Goal: Task Accomplishment & Management: Manage account settings

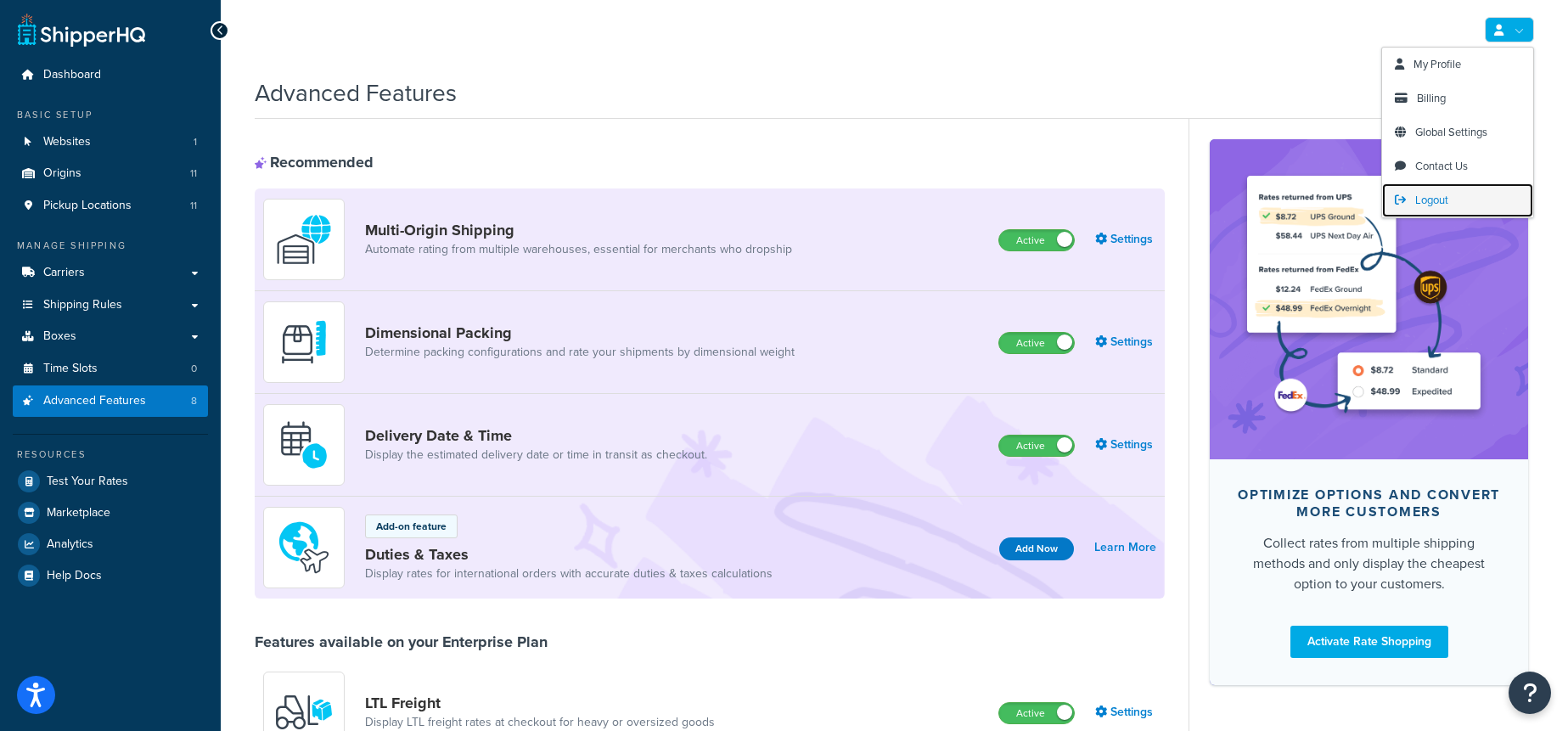
click at [1442, 192] on span "Logout" at bounding box center [1432, 200] width 33 height 16
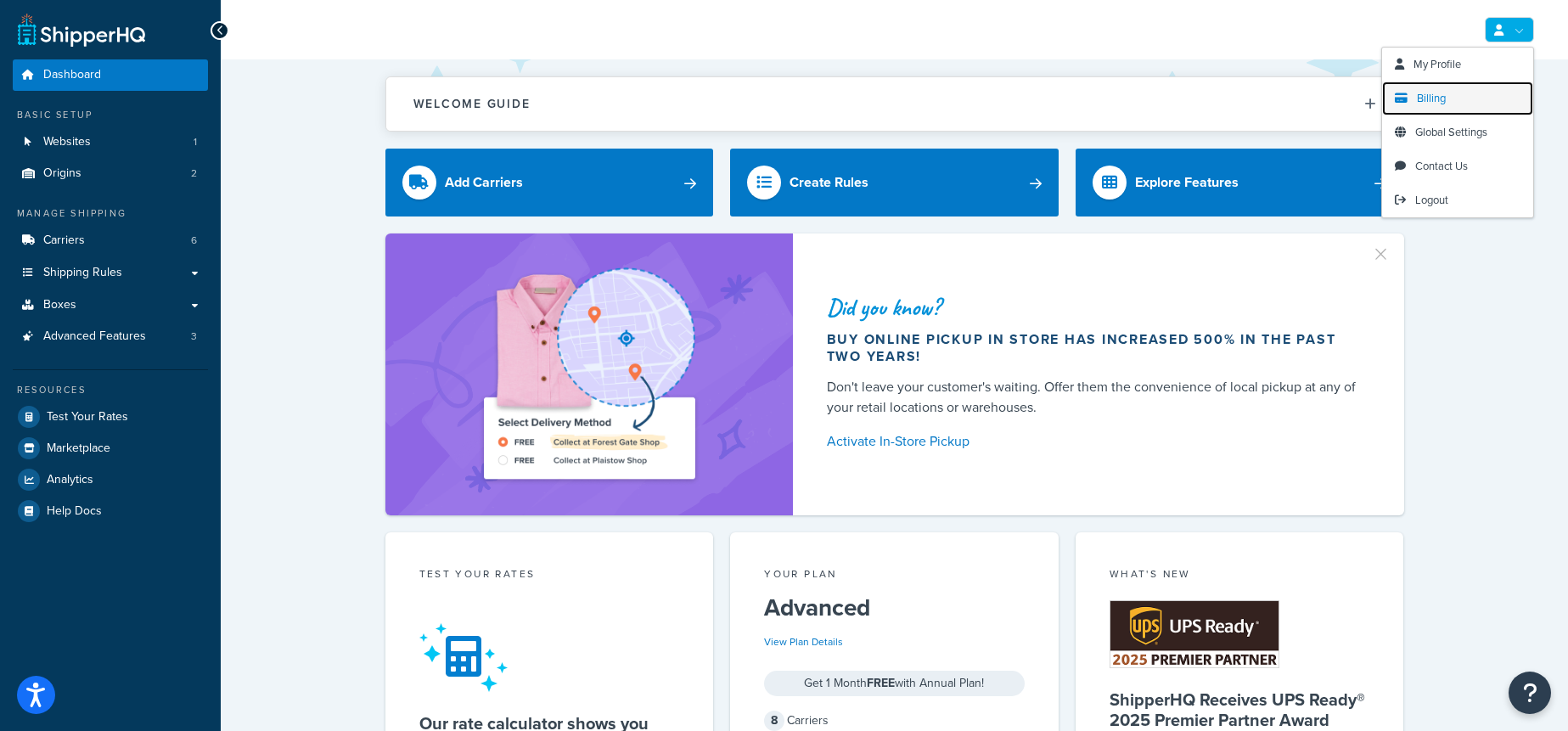
click at [1459, 99] on link "Billing" at bounding box center [1458, 99] width 151 height 34
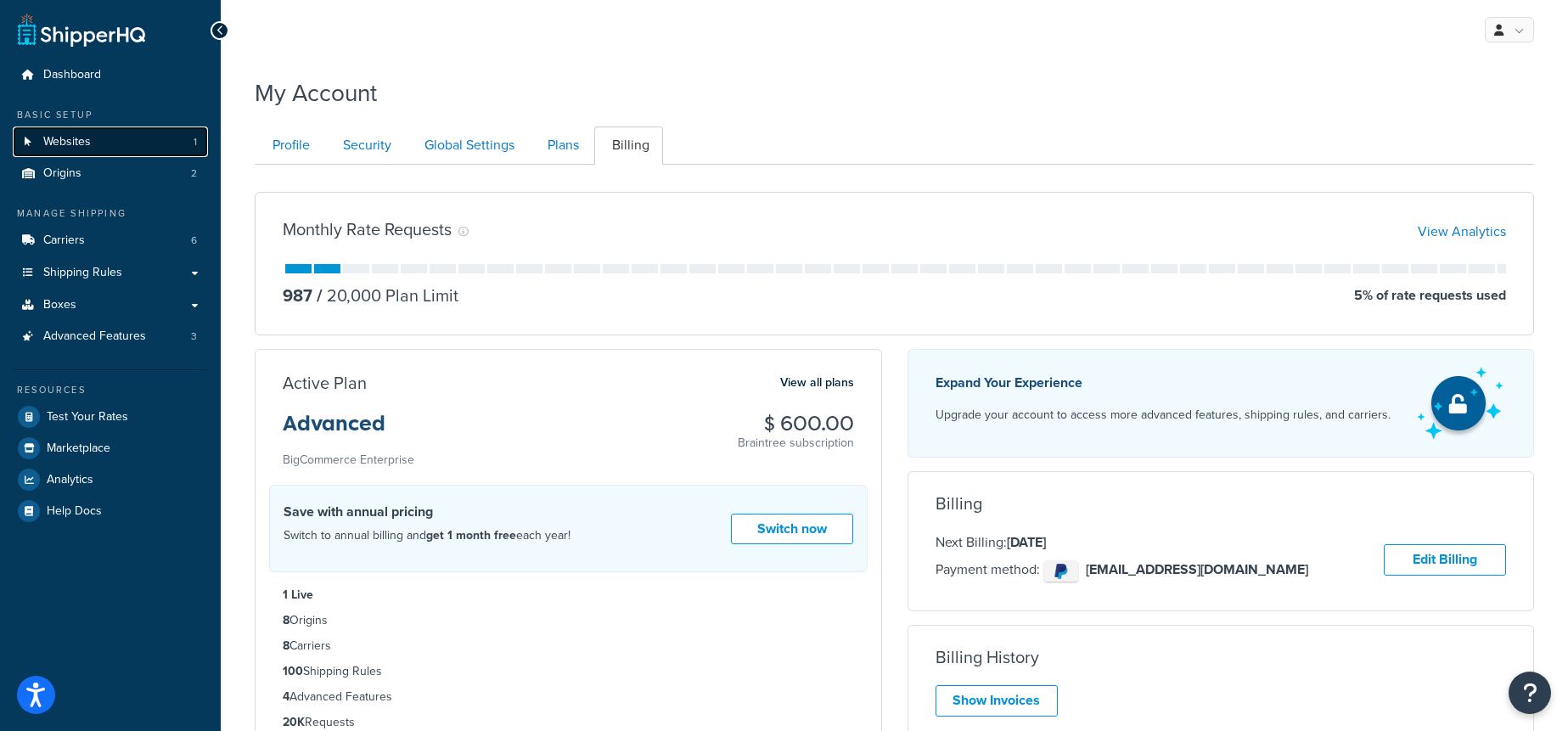
click at [124, 150] on link "Websites 1" at bounding box center [110, 142] width 196 height 31
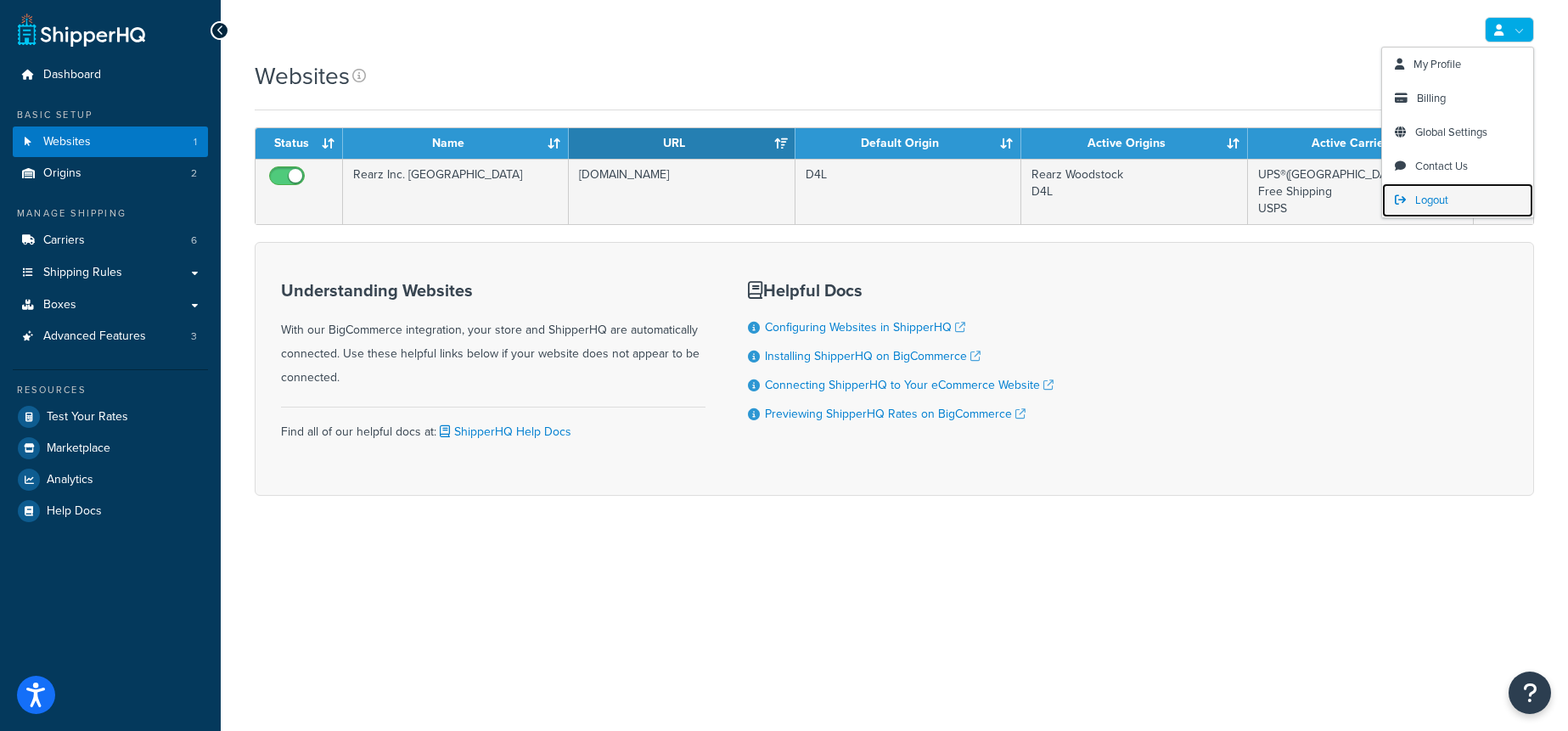
click at [1430, 198] on span "Logout" at bounding box center [1432, 200] width 33 height 16
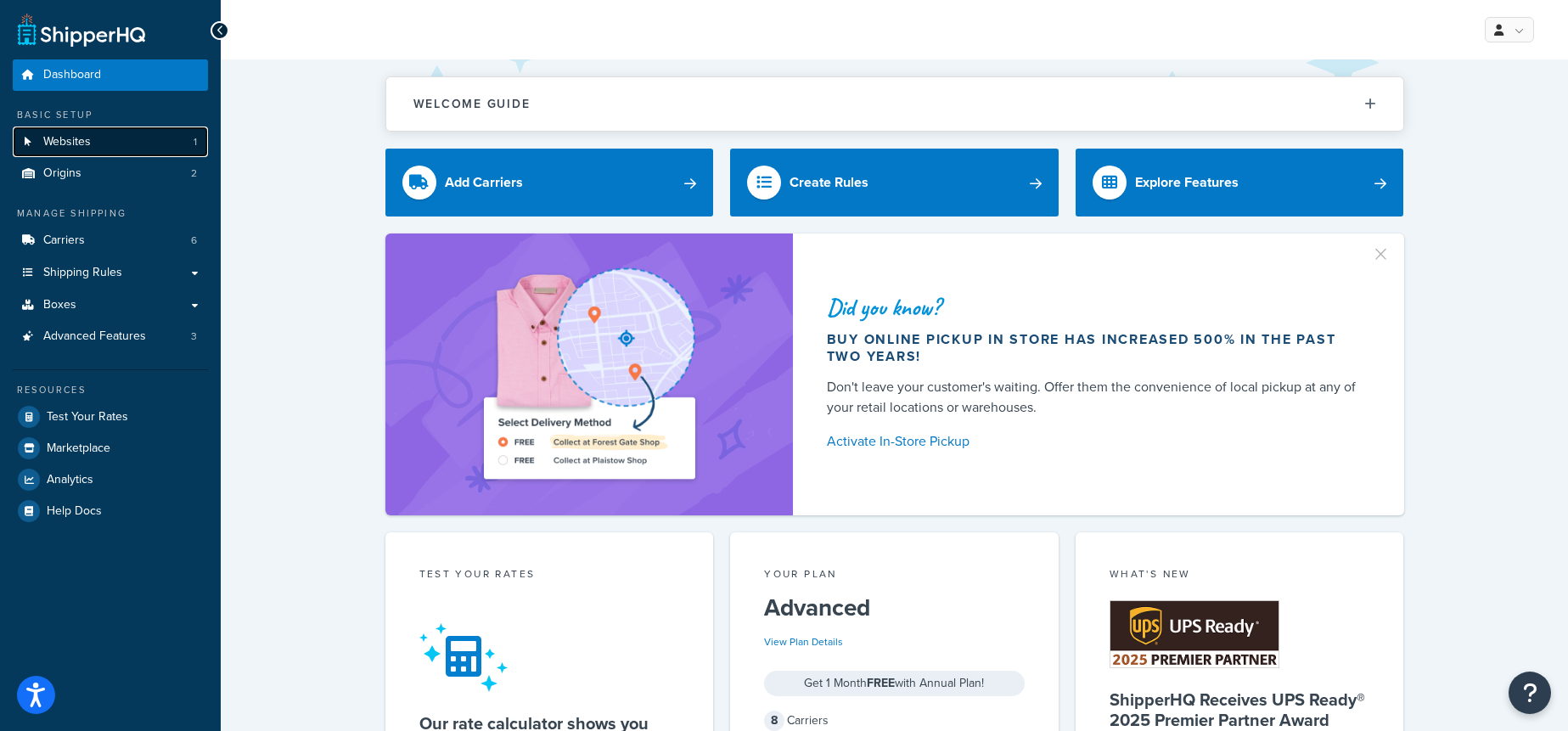
click at [94, 145] on link "Websites 1" at bounding box center [110, 142] width 196 height 31
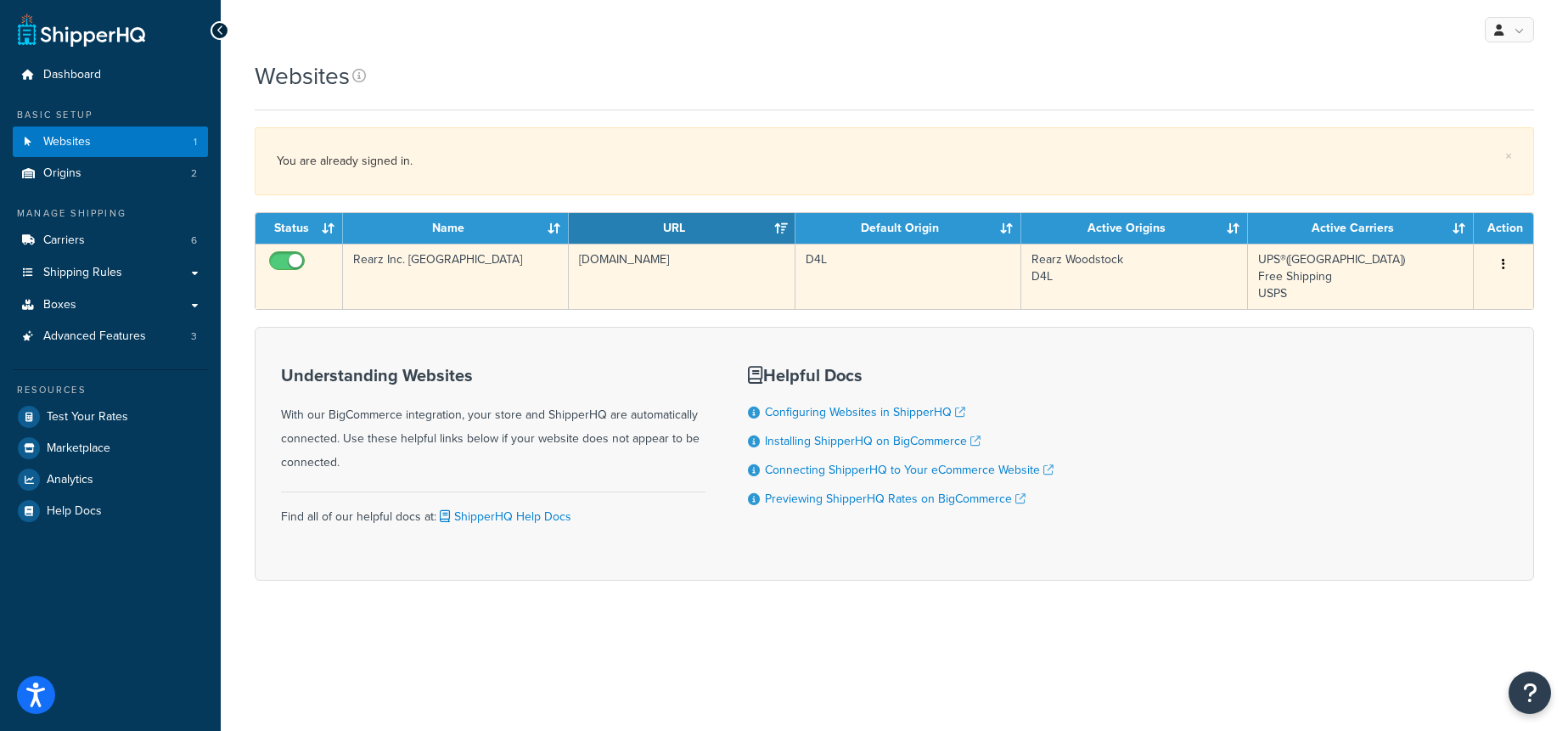
click at [469, 259] on td "Rearz Inc. [GEOGRAPHIC_DATA]" at bounding box center [456, 276] width 226 height 66
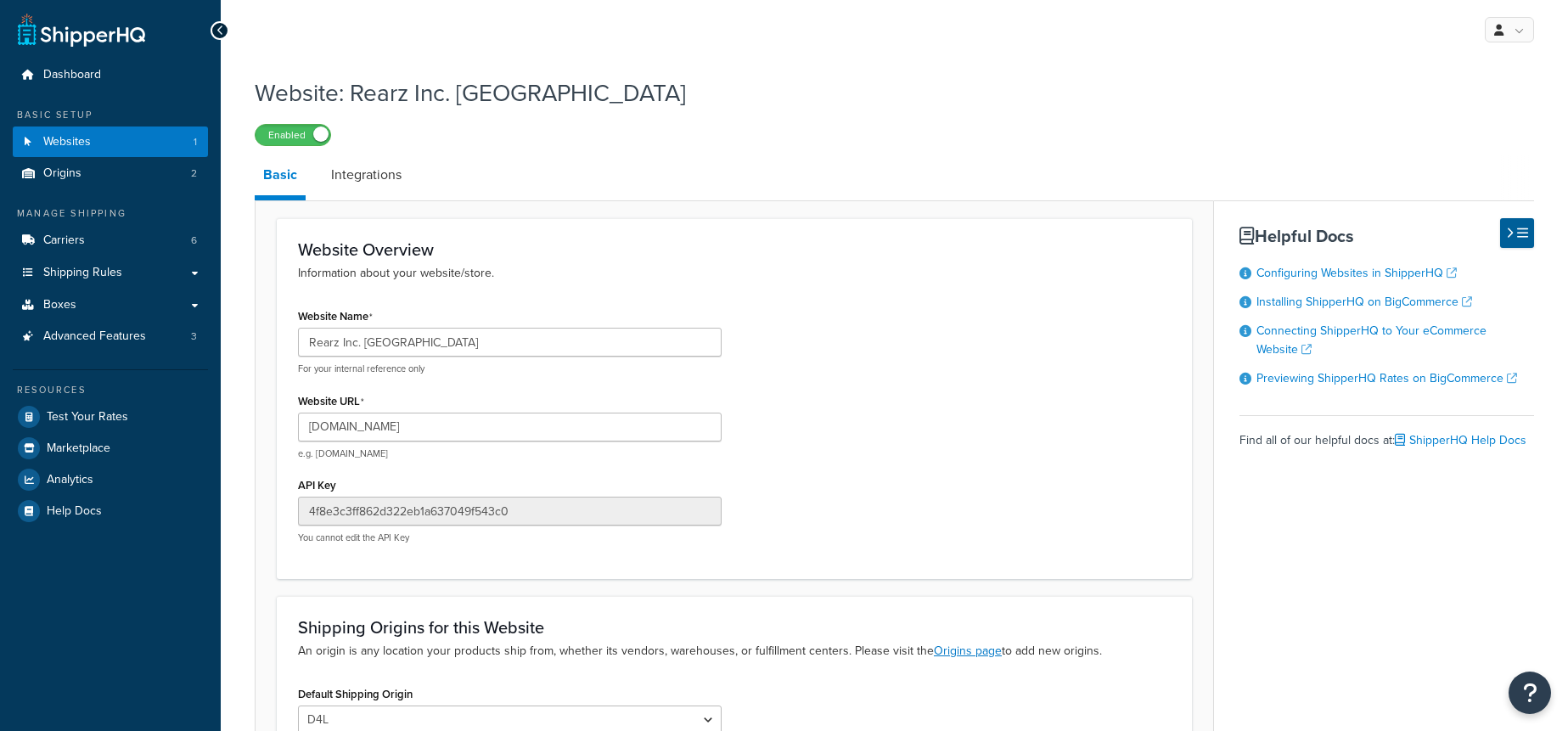
select select "168182"
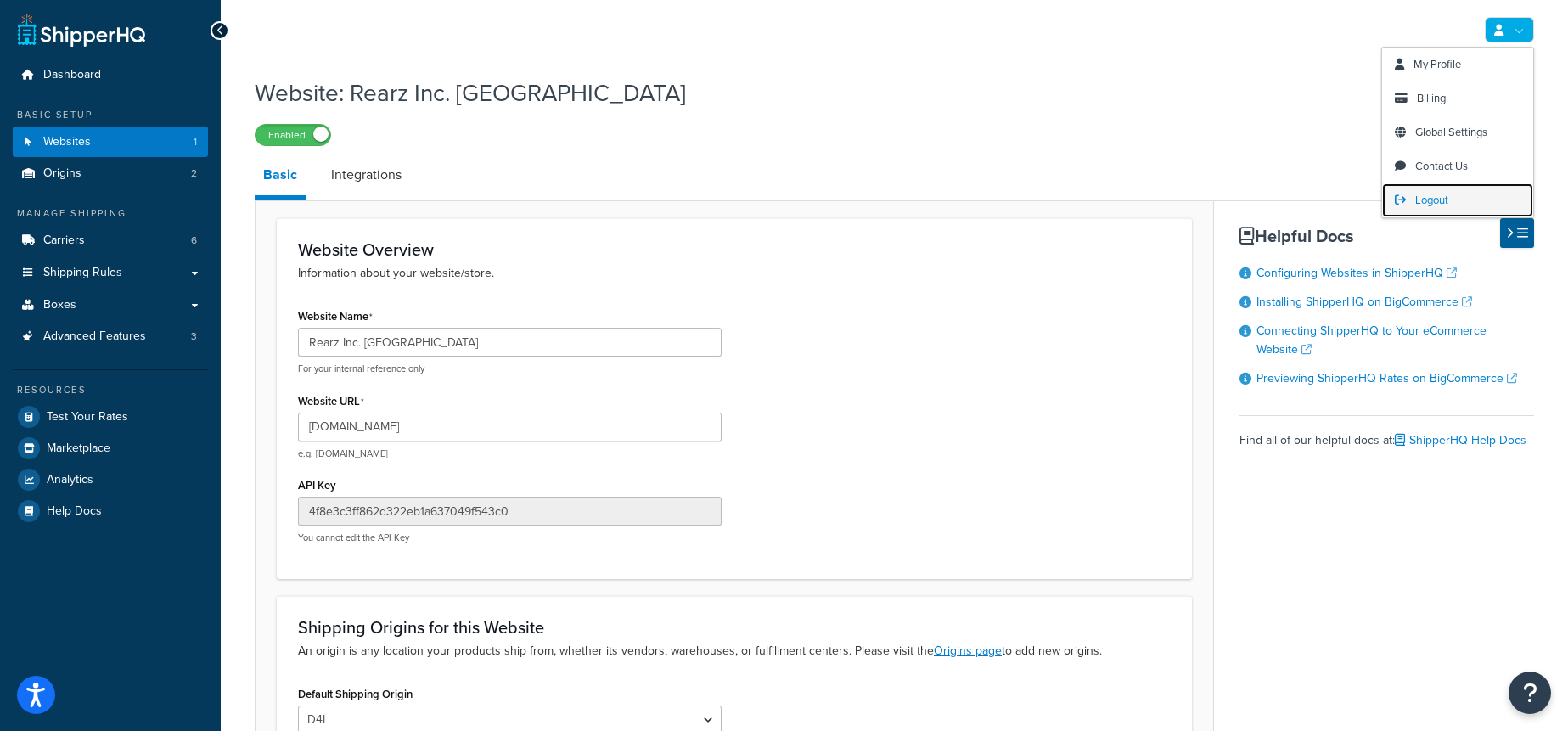
click at [1437, 196] on span "Logout" at bounding box center [1432, 200] width 33 height 16
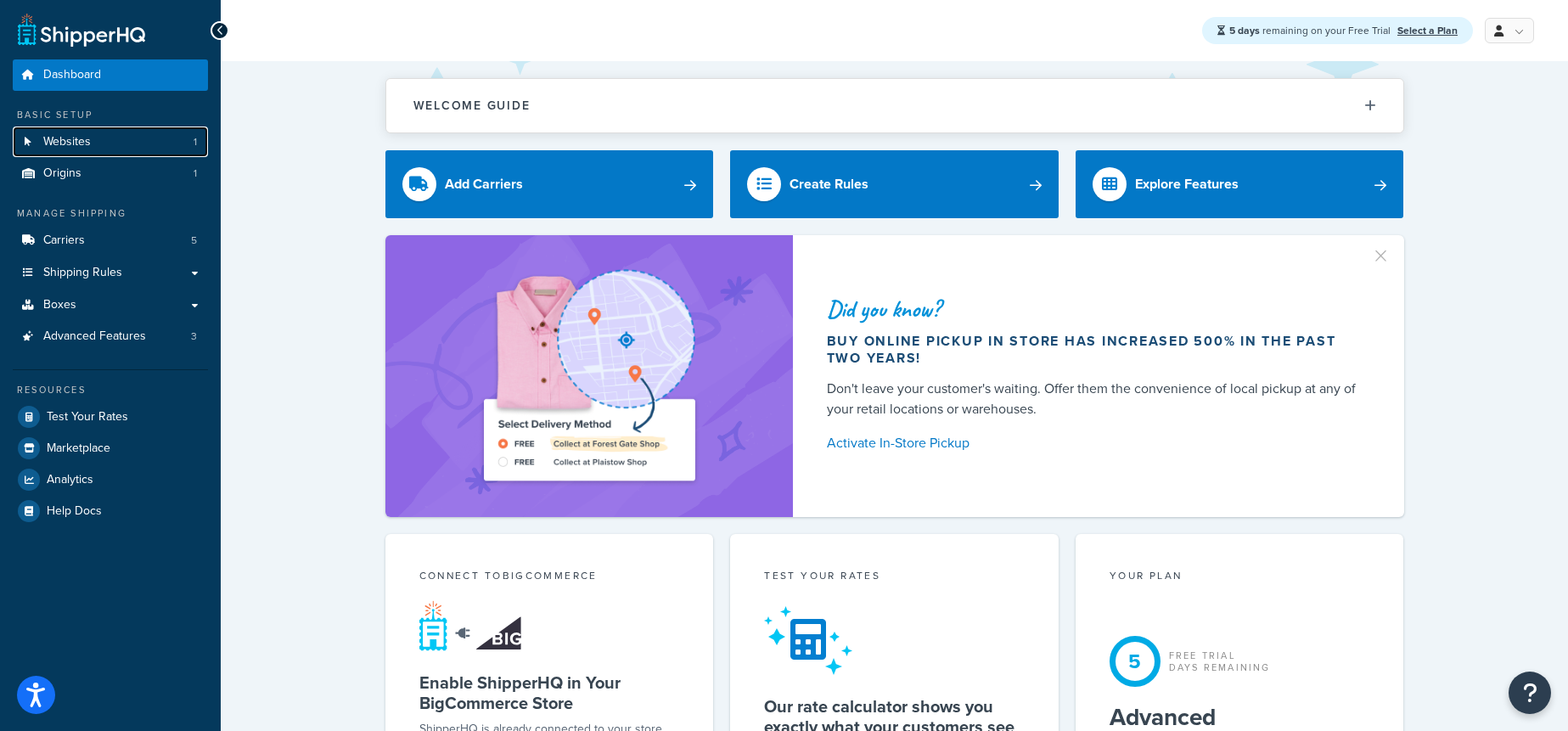
drag, startPoint x: 104, startPoint y: 141, endPoint x: 237, endPoint y: 148, distance: 133.2
click at [104, 141] on link "Websites 1" at bounding box center [110, 142] width 196 height 31
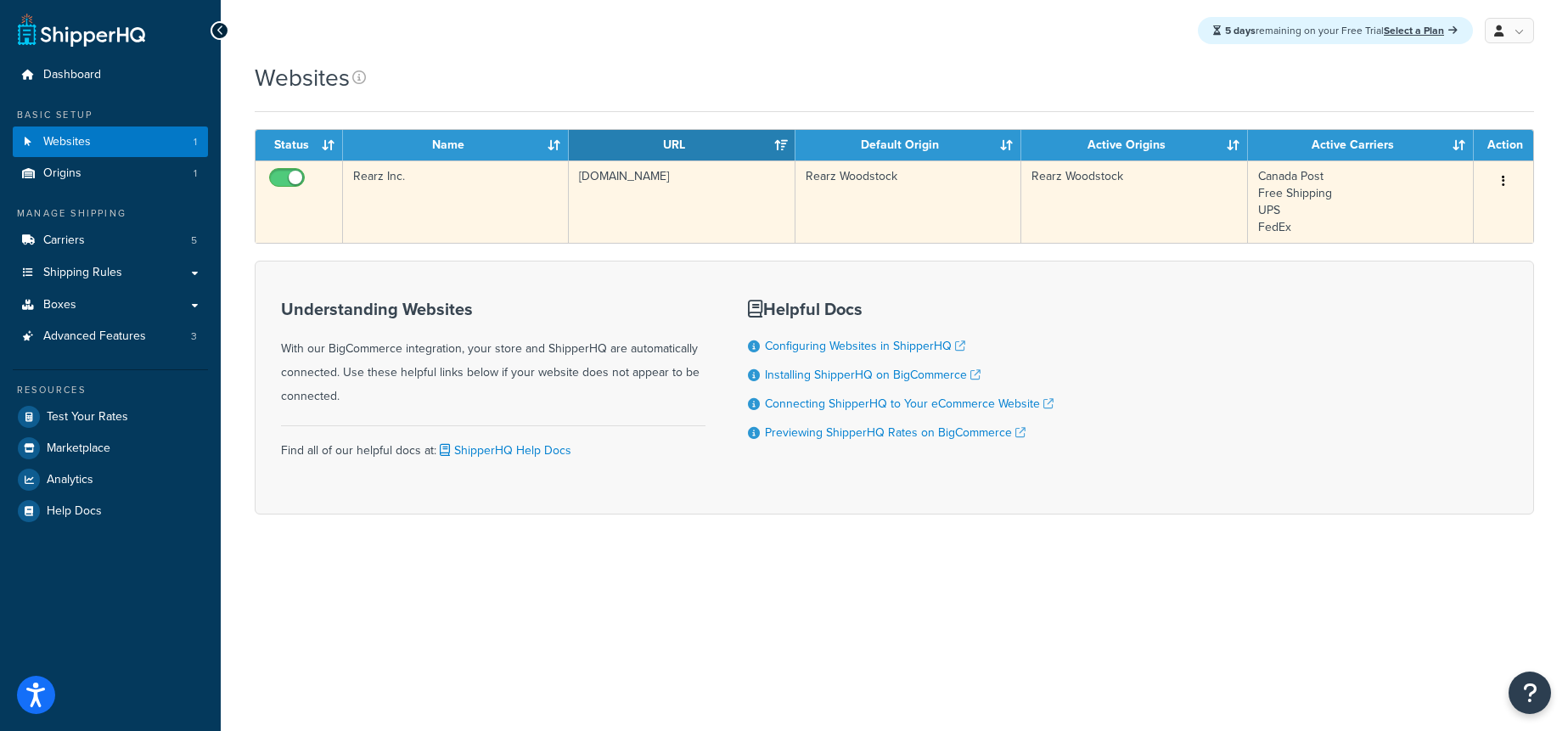
click at [455, 171] on td "Rearz Inc." at bounding box center [456, 202] width 226 height 83
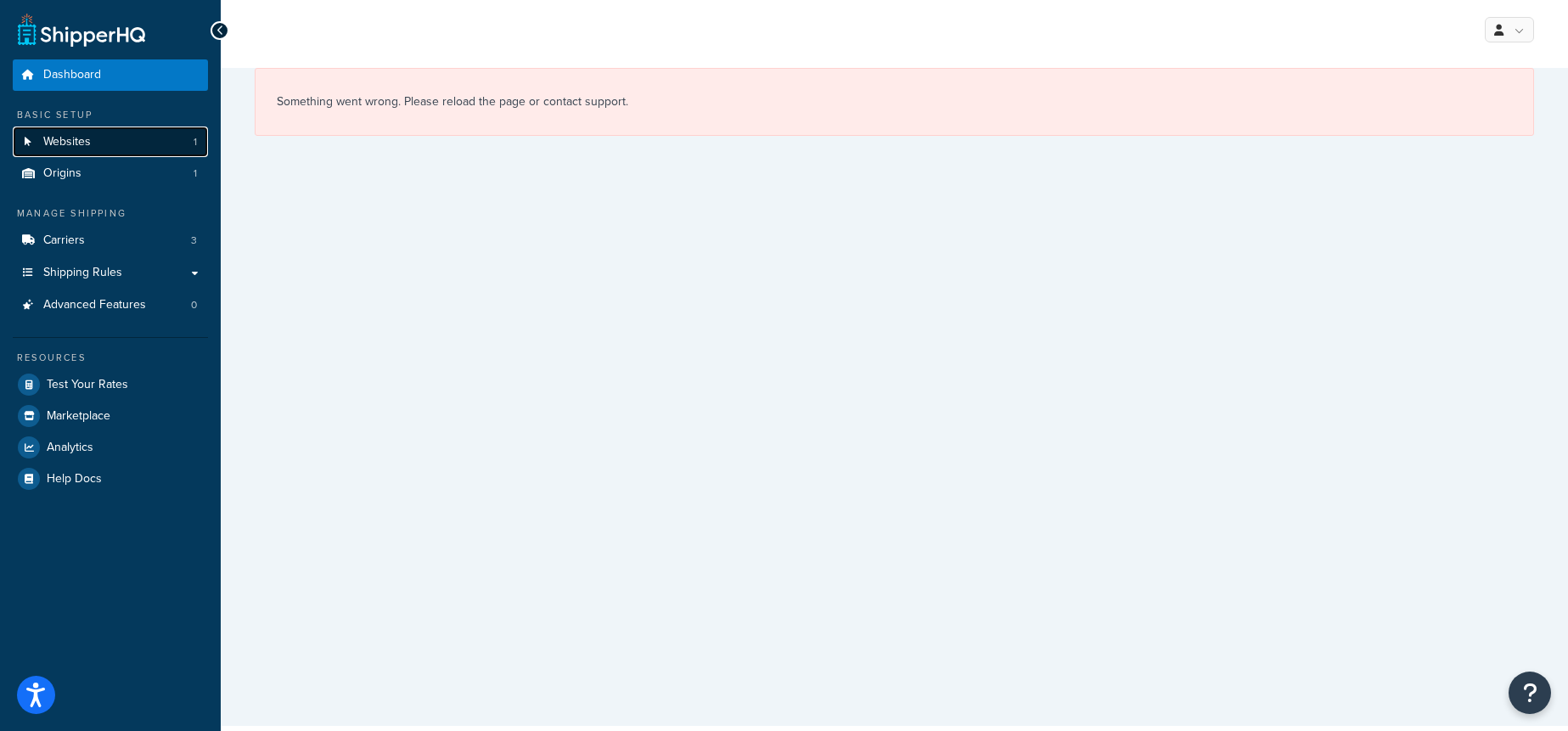
click at [88, 141] on span "Websites" at bounding box center [66, 142] width 48 height 14
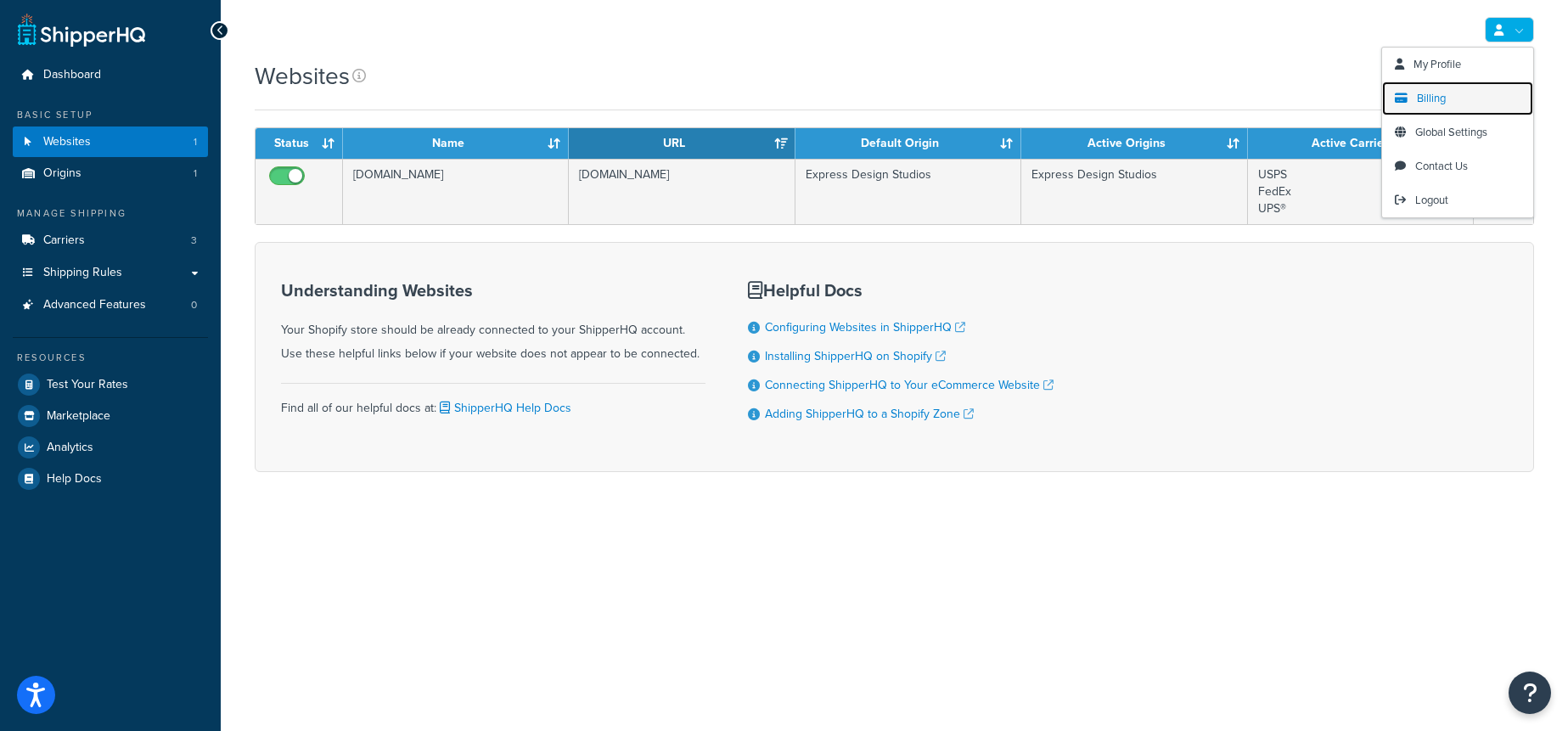
click at [1422, 92] on span "Billing" at bounding box center [1432, 98] width 29 height 16
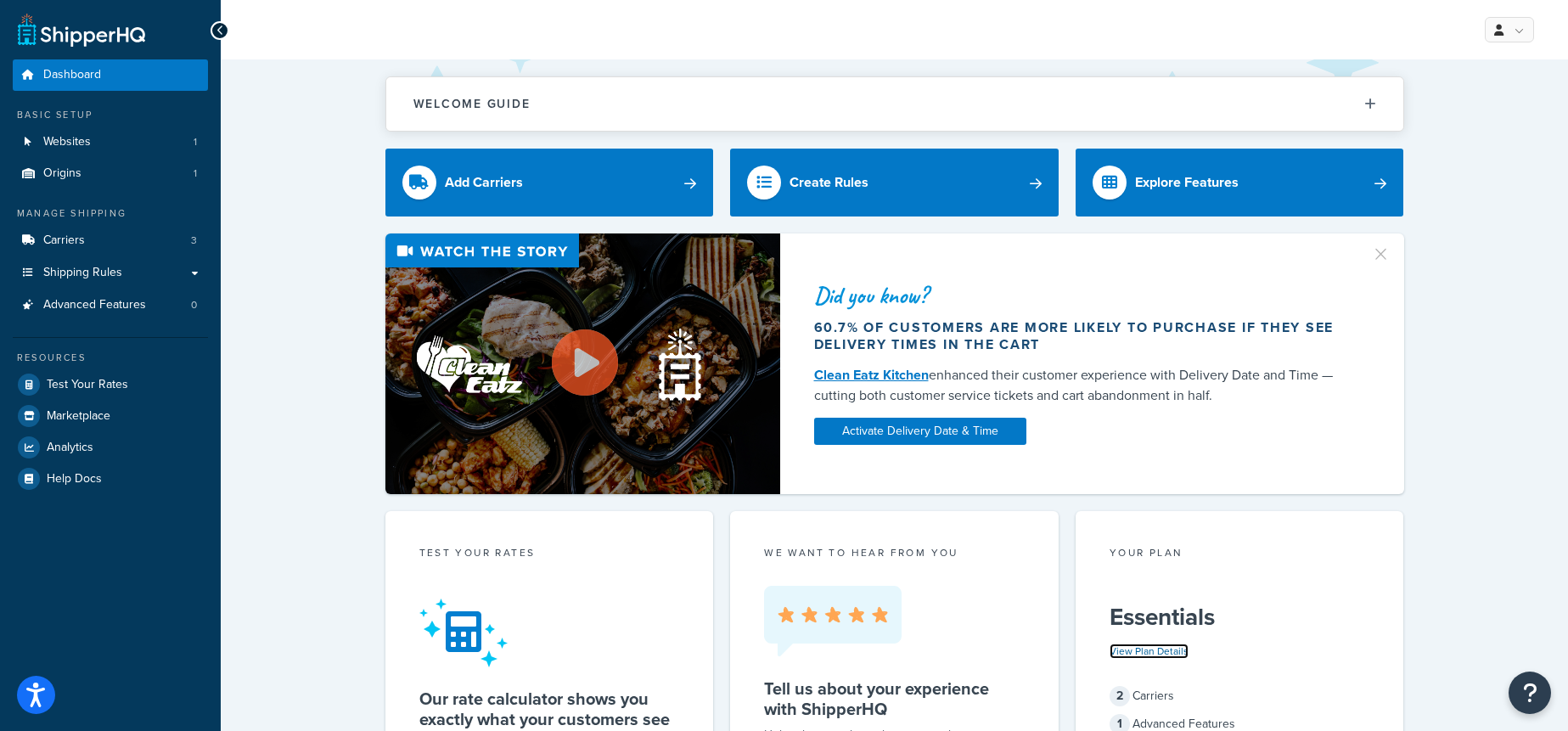
click at [1135, 644] on link "View Plan Details" at bounding box center [1149, 651] width 79 height 15
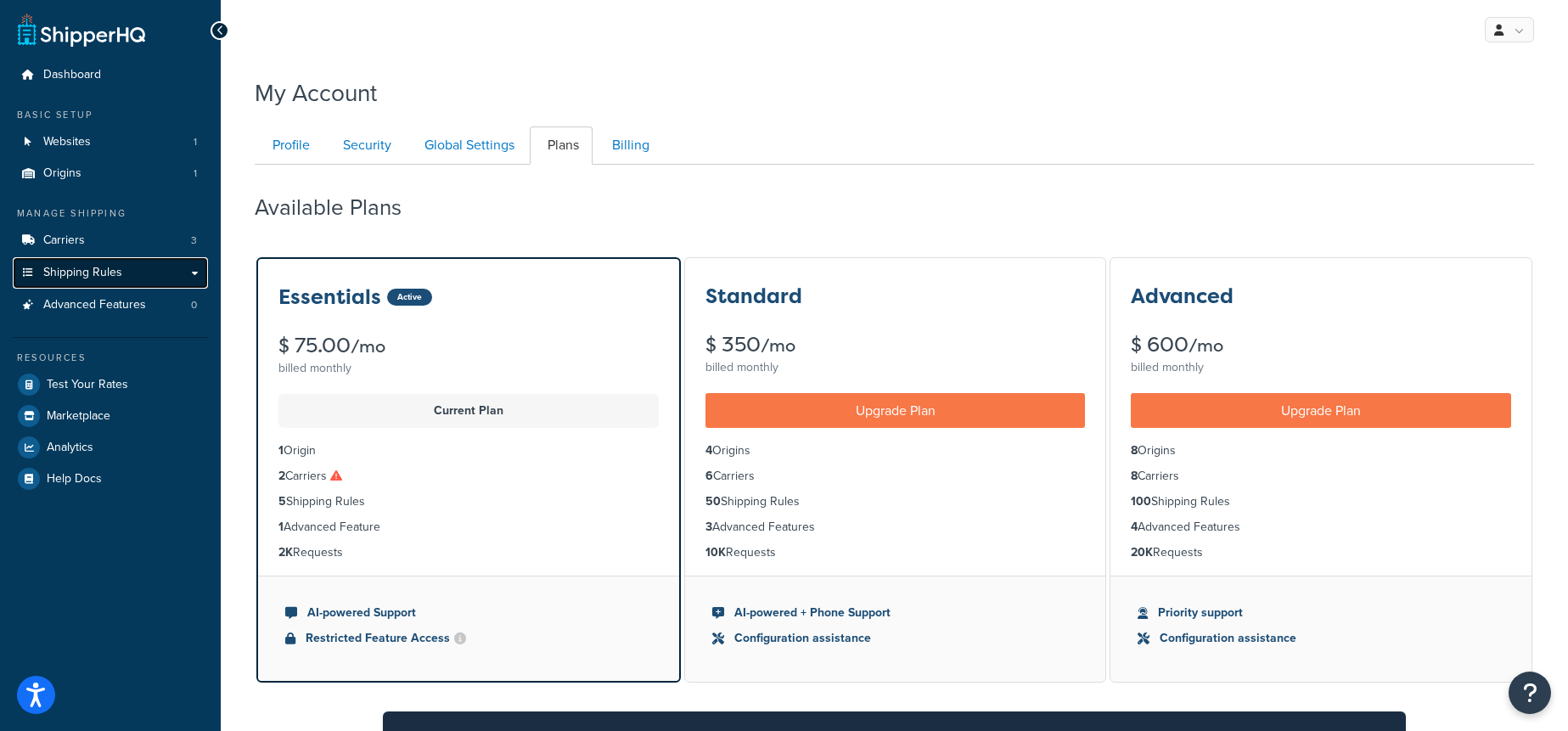
click at [70, 287] on link "Shipping Rules" at bounding box center [110, 273] width 196 height 31
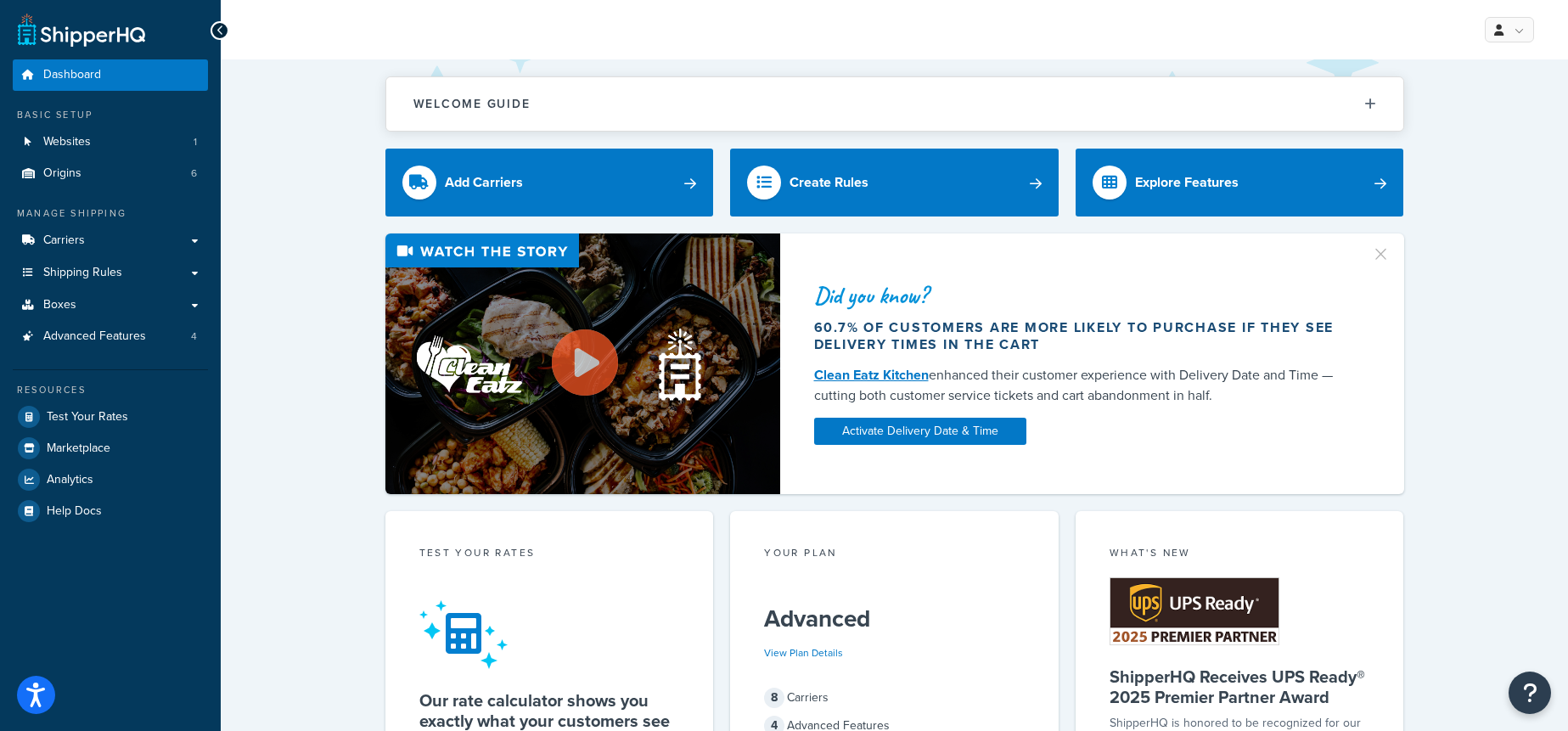
scroll to position [1, 0]
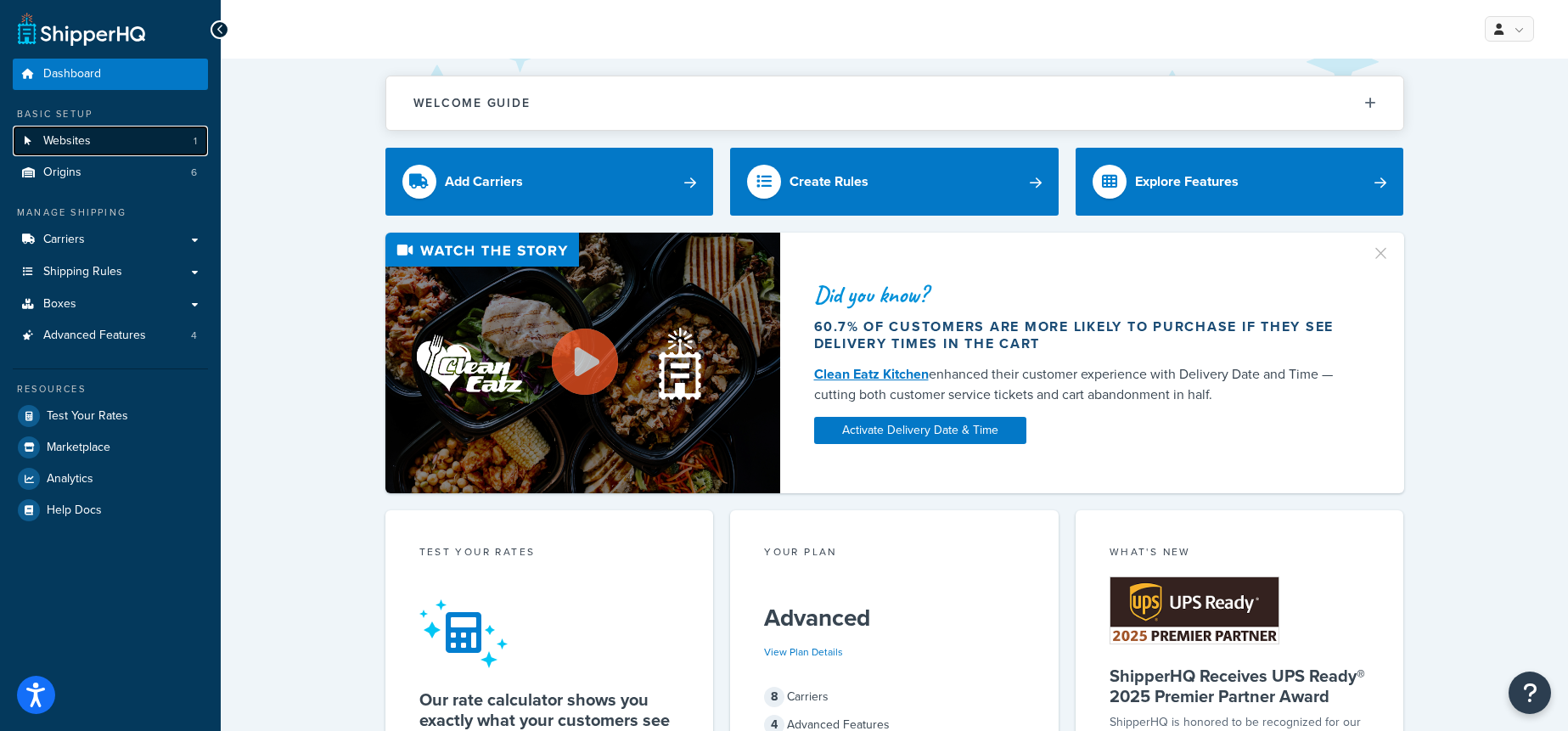
click at [133, 130] on link "Websites 1" at bounding box center [110, 141] width 196 height 31
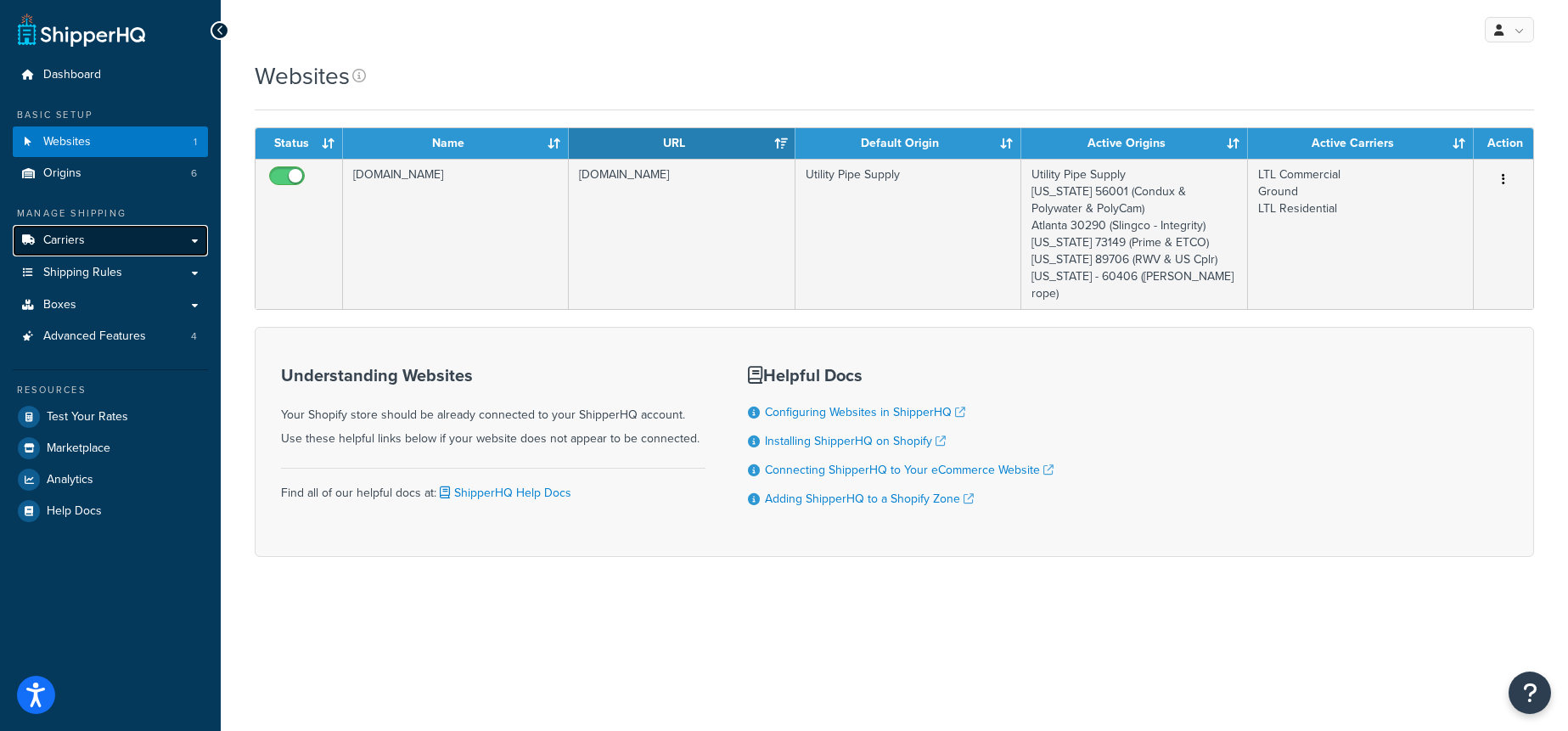
click at [137, 249] on link "Carriers" at bounding box center [110, 241] width 196 height 31
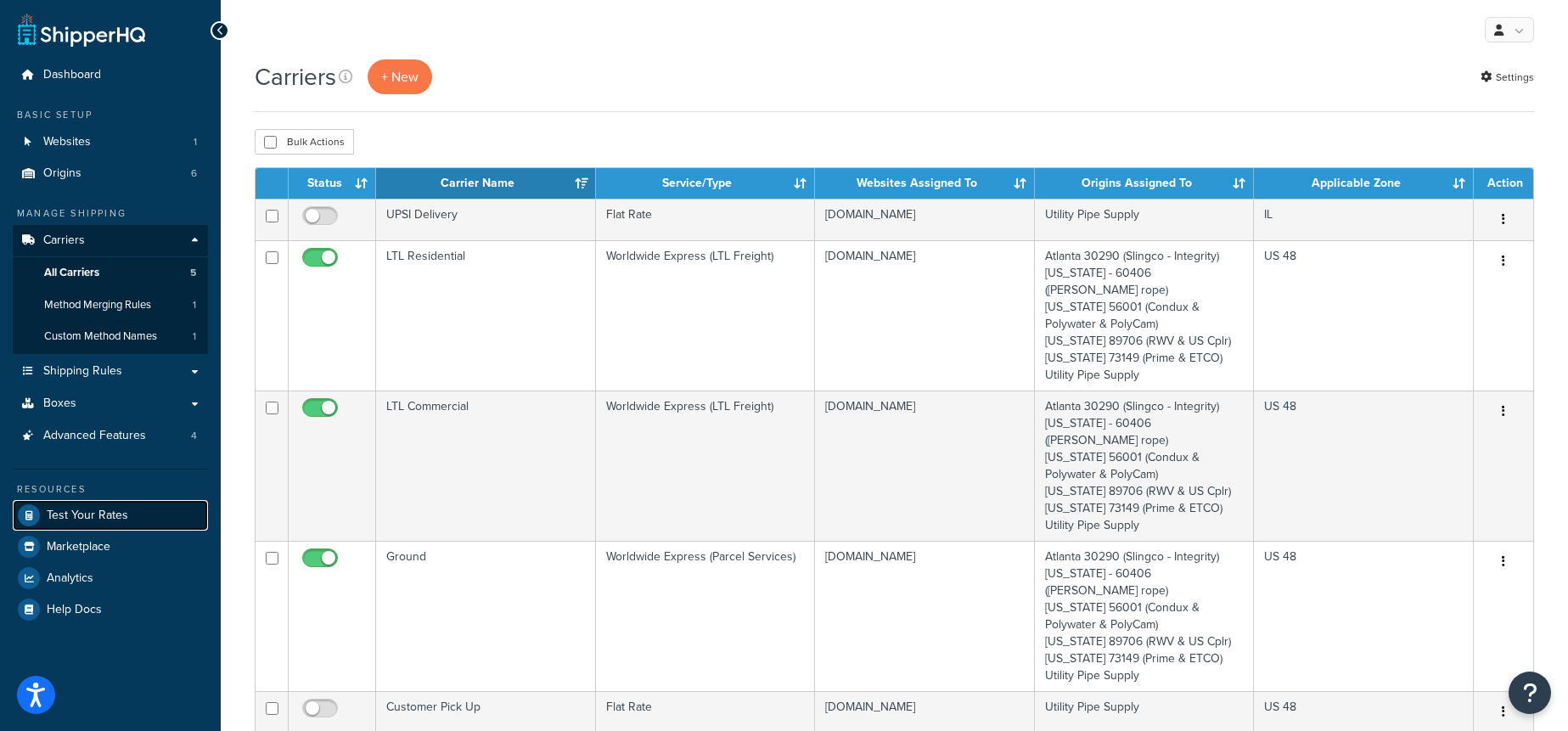
click at [125, 510] on span "Test Your Rates" at bounding box center [87, 516] width 82 height 14
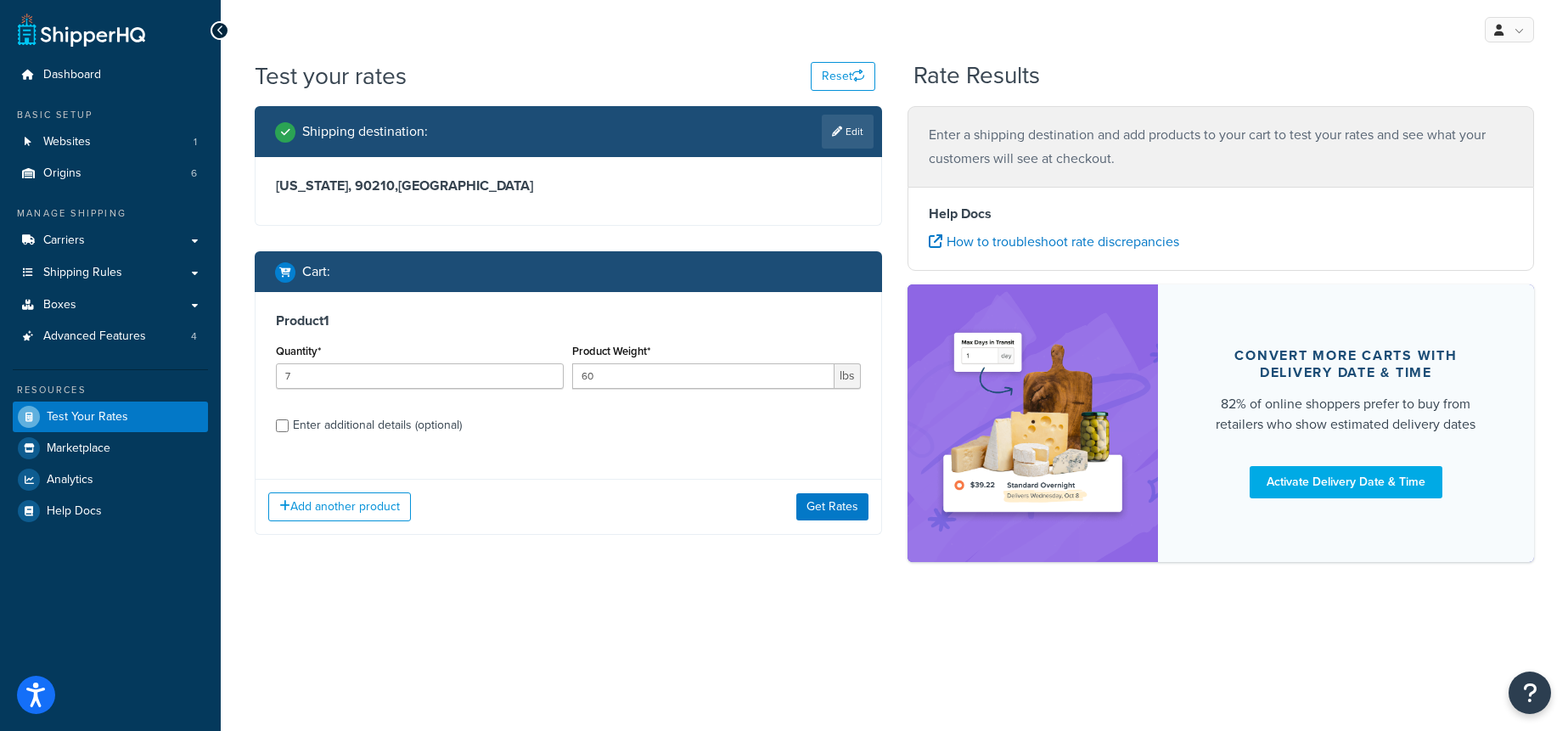
click at [421, 418] on div "Enter additional details (optional)" at bounding box center [377, 426] width 169 height 23
click at [289, 419] on input "Enter additional details (optional)" at bounding box center [282, 426] width 13 height 13
checkbox input "true"
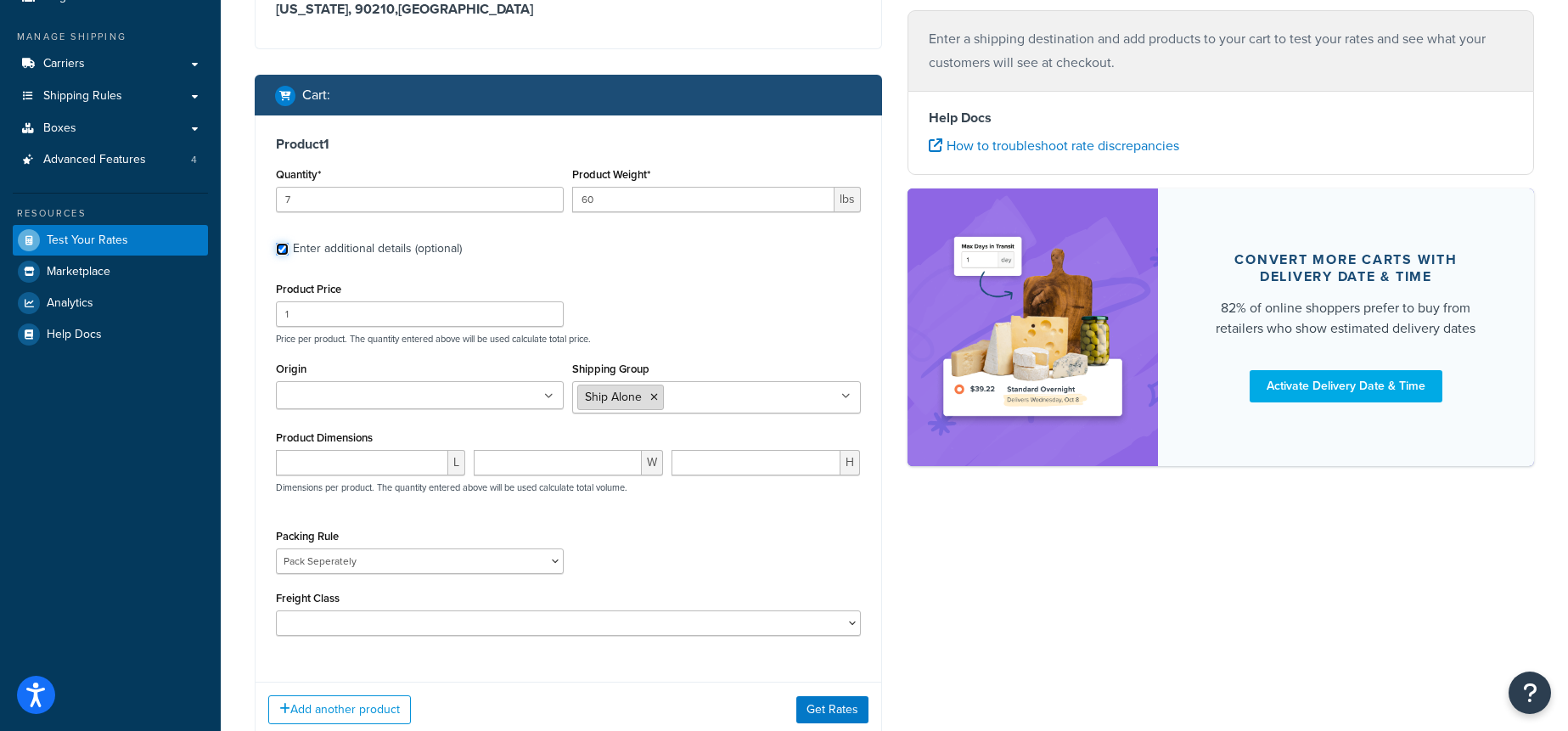
scroll to position [177, 0]
click at [397, 396] on input "Origin" at bounding box center [355, 396] width 150 height 19
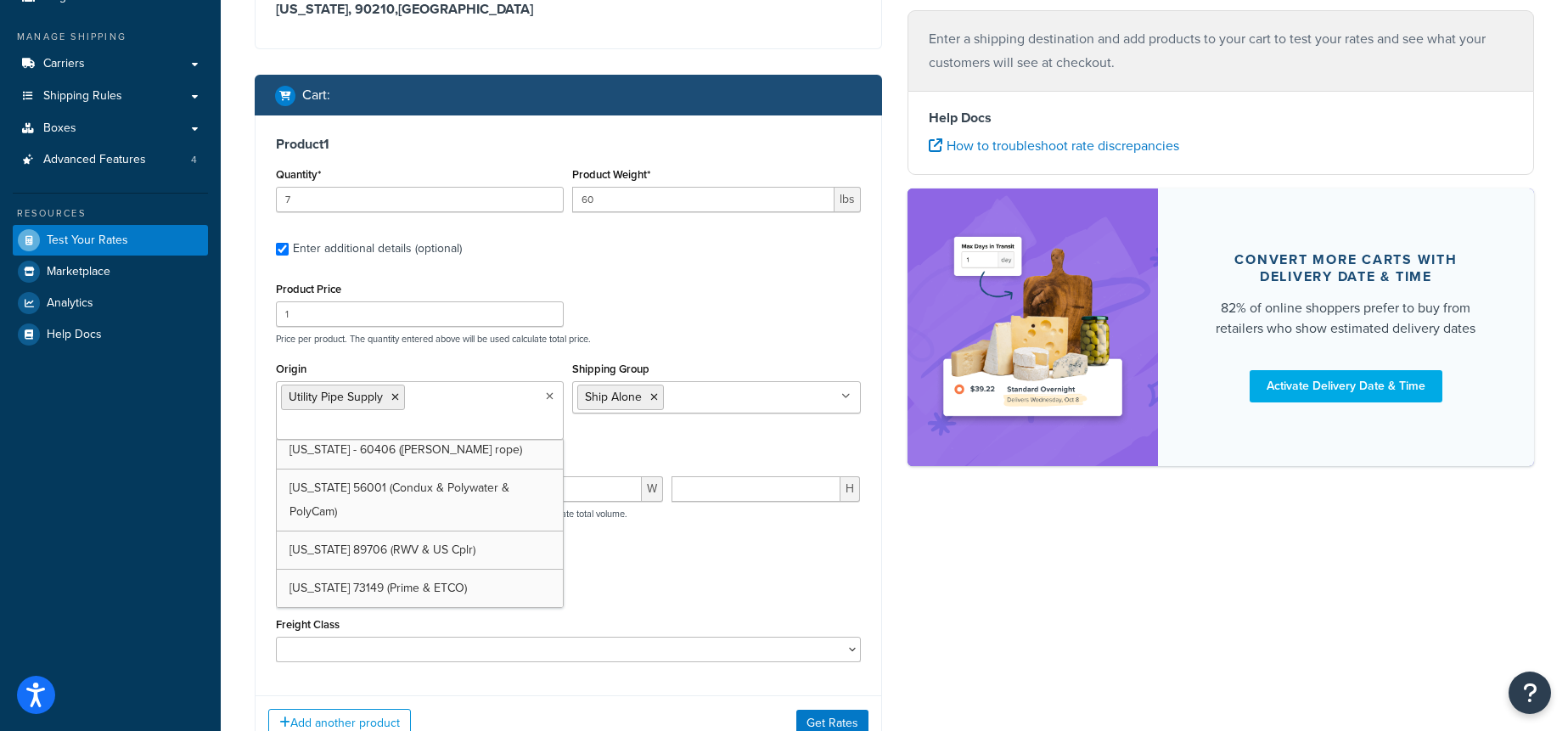
drag, startPoint x: 341, startPoint y: 553, endPoint x: 266, endPoint y: 517, distance: 83.2
click at [242, 478] on div "Shipping destination : Edit California, 90210 , United States Cart : Product 1 …" at bounding box center [568, 354] width 653 height 848
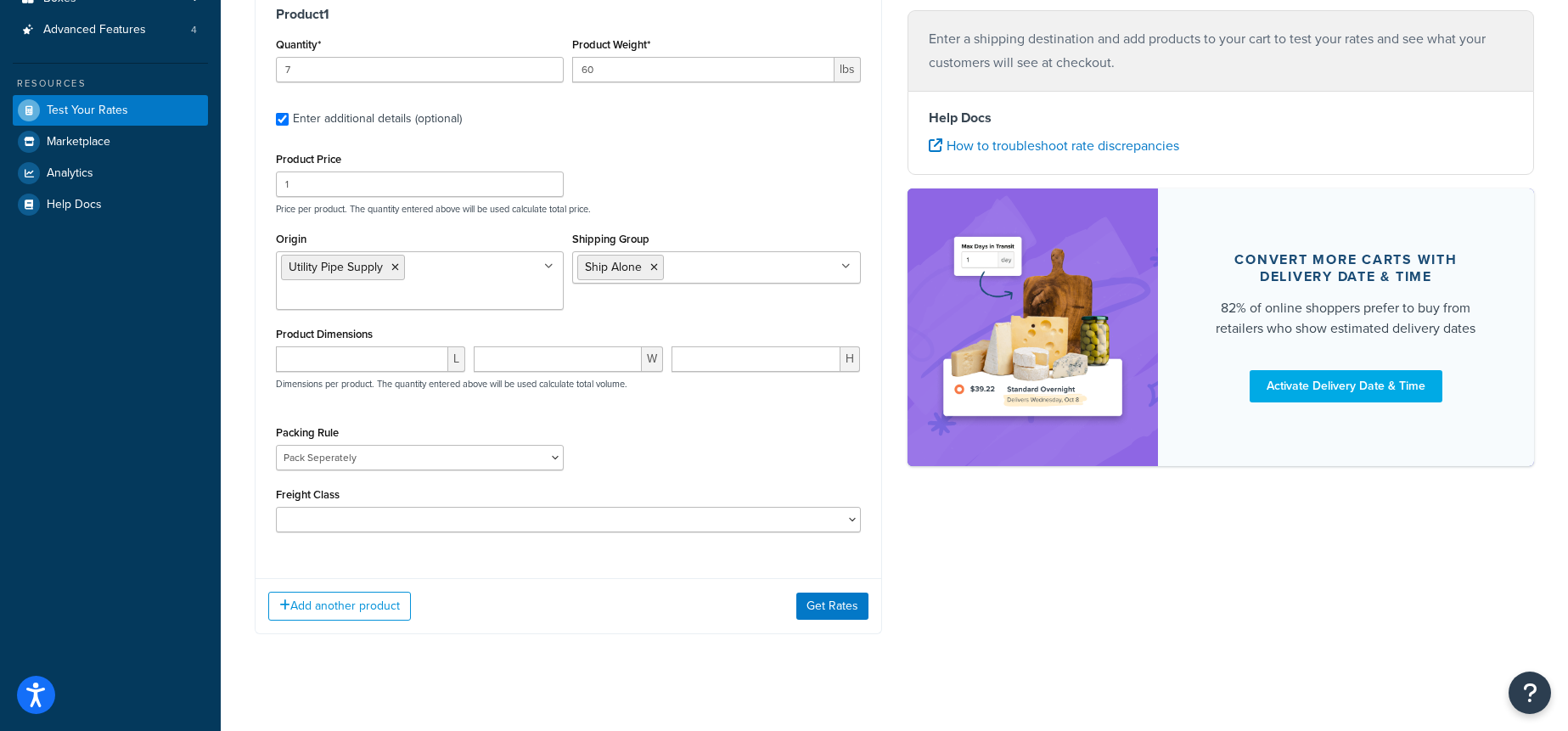
scroll to position [308, 0]
click at [407, 462] on select "Pack Seperately Pallet Test" at bounding box center [419, 456] width 288 height 25
select select "87617"
click at [276, 444] on select "Pack Seperately Pallet Test" at bounding box center [419, 456] width 288 height 25
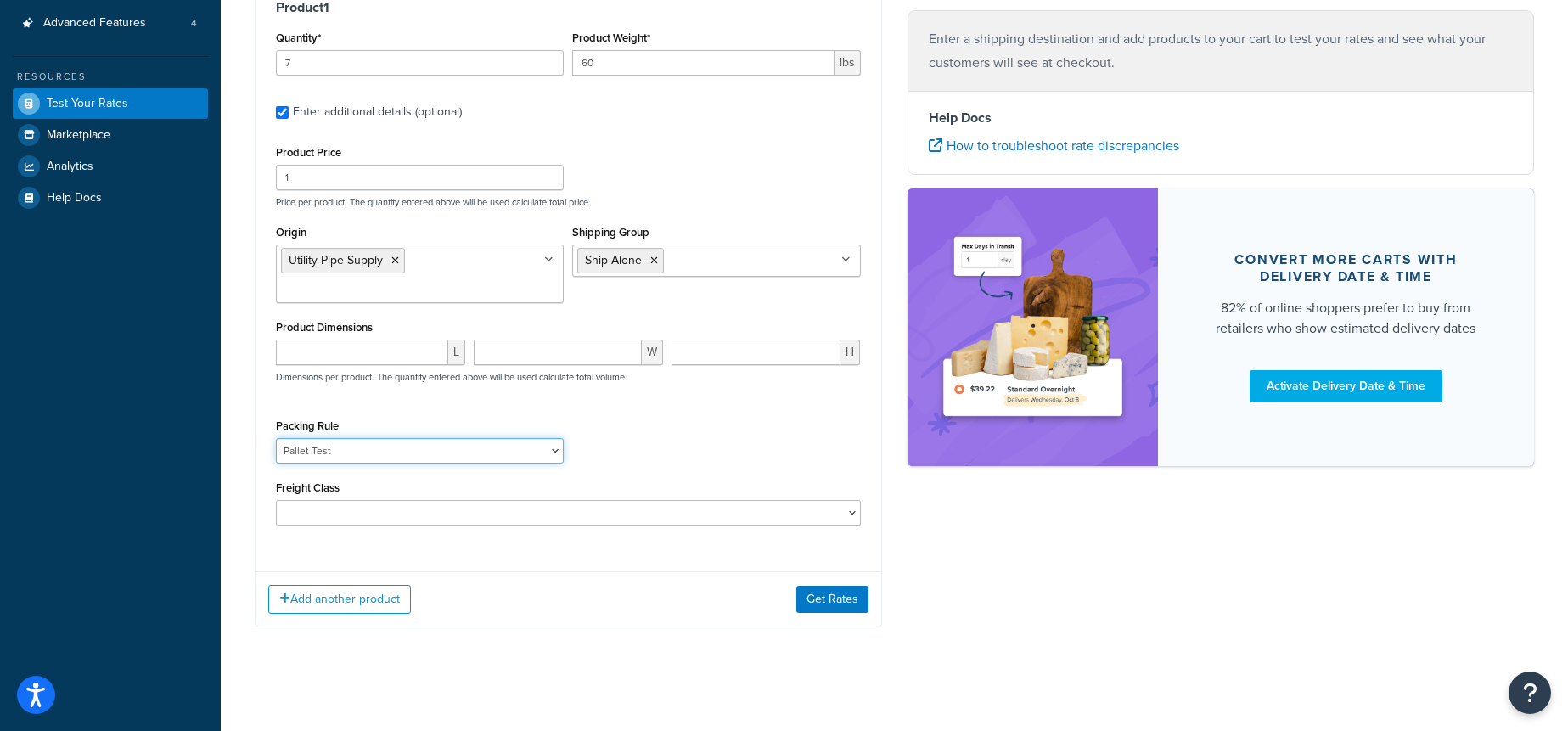
scroll to position [314, 0]
click at [837, 596] on button "Get Rates" at bounding box center [832, 599] width 72 height 27
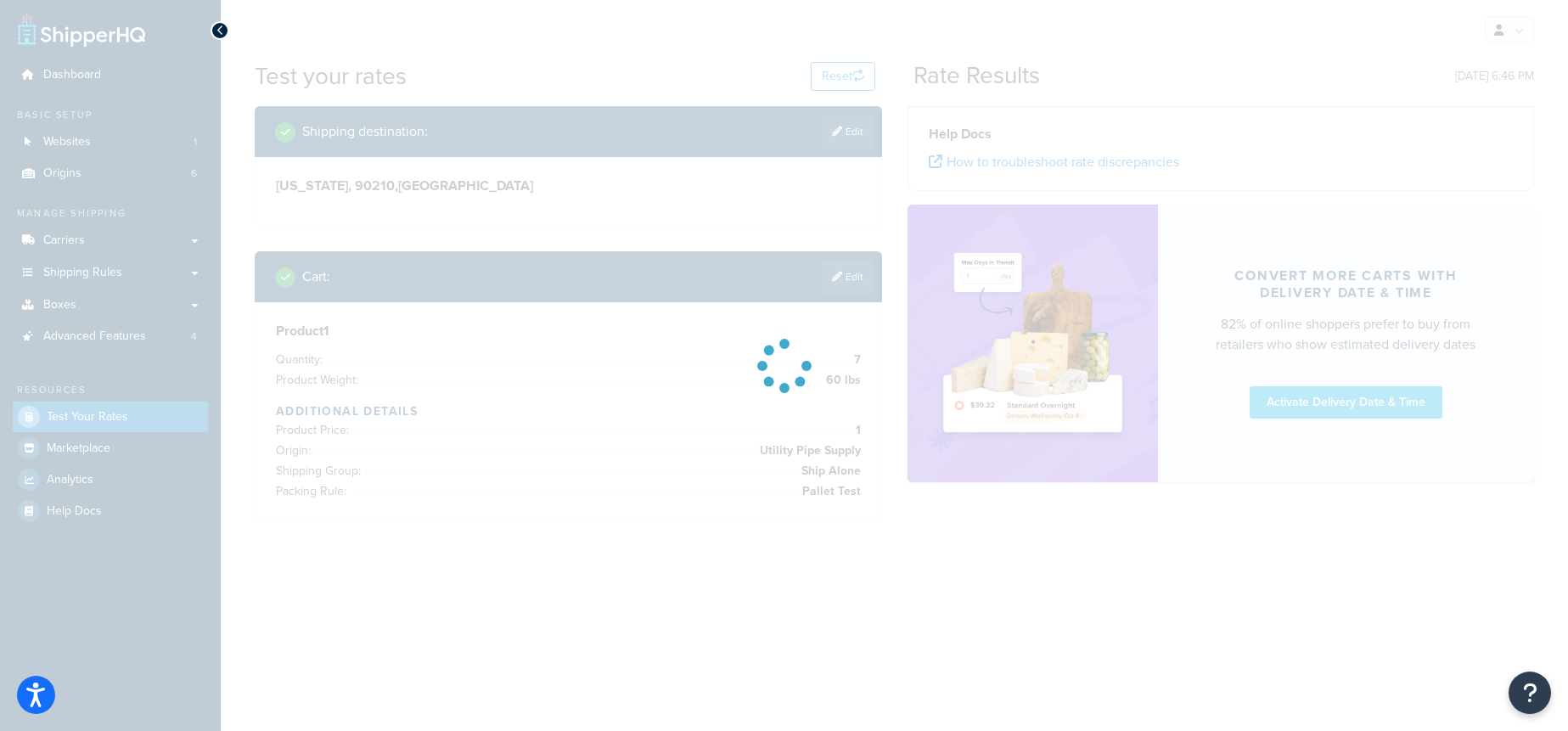
scroll to position [0, 0]
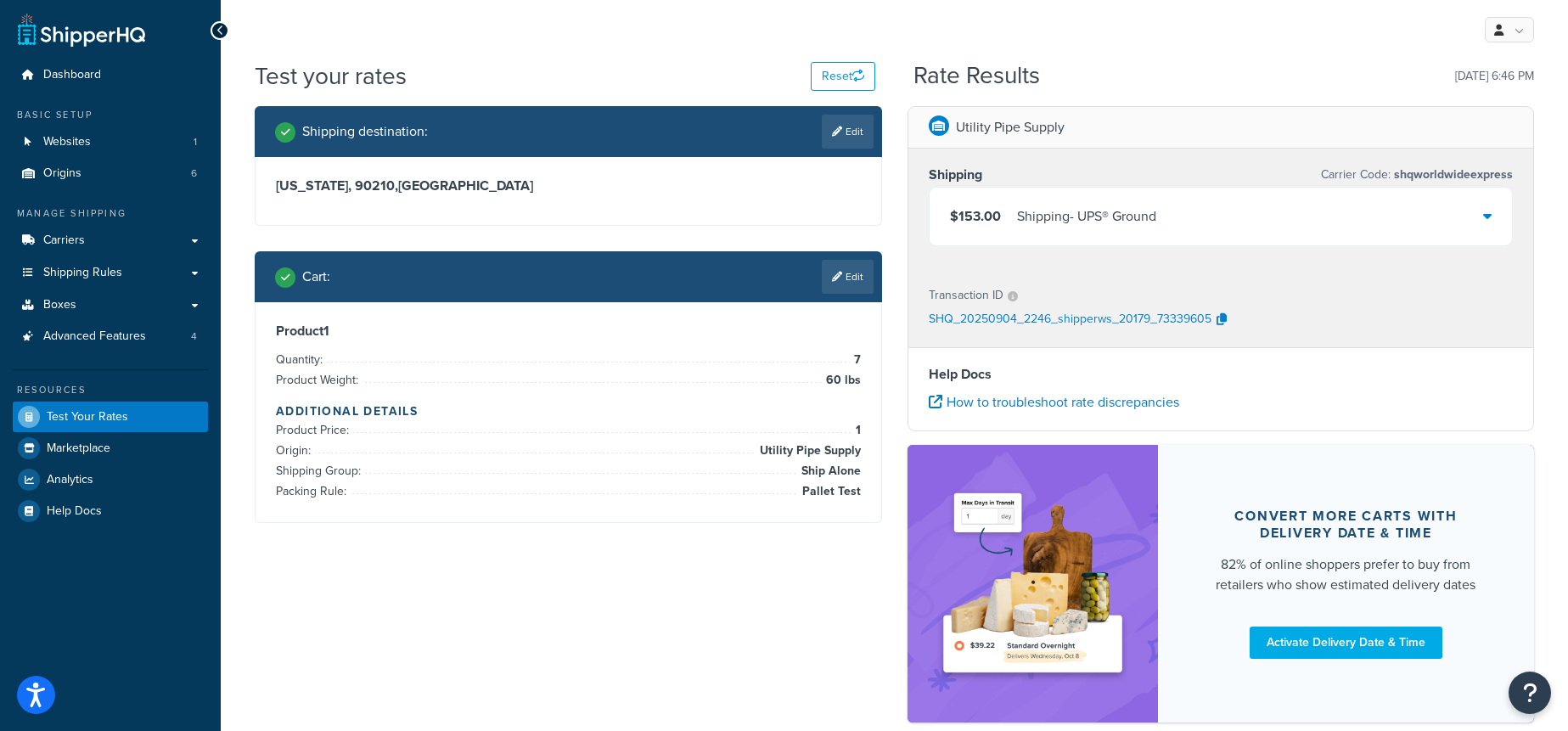
click at [1207, 230] on div "$153.00 Shipping - UPS® Ground" at bounding box center [1222, 216] width 583 height 57
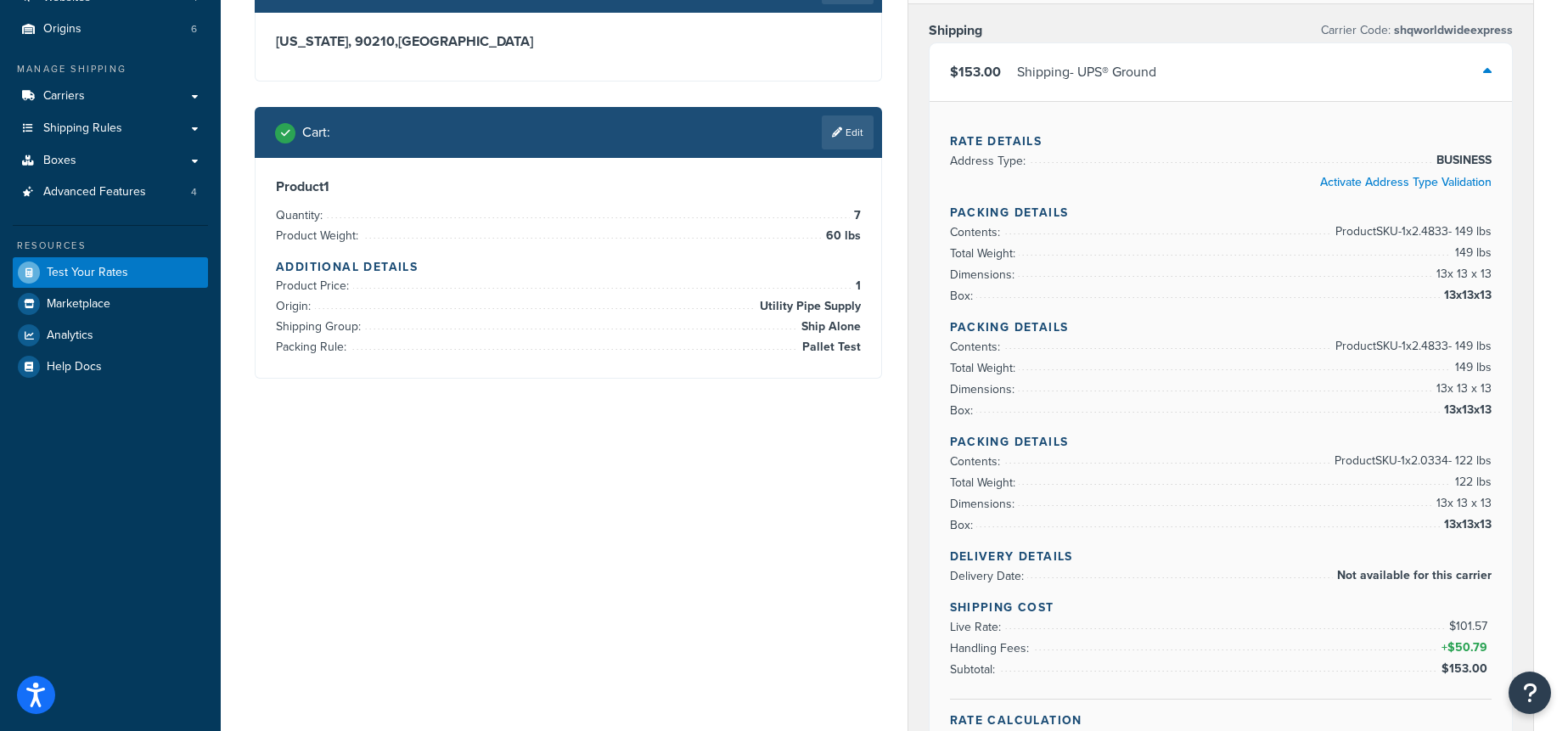
scroll to position [132, 0]
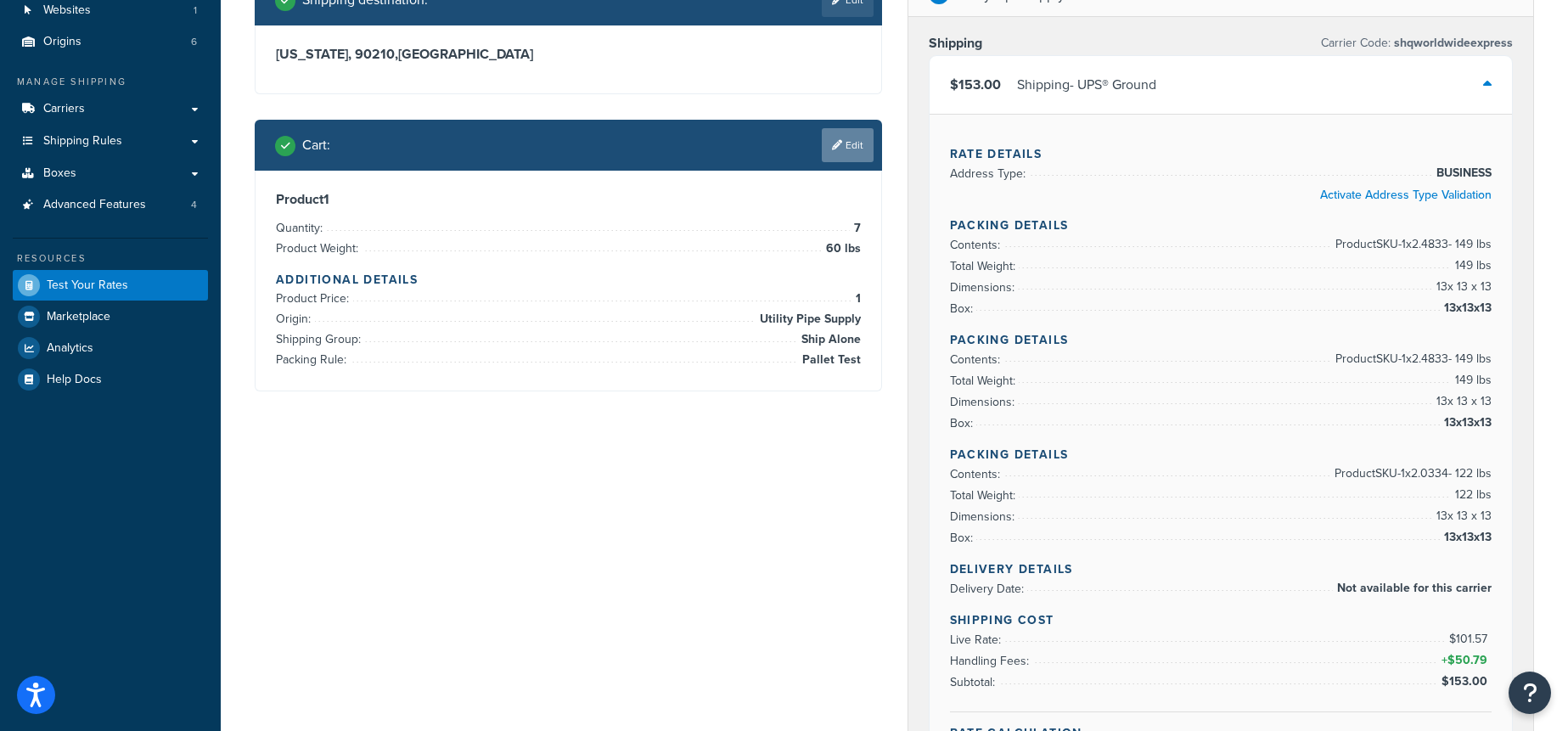
click at [858, 156] on link "Edit" at bounding box center [848, 145] width 52 height 34
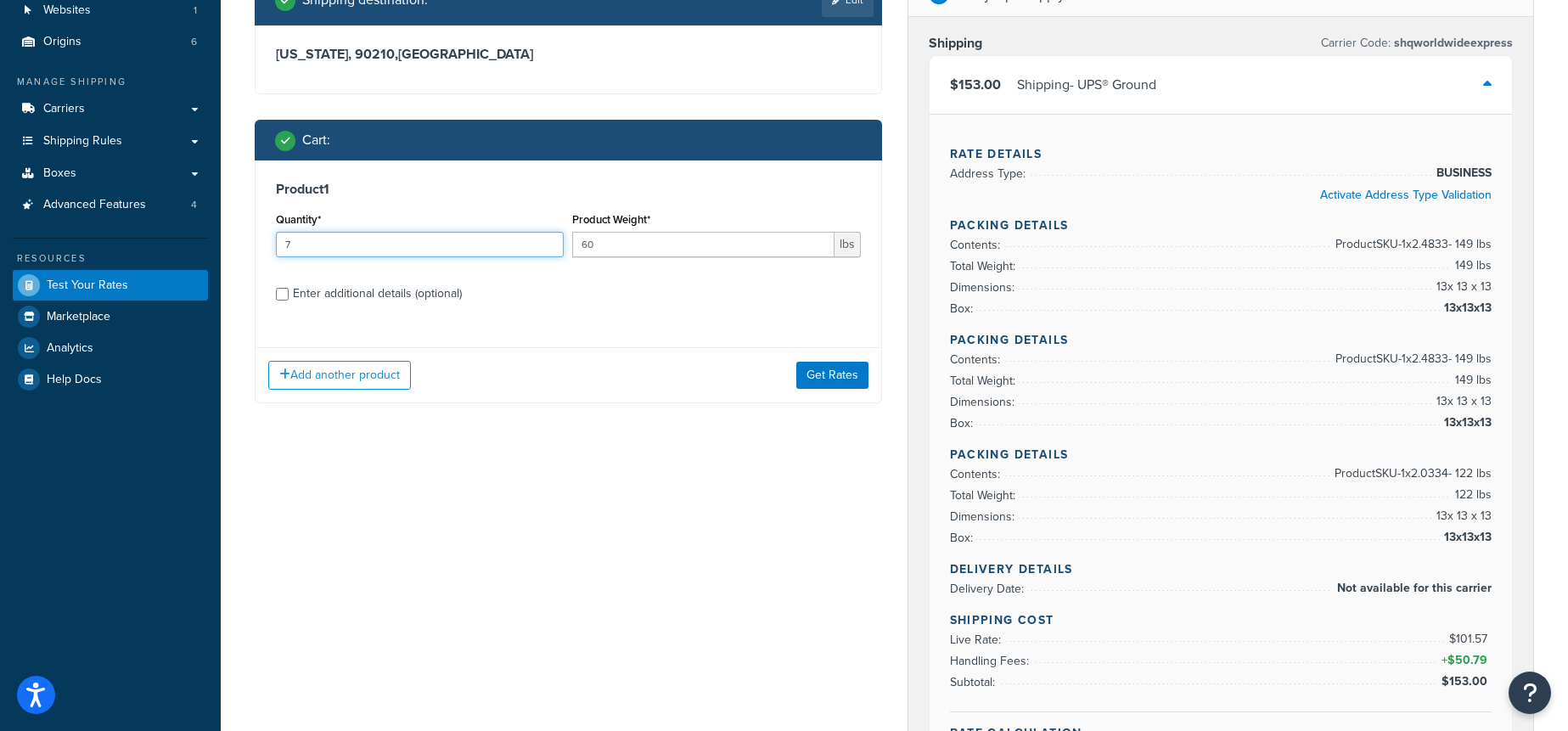
click at [386, 251] on input "7" at bounding box center [419, 244] width 288 height 25
type input "1"
type input "240"
click at [384, 295] on div "Enter additional details (optional)" at bounding box center [377, 294] width 169 height 23
click at [289, 295] on input "Enter additional details (optional)" at bounding box center [282, 295] width 13 height 13
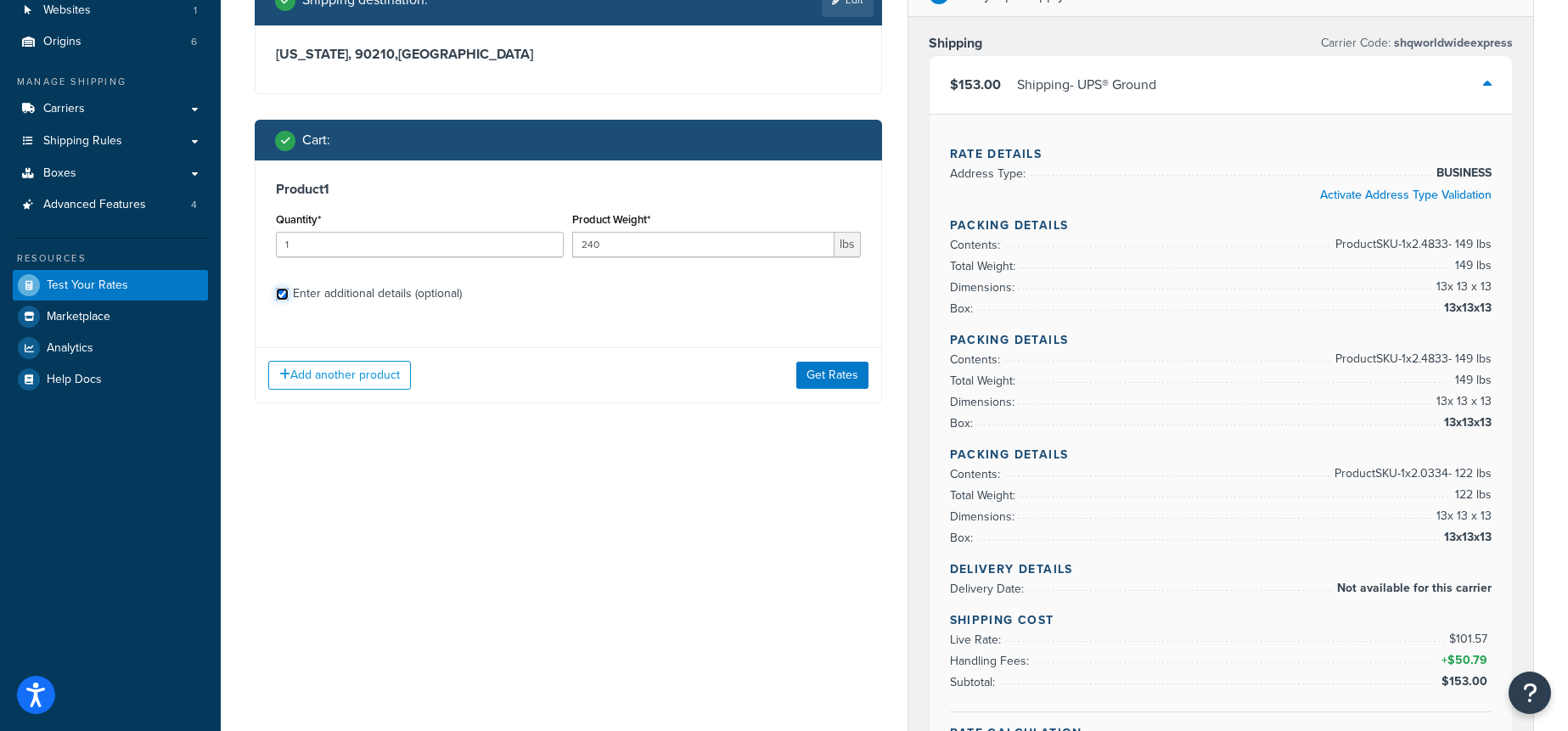
checkbox input "true"
select select "87617"
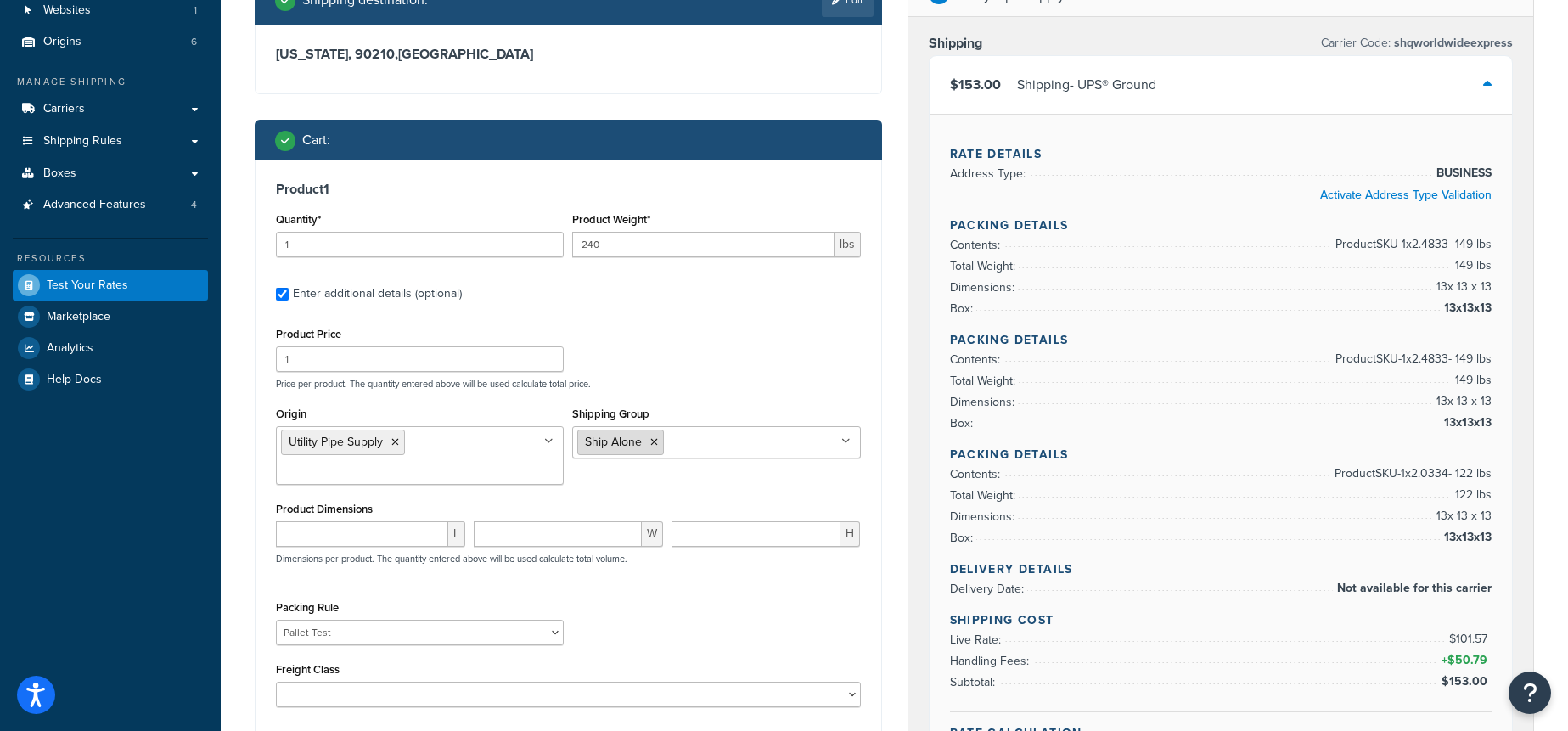
click at [654, 440] on icon at bounding box center [653, 442] width 8 height 10
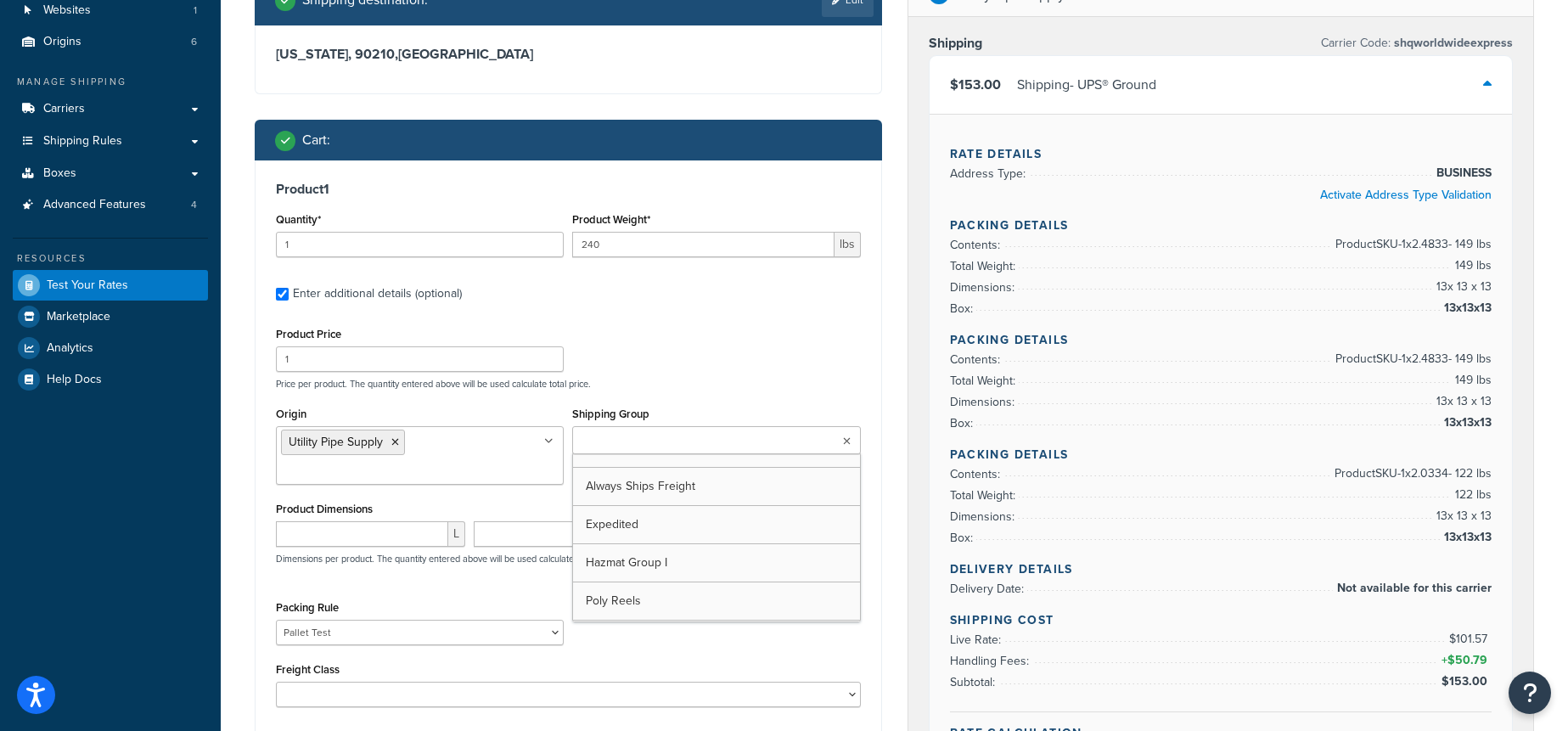
click at [654, 440] on input "Shipping Group" at bounding box center [652, 441] width 150 height 19
click at [669, 357] on div "Product Price 1 Price per product. The quantity entered above will be used calc…" at bounding box center [568, 356] width 593 height 67
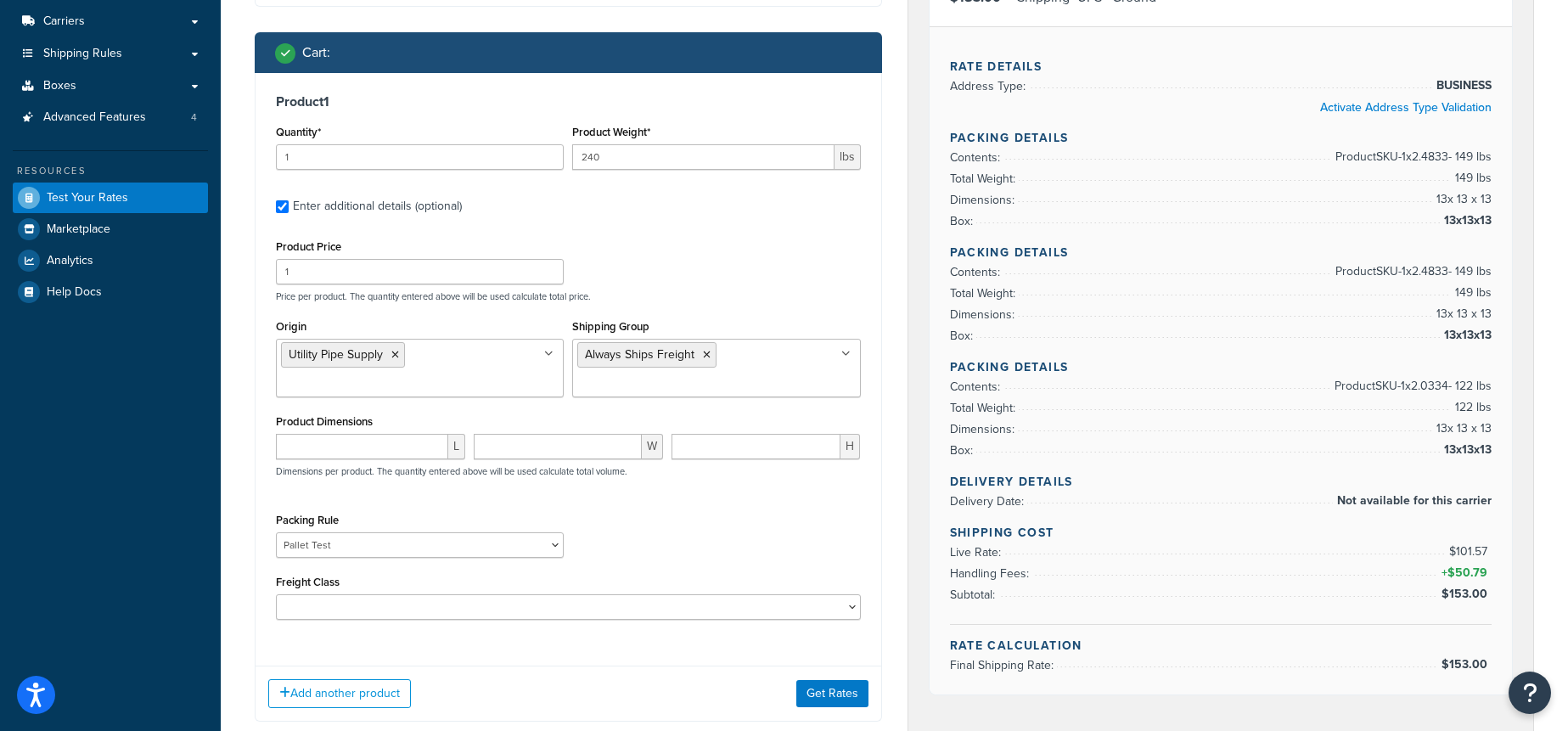
scroll to position [221, 0]
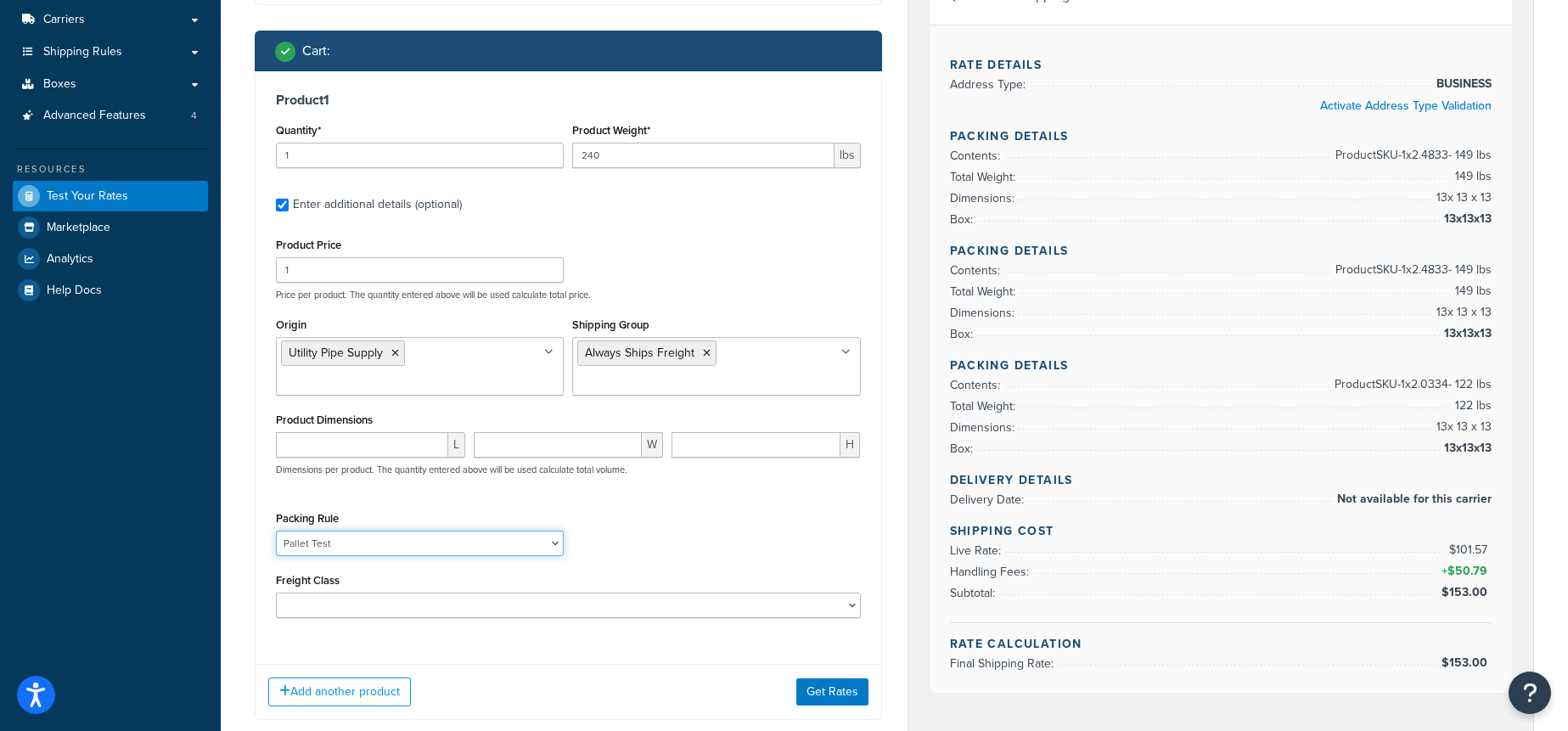
click at [365, 549] on select "Pack Seperately Pallet Test" at bounding box center [419, 543] width 288 height 25
select select
click at [276, 531] on select "Pack Seperately Pallet Test" at bounding box center [419, 543] width 288 height 25
click at [827, 683] on button "Get Rates" at bounding box center [832, 692] width 72 height 27
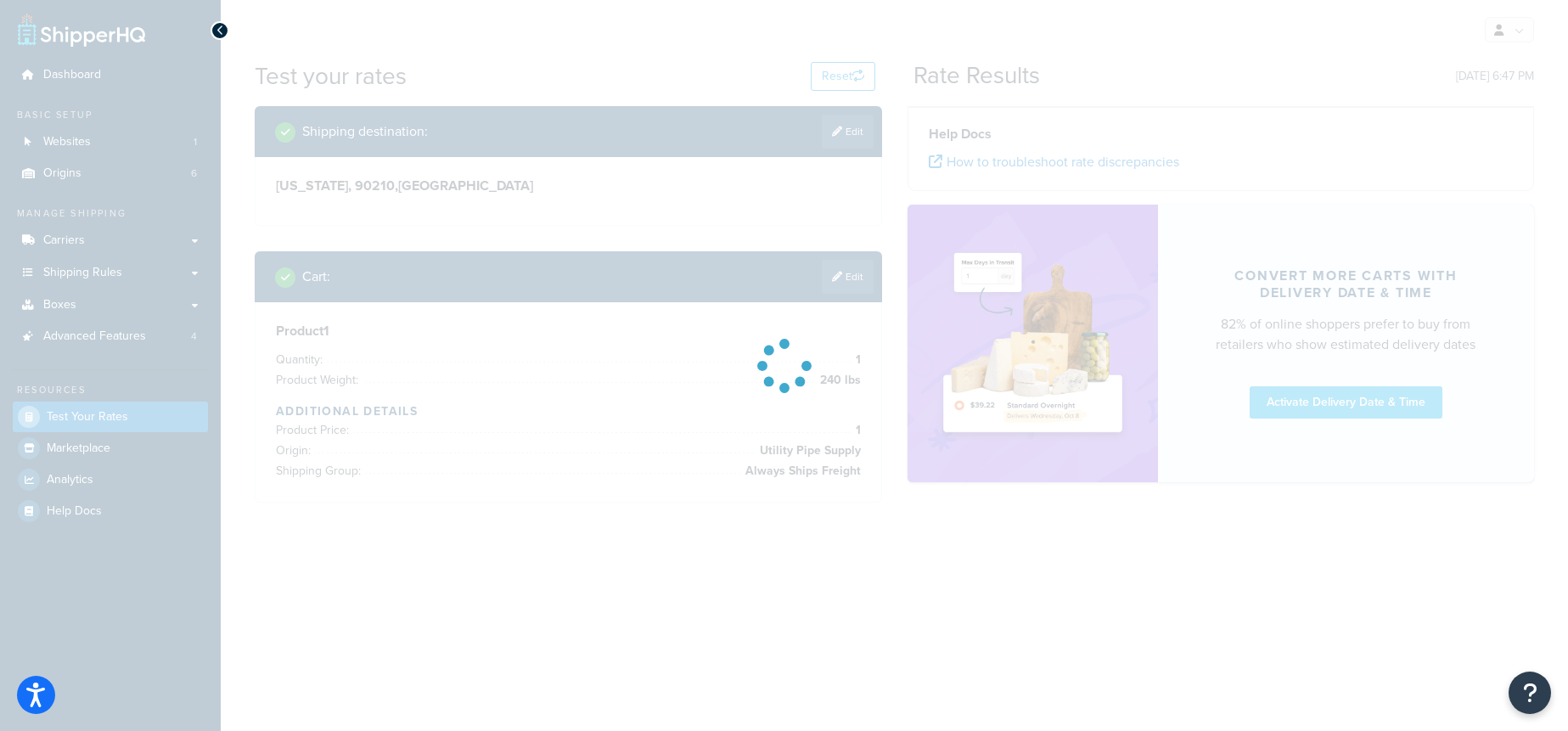
scroll to position [0, 0]
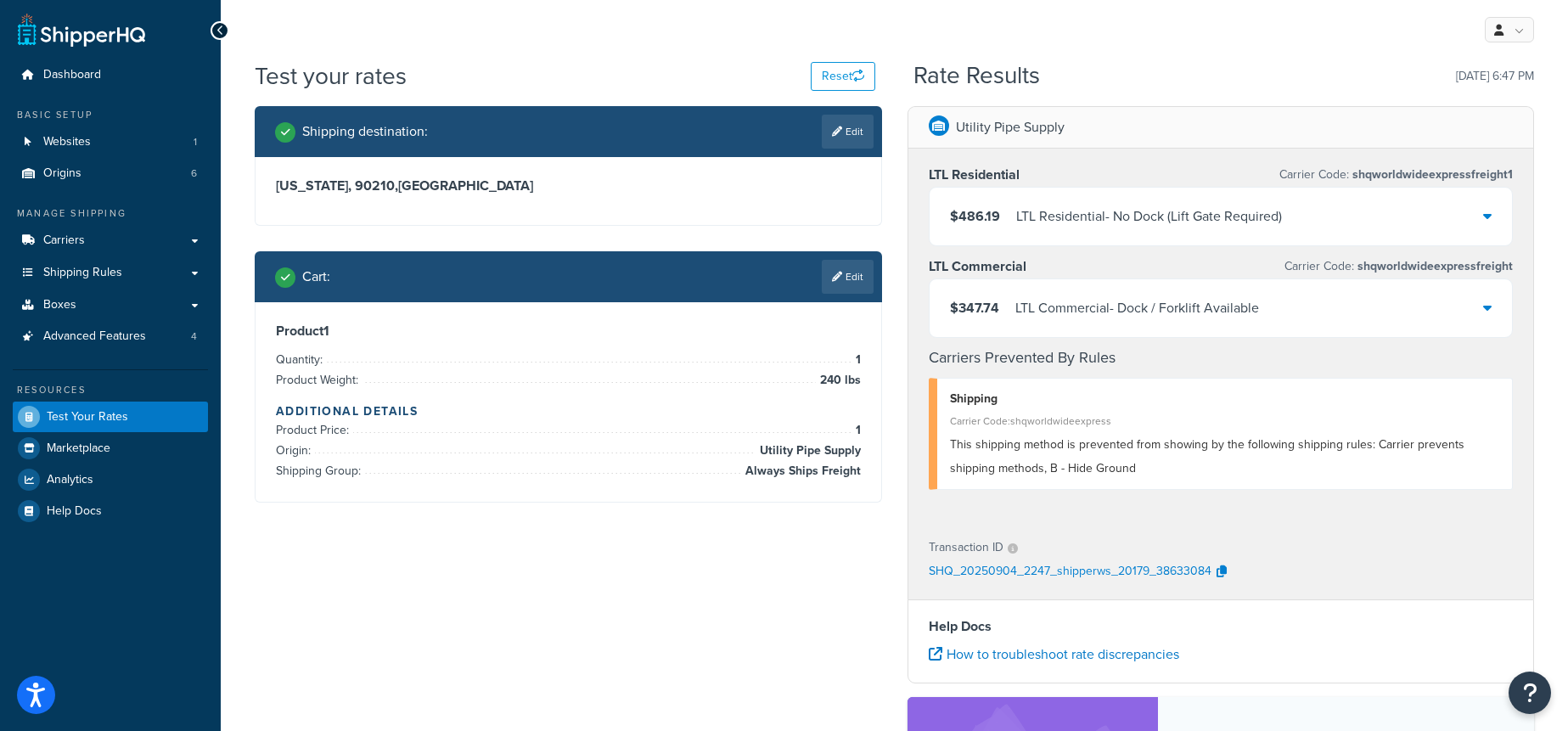
click at [1175, 317] on div "LTL Commercial - Dock / Forklift Available" at bounding box center [1136, 308] width 243 height 23
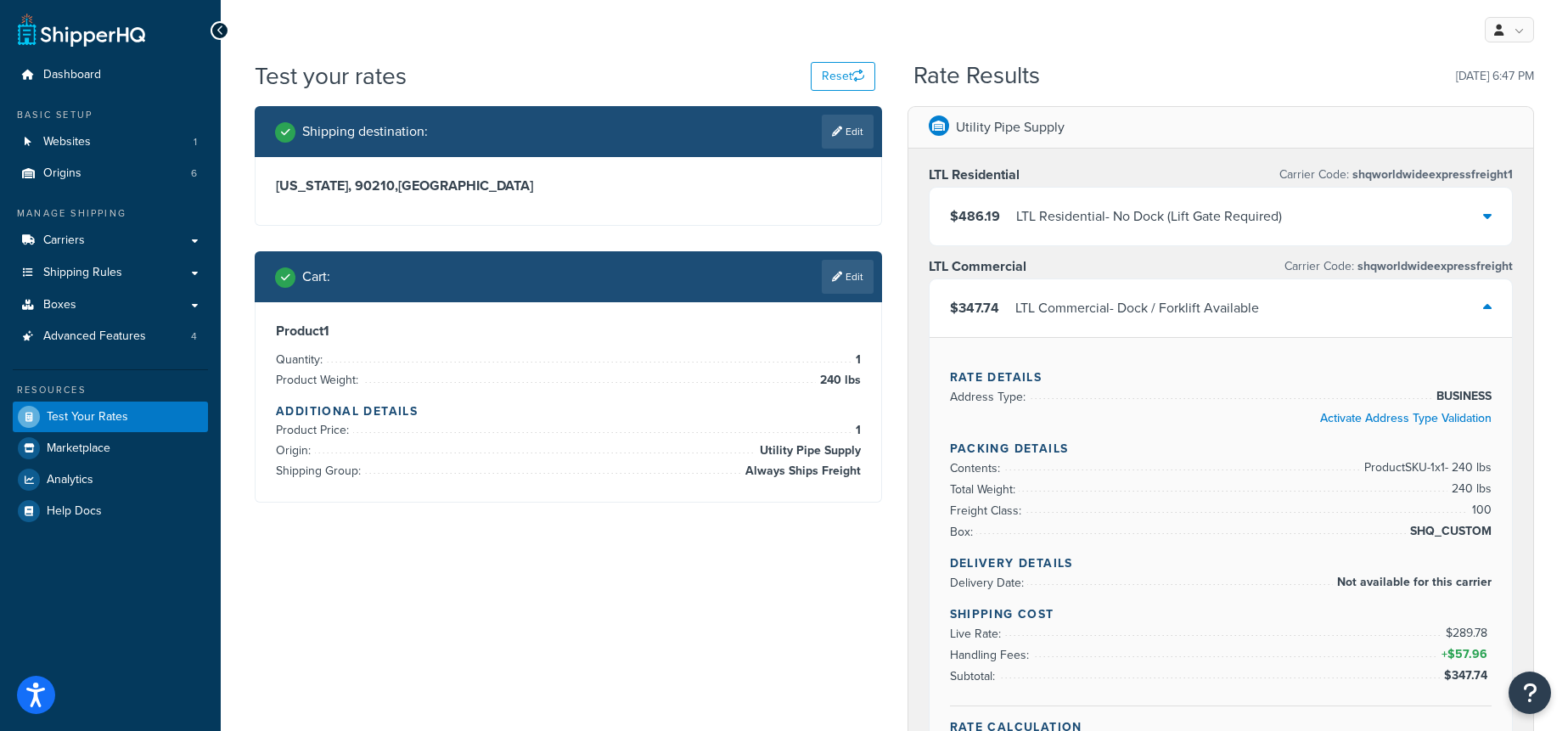
click at [1183, 315] on div "LTL Commercial - Dock / Forklift Available" at bounding box center [1136, 308] width 243 height 23
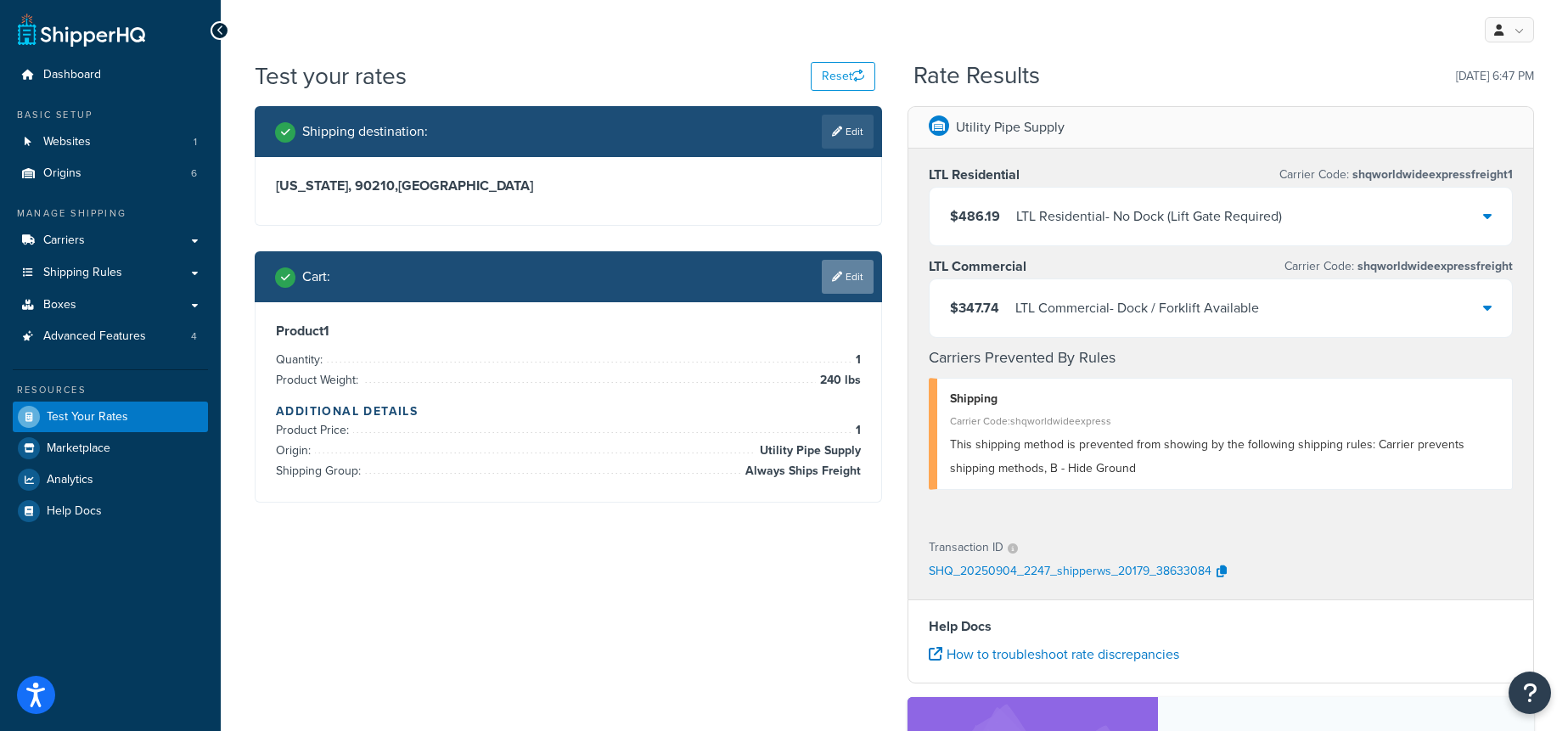
click at [849, 287] on link "Edit" at bounding box center [848, 277] width 52 height 34
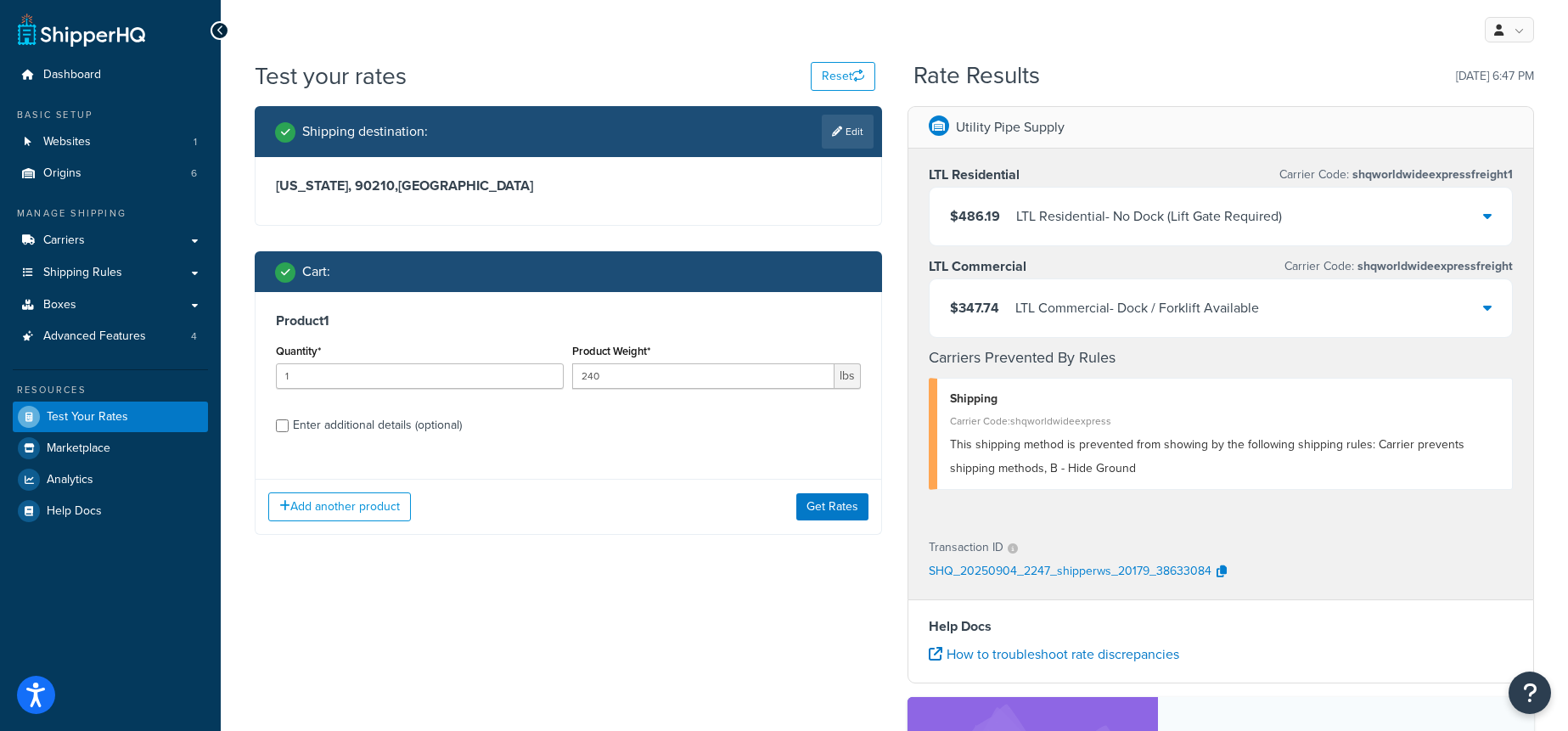
click at [361, 429] on div "Enter additional details (optional)" at bounding box center [377, 426] width 169 height 23
click at [289, 429] on input "Enter additional details (optional)" at bounding box center [282, 426] width 13 height 13
checkbox input "true"
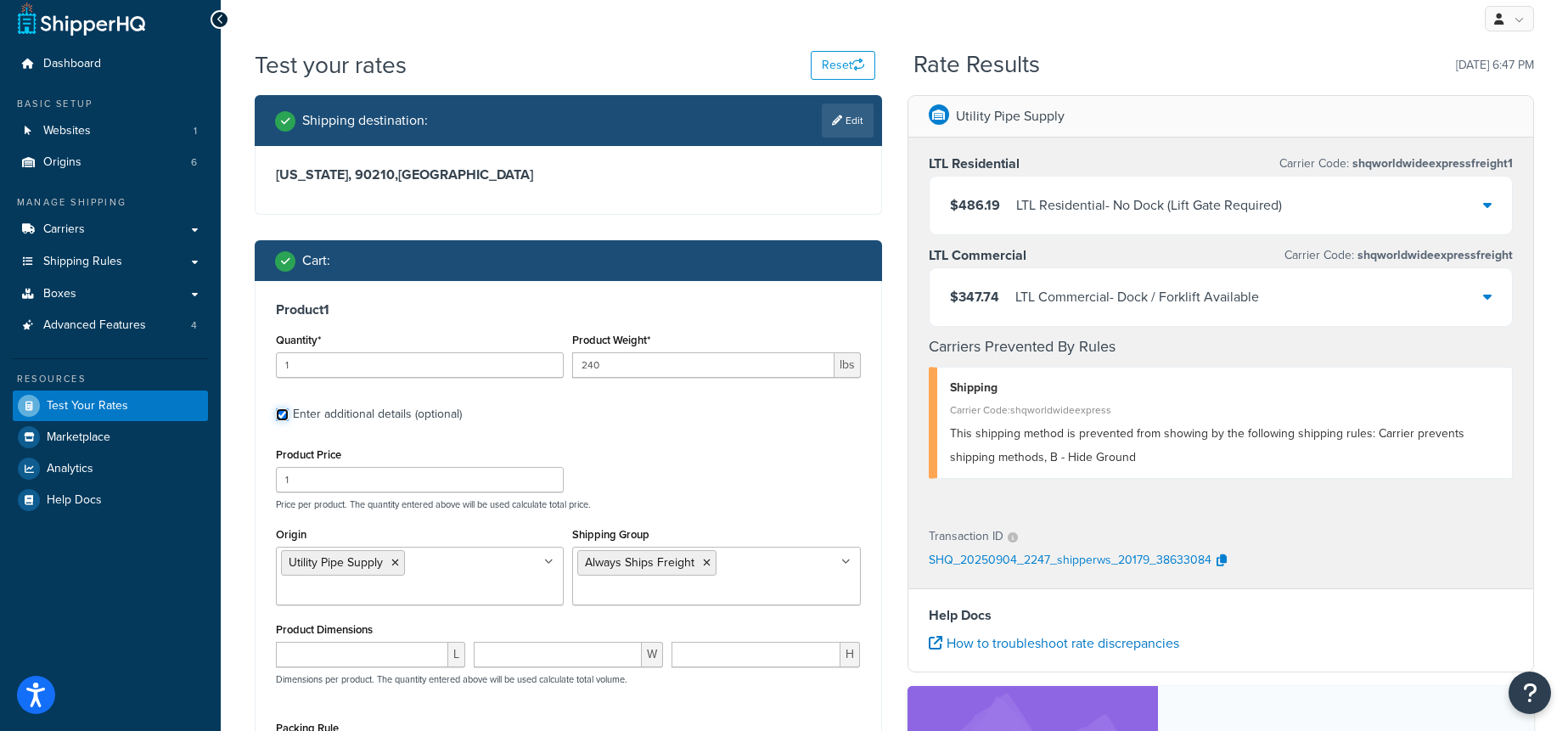
scroll to position [128, 0]
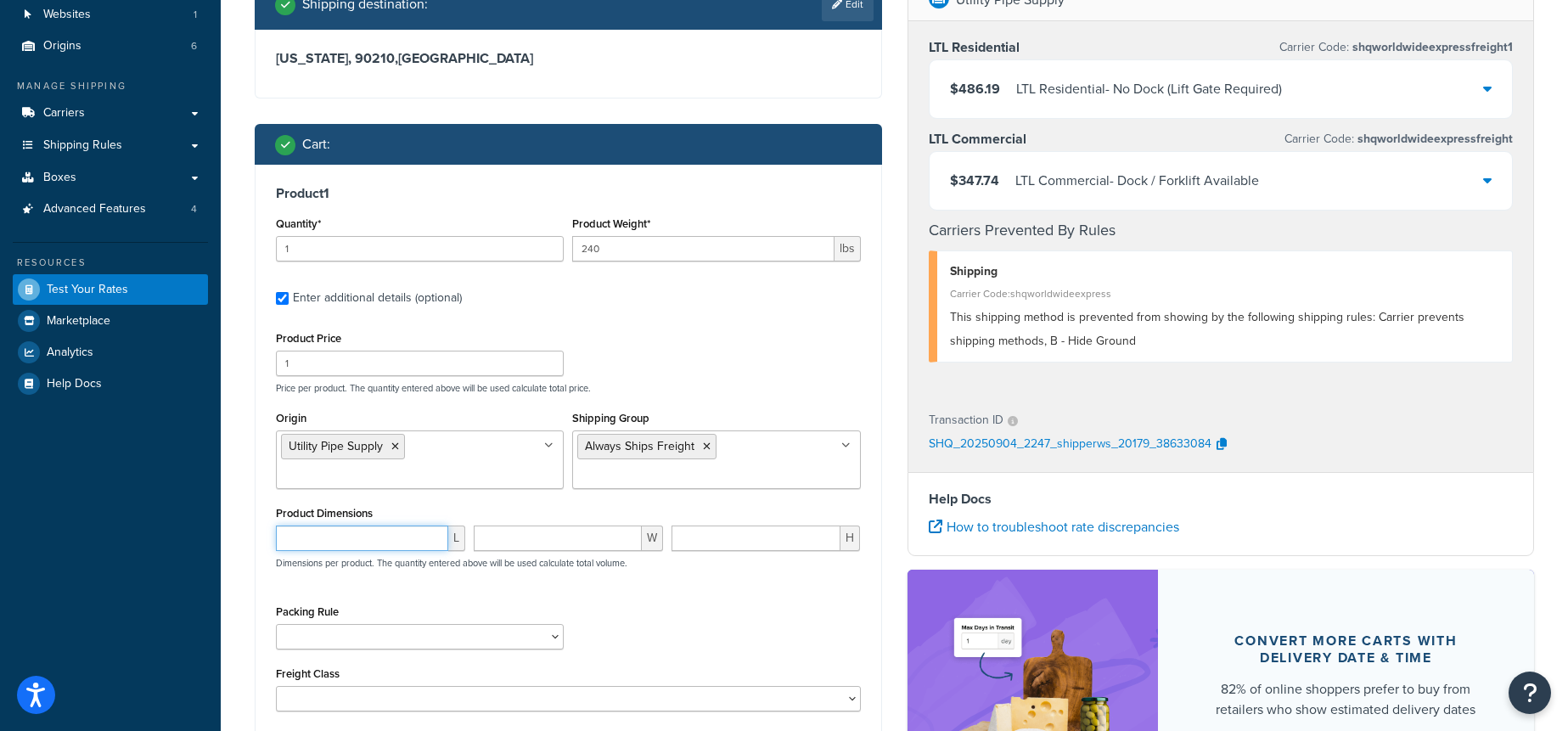
click at [361, 541] on input "number" at bounding box center [362, 538] width 172 height 25
type input "48"
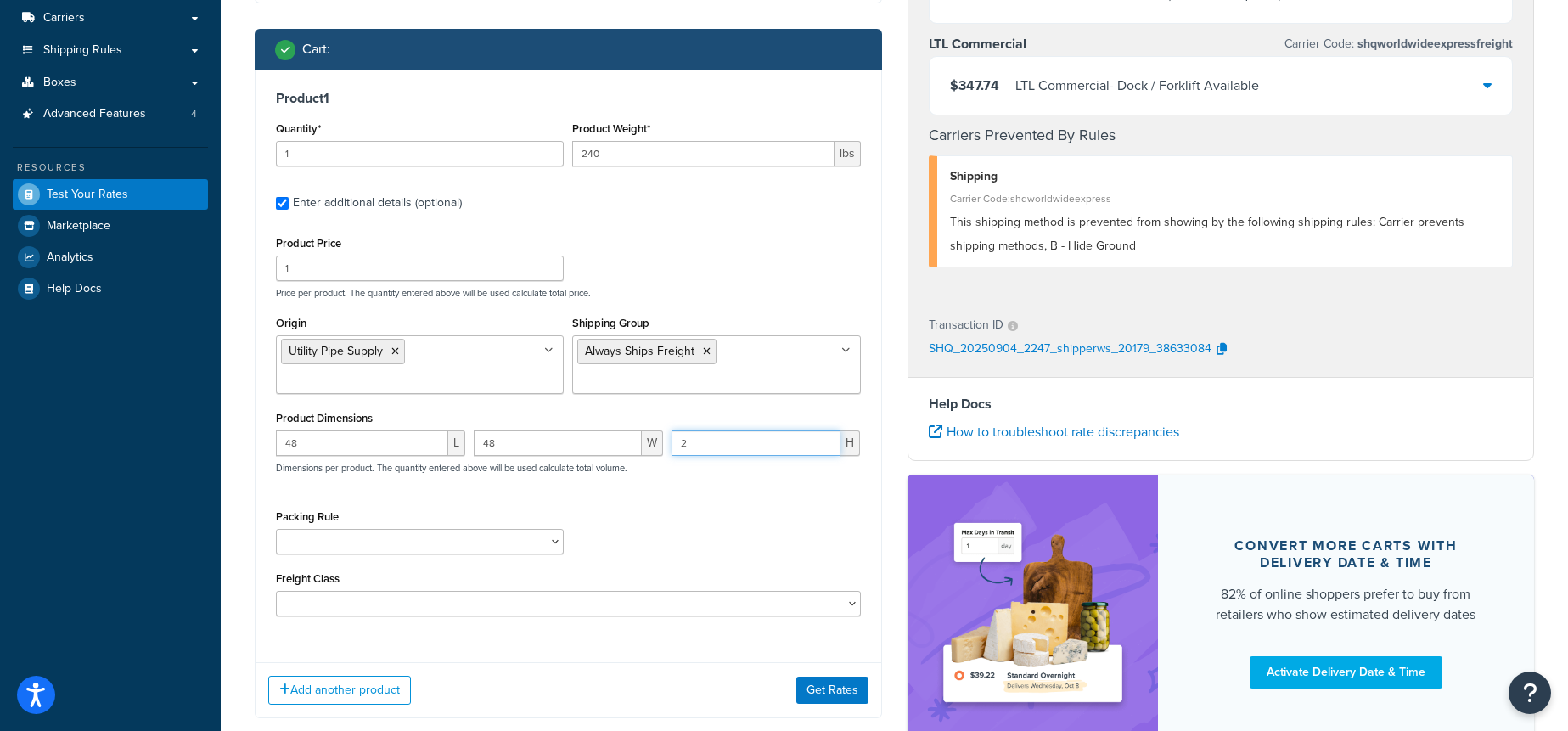
scroll to position [225, 0]
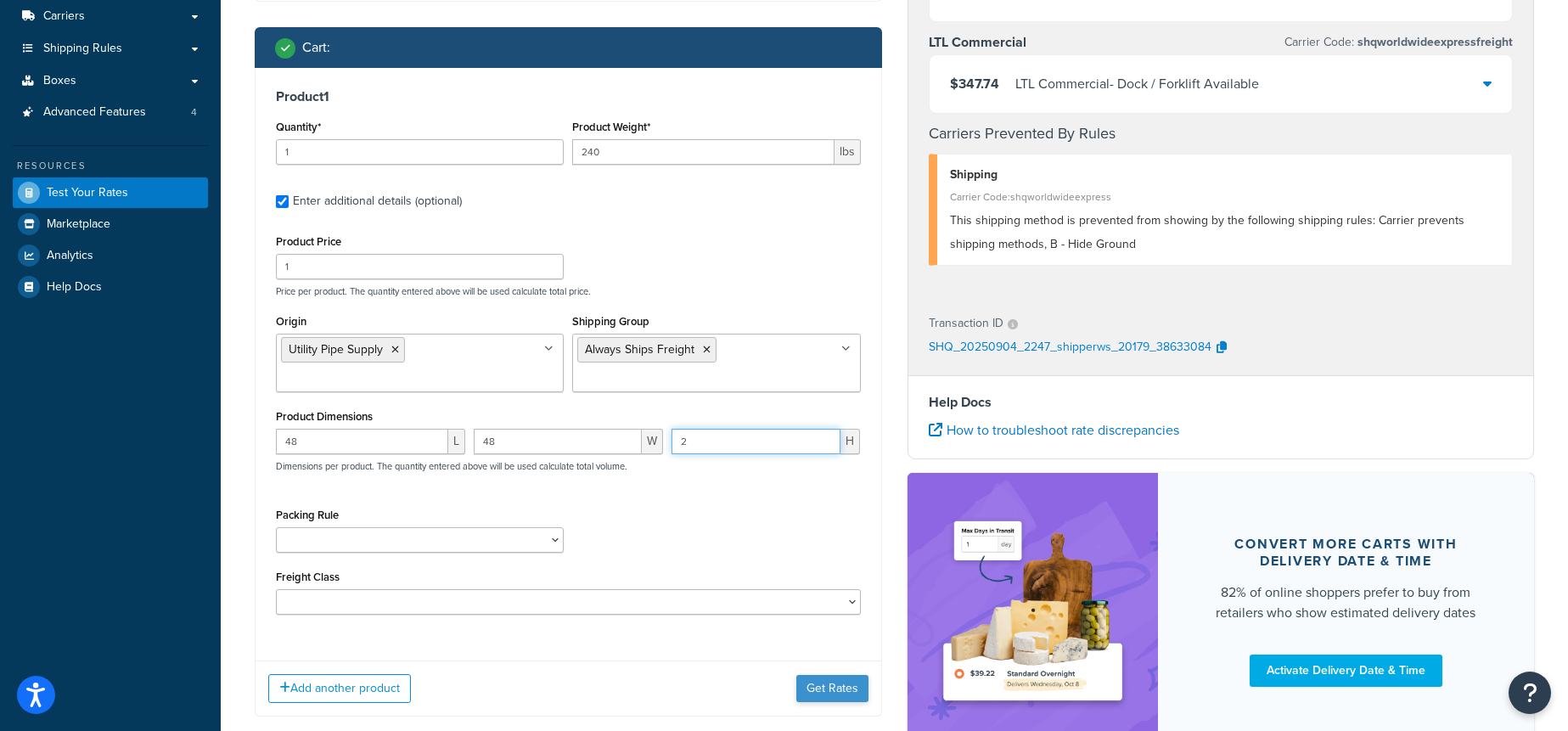
type input "2"
click at [834, 683] on button "Get Rates" at bounding box center [832, 689] width 72 height 27
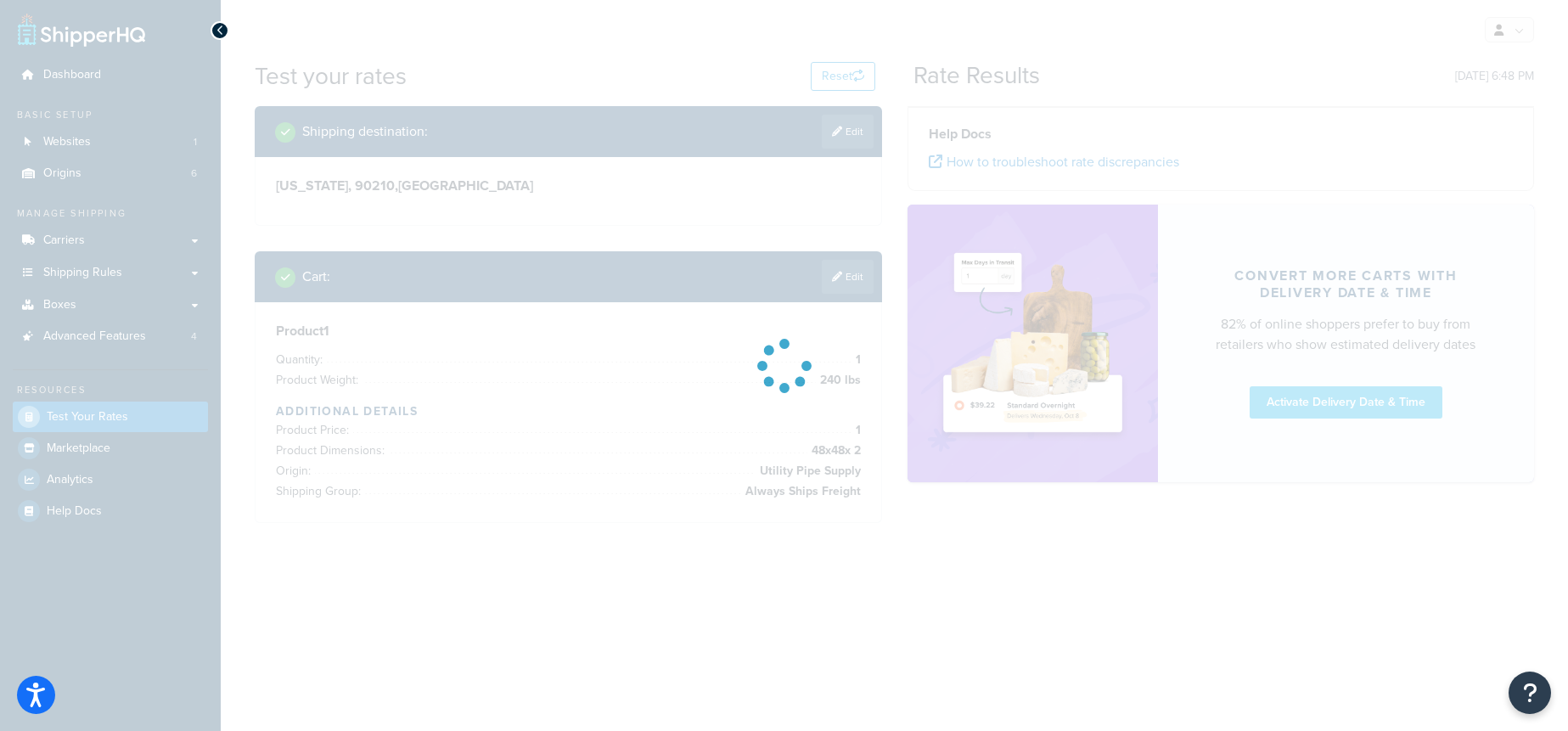
scroll to position [0, 0]
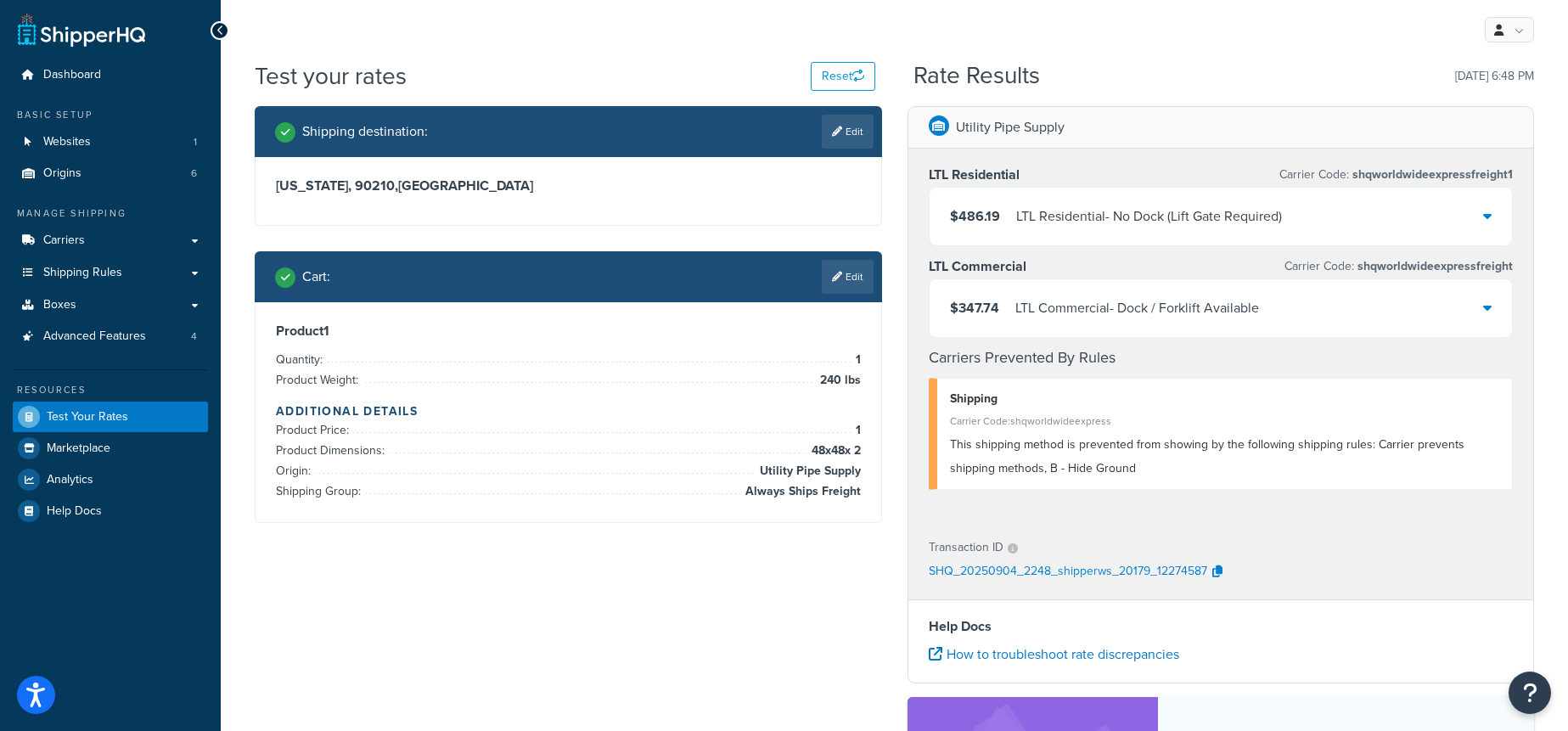
click at [1151, 210] on div "LTL Residential - No Dock (Lift Gate Required)" at bounding box center [1149, 216] width 266 height 23
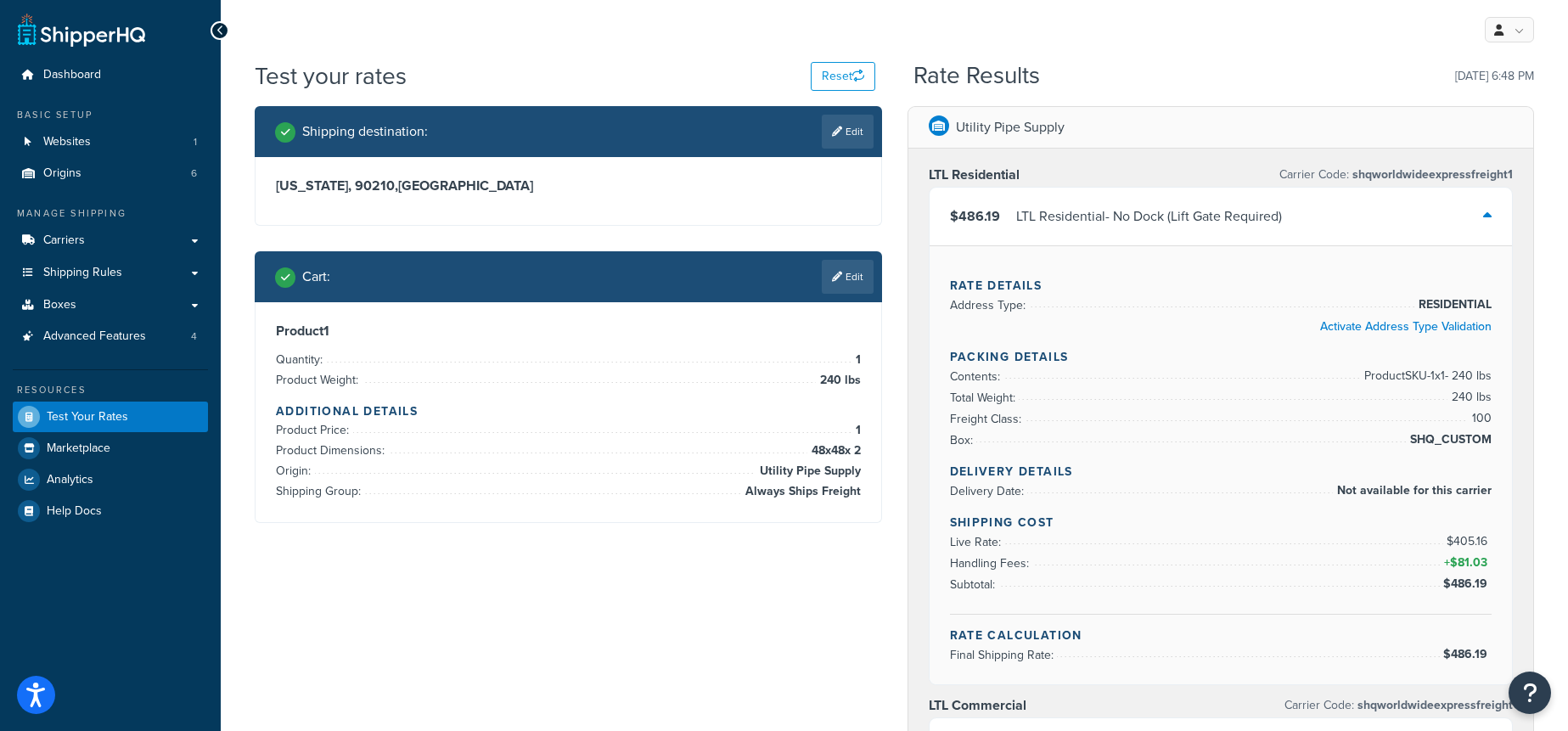
click at [1151, 210] on div "LTL Residential - No Dock (Lift Gate Required)" at bounding box center [1149, 216] width 266 height 23
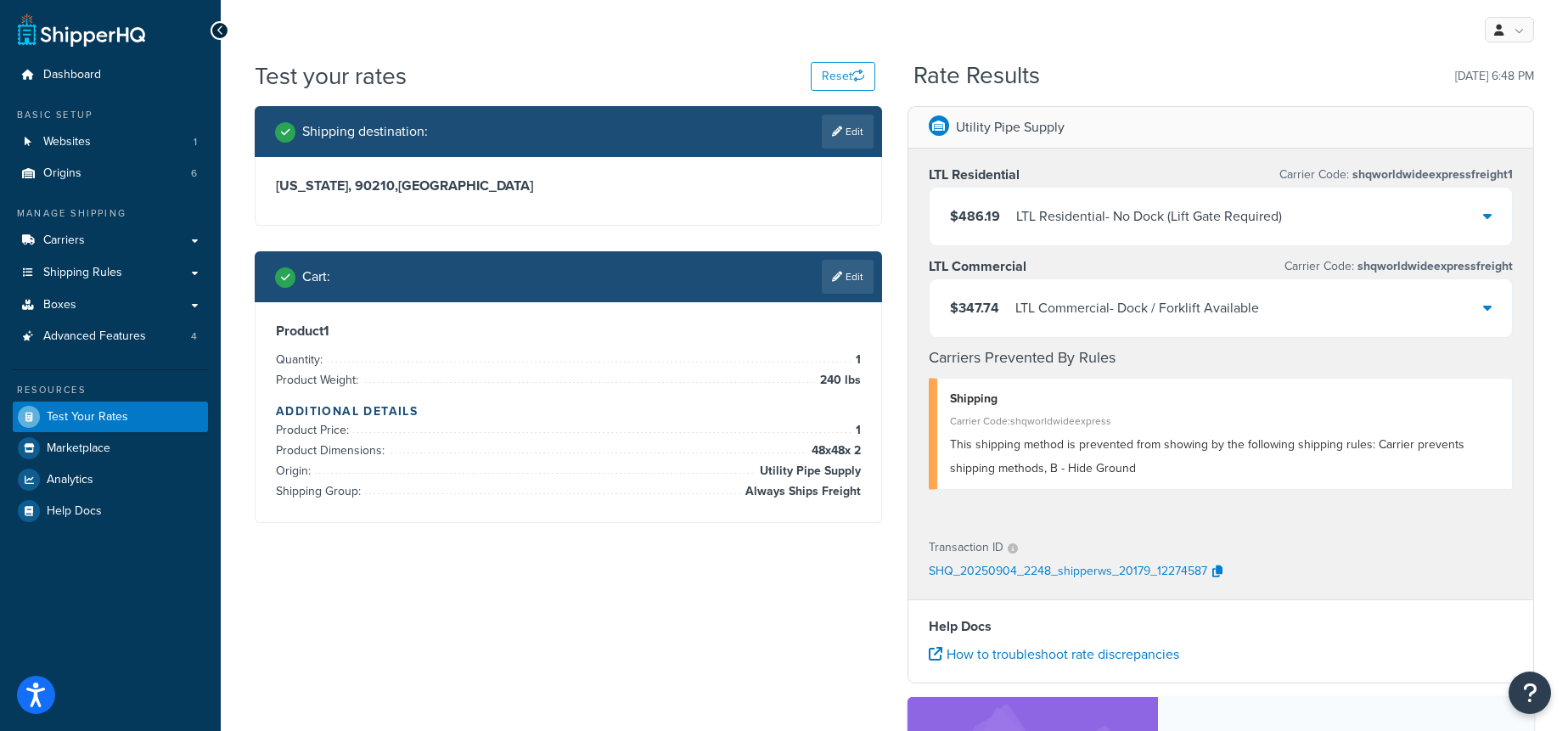
click at [1182, 299] on div "LTL Commercial - Dock / Forklift Available" at bounding box center [1136, 308] width 243 height 23
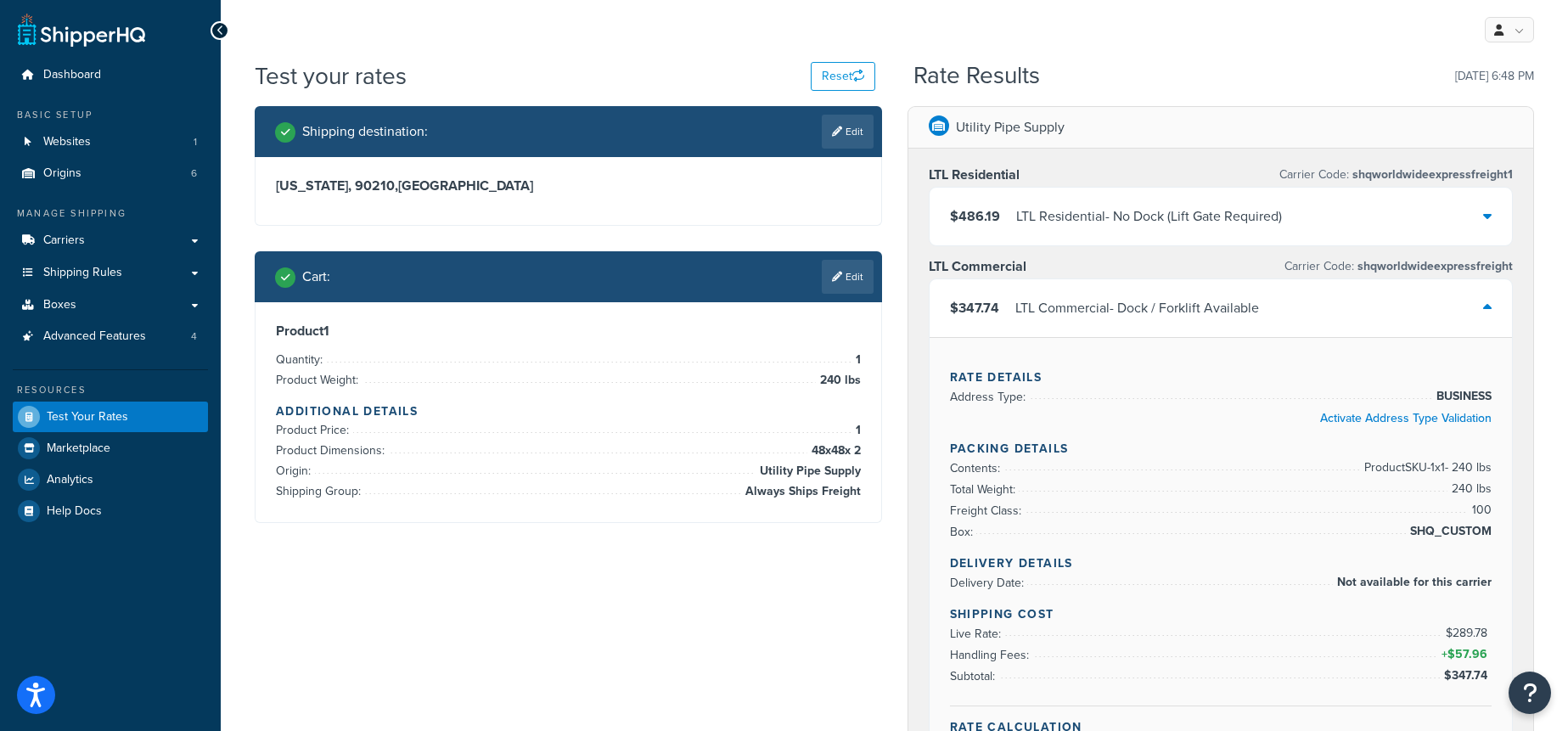
drag, startPoint x: 1412, startPoint y: 532, endPoint x: 1504, endPoint y: 525, distance: 92.3
click at [1504, 525] on div "Rate Details Address Type: BUSINESS Activate Address Type Validation Packing De…" at bounding box center [1222, 556] width 583 height 439
drag, startPoint x: 1503, startPoint y: 525, endPoint x: 1489, endPoint y: 527, distance: 14.1
click at [1501, 524] on div "Rate Details Address Type: BUSINESS Activate Address Type Validation Packing De…" at bounding box center [1222, 556] width 583 height 439
click at [1485, 527] on span "SHQ_CUSTOM" at bounding box center [1449, 532] width 86 height 21
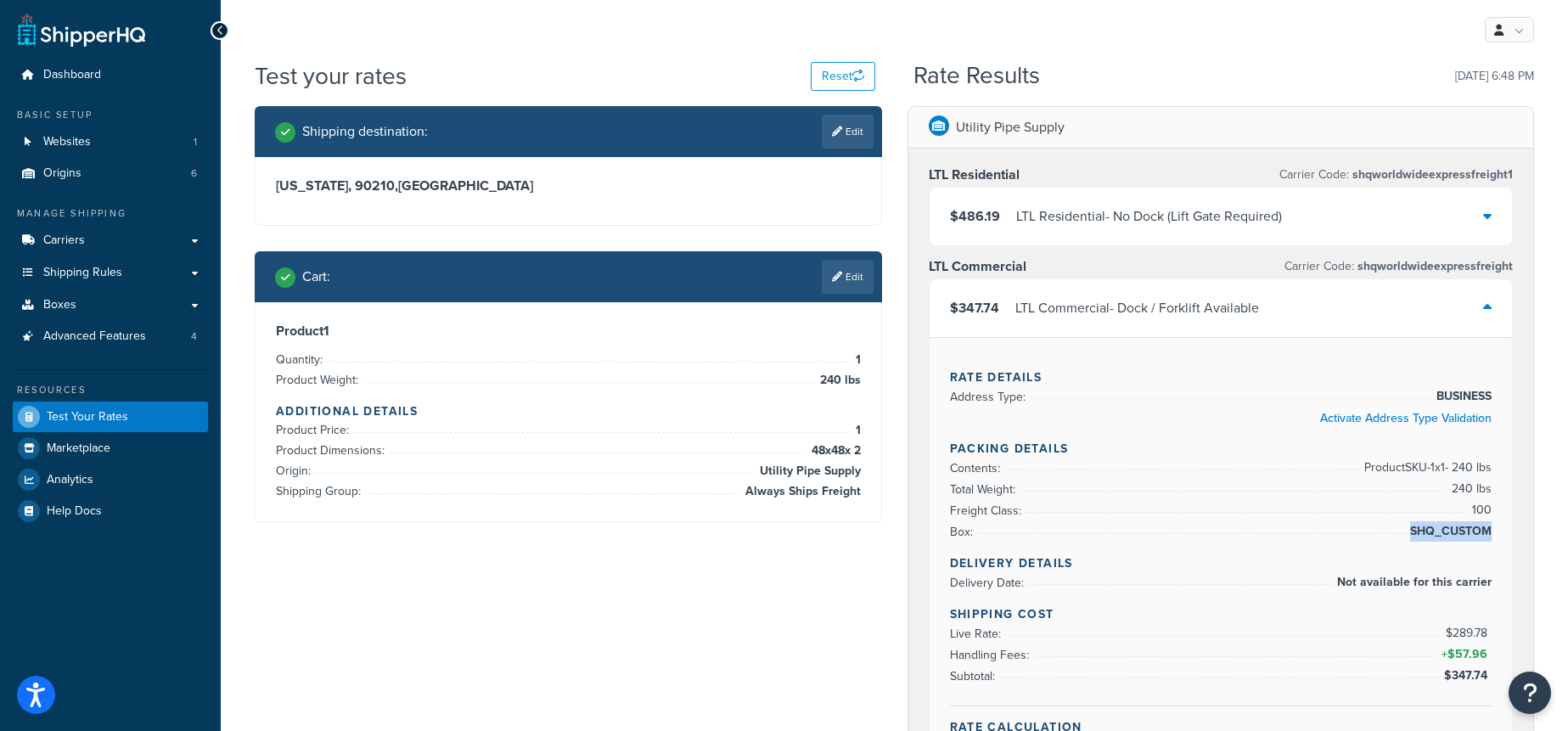
click at [1485, 527] on span "SHQ_CUSTOM" at bounding box center [1449, 532] width 86 height 21
copy span "SHQ_CUSTOM"
click at [854, 282] on link "Edit" at bounding box center [848, 277] width 52 height 34
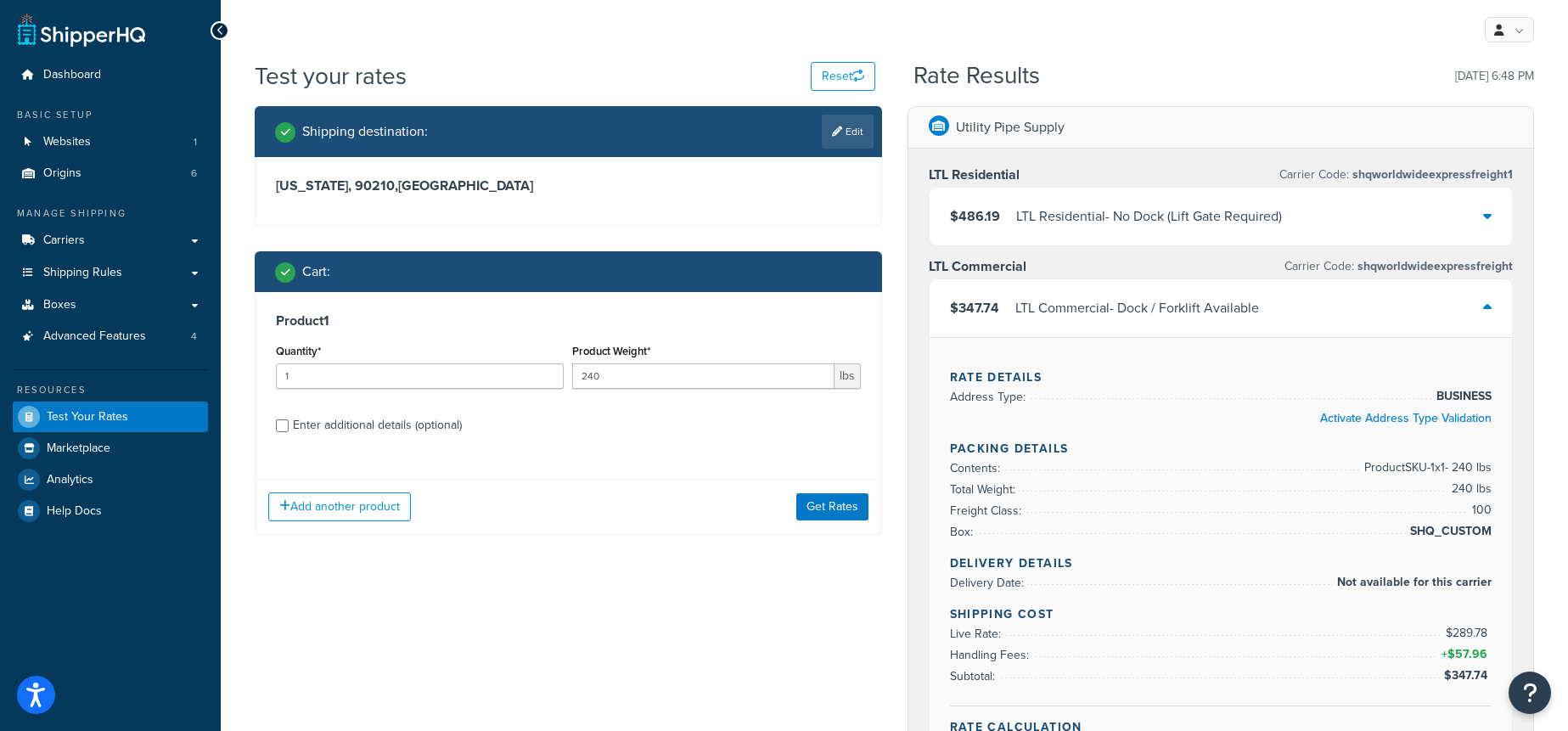
click at [442, 428] on div "Enter additional details (optional)" at bounding box center [377, 426] width 169 height 23
click at [289, 428] on input "Enter additional details (optional)" at bounding box center [282, 426] width 13 height 13
checkbox input "true"
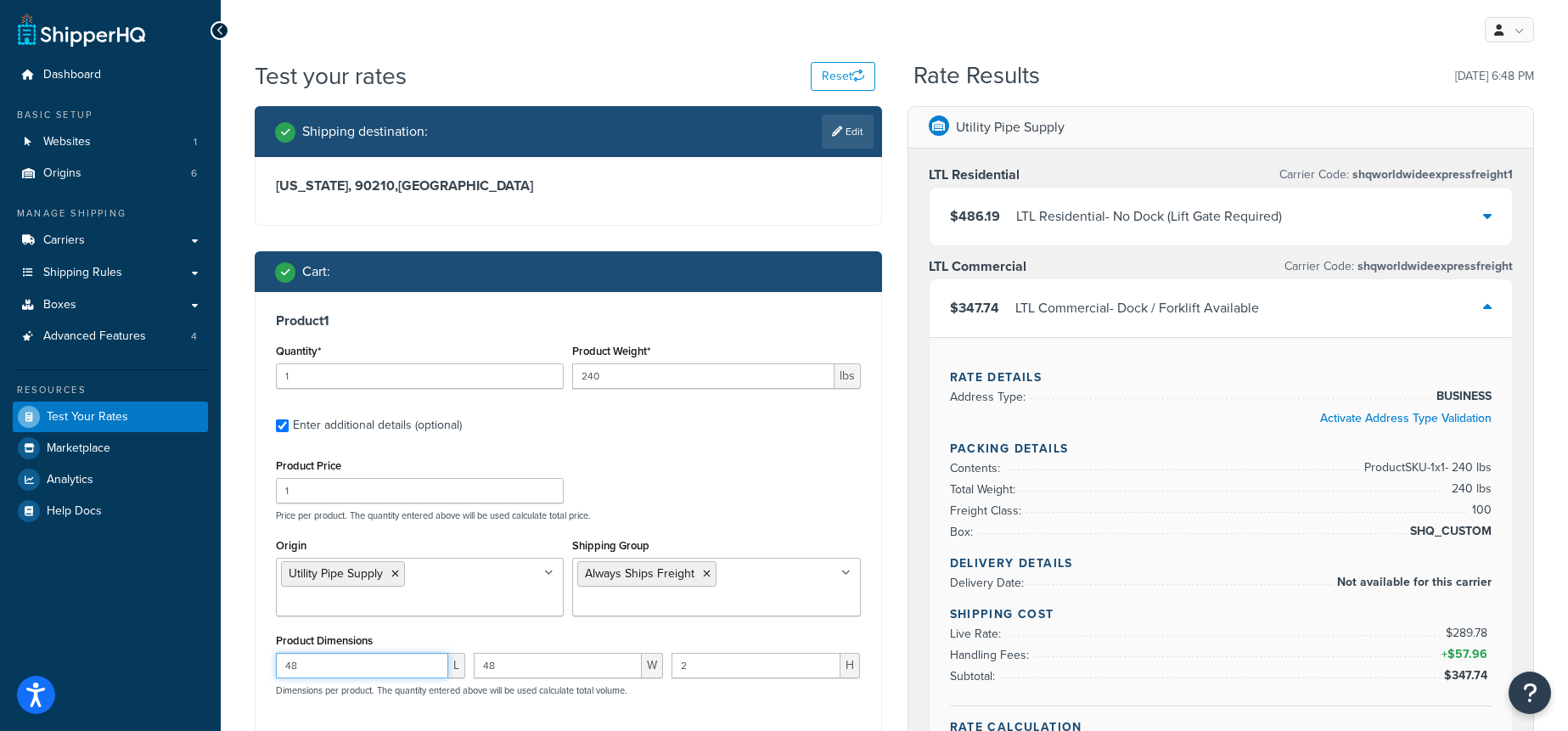
click at [347, 659] on input "48" at bounding box center [362, 665] width 172 height 25
type input "47"
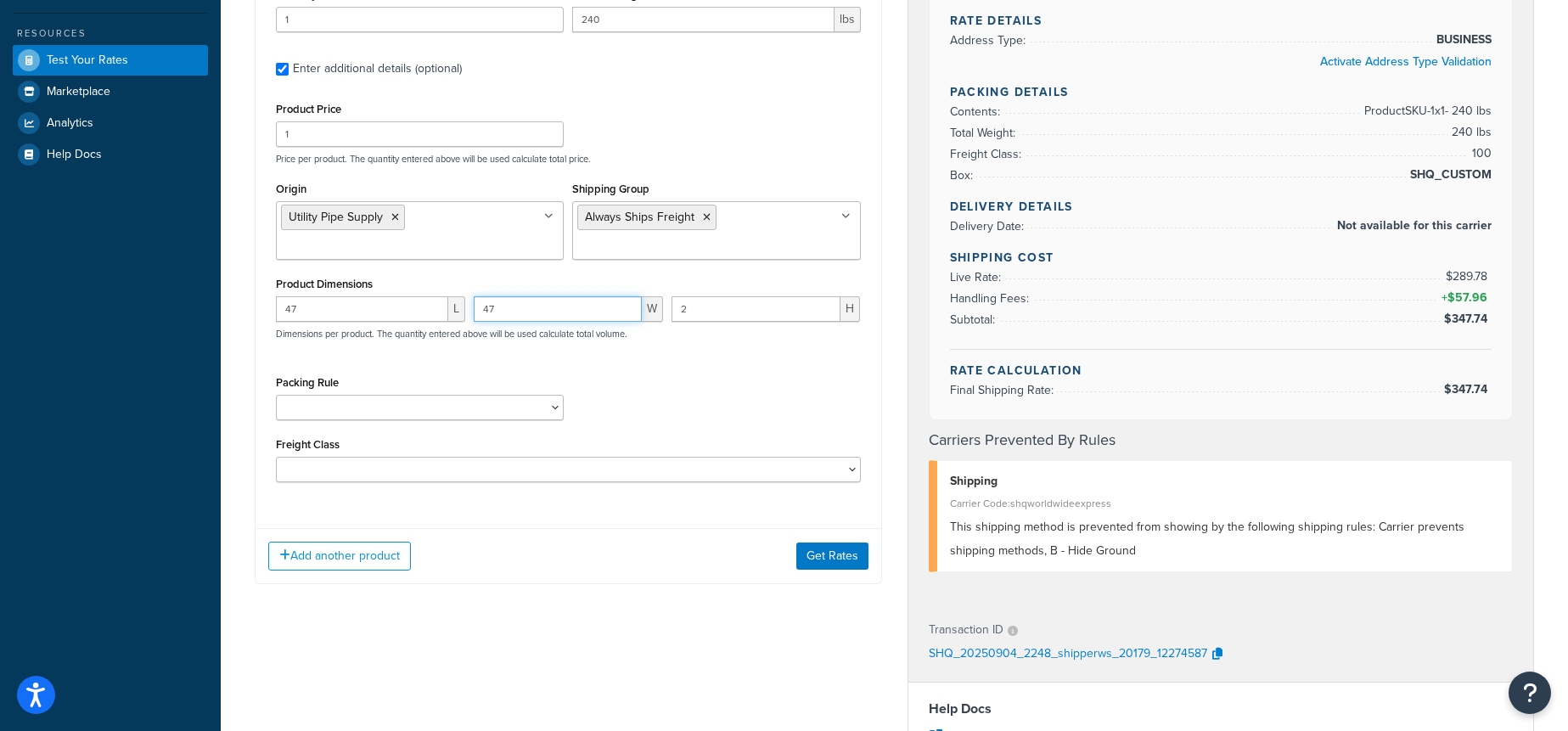
scroll to position [361, 0]
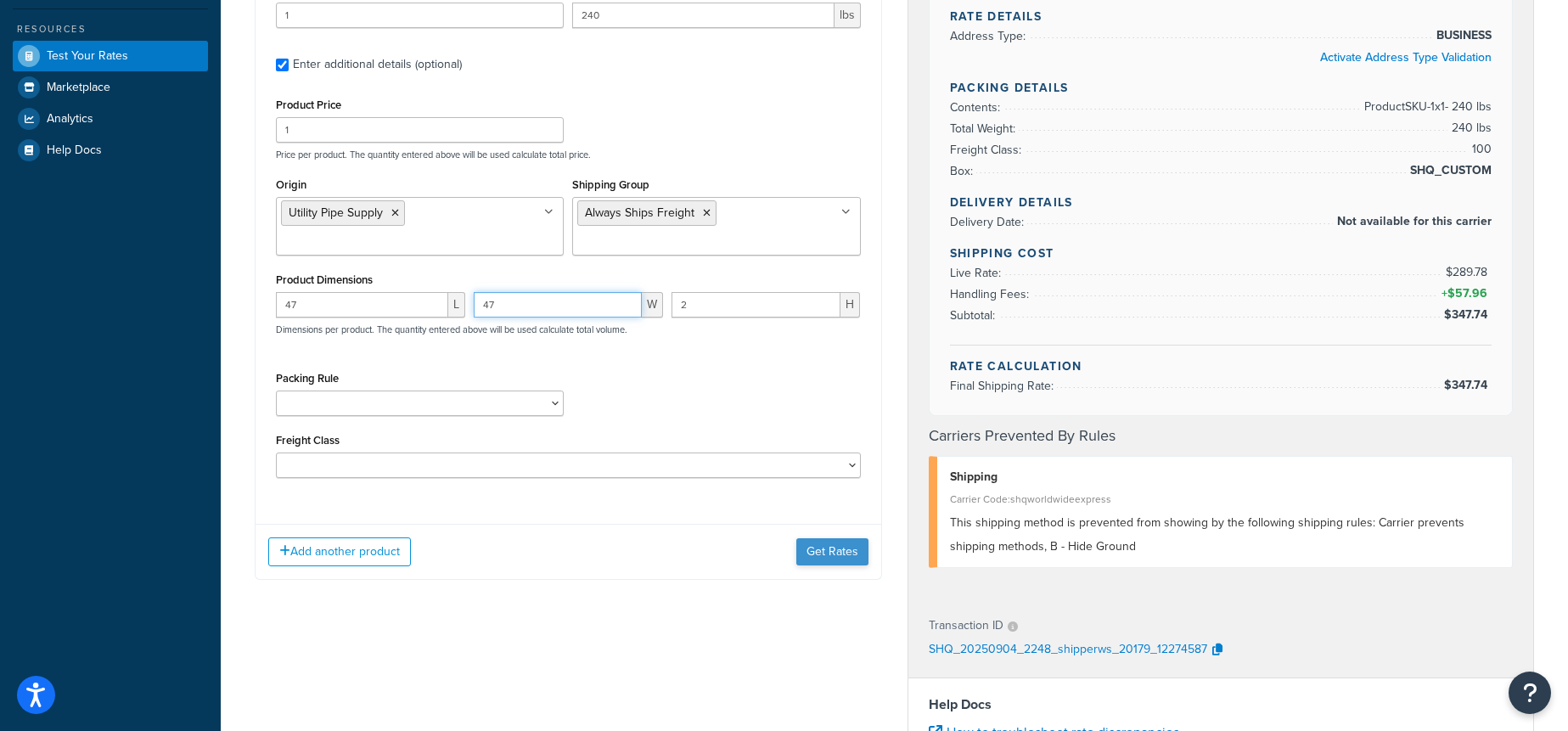
type input "47"
click at [836, 545] on button "Get Rates" at bounding box center [832, 552] width 72 height 27
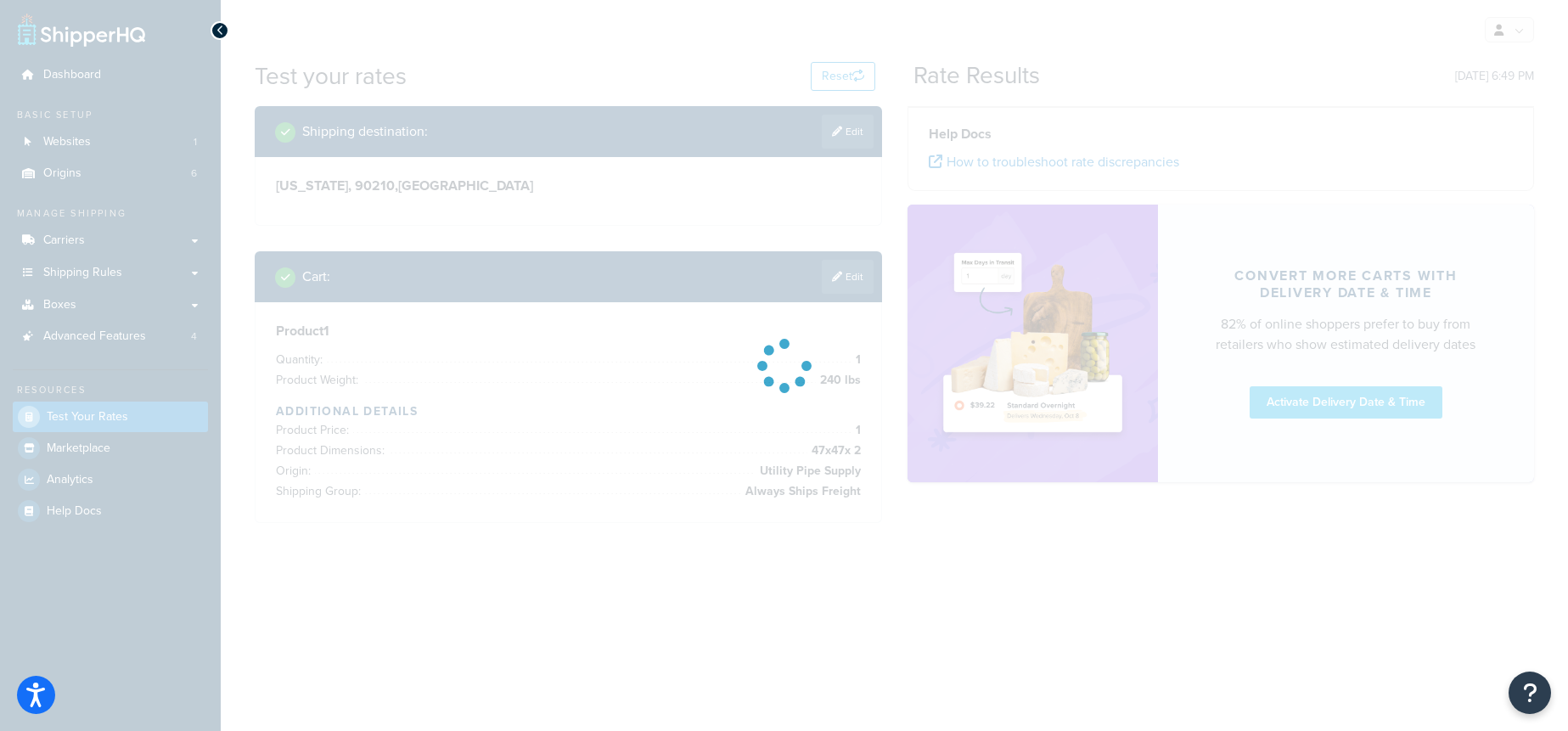
scroll to position [0, 0]
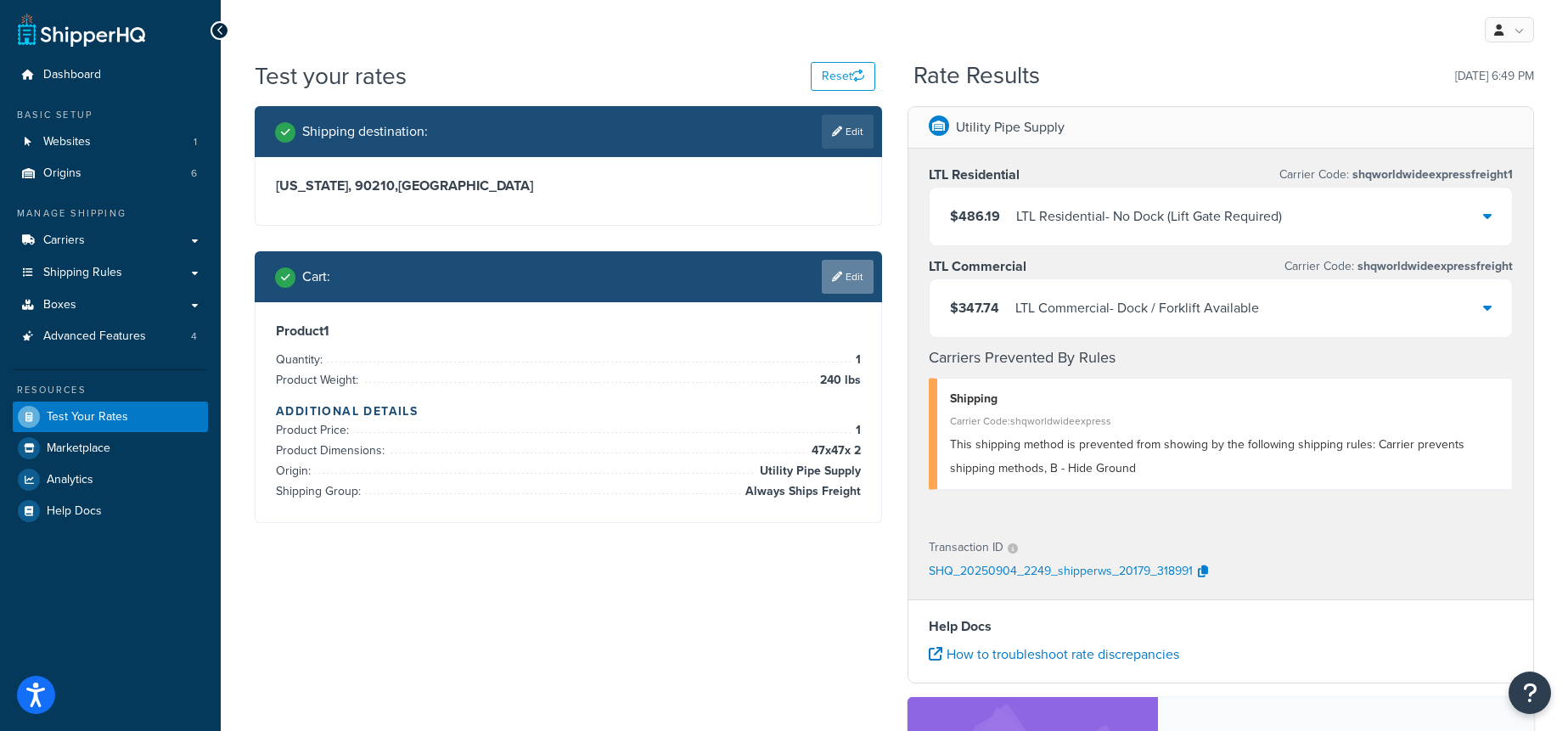
click at [840, 277] on link "Edit" at bounding box center [848, 277] width 52 height 34
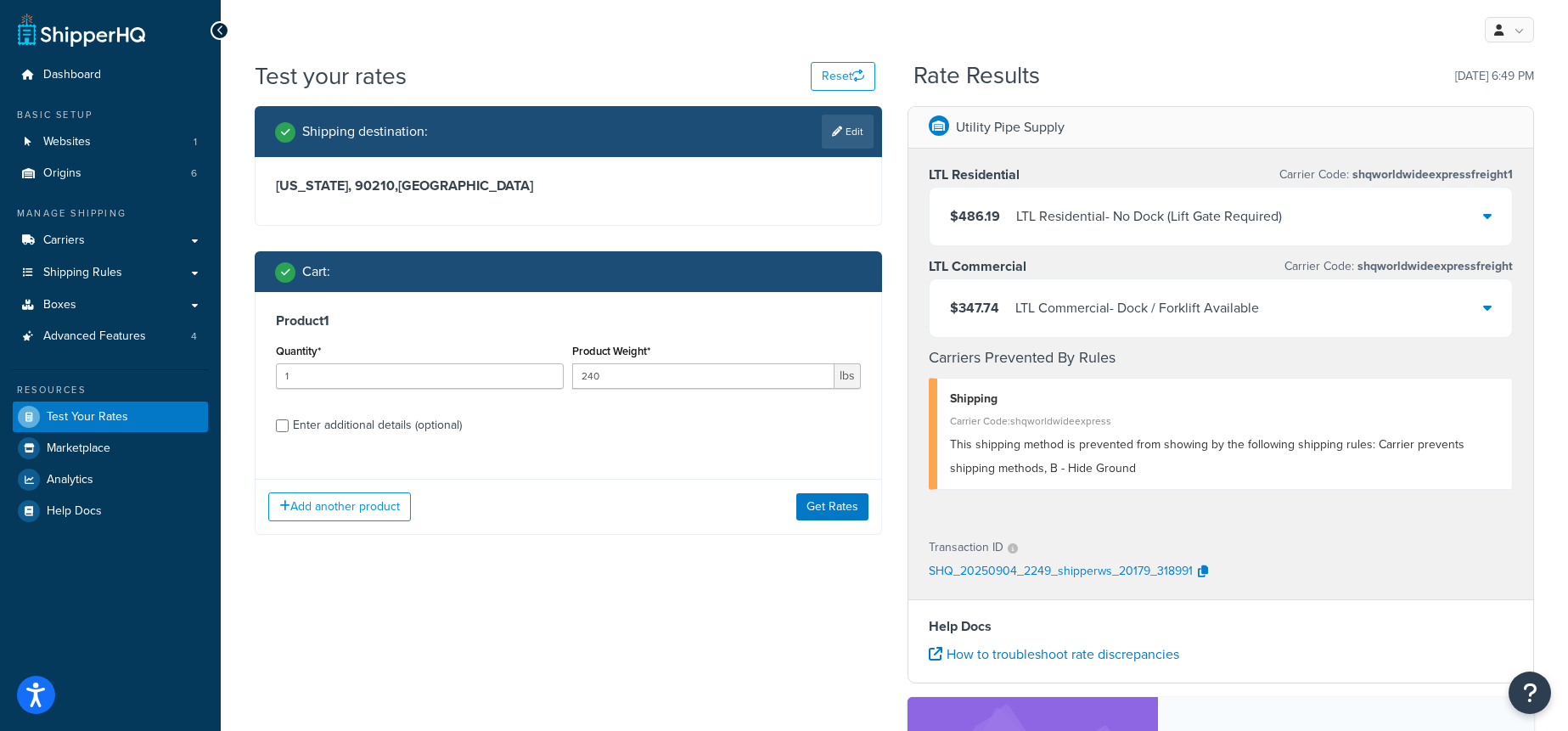
click at [368, 415] on div "Enter additional details (optional)" at bounding box center [377, 426] width 169 height 23
click at [289, 419] on input "Enter additional details (optional)" at bounding box center [282, 426] width 13 height 13
checkbox input "true"
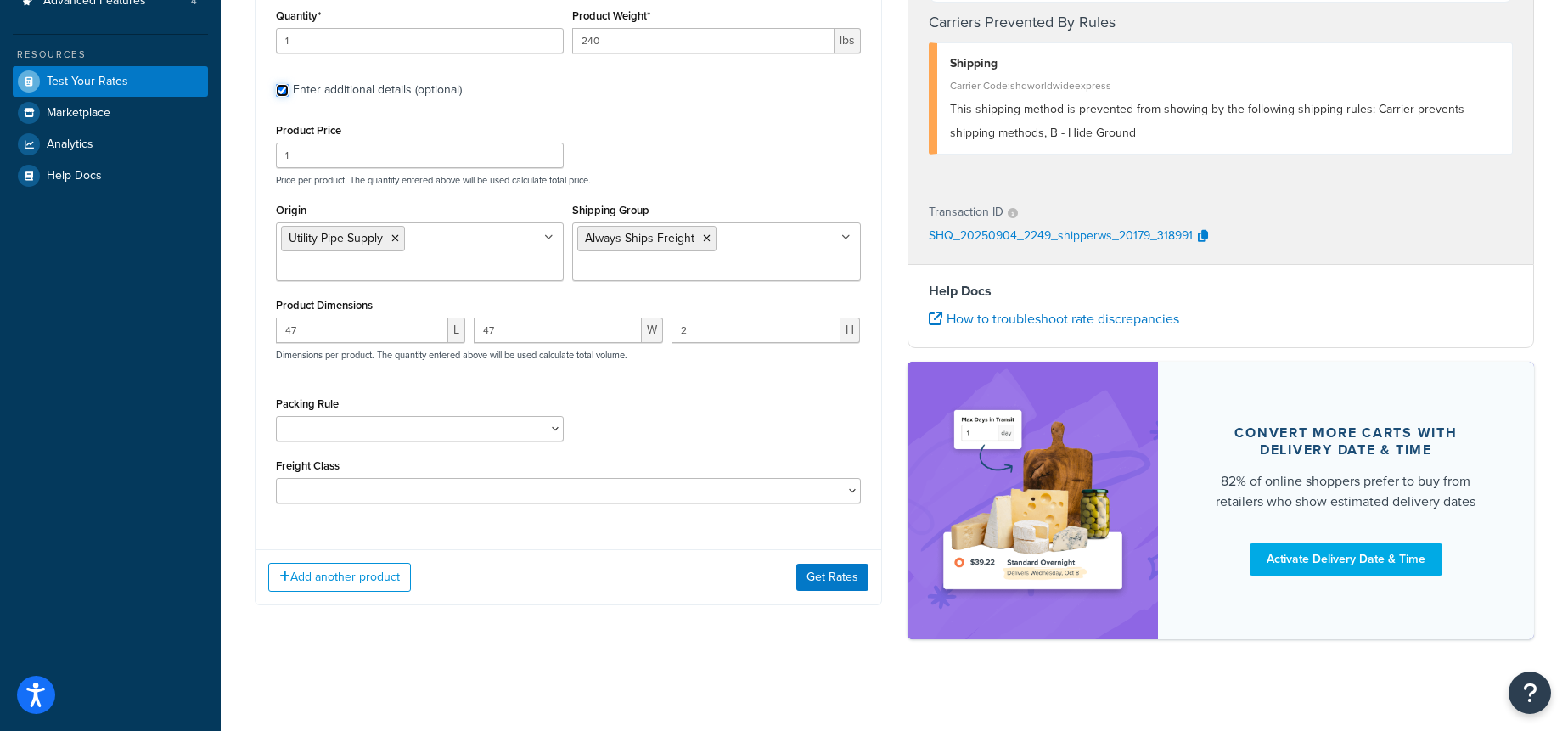
scroll to position [337, 0]
click at [360, 424] on select "Pack Seperately Pallet Test" at bounding box center [419, 427] width 288 height 25
select select "87617"
click at [276, 415] on select "Pack Seperately Pallet Test" at bounding box center [419, 427] width 288 height 25
click at [831, 587] on button "Get Rates" at bounding box center [832, 577] width 72 height 27
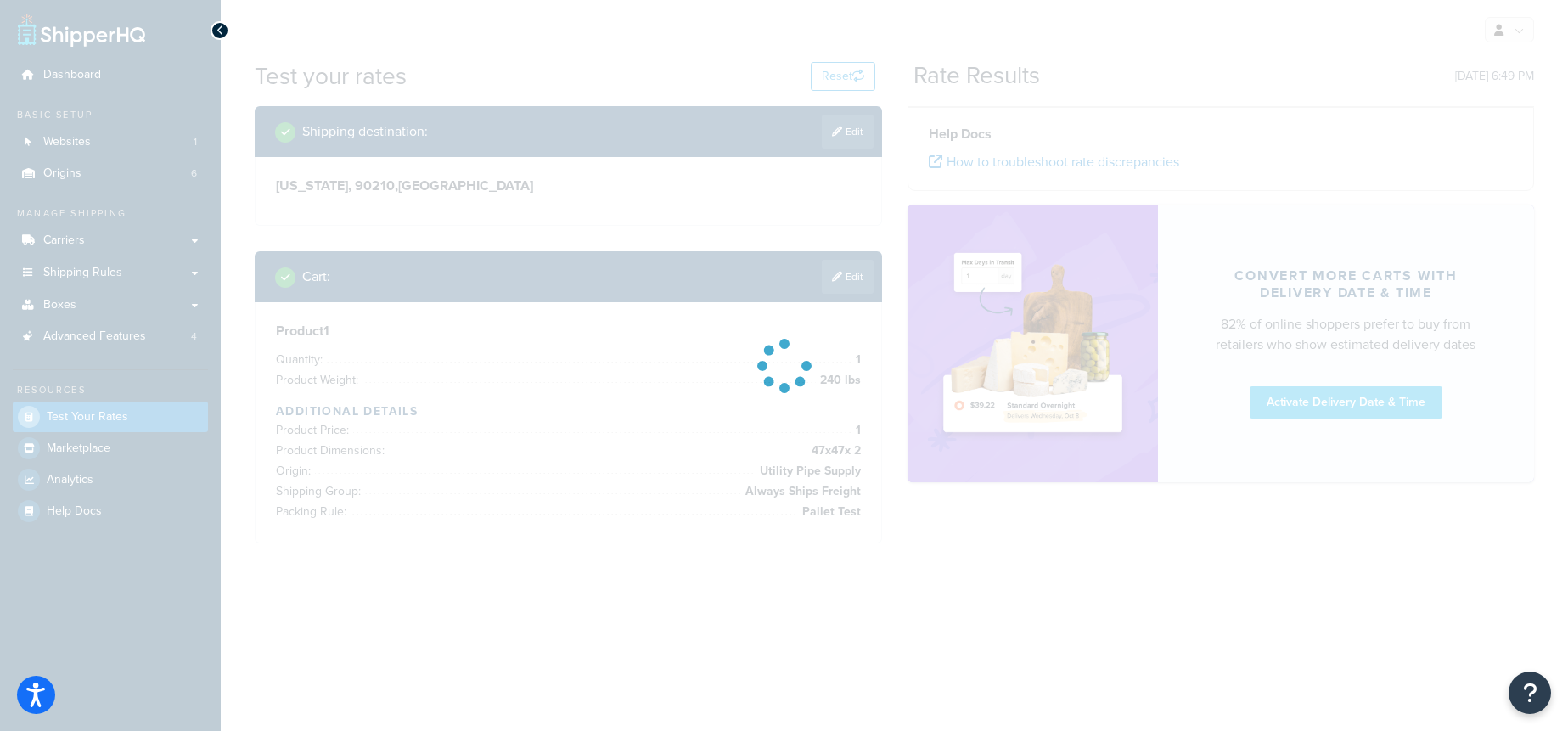
scroll to position [0, 0]
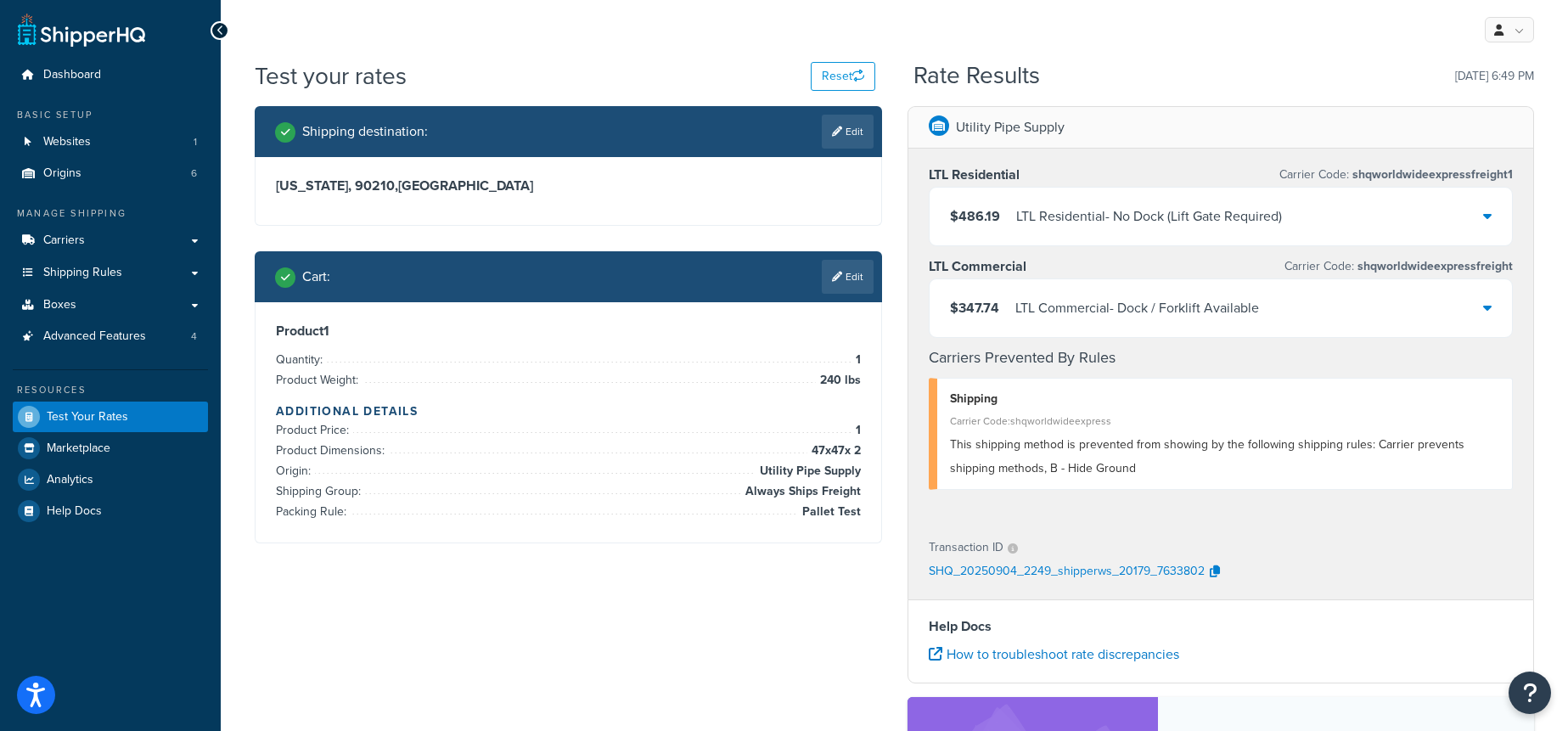
click at [1129, 308] on div "LTL Commercial - Dock / Forklift Available" at bounding box center [1136, 308] width 243 height 23
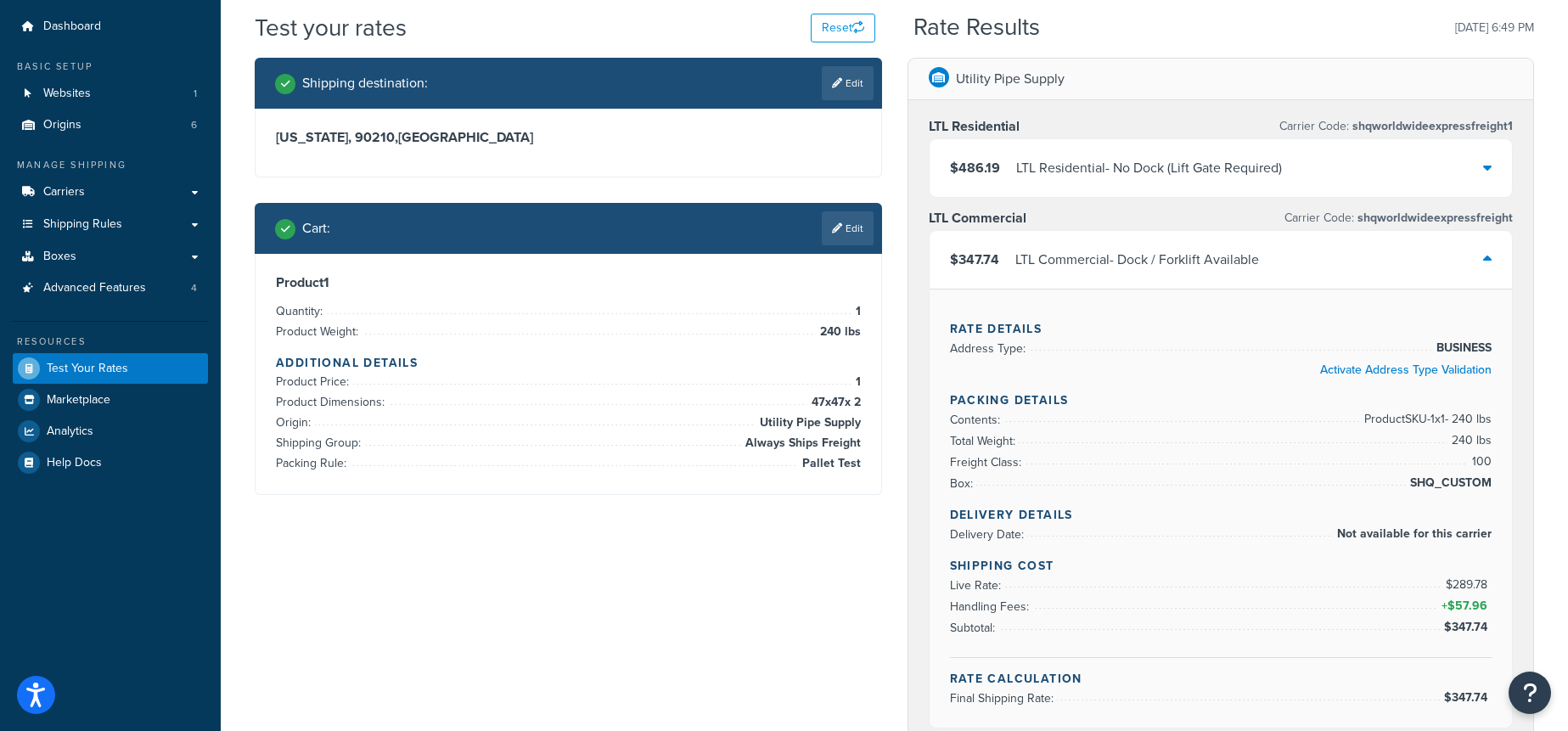
scroll to position [54, 0]
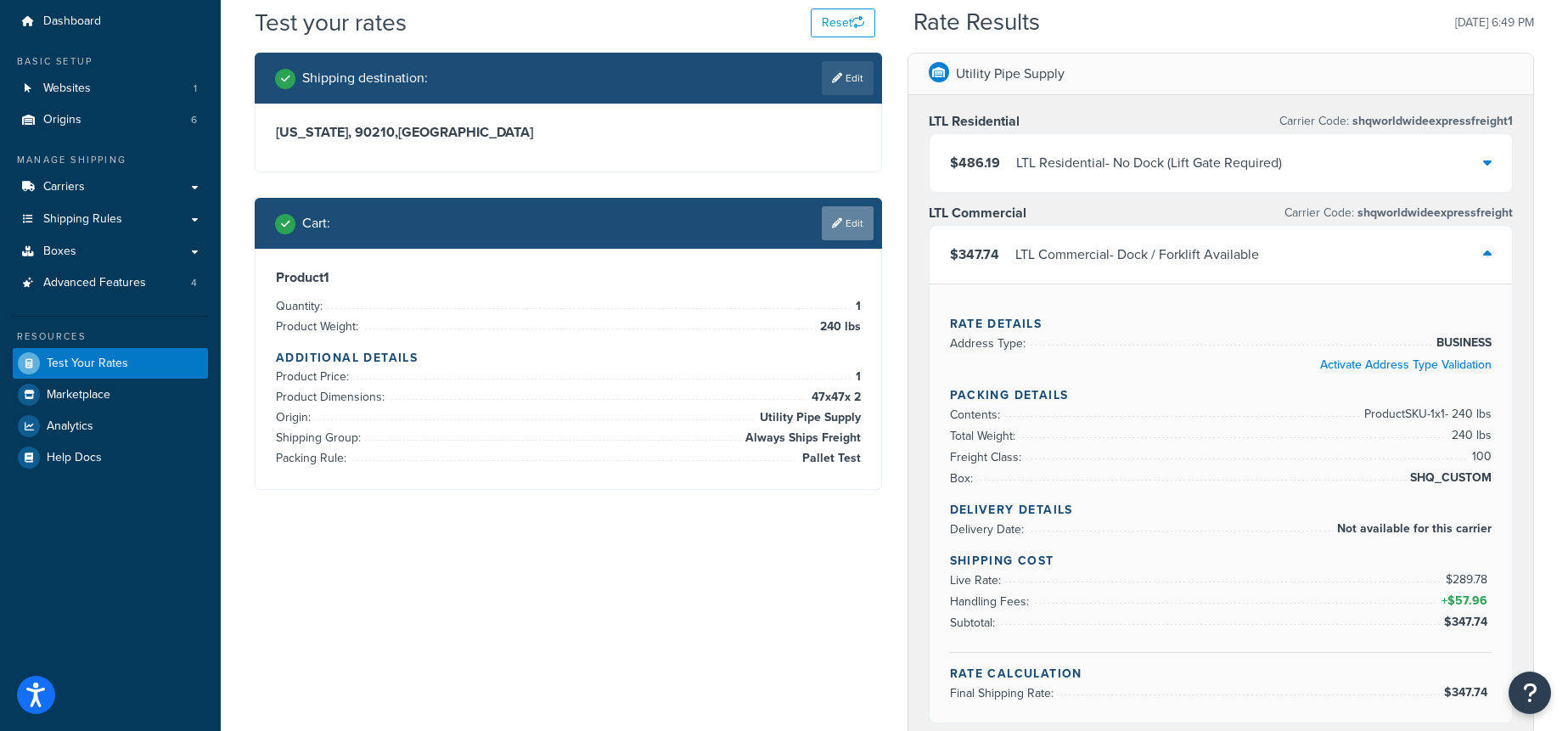
click at [844, 232] on link "Edit" at bounding box center [848, 224] width 52 height 34
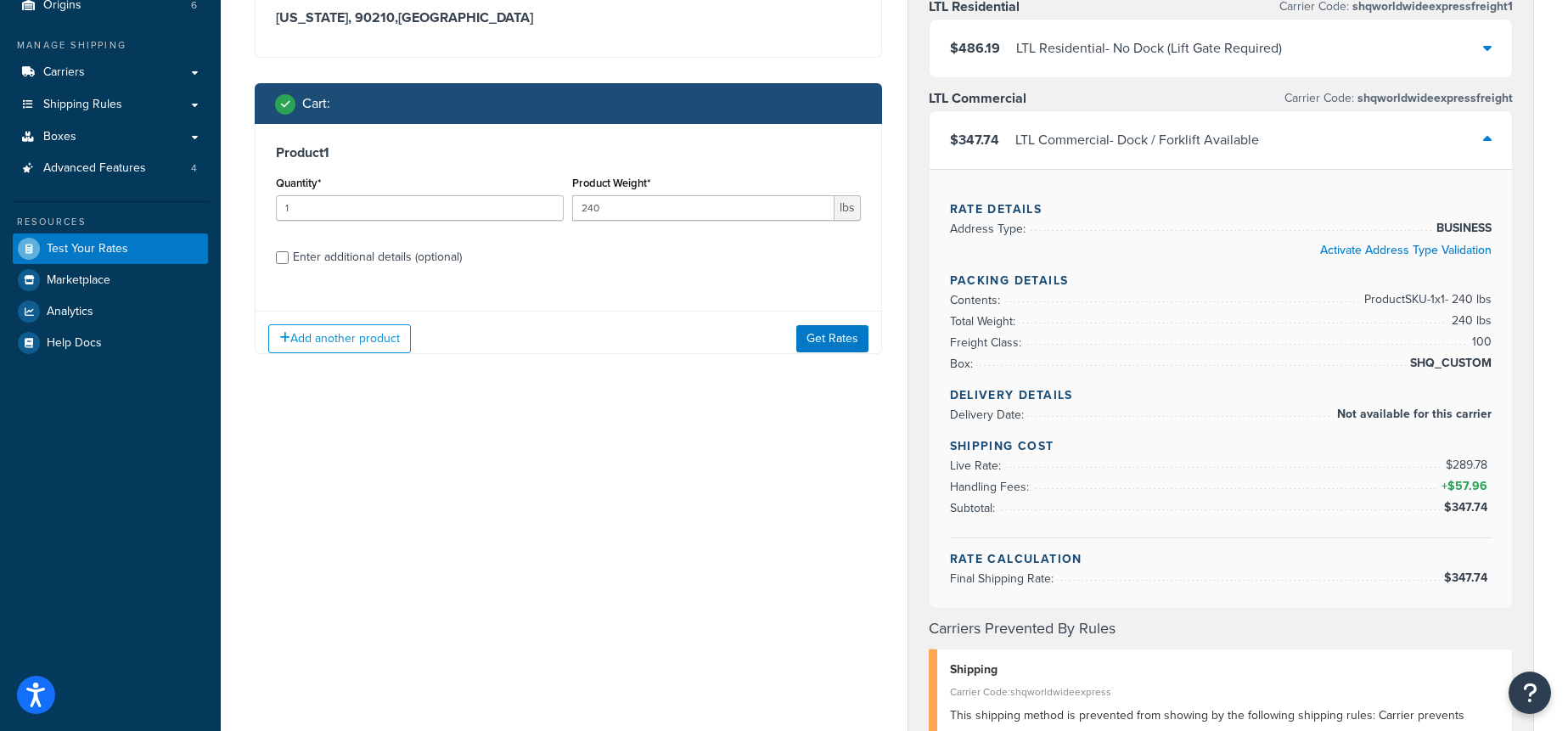
scroll to position [200, 0]
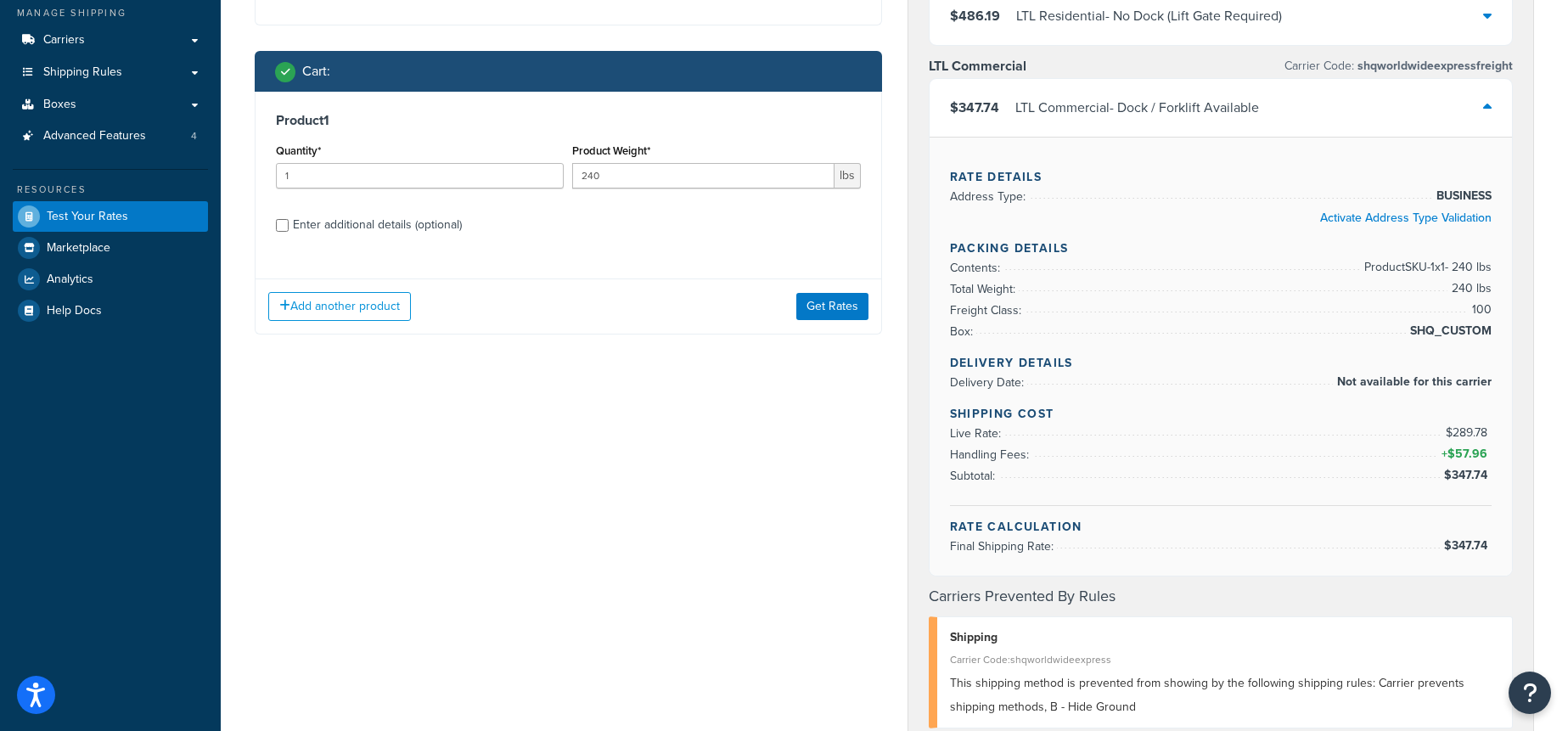
click at [399, 225] on div "Enter additional details (optional)" at bounding box center [377, 225] width 169 height 23
click at [289, 225] on input "Enter additional details (optional)" at bounding box center [282, 225] width 13 height 13
checkbox input "true"
select select "87617"
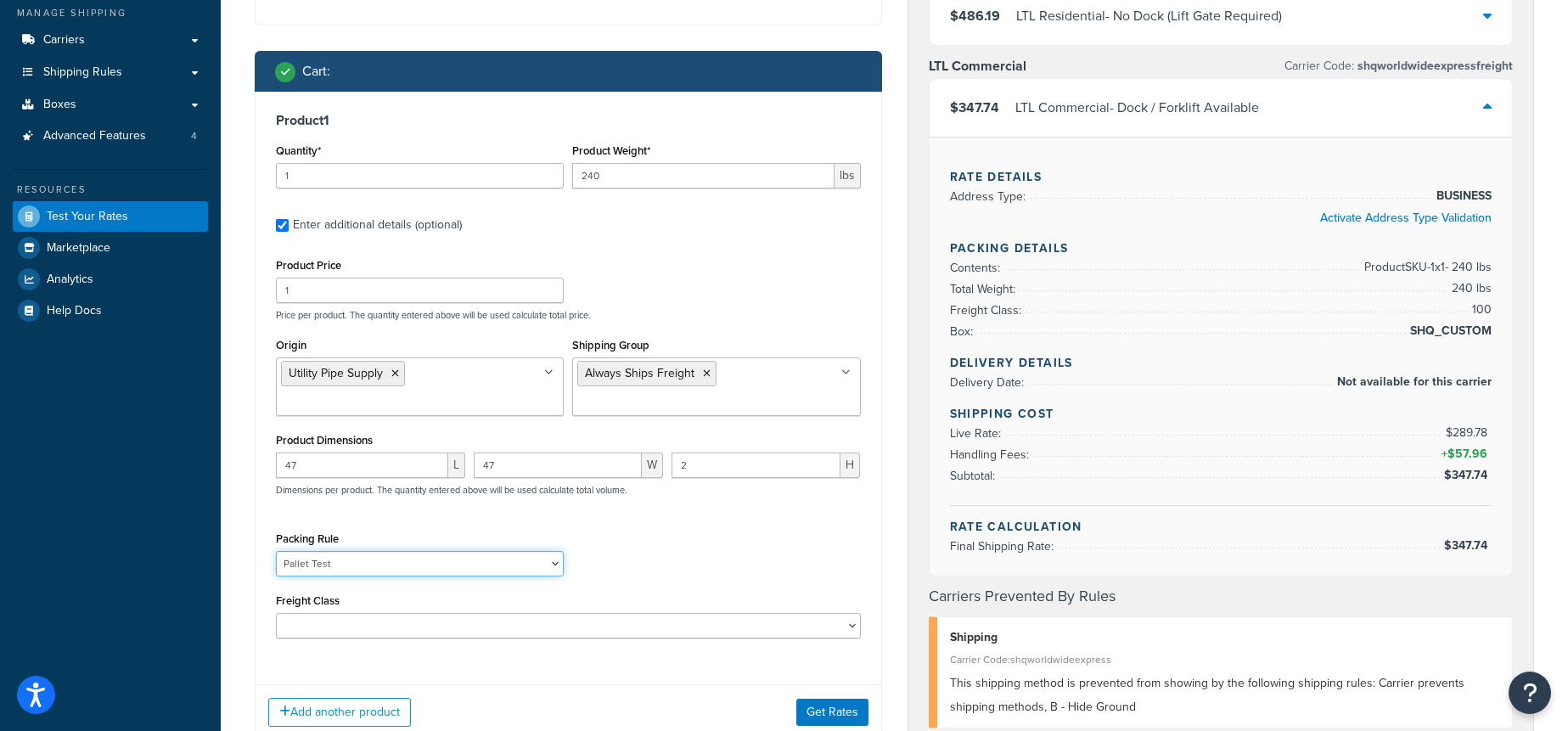
click at [360, 568] on select "Pack Seperately Pallet Test" at bounding box center [419, 564] width 288 height 25
select select
click at [276, 551] on select "Pack Seperately Pallet Test" at bounding box center [419, 564] width 288 height 25
click at [755, 573] on div "Packing Rule Pack Seperately Pallet Test" at bounding box center [568, 558] width 593 height 62
click at [377, 468] on input "47" at bounding box center [362, 465] width 172 height 25
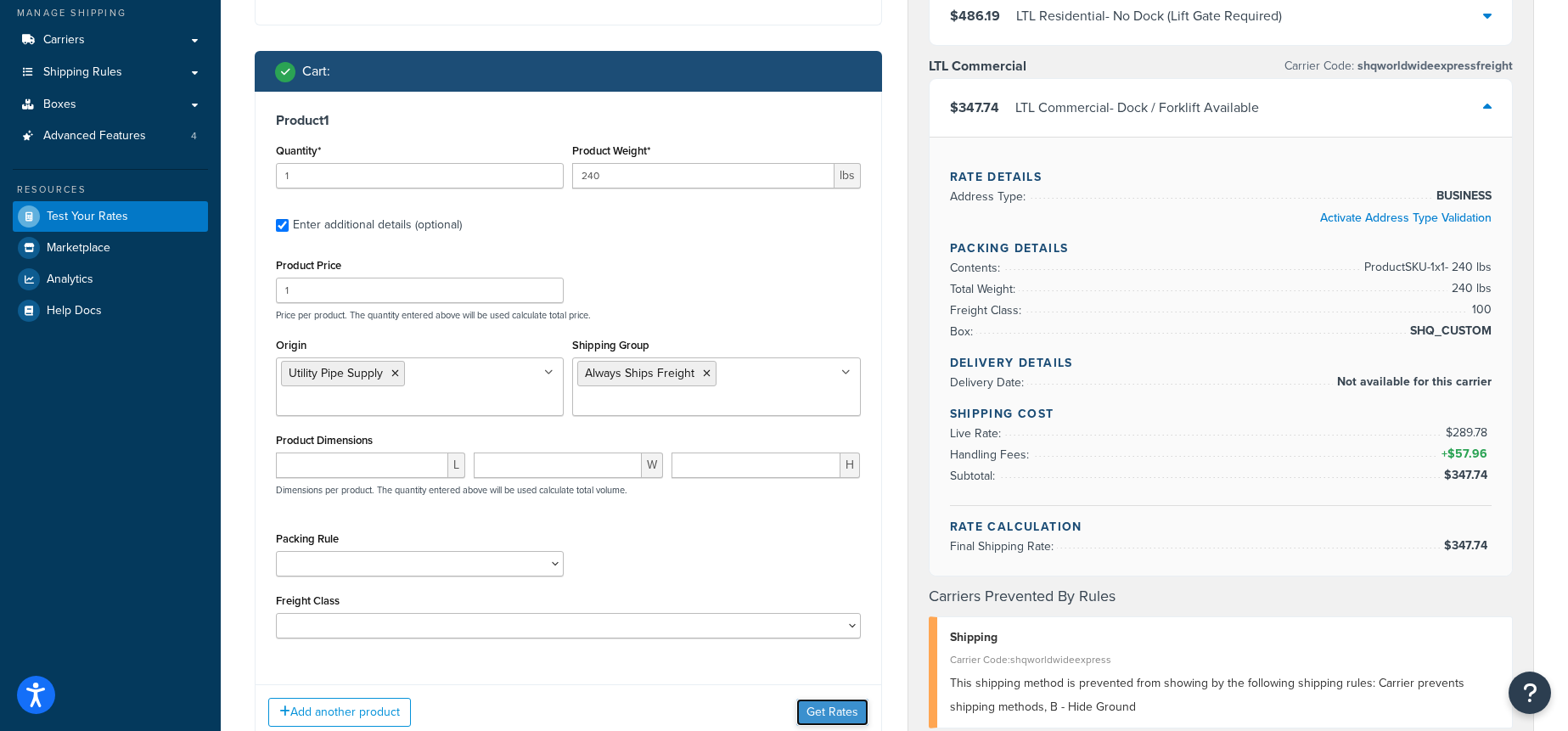
click at [828, 707] on button "Get Rates" at bounding box center [832, 712] width 72 height 27
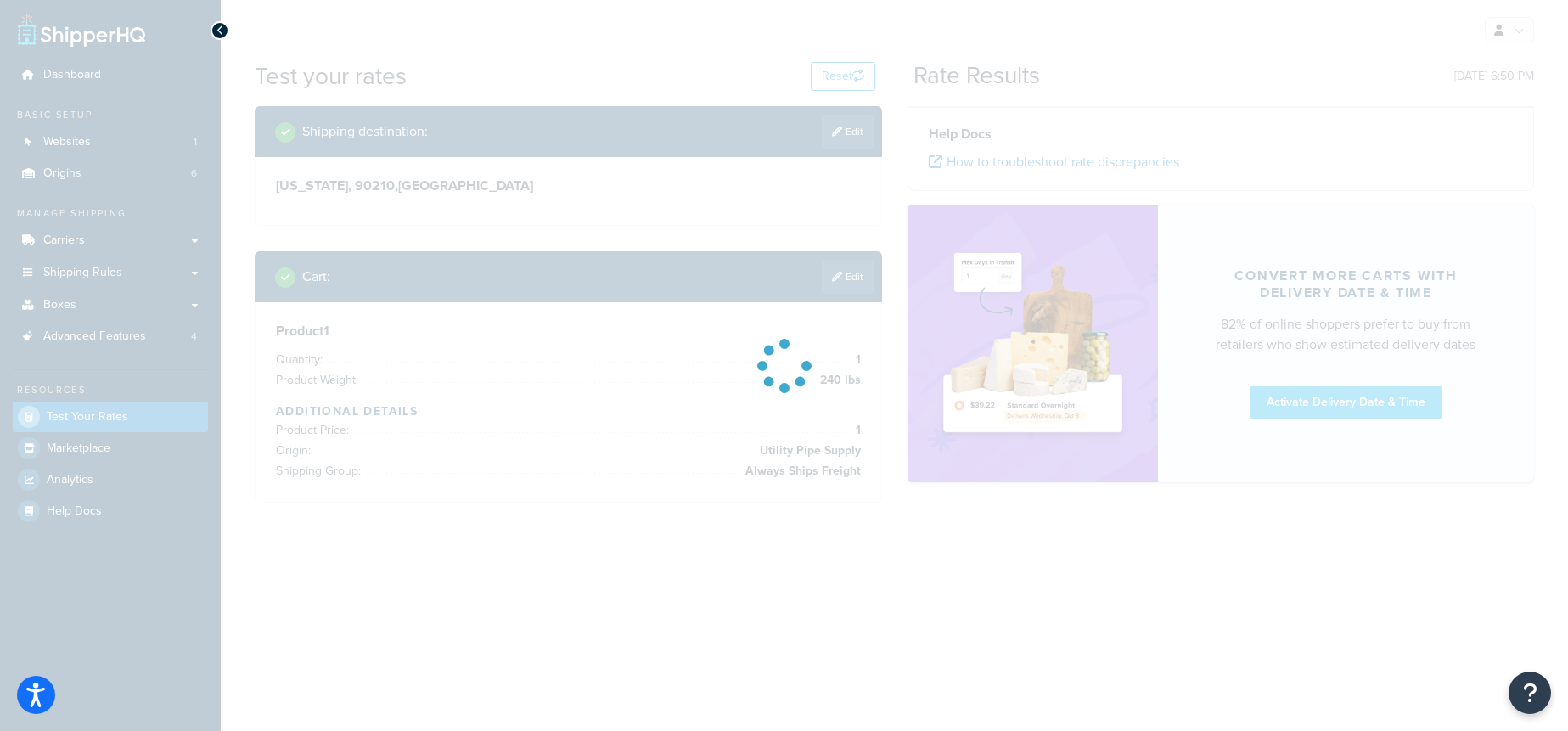
scroll to position [0, 0]
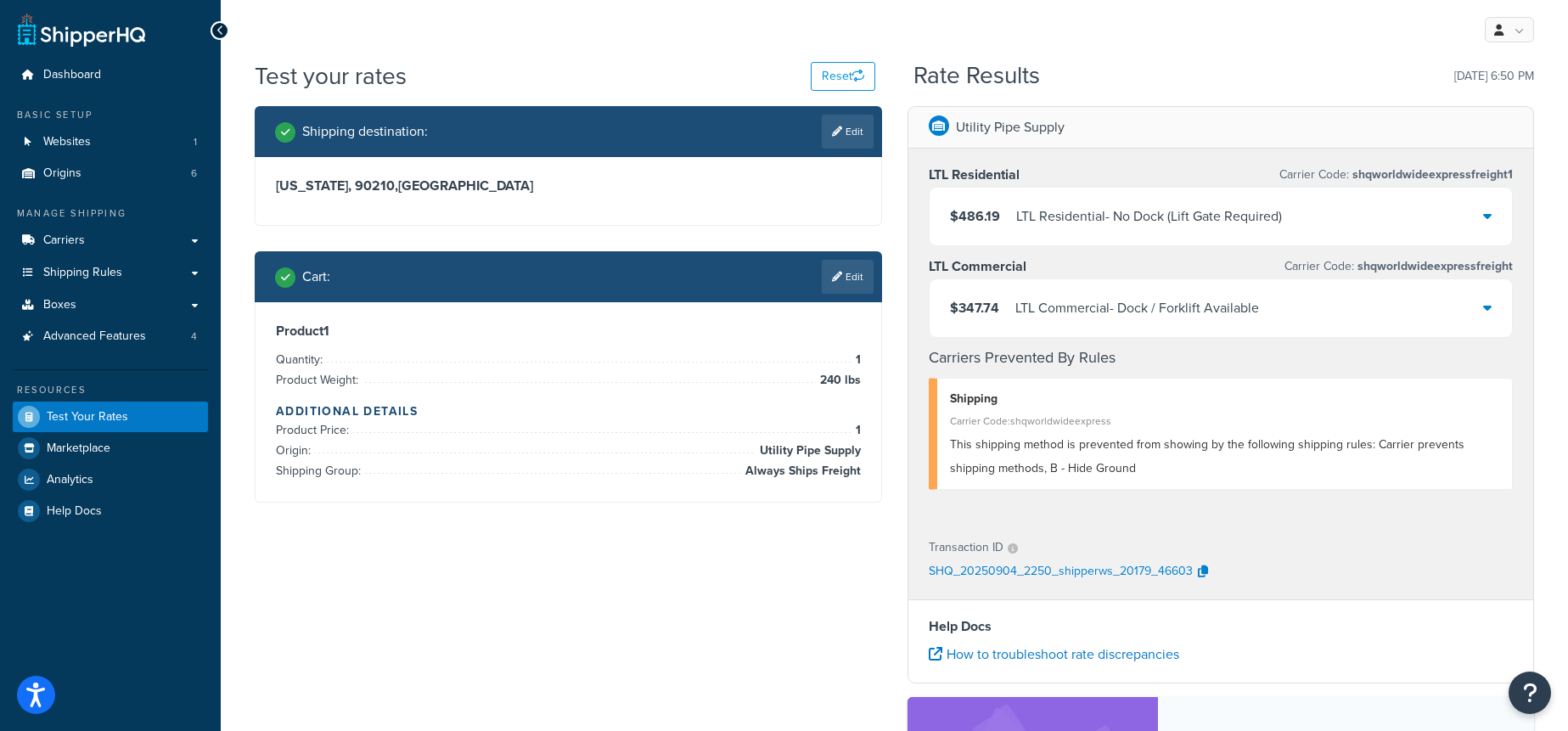
click at [1132, 311] on div "LTL Commercial - Dock / Forklift Available" at bounding box center [1136, 308] width 243 height 23
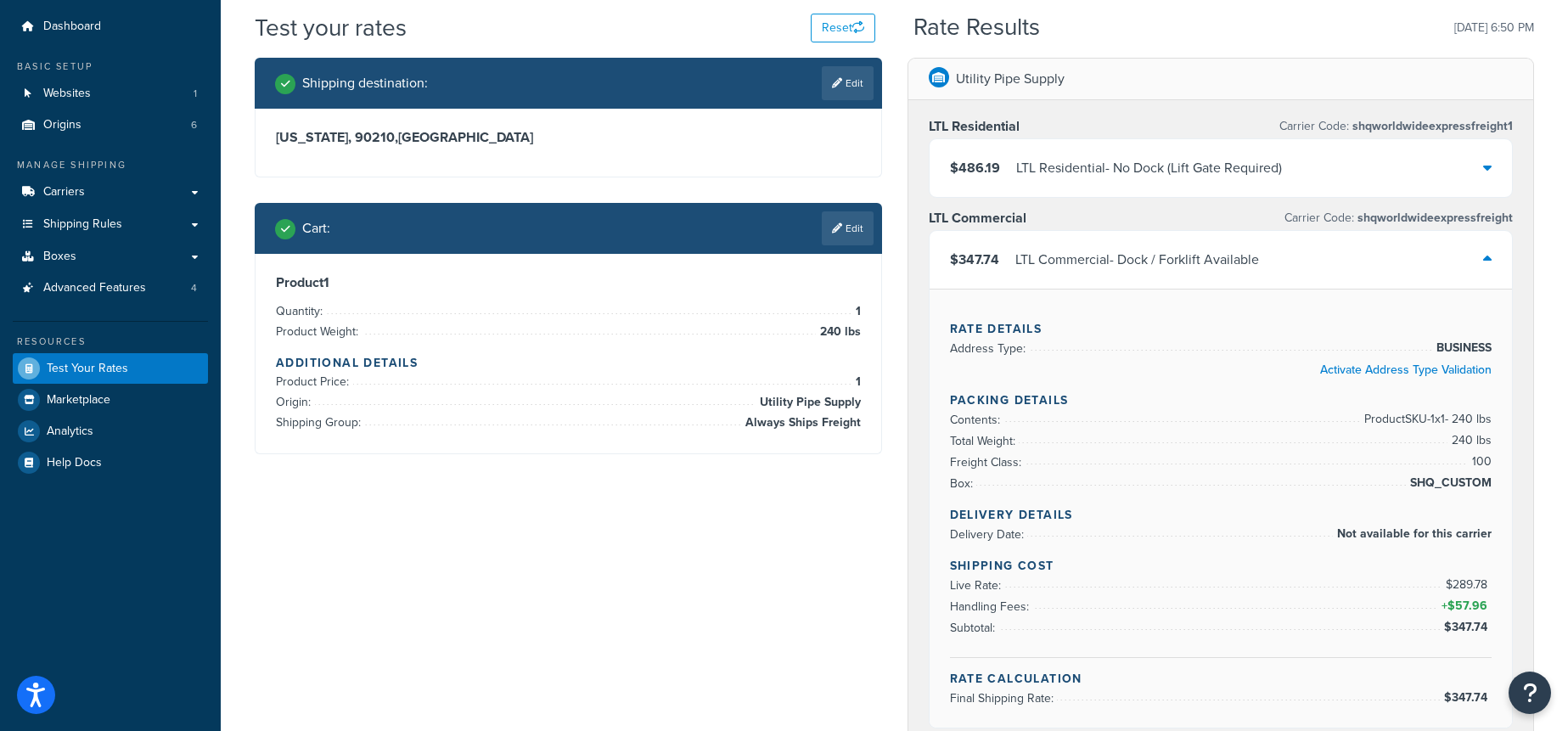
scroll to position [58, 0]
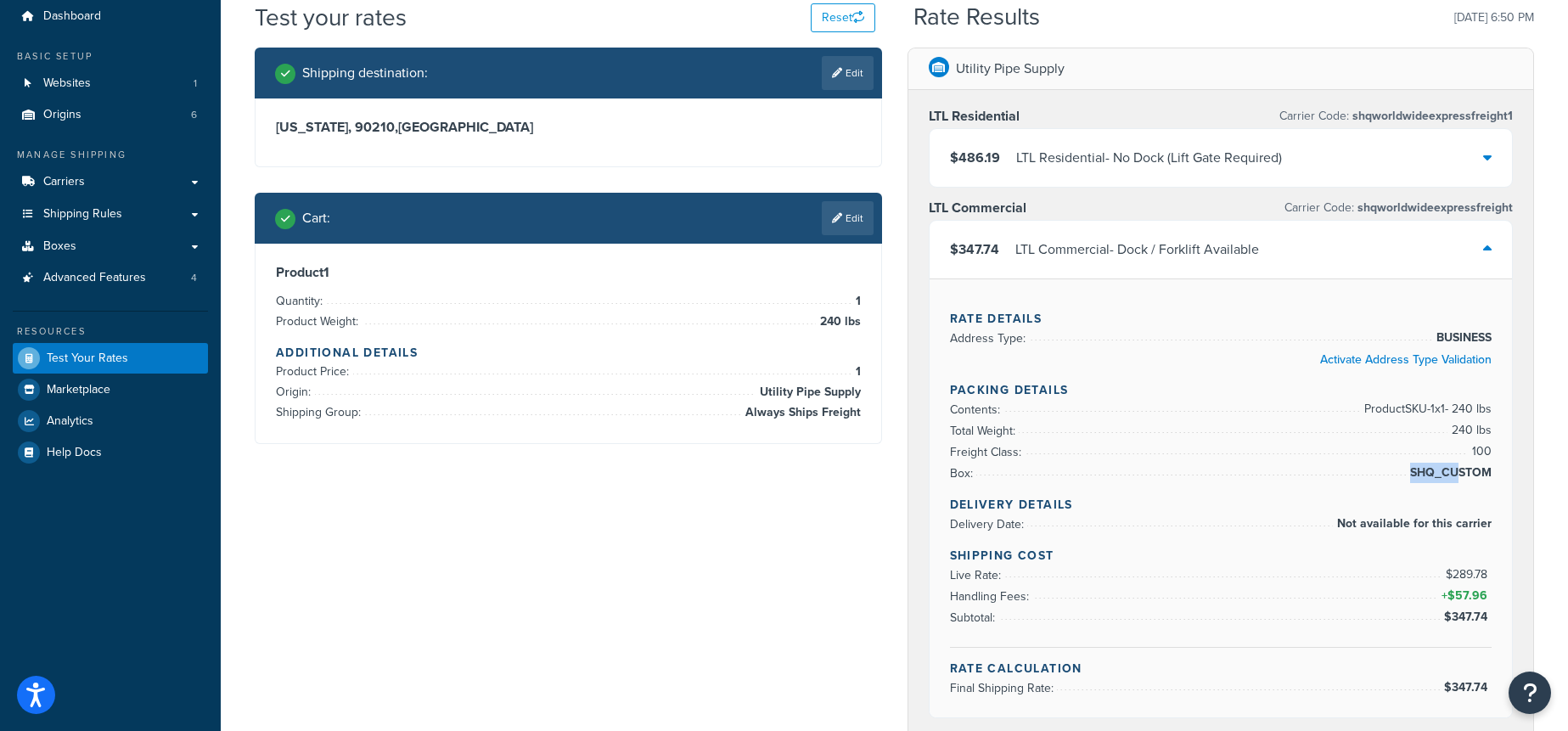
drag, startPoint x: 1495, startPoint y: 464, endPoint x: 1462, endPoint y: 469, distance: 33.4
click at [1462, 469] on div "Rate Details Address Type: BUSINESS Activate Address Type Validation Packing De…" at bounding box center [1222, 498] width 583 height 439
click at [1468, 469] on span "SHQ_CUSTOM" at bounding box center [1449, 472] width 86 height 21
click at [1063, 247] on div "LTL Commercial - Dock / Forklift Available" at bounding box center [1136, 250] width 243 height 23
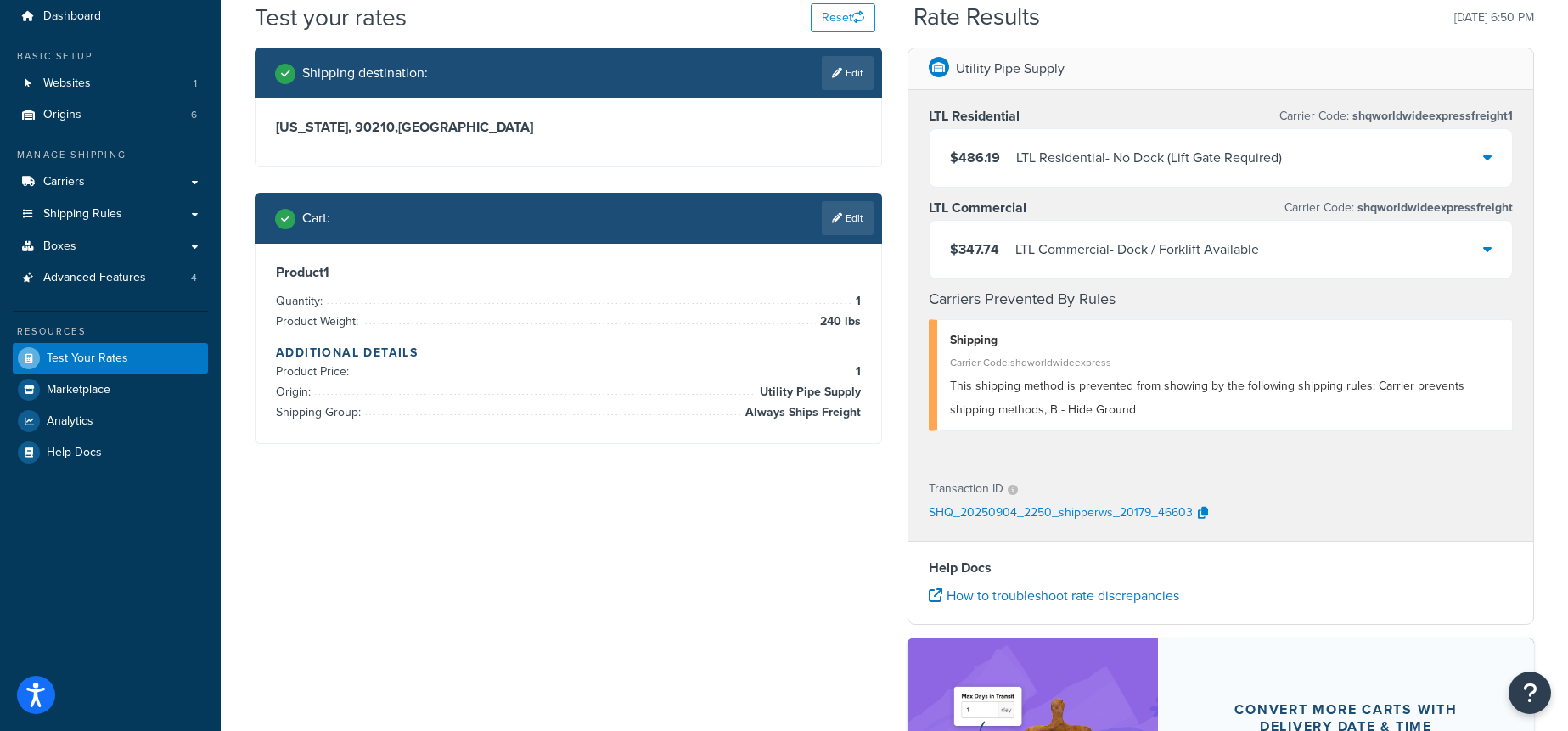
click at [1077, 250] on div "LTL Commercial - Dock / Forklift Available" at bounding box center [1136, 250] width 243 height 23
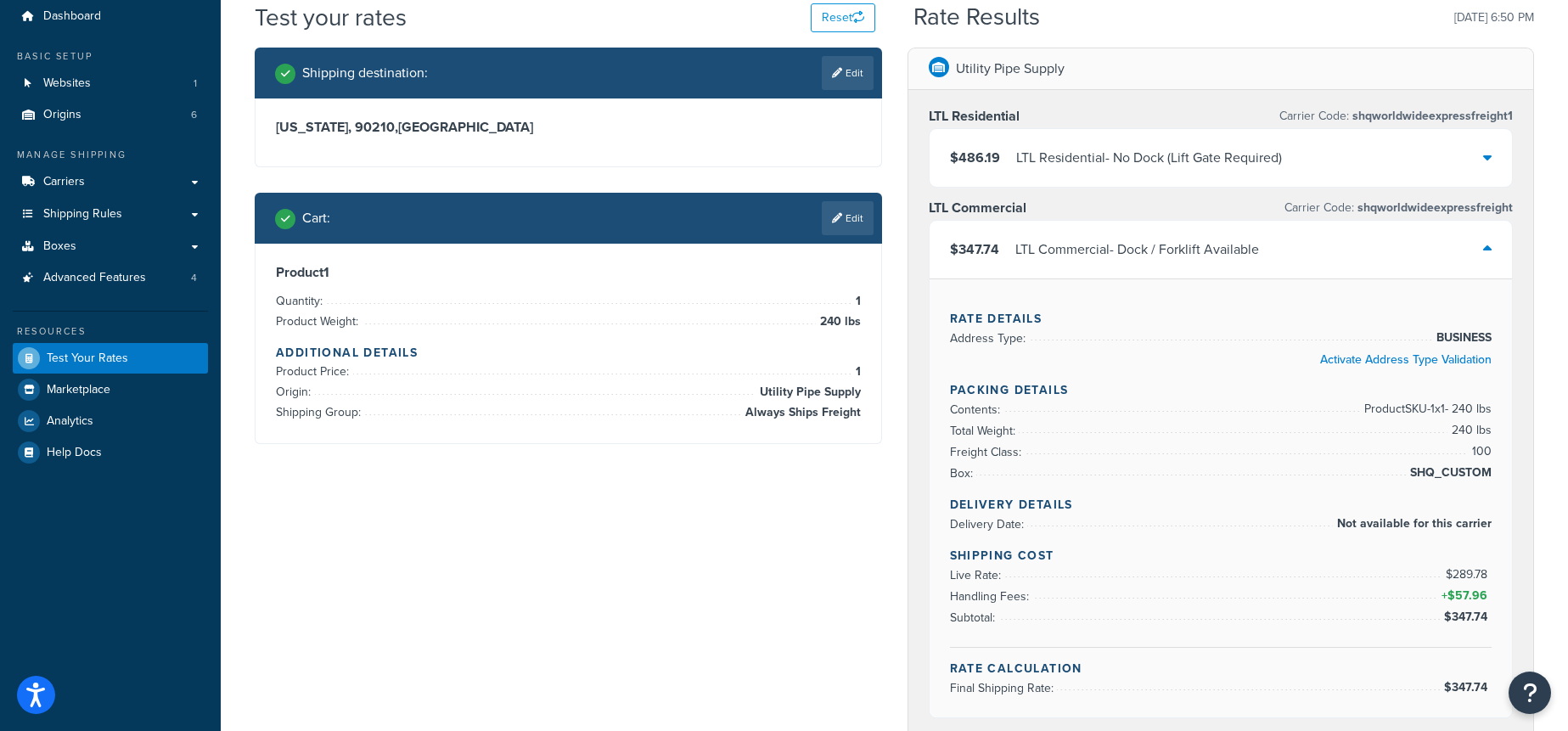
drag, startPoint x: 1378, startPoint y: 481, endPoint x: 1401, endPoint y: 483, distance: 23.1
click at [1384, 481] on li "Box: SHQ_CUSTOM" at bounding box center [1221, 473] width 542 height 22
drag, startPoint x: 1405, startPoint y: 476, endPoint x: 1488, endPoint y: 474, distance: 83.0
click at [1488, 474] on li "Box: SHQ_CUSTOM" at bounding box center [1221, 473] width 542 height 22
click at [860, 221] on link "Edit" at bounding box center [848, 218] width 52 height 34
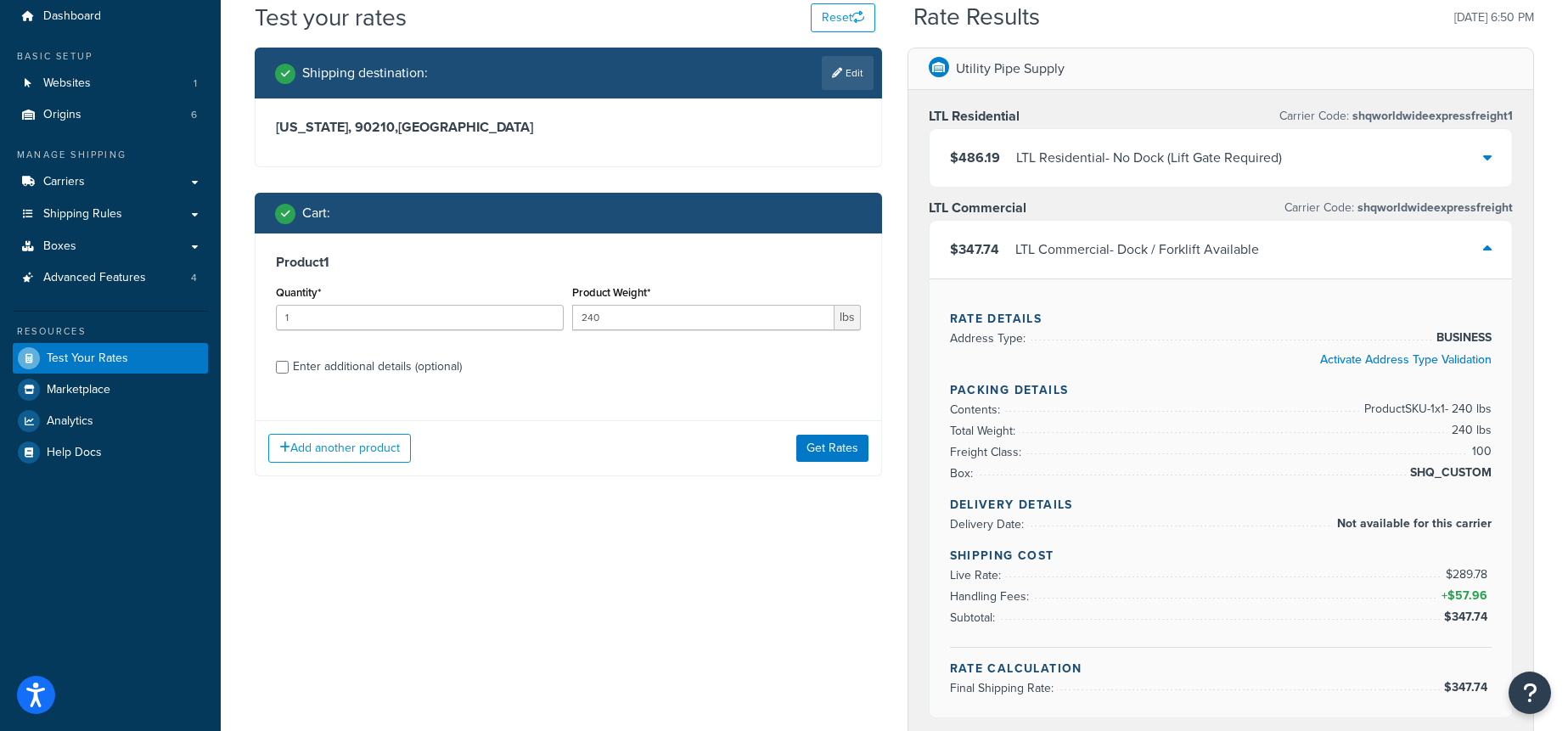
click at [381, 366] on div "Enter additional details (optional)" at bounding box center [377, 366] width 169 height 23
click at [289, 366] on input "Enter additional details (optional)" at bounding box center [282, 367] width 13 height 13
checkbox input "true"
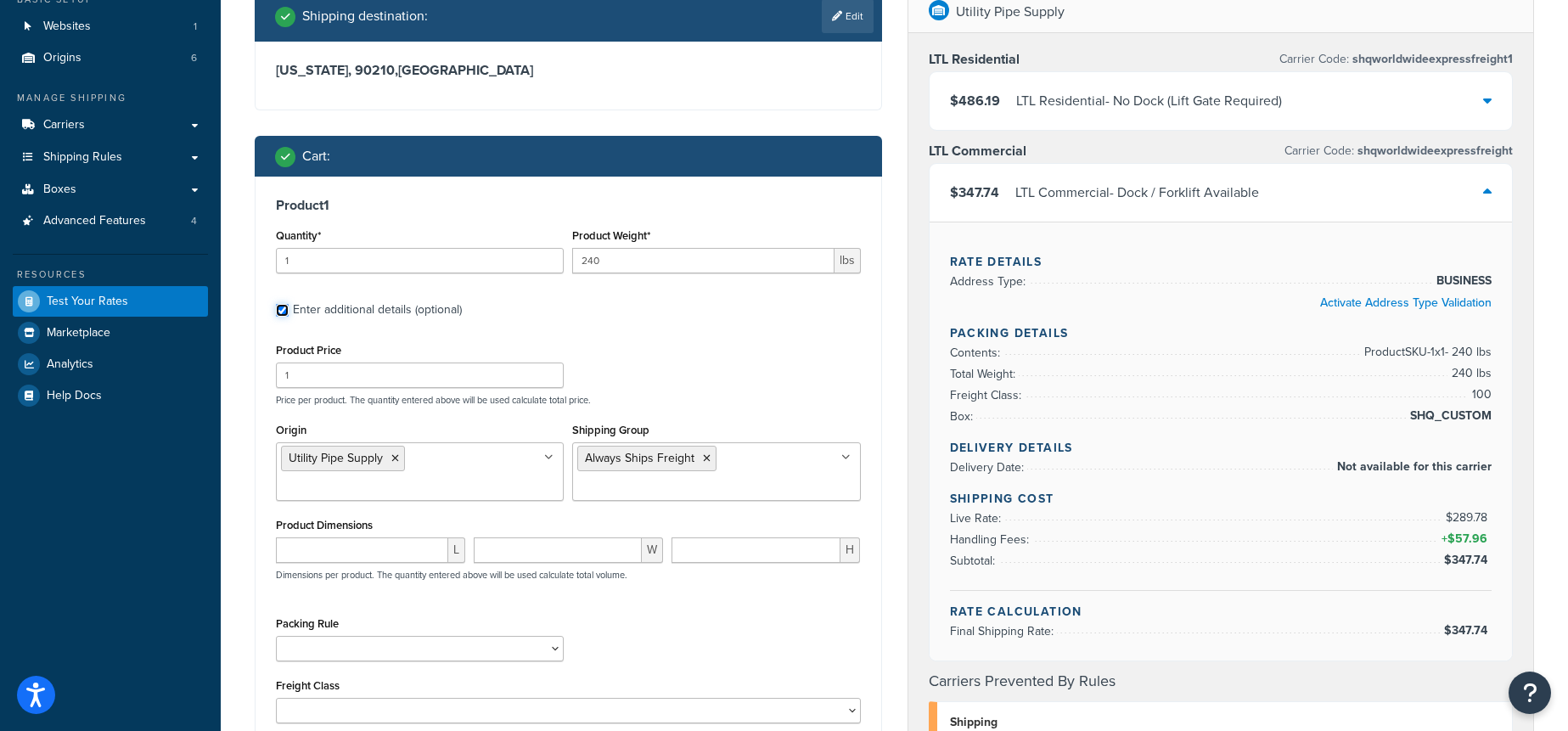
scroll to position [120, 0]
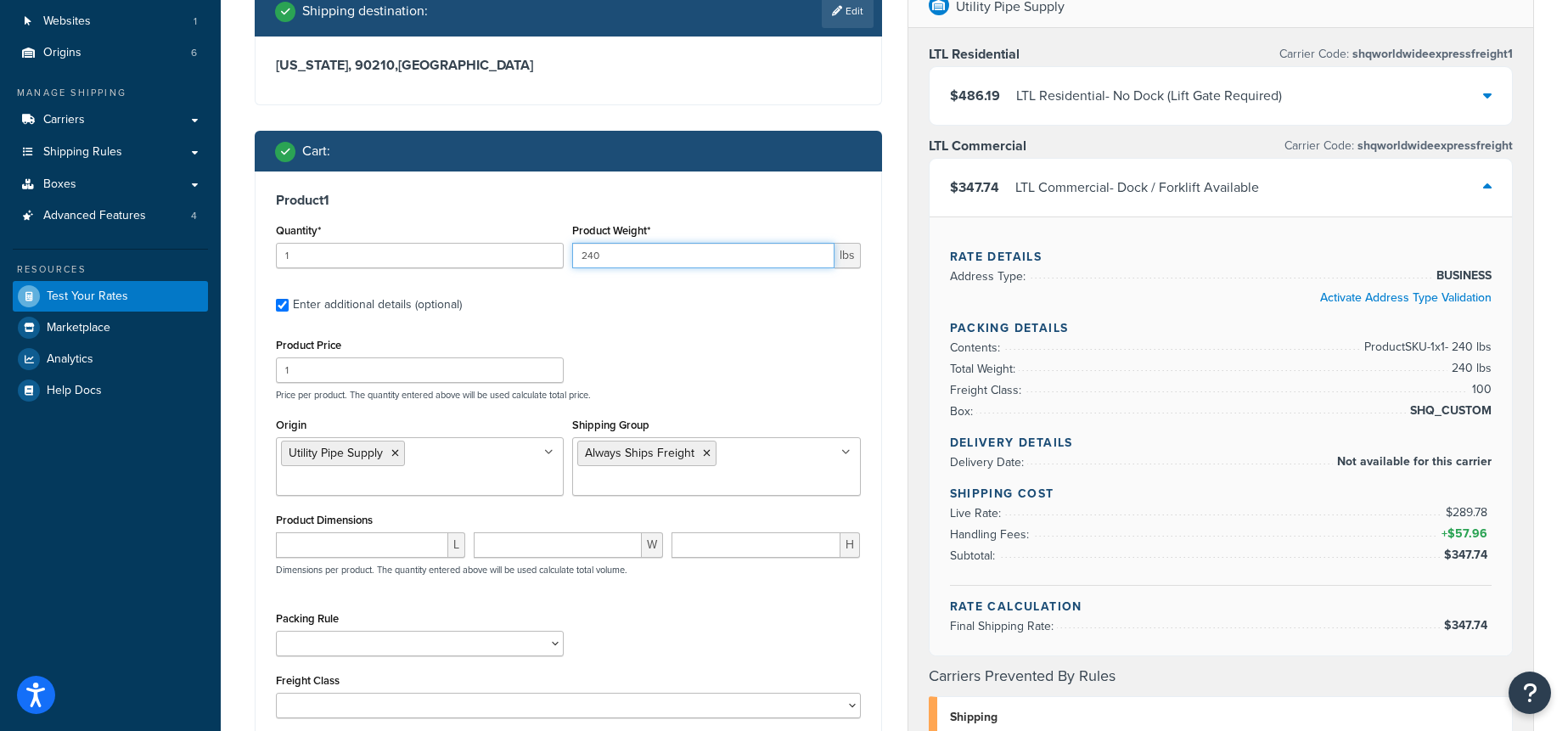
click at [641, 256] on input "240" at bounding box center [702, 255] width 261 height 25
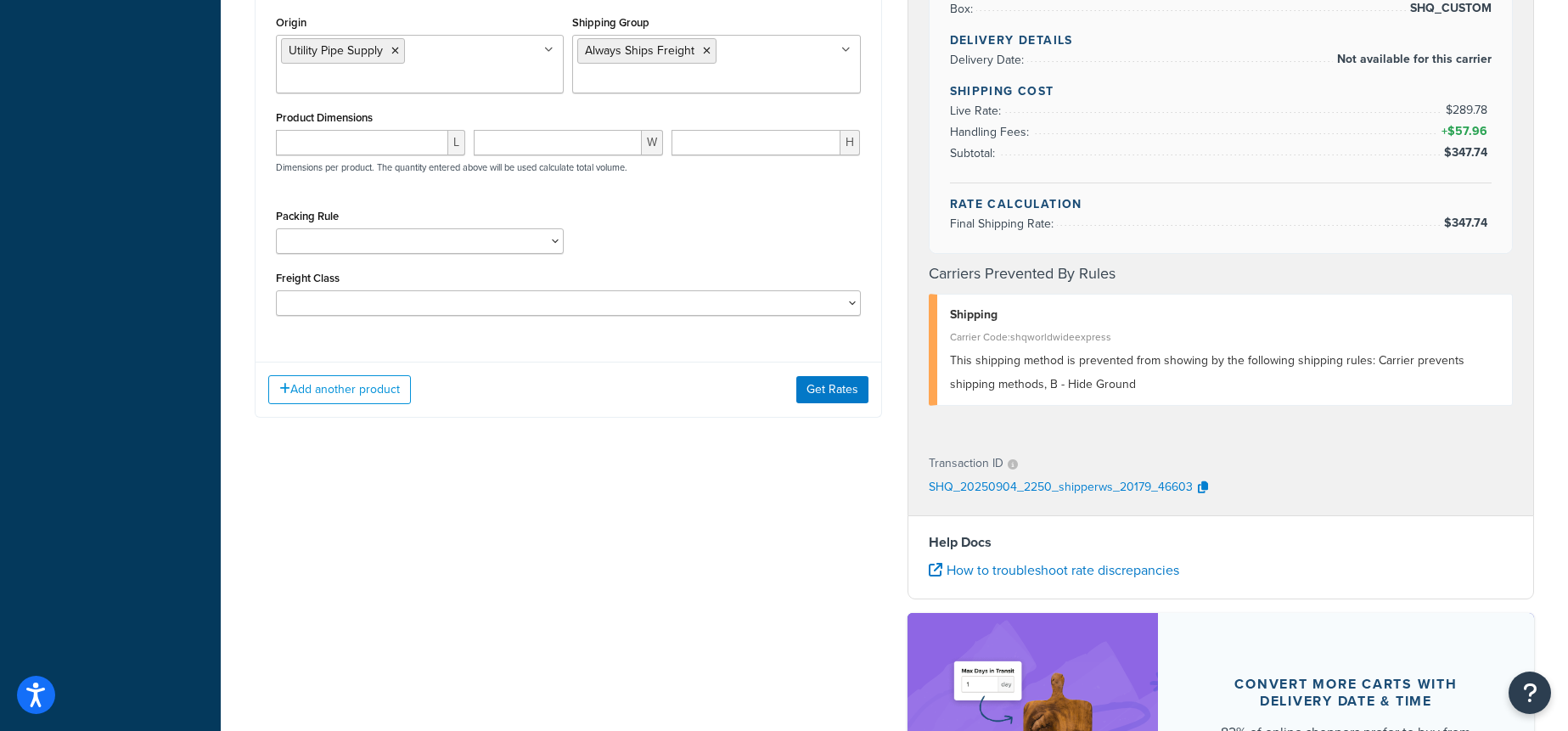
scroll to position [524, 0]
type input "241"
click at [833, 393] on button "Get Rates" at bounding box center [832, 389] width 72 height 27
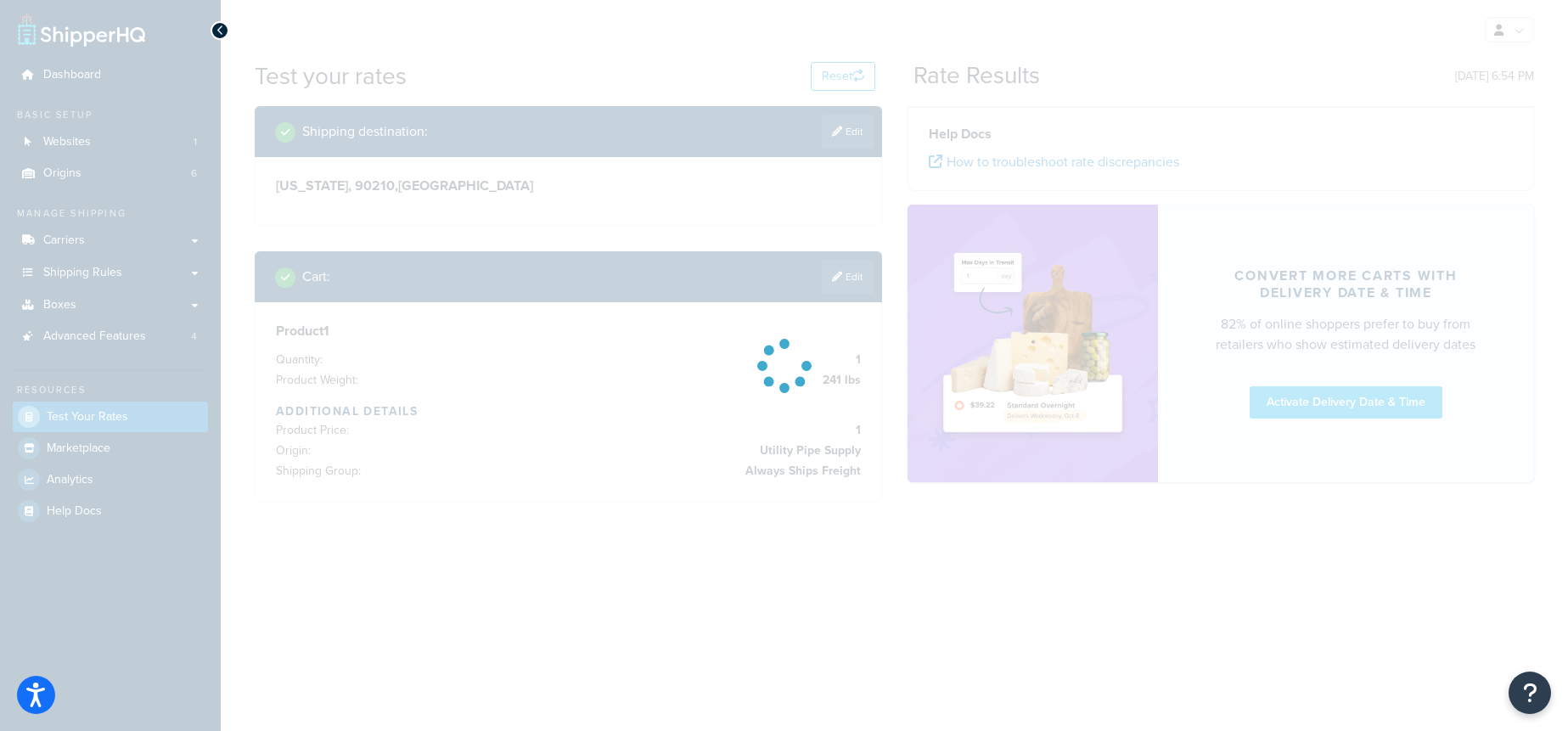
scroll to position [0, 0]
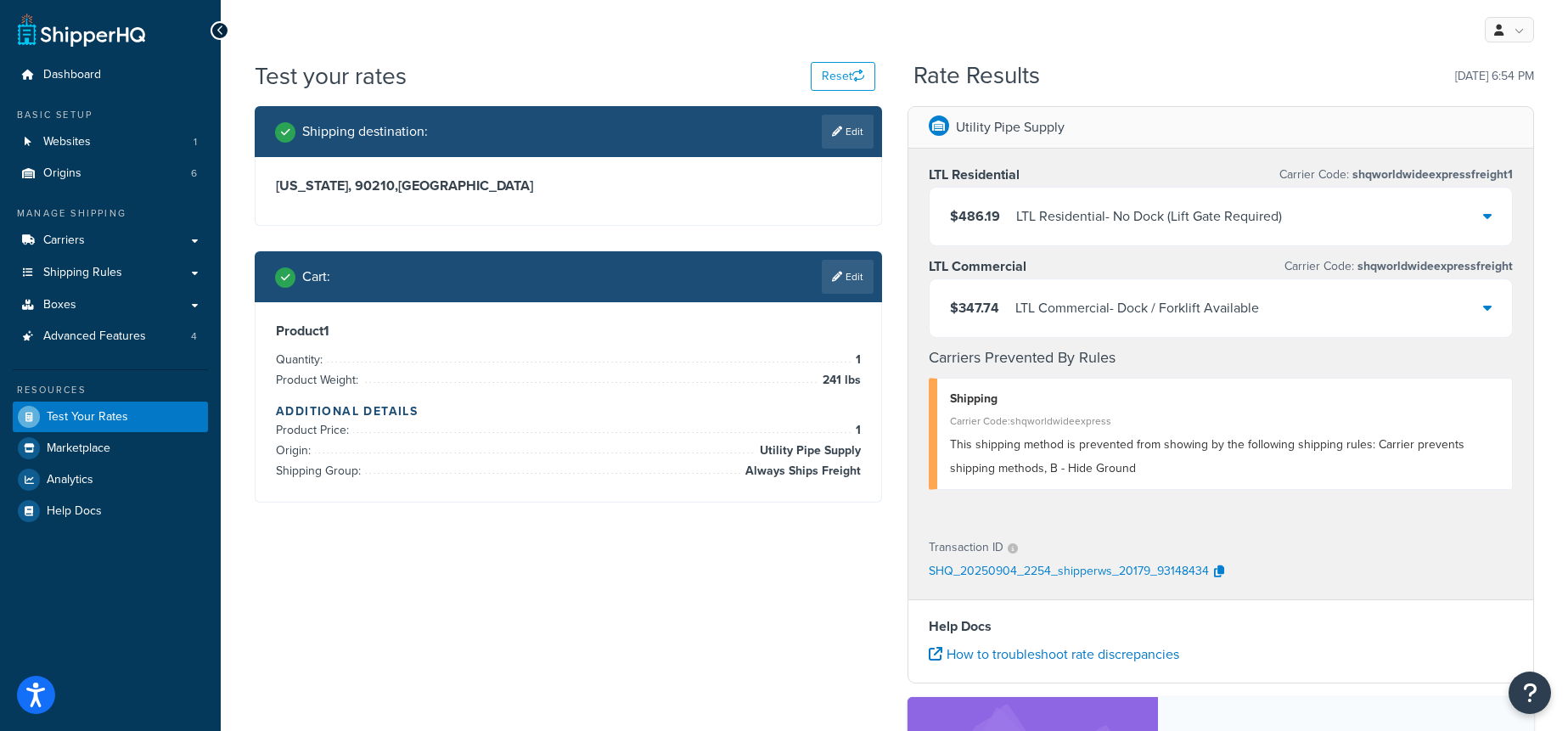
click at [1286, 309] on div "$347.74 LTL Commercial - Dock / Forklift Available" at bounding box center [1222, 308] width 583 height 57
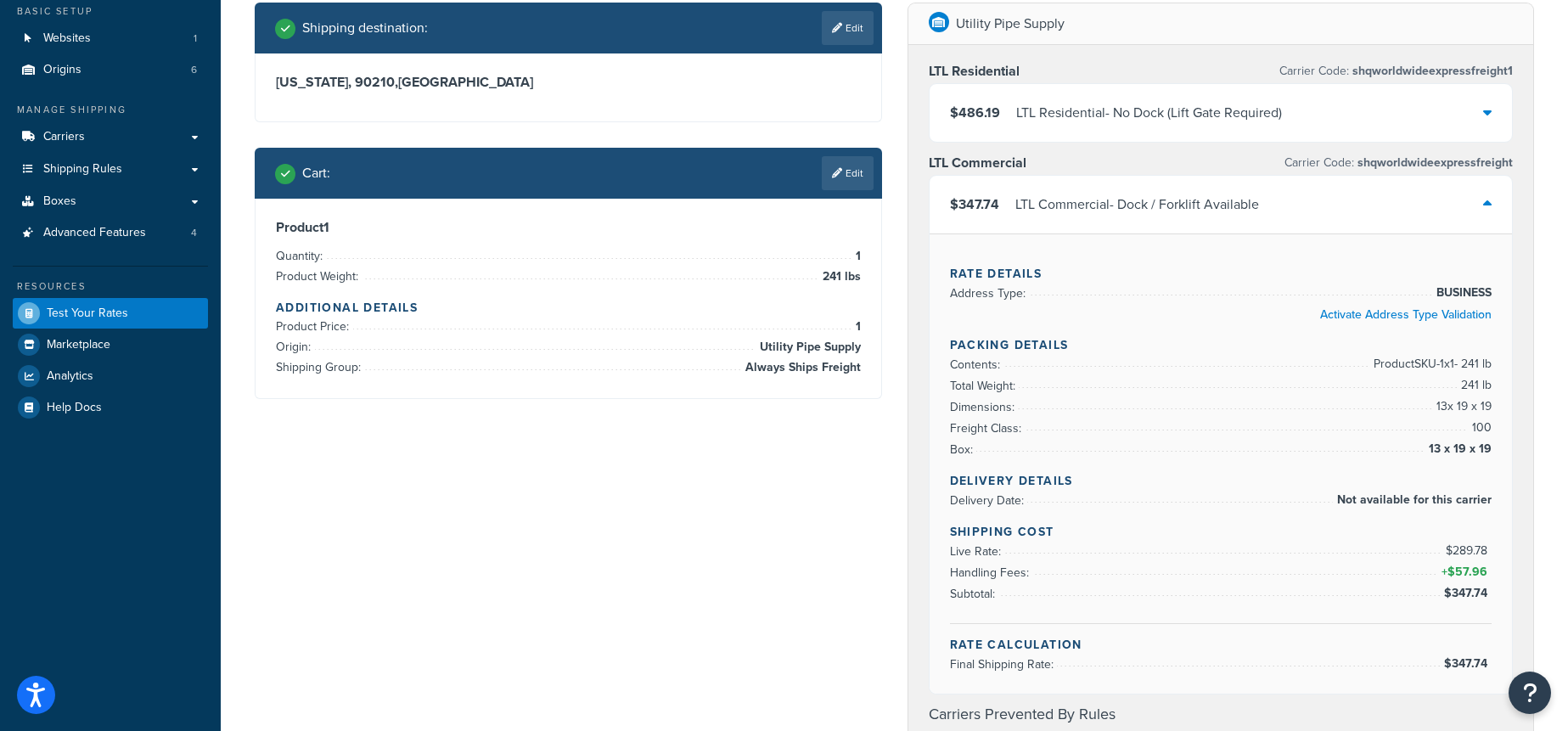
scroll to position [121, 0]
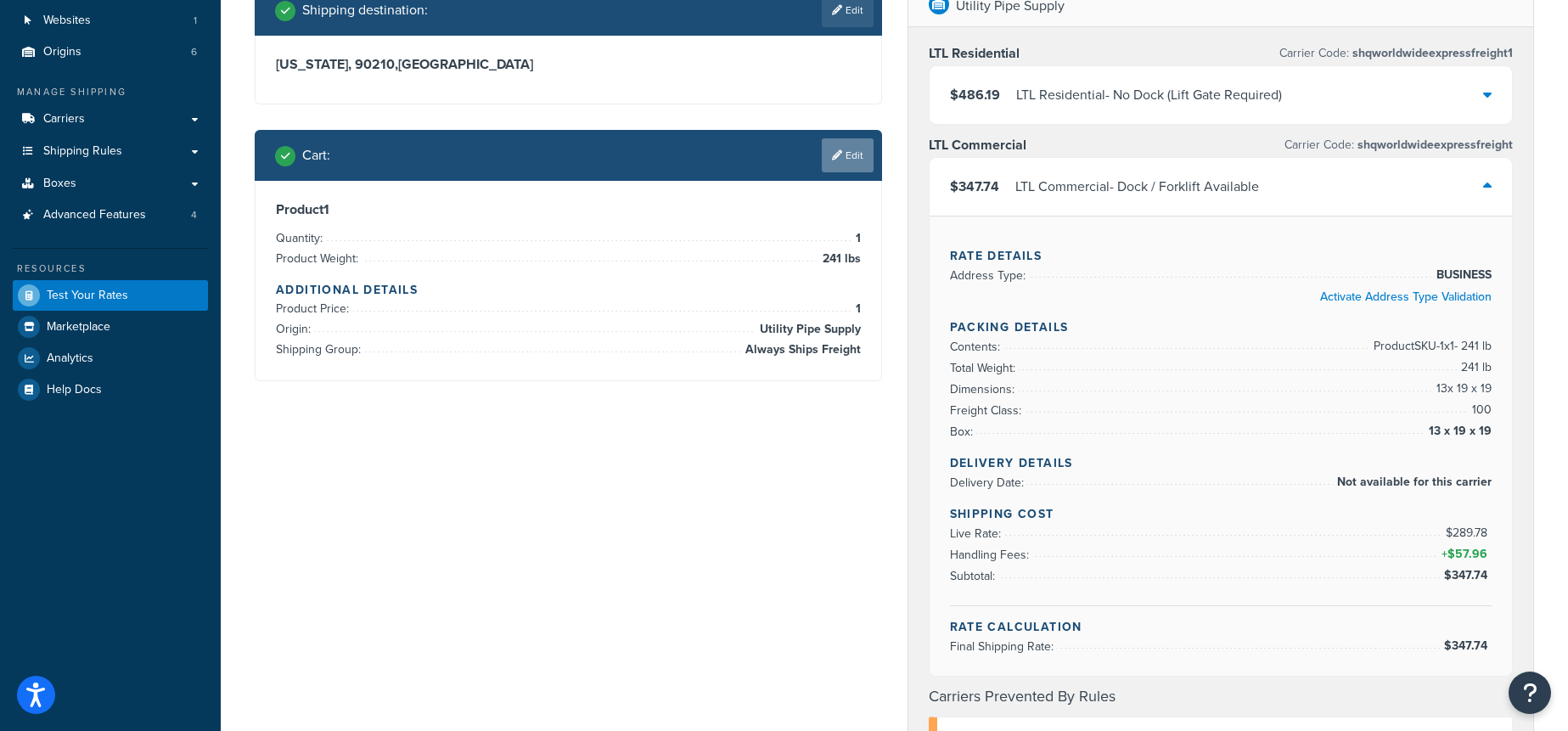
click at [840, 168] on link "Edit" at bounding box center [848, 155] width 52 height 34
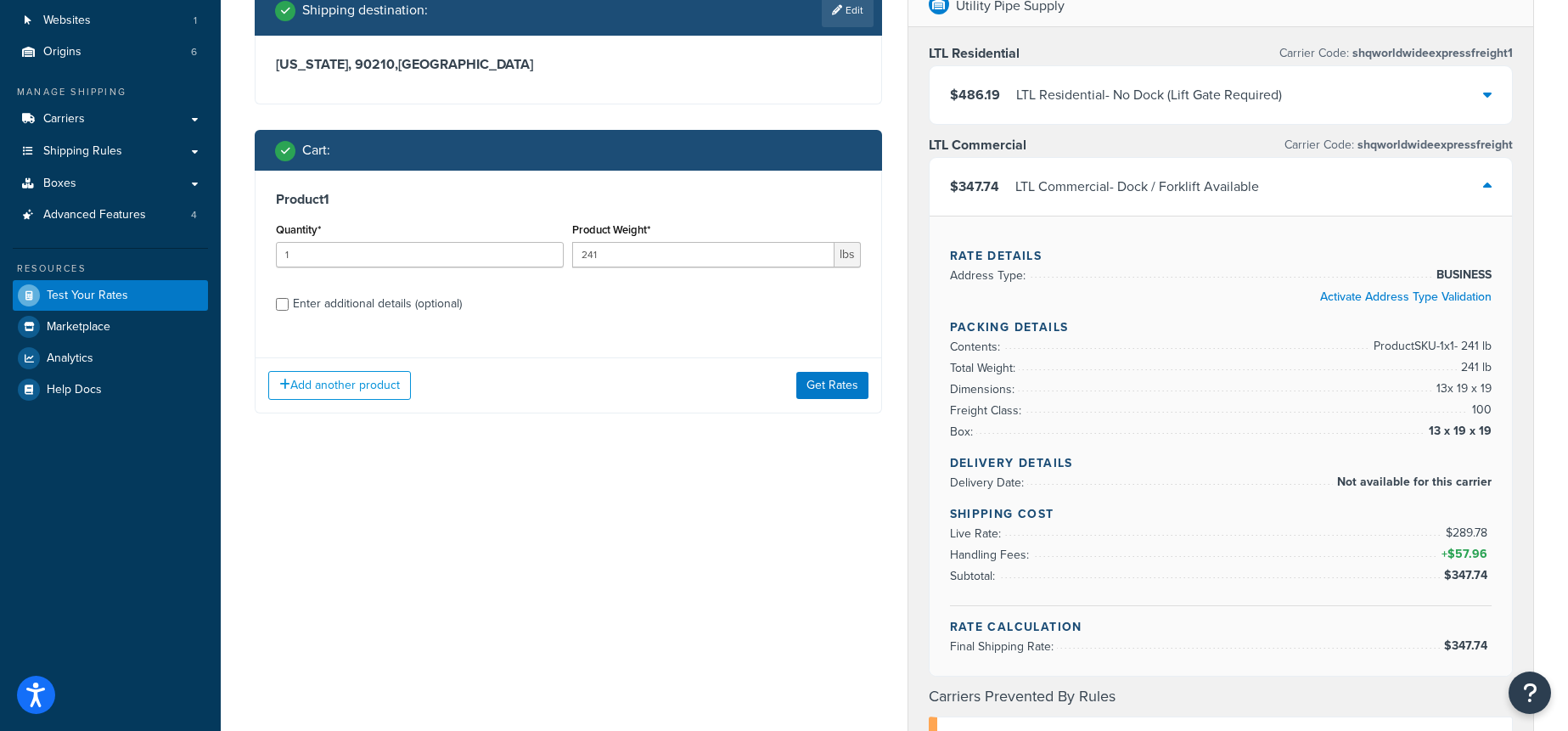
click at [345, 317] on div "Product 1 Quantity* 1 Product Weight* 241 lbs Enter additional details (optiona…" at bounding box center [568, 258] width 626 height 174
click at [355, 303] on div "Enter additional details (optional)" at bounding box center [377, 304] width 169 height 23
click at [289, 303] on input "Enter additional details (optional)" at bounding box center [282, 304] width 13 height 13
checkbox input "true"
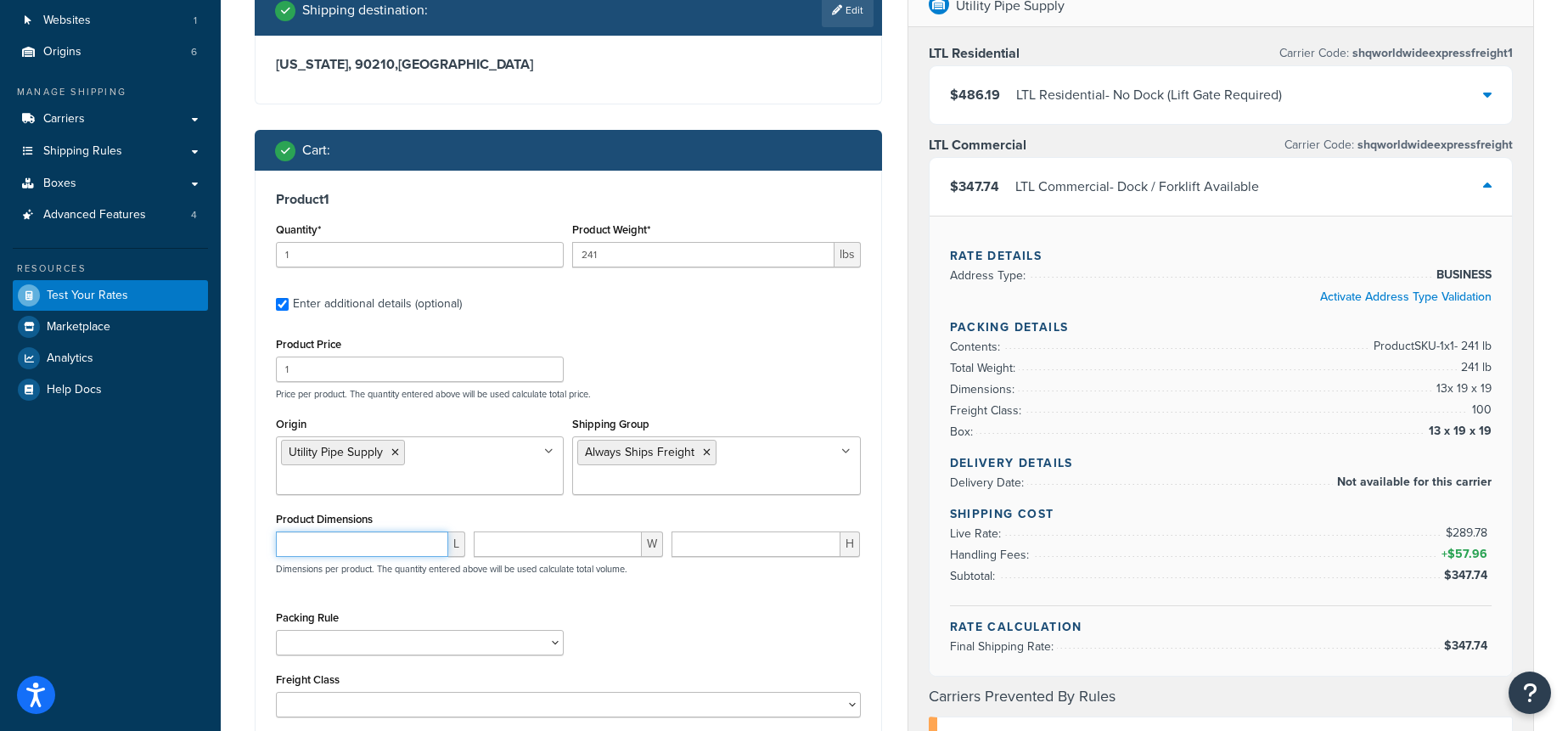
click at [357, 549] on input "number" at bounding box center [362, 544] width 172 height 25
type input "47"
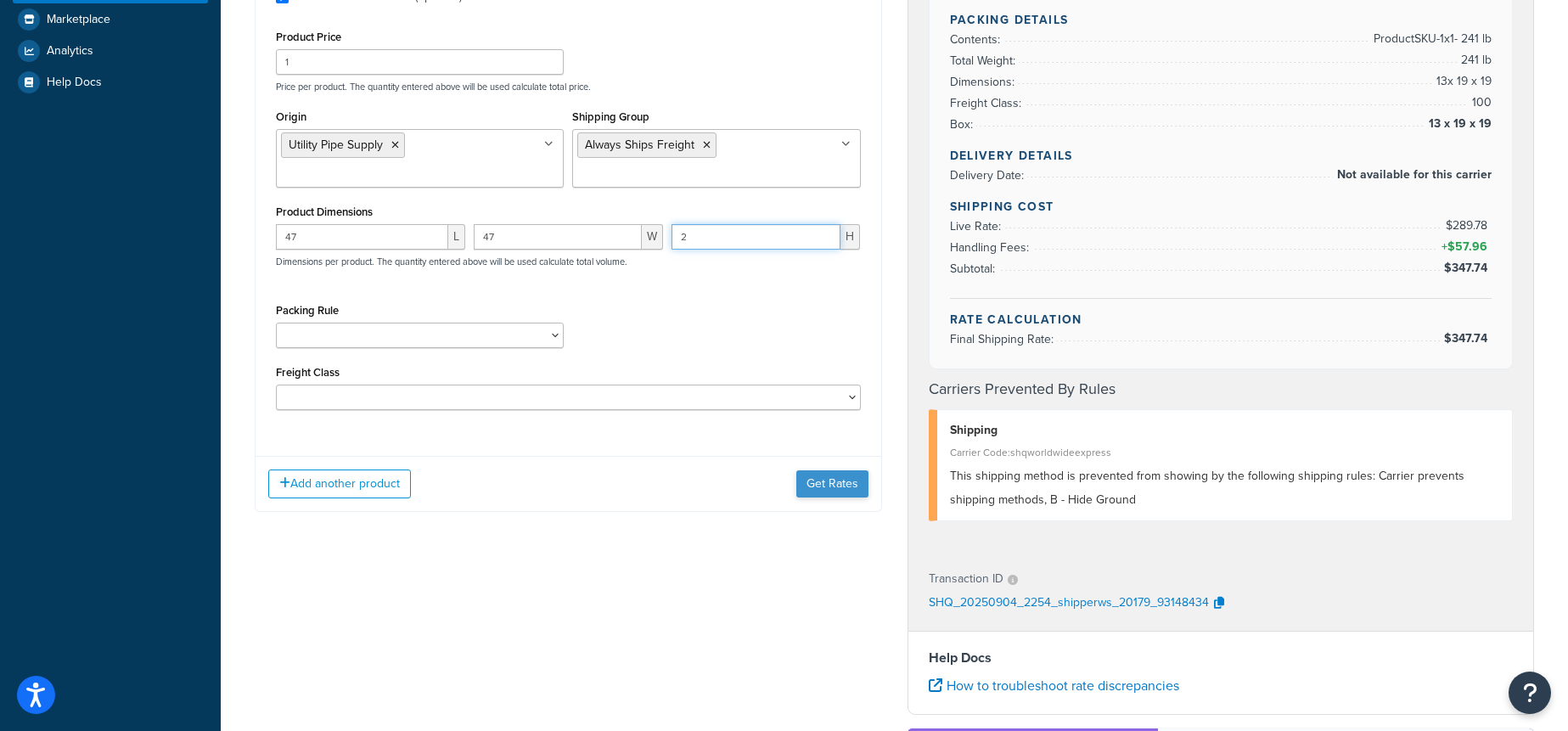
scroll to position [437, 0]
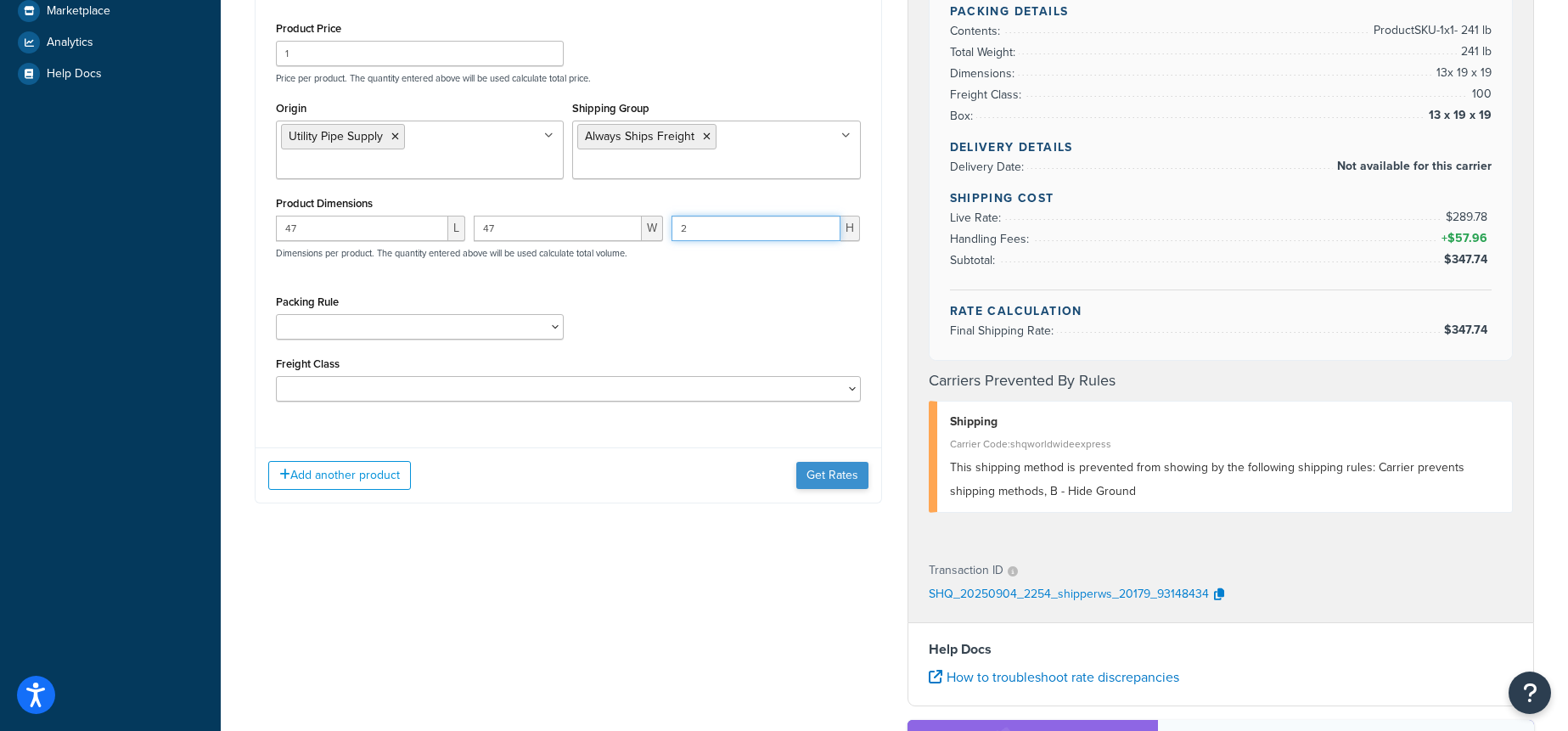
type input "2"
click at [836, 474] on button "Get Rates" at bounding box center [832, 476] width 72 height 27
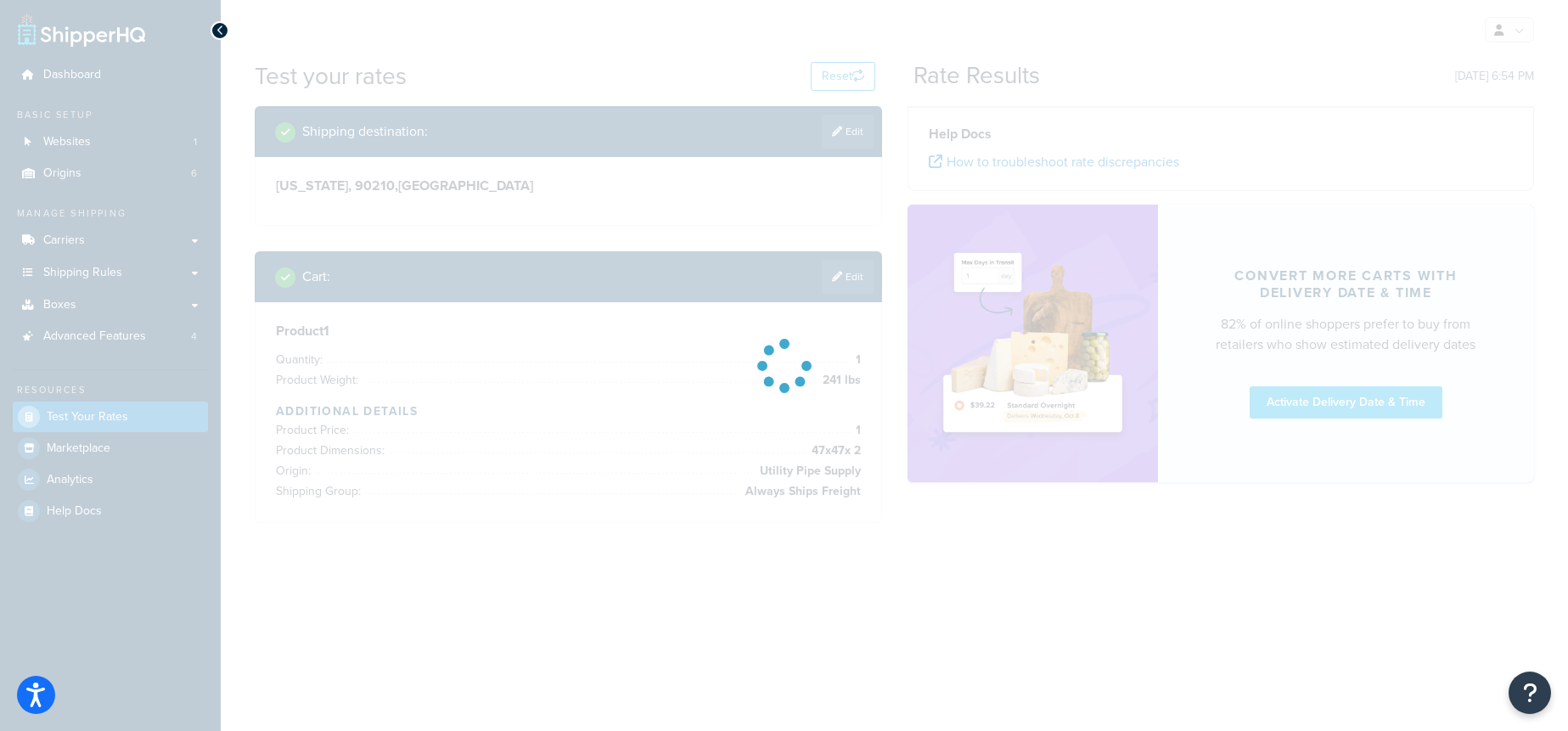
scroll to position [0, 0]
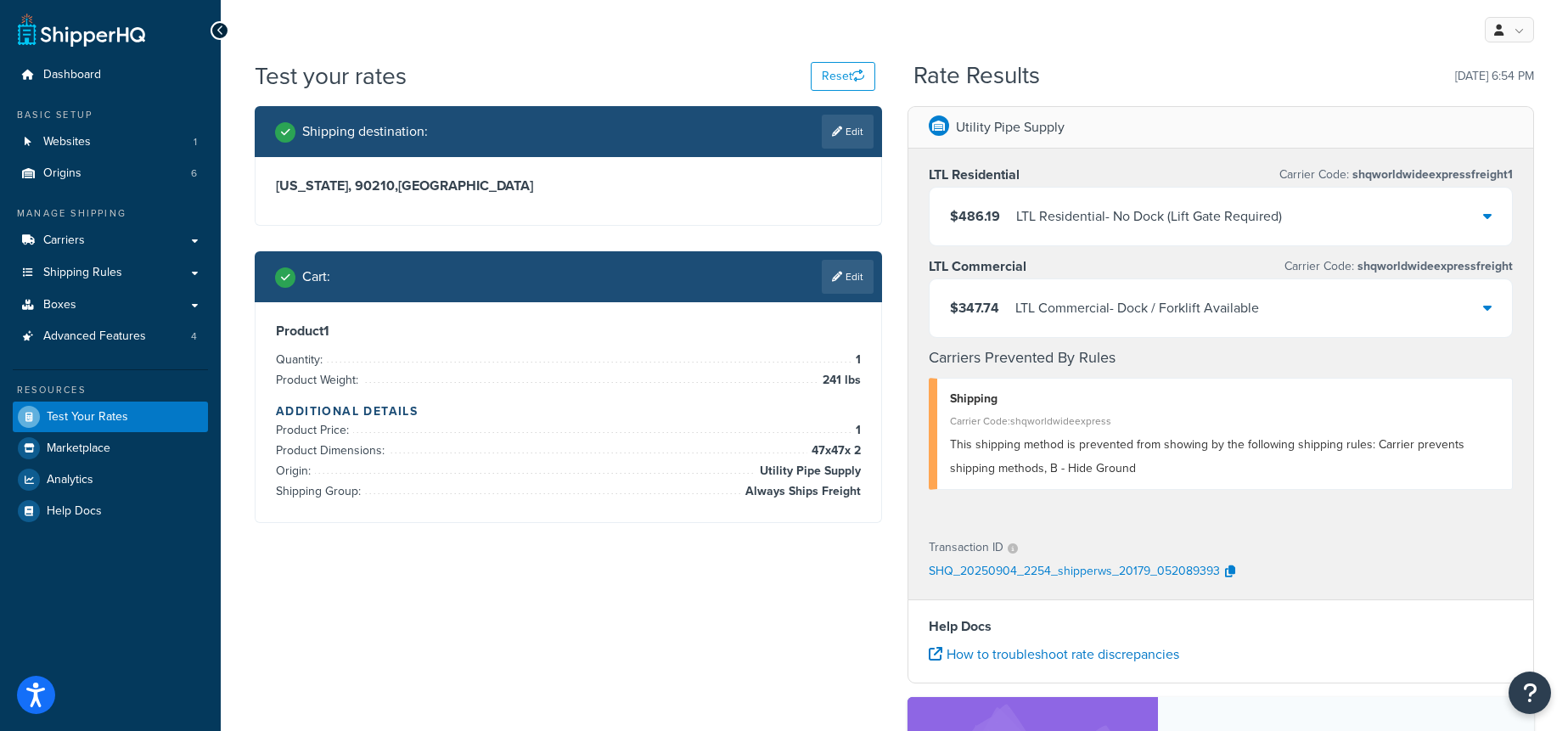
drag, startPoint x: 1231, startPoint y: 307, endPoint x: 1231, endPoint y: 317, distance: 10.0
click at [1231, 307] on div "LTL Commercial - Dock / Forklift Available" at bounding box center [1136, 308] width 243 height 23
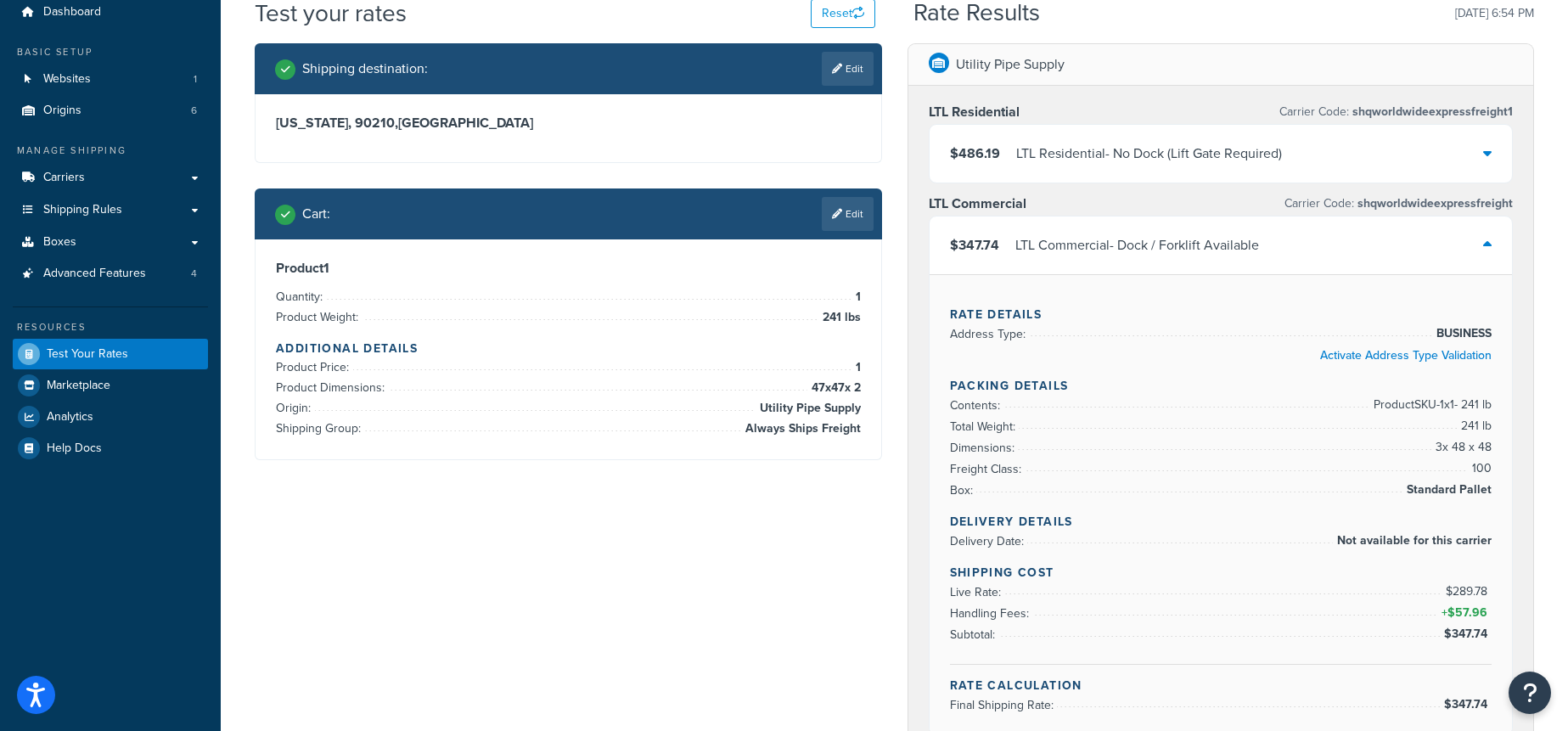
scroll to position [64, 0]
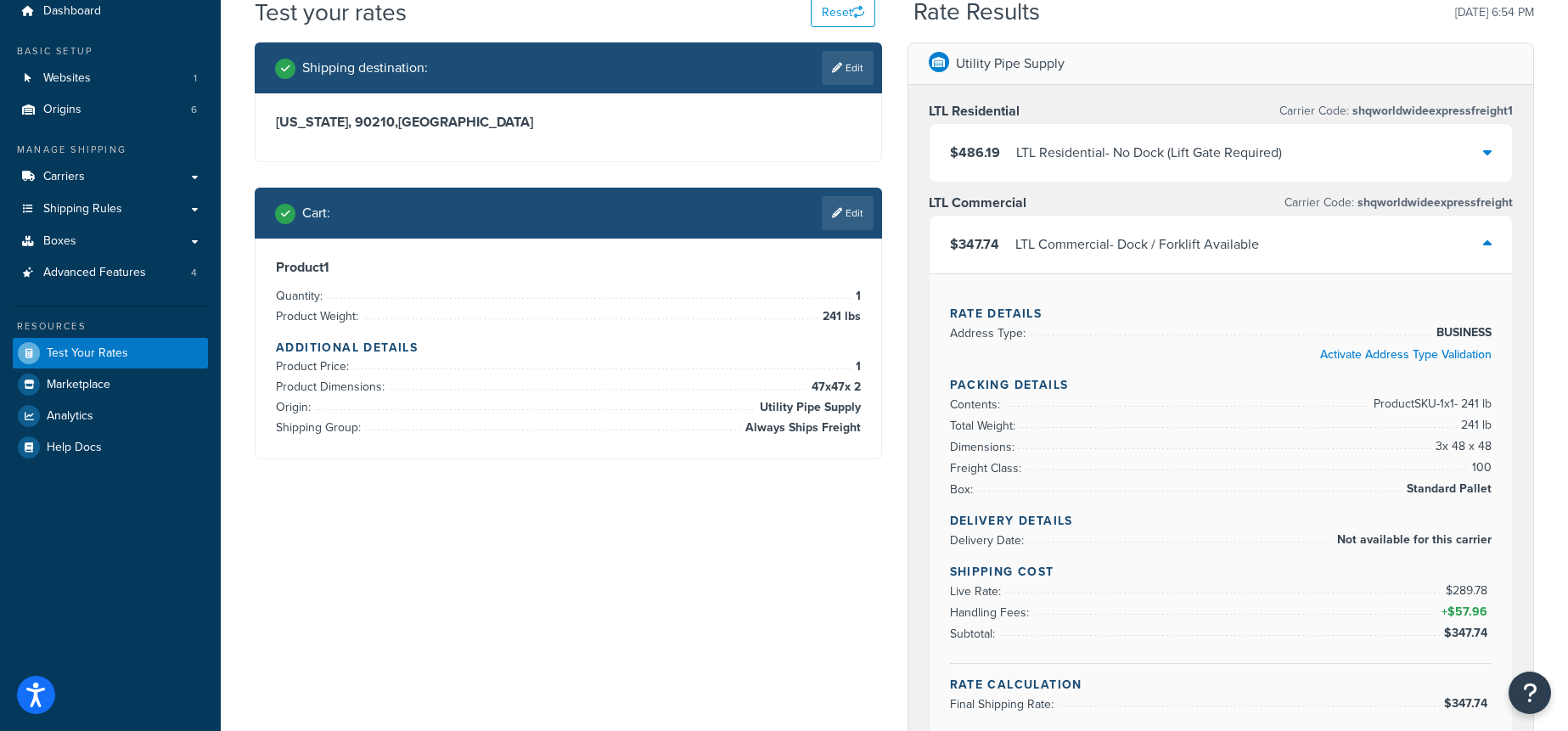
drag, startPoint x: 1445, startPoint y: 487, endPoint x: 1492, endPoint y: 485, distance: 47.0
click at [1492, 485] on div "Rate Details Address Type: BUSINESS Activate Address Type Validation Packing De…" at bounding box center [1222, 504] width 583 height 461
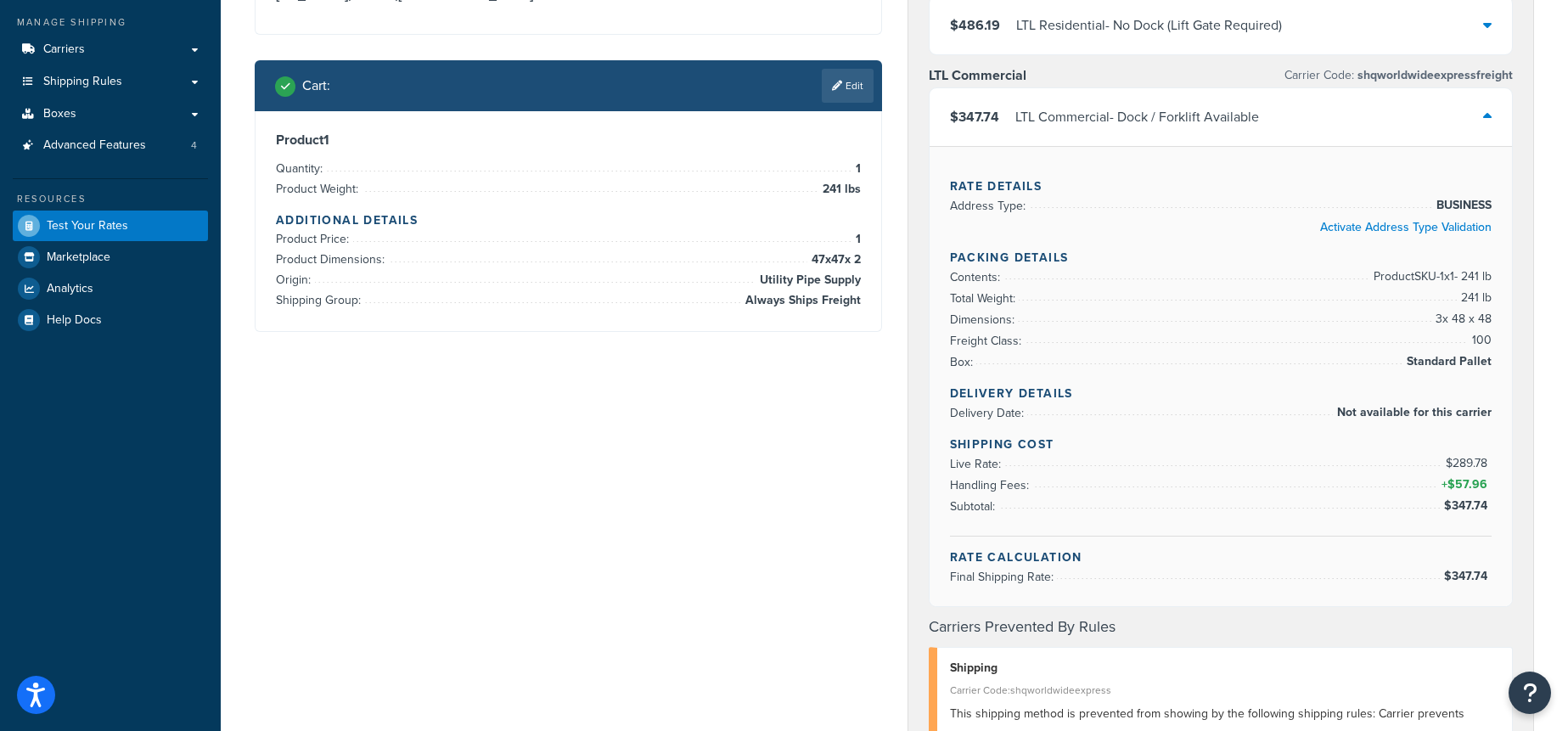
scroll to position [0, 0]
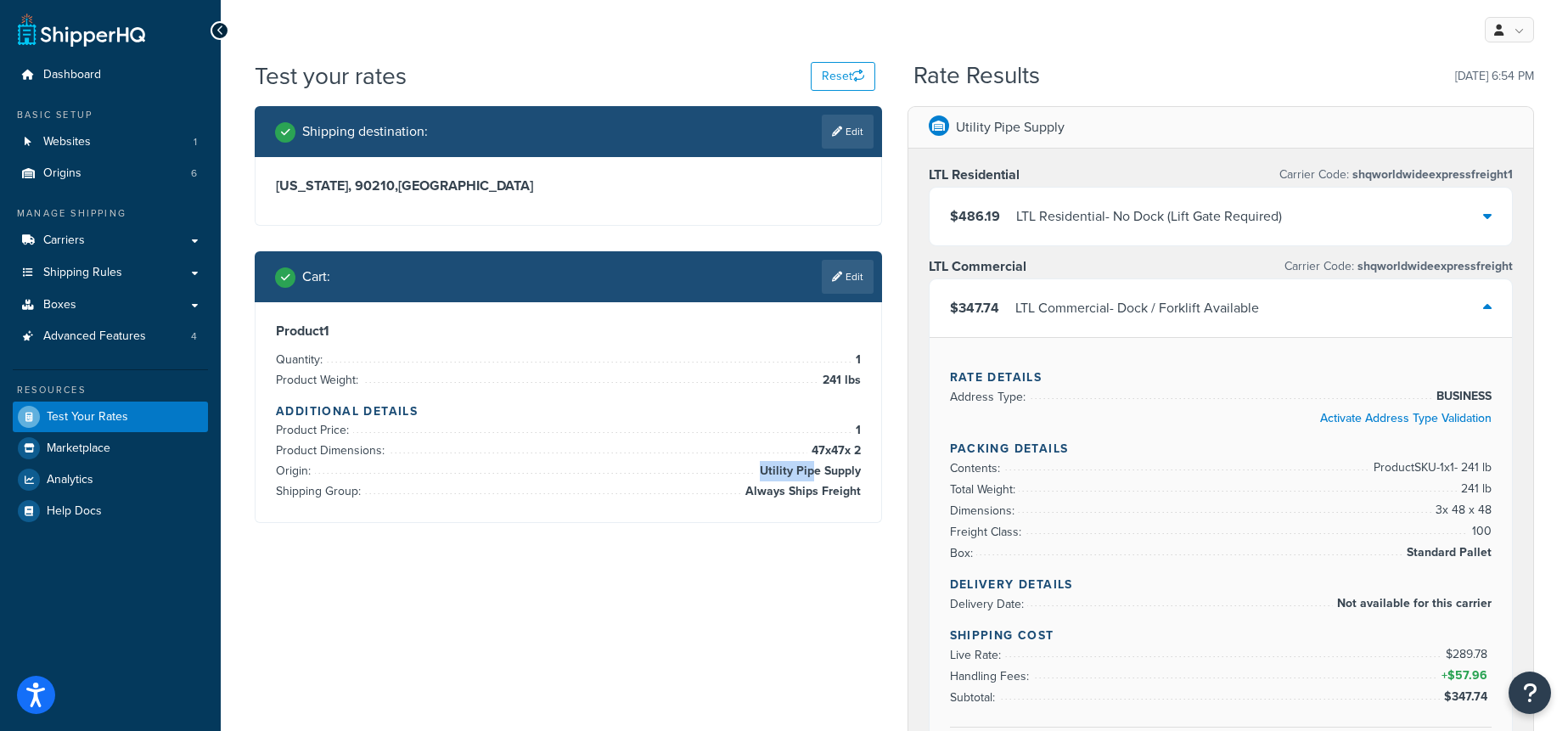
drag, startPoint x: 869, startPoint y: 472, endPoint x: 814, endPoint y: 469, distance: 55.1
click at [814, 469] on div "Product 1 Quantity: 1 Product Weight: 241 lbs Additional Details Product Price:…" at bounding box center [568, 412] width 626 height 220
click at [806, 469] on span "Utility Pipe Supply" at bounding box center [808, 471] width 105 height 21
drag, startPoint x: 748, startPoint y: 493, endPoint x: 993, endPoint y: 385, distance: 267.7
click at [827, 492] on span "Always Ships Freight" at bounding box center [801, 491] width 119 height 21
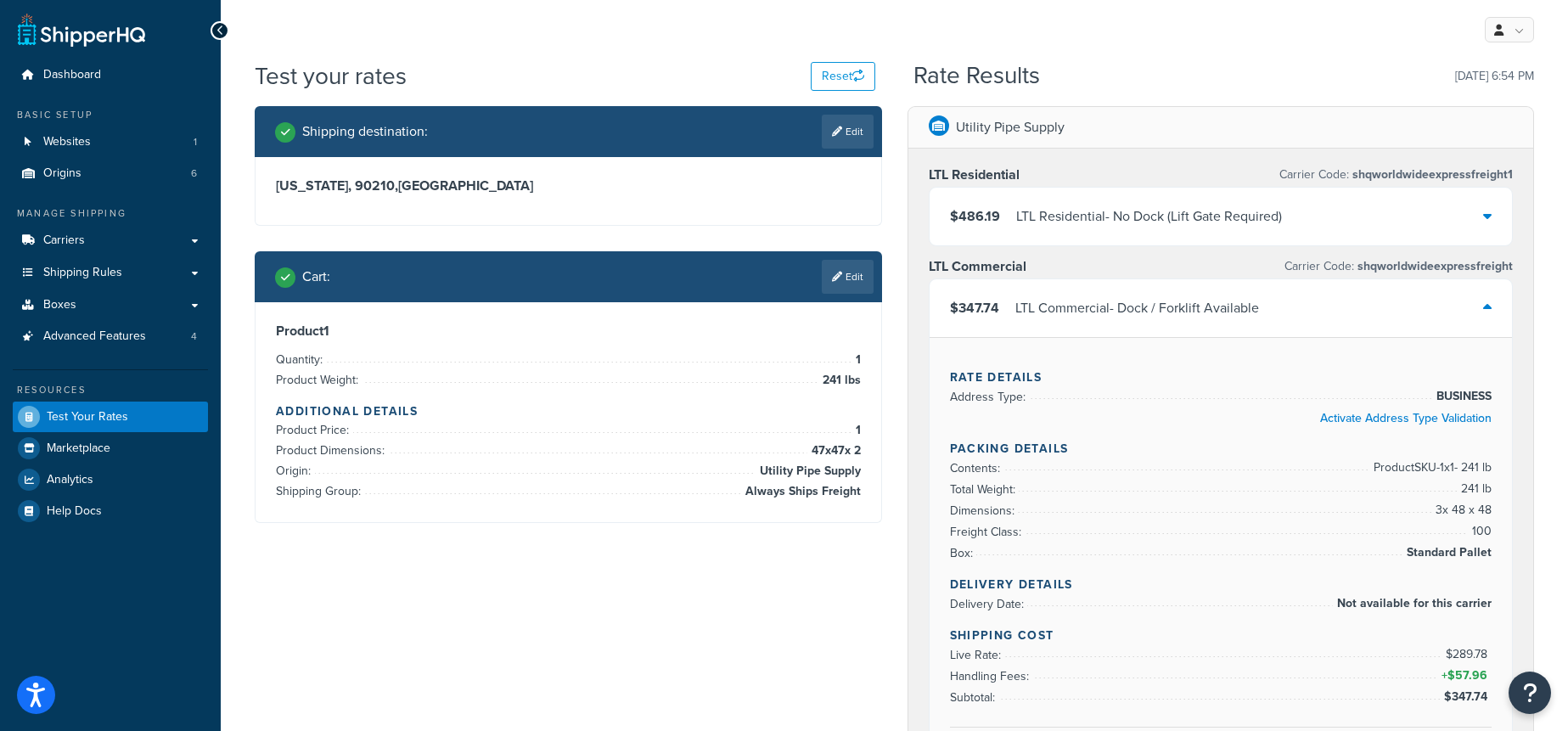
click at [1067, 296] on div "LTL Commercial - Dock / Forklift Available" at bounding box center [1136, 308] width 243 height 23
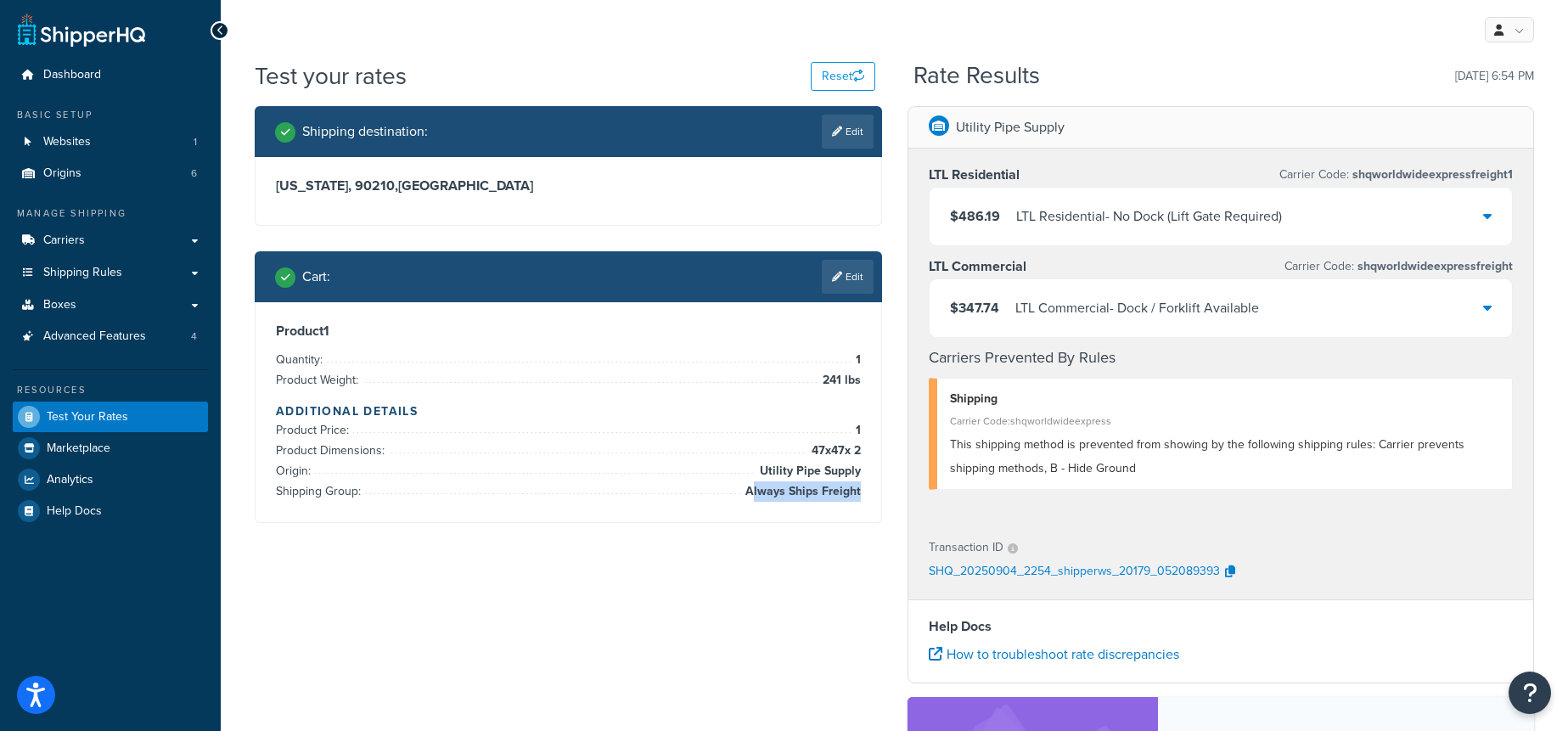
drag, startPoint x: 860, startPoint y: 489, endPoint x: 753, endPoint y: 492, distance: 107.0
click at [753, 492] on span "Always Ships Freight" at bounding box center [801, 491] width 119 height 21
click at [918, 243] on div "LTL Residential Carrier Code: shqworldwideexpressfreight1 $486.19 LTL Residenti…" at bounding box center [1221, 335] width 626 height 373
drag, startPoint x: 880, startPoint y: 470, endPoint x: 358, endPoint y: 458, distance: 522.1
click at [358, 458] on div "Shipping destination : Edit California, 90210 , United States Cart : Edit Produ…" at bounding box center [568, 327] width 653 height 443
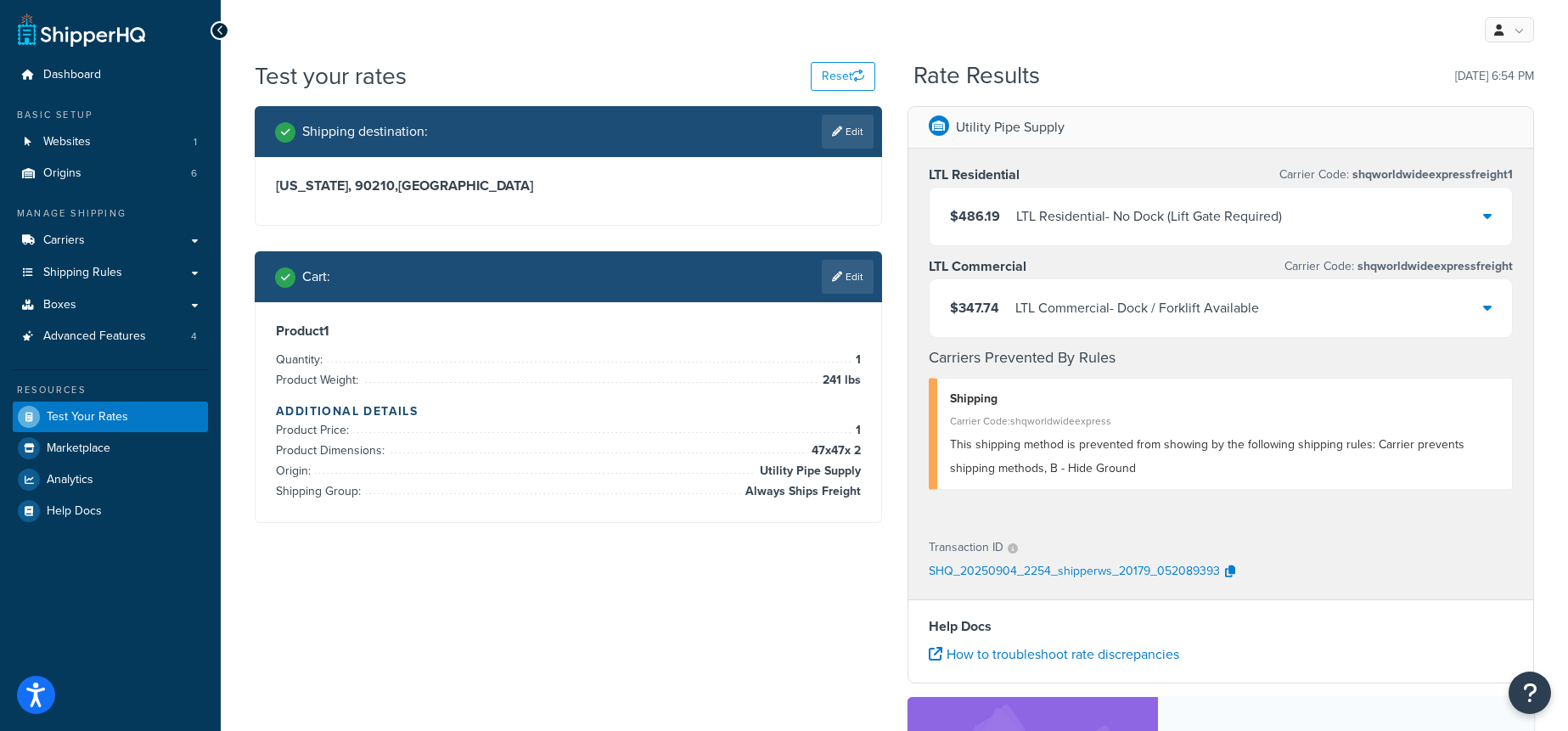
click at [848, 491] on span "Always Ships Freight" at bounding box center [801, 491] width 119 height 21
click at [1386, 305] on div "$347.74 LTL Commercial - Dock / Forklift Available" at bounding box center [1222, 308] width 583 height 57
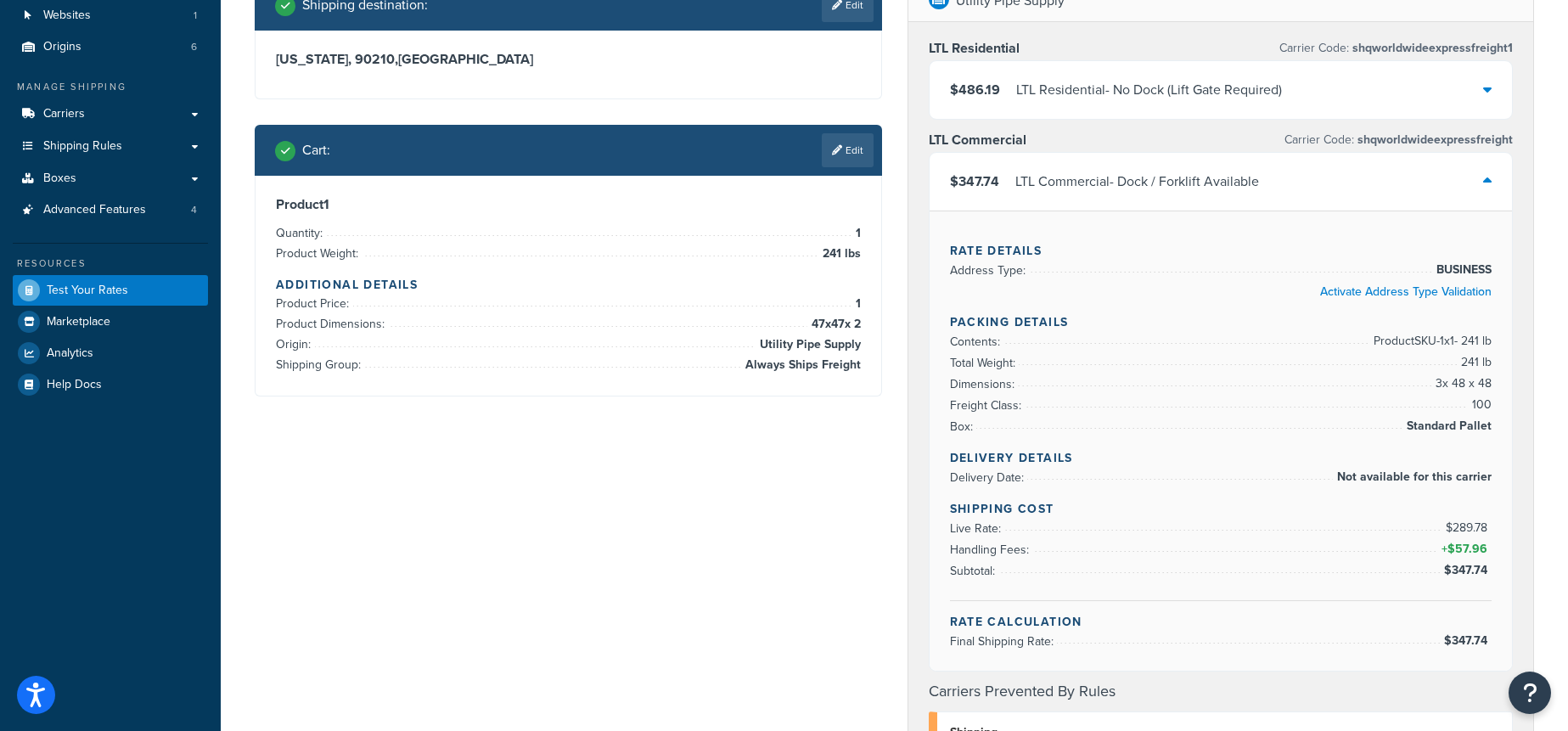
scroll to position [140, 0]
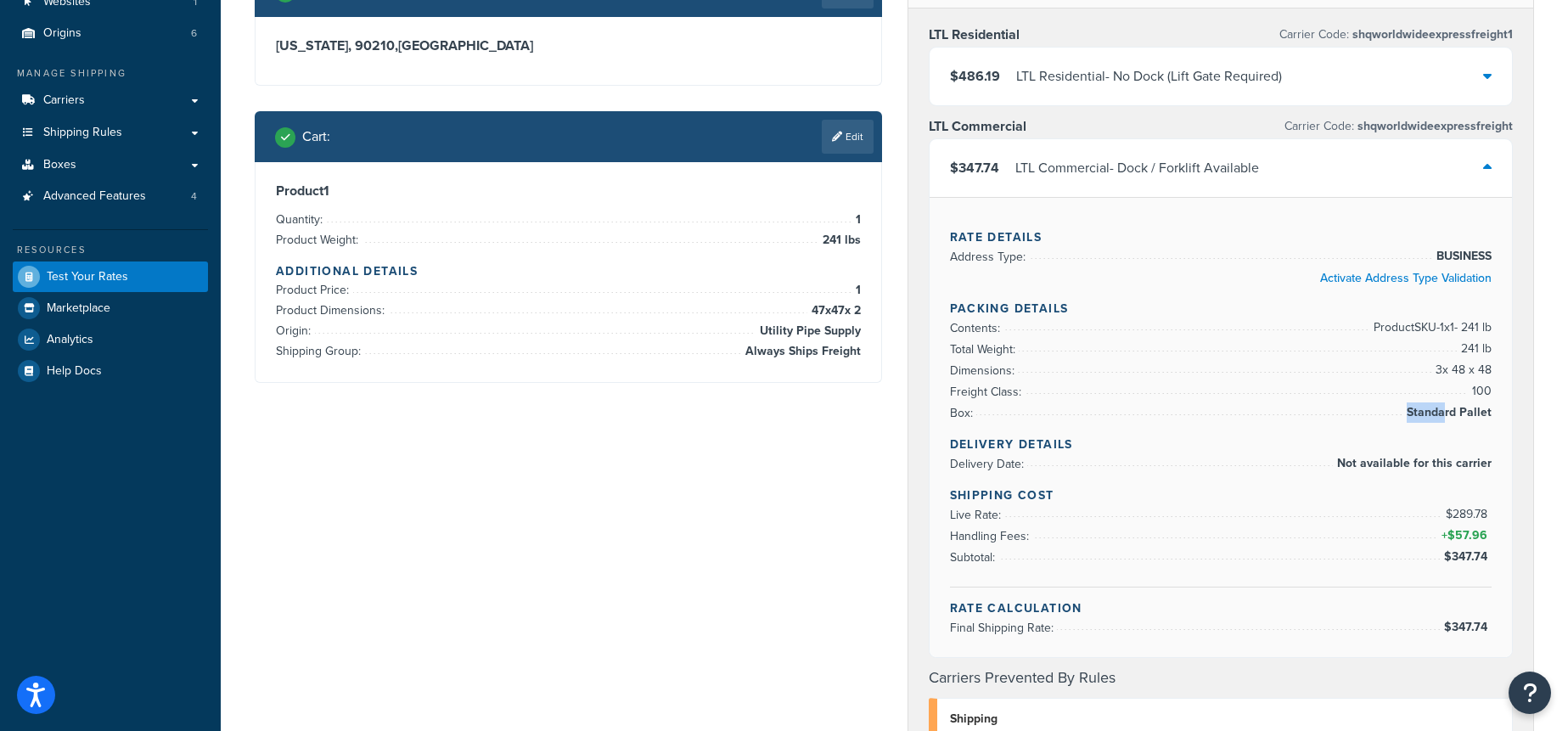
drag, startPoint x: 1494, startPoint y: 410, endPoint x: 1449, endPoint y: 413, distance: 45.1
click at [1449, 413] on div "Rate Details Address Type: BUSINESS Activate Address Type Validation Packing De…" at bounding box center [1222, 427] width 583 height 461
click at [1449, 413] on span "Standard Pallet" at bounding box center [1446, 412] width 89 height 21
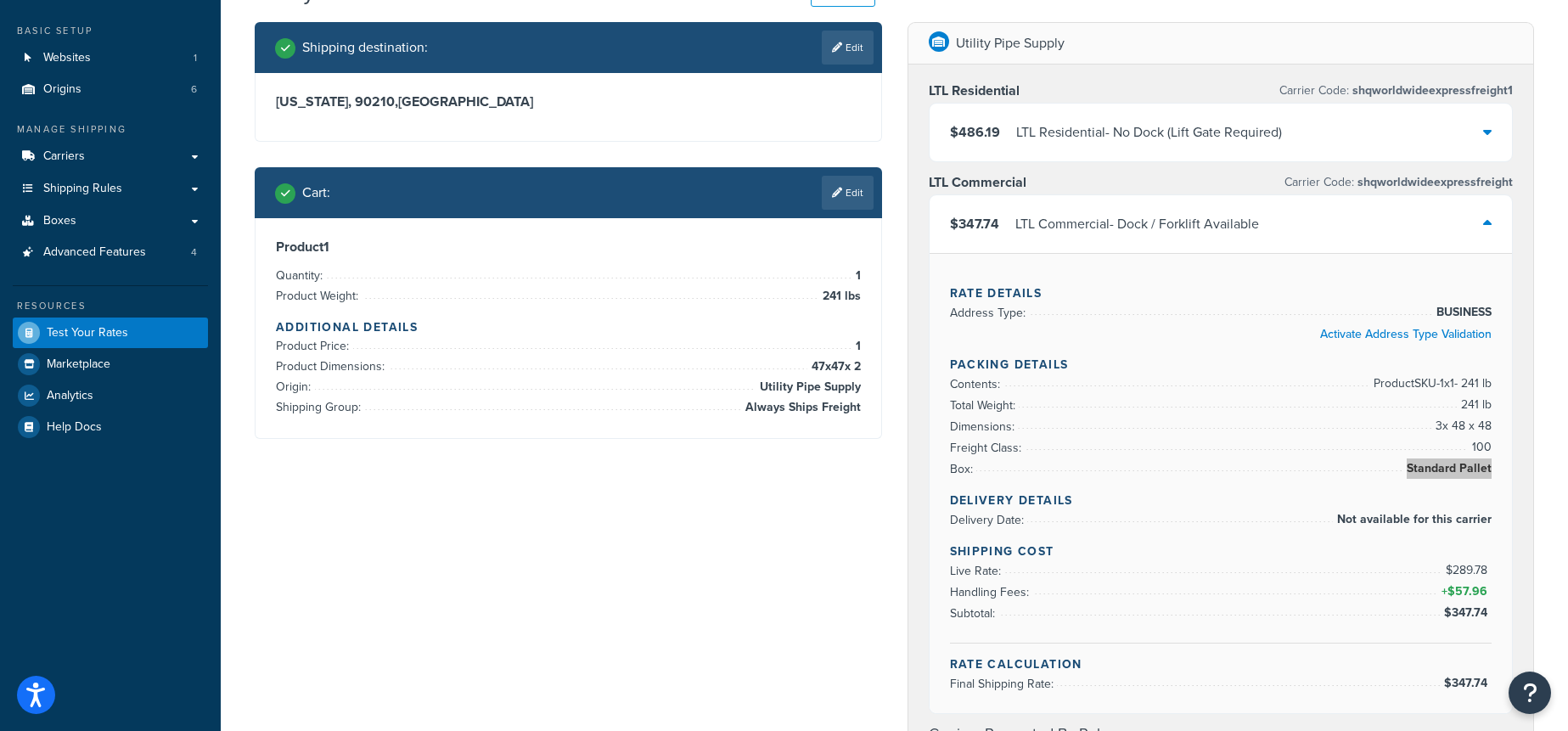
scroll to position [111, 0]
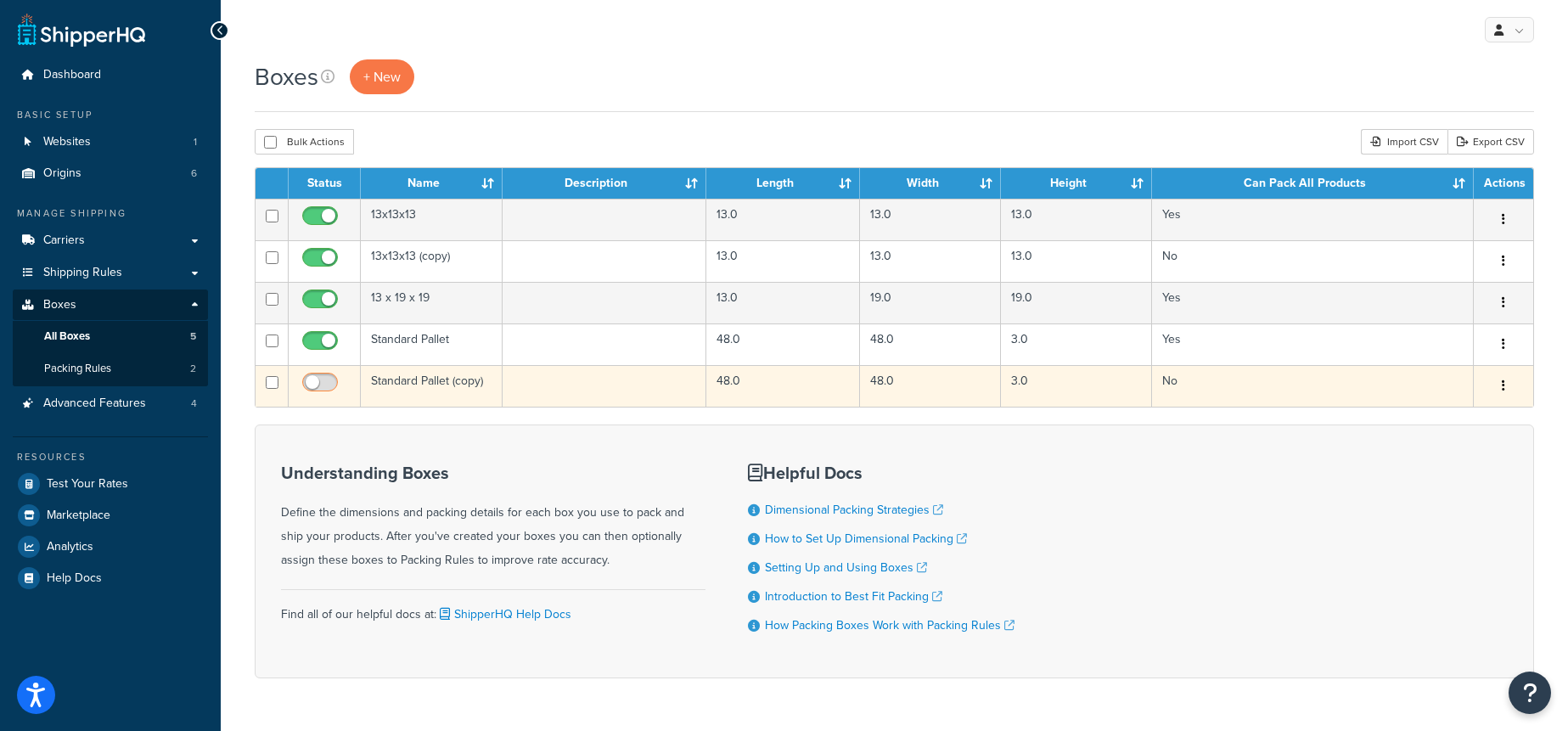
click at [314, 383] on input "checkbox" at bounding box center [322, 387] width 47 height 22
checkbox input "true"
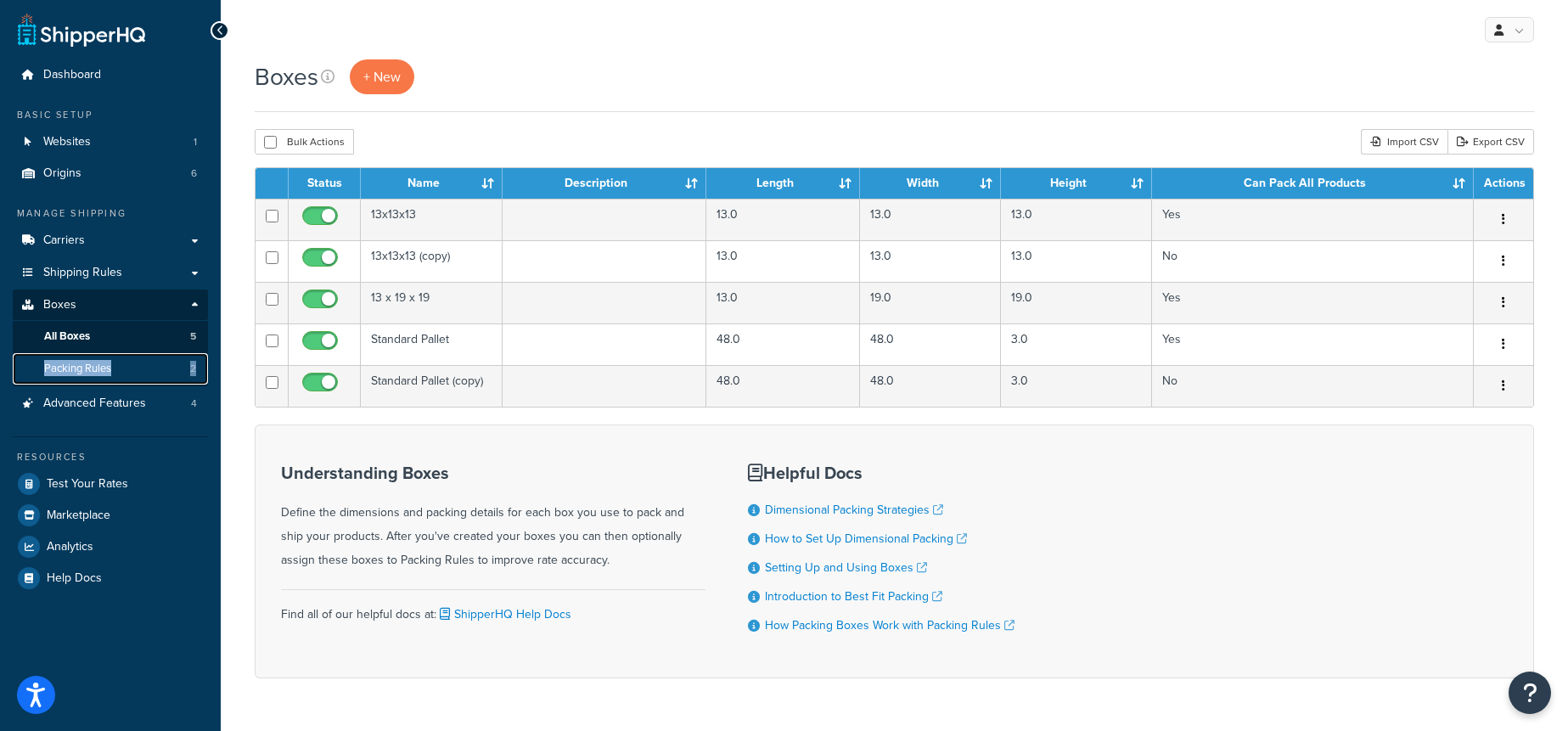
click at [186, 367] on link "Packing Rules 2" at bounding box center [110, 368] width 196 height 31
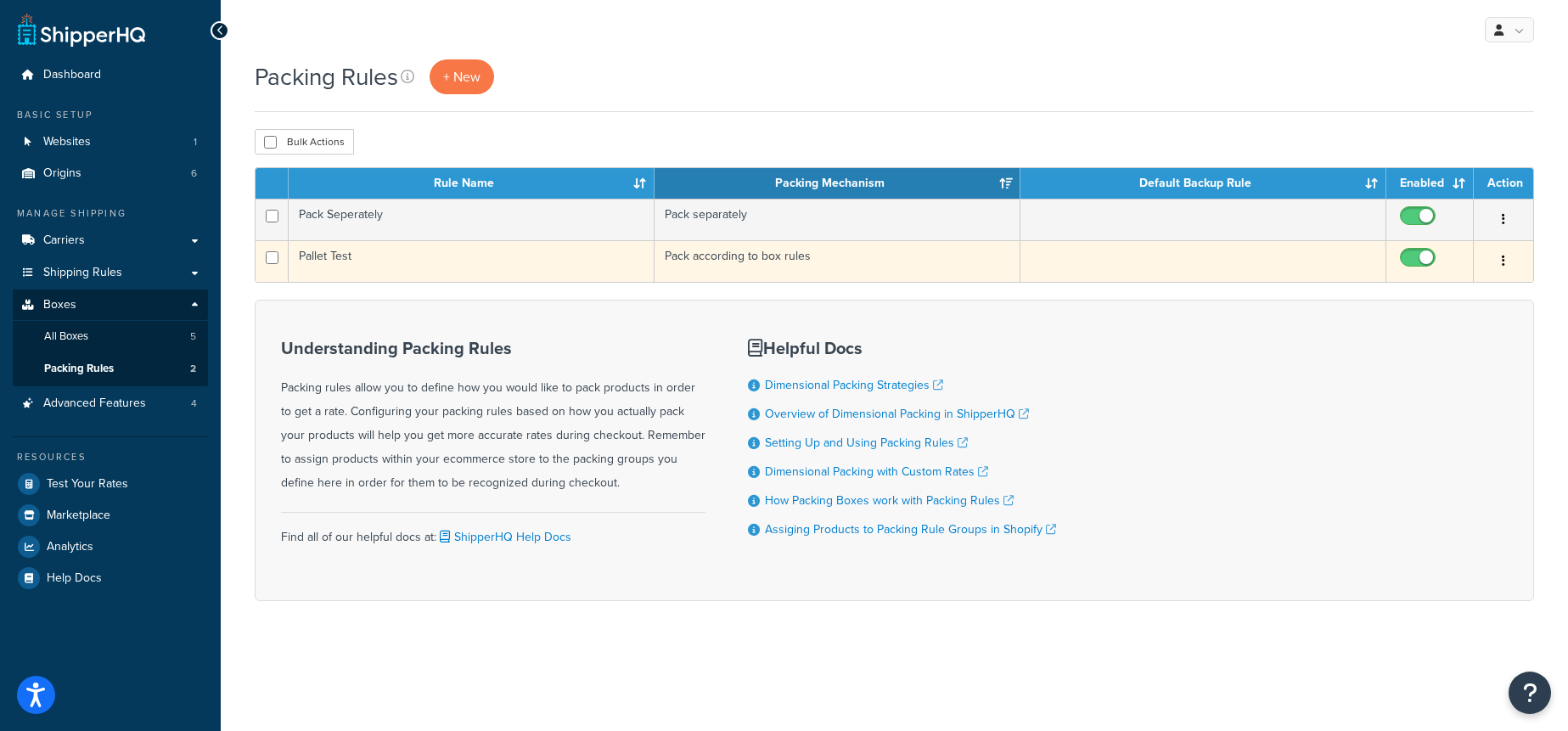
click at [1415, 255] on input "checkbox" at bounding box center [1420, 262] width 47 height 22
checkbox input "false"
click at [907, 256] on td "Pack according to box rules" at bounding box center [837, 261] width 366 height 41
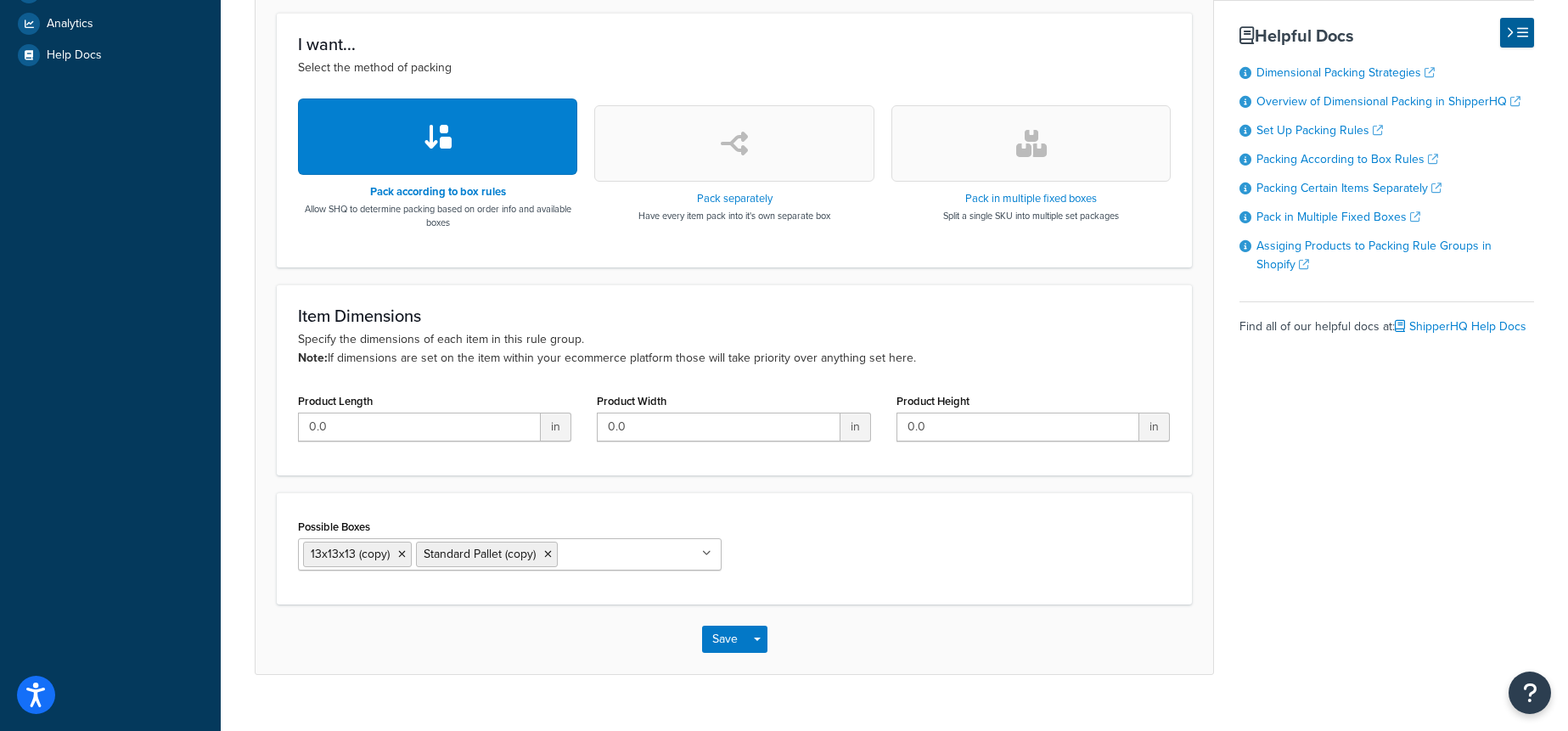
scroll to position [552, 0]
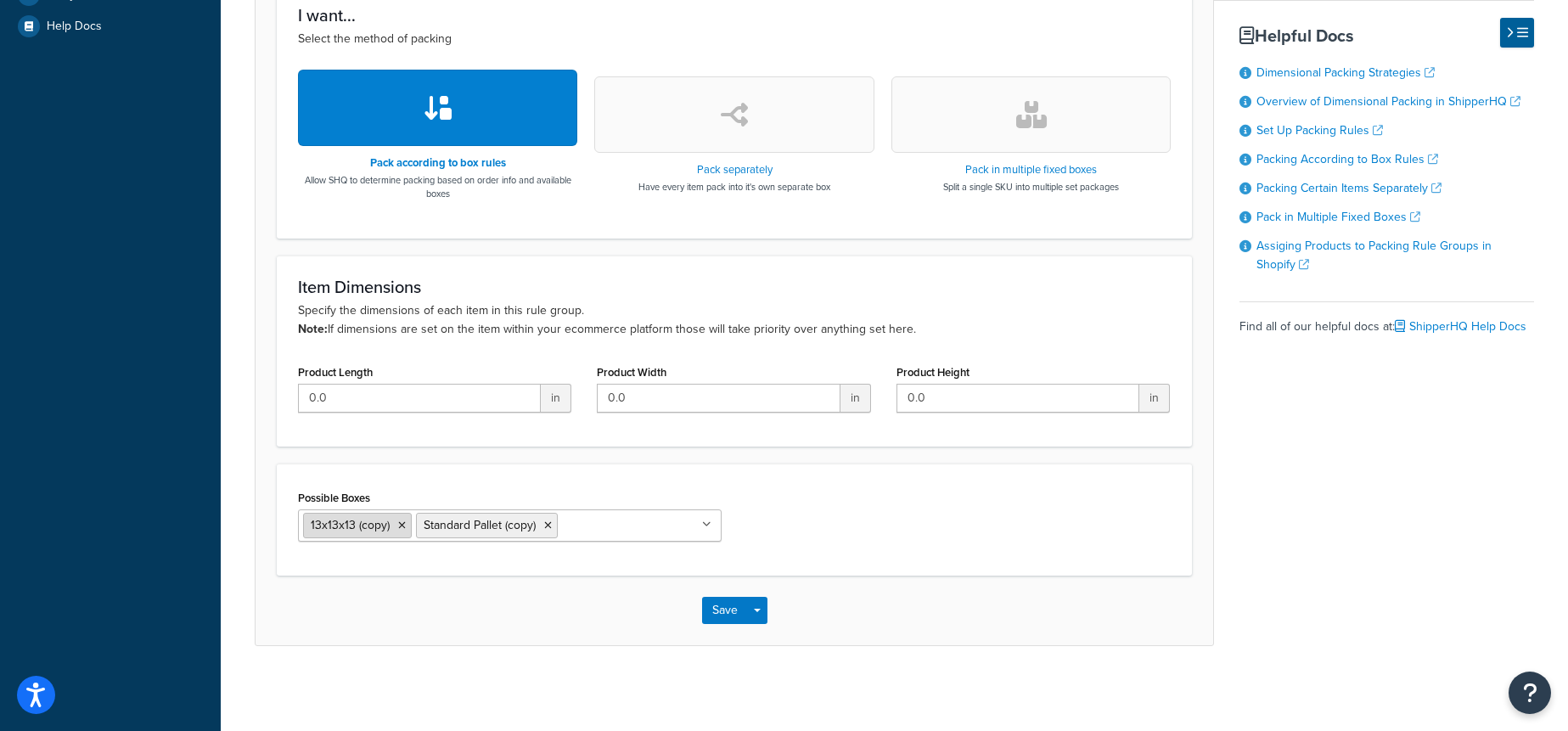
click at [399, 525] on icon at bounding box center [402, 525] width 8 height 10
click at [889, 552] on div "Possible Boxes Standard Pallet (copy) 13x13x13 (copy)" at bounding box center [734, 520] width 898 height 69
click at [759, 611] on span "button" at bounding box center [758, 611] width 7 height 4
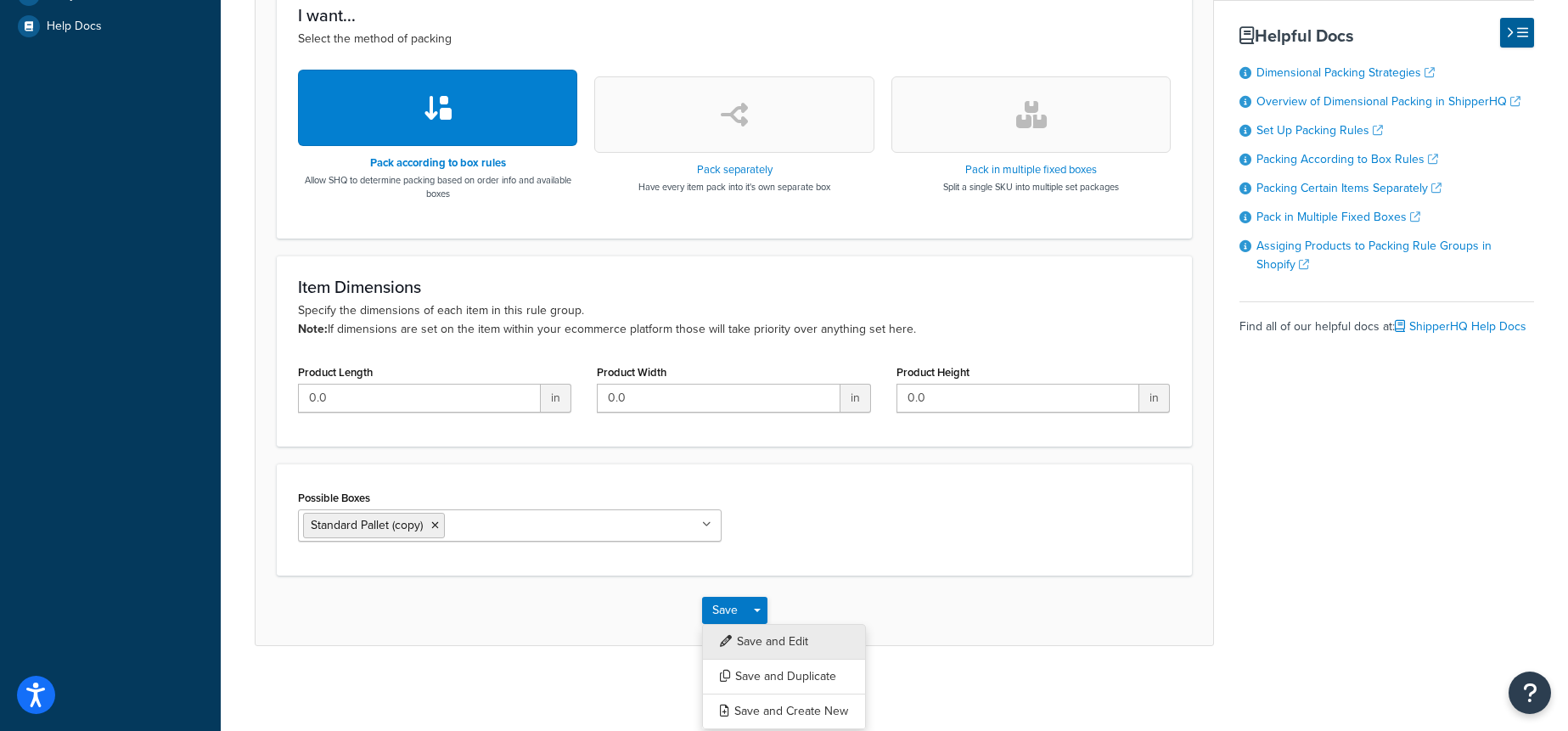
click at [793, 632] on button "Save and Edit" at bounding box center [784, 642] width 164 height 36
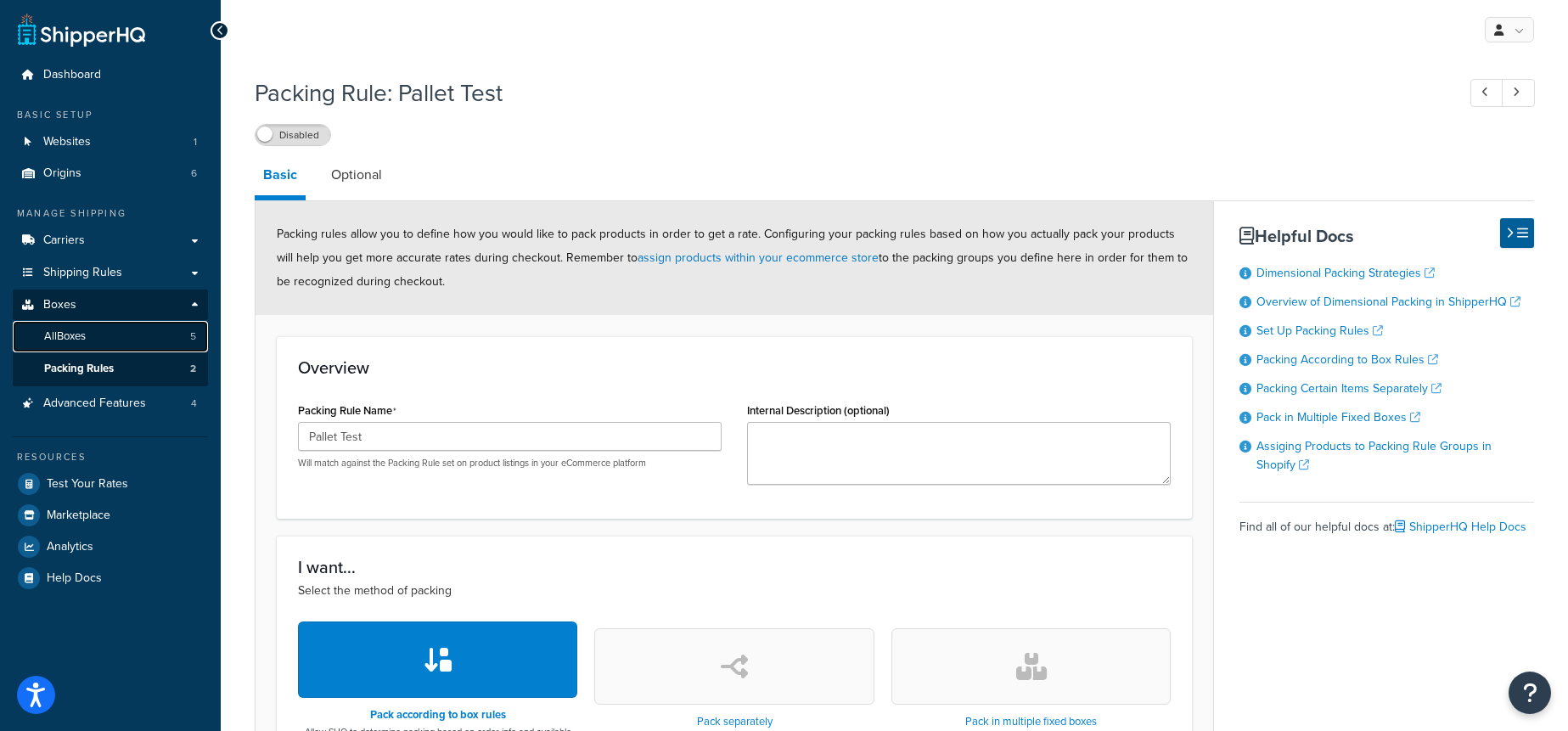
drag, startPoint x: 66, startPoint y: 341, endPoint x: 68, endPoint y: 382, distance: 41.0
click at [66, 341] on span "All Boxes" at bounding box center [65, 337] width 41 height 14
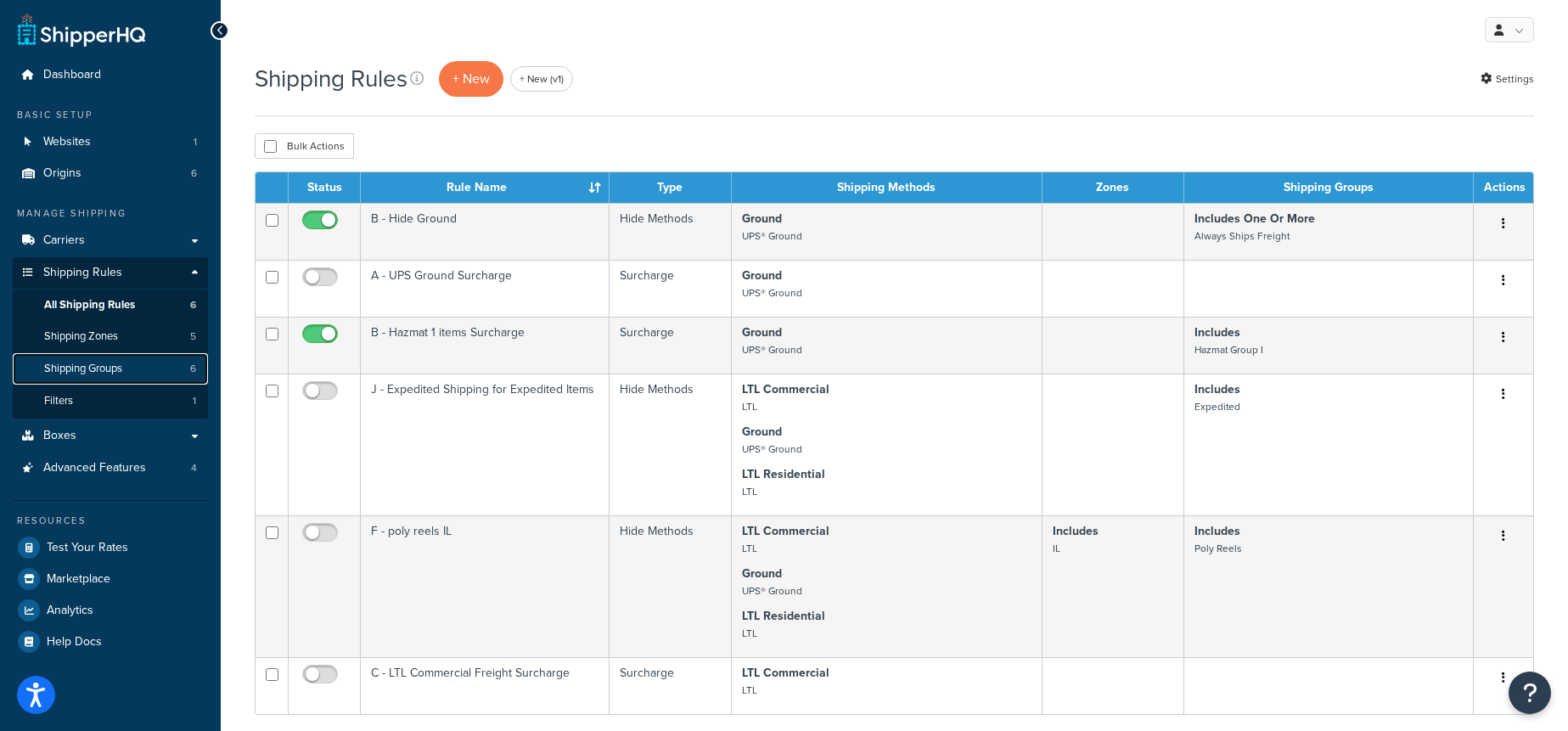
drag, startPoint x: 121, startPoint y: 366, endPoint x: 149, endPoint y: 366, distance: 28.0
click at [121, 366] on span "Shipping Groups" at bounding box center [83, 369] width 78 height 14
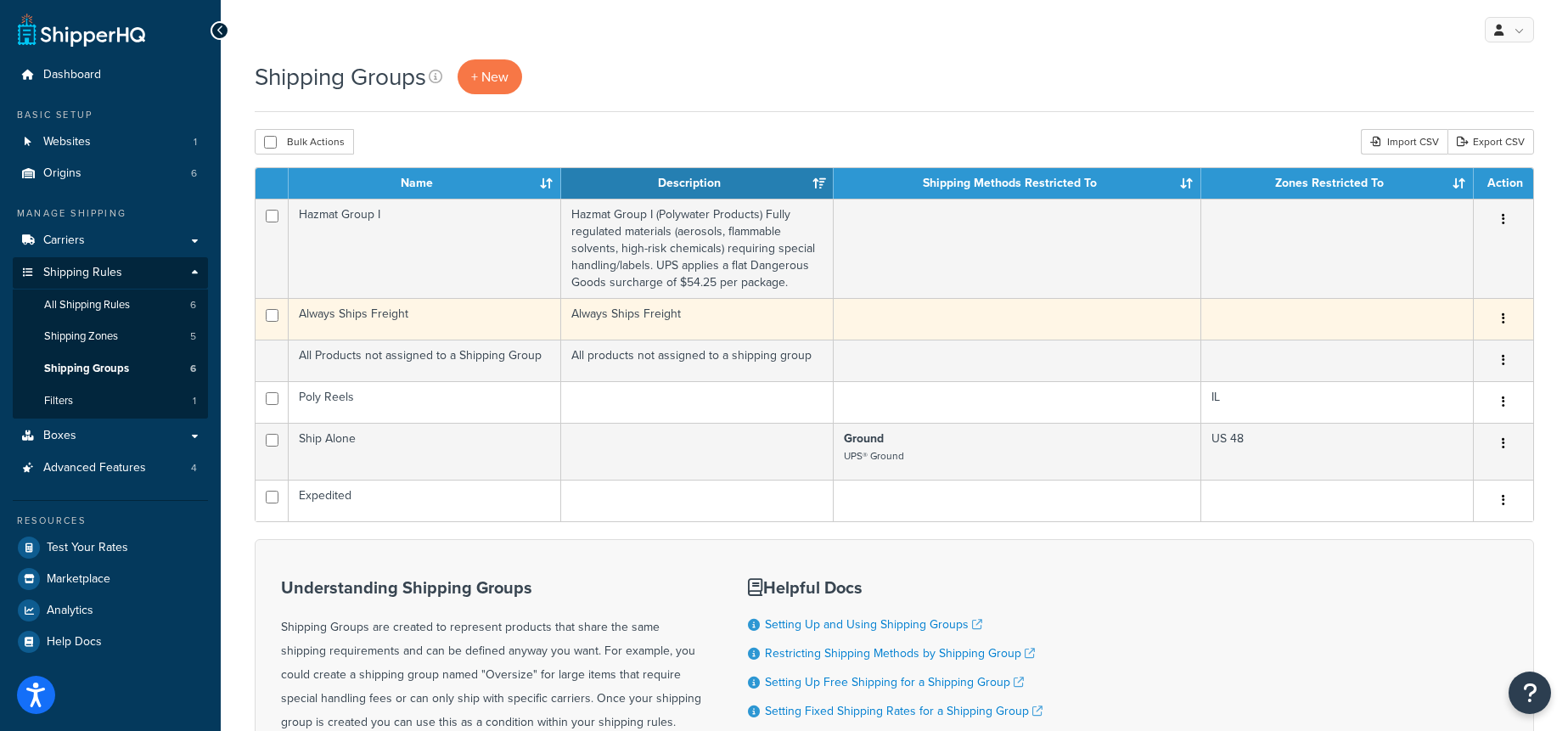
click at [442, 318] on td "Always Ships Freight" at bounding box center [425, 319] width 273 height 41
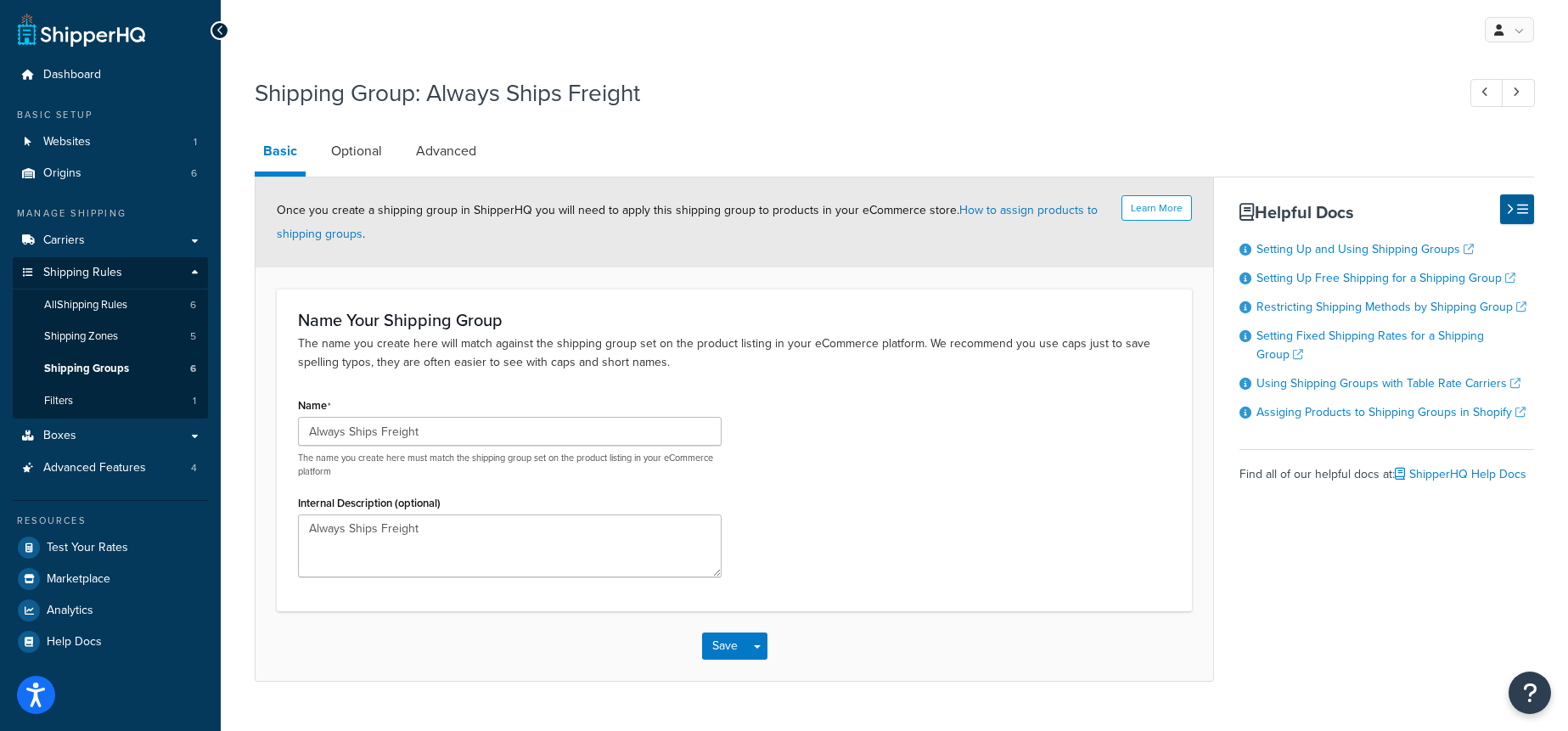
click at [391, 150] on li "Optional" at bounding box center [364, 151] width 85 height 40
click at [360, 156] on link "Optional" at bounding box center [356, 151] width 68 height 40
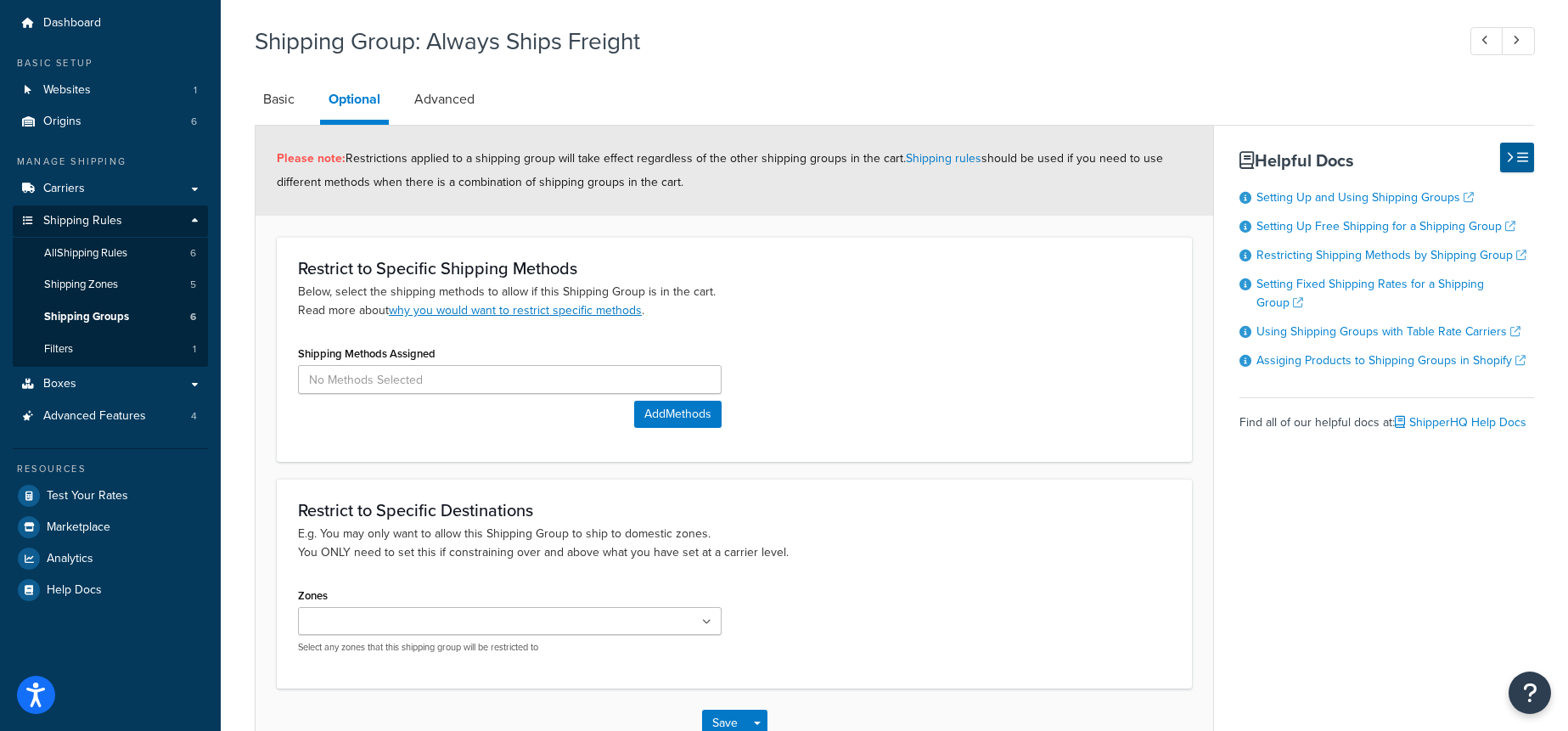
scroll to position [164, 0]
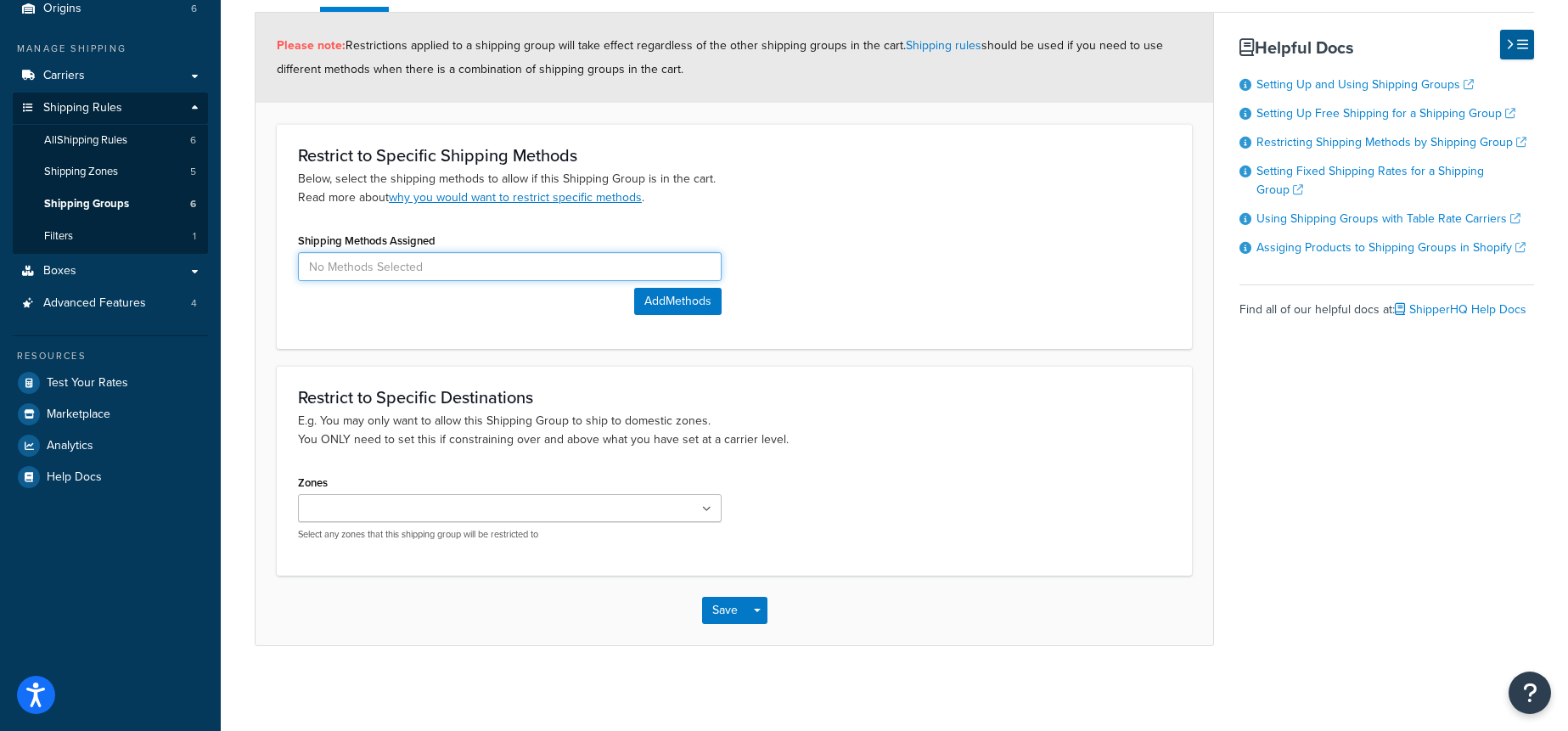
click at [486, 257] on input at bounding box center [510, 267] width 424 height 29
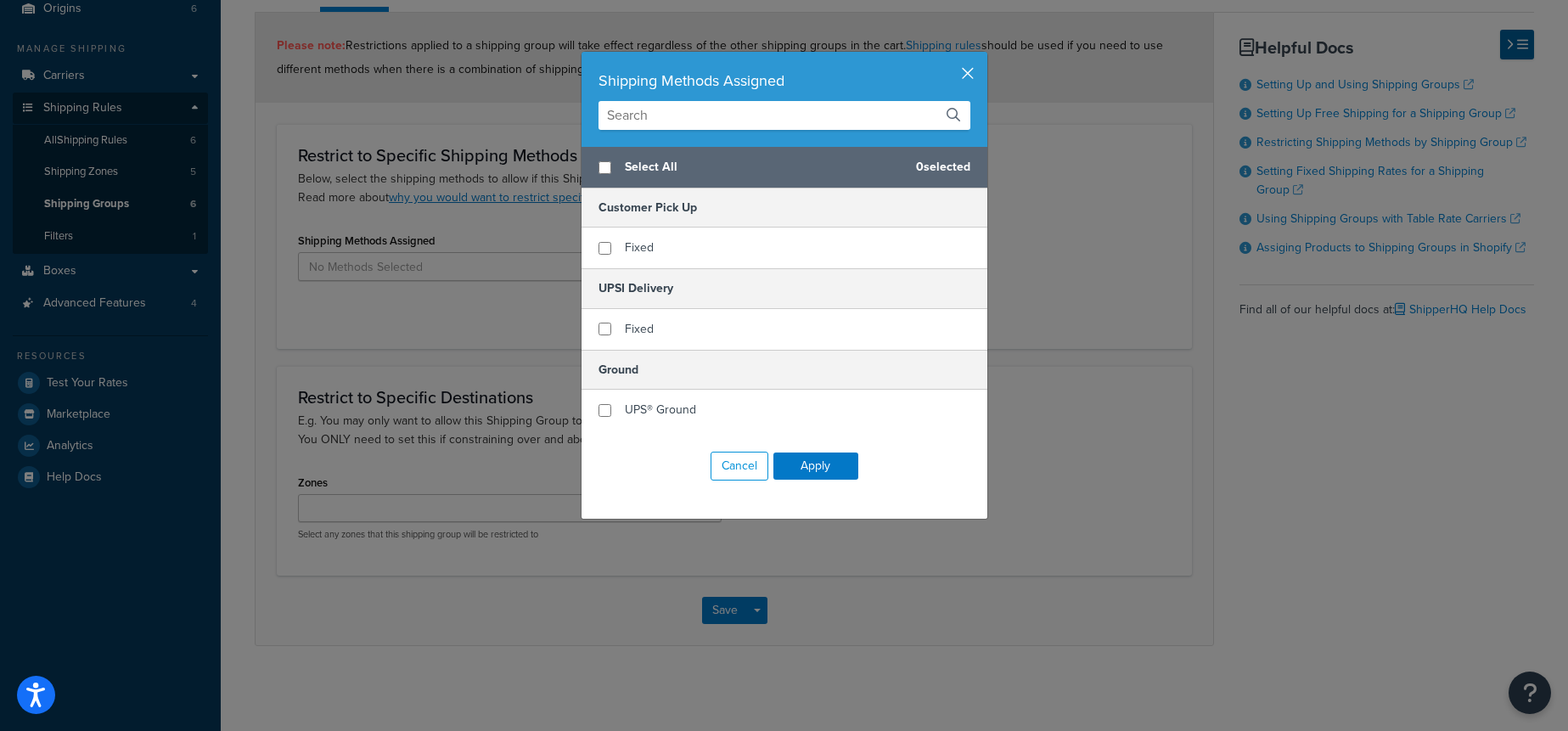
click at [983, 56] on button "button" at bounding box center [985, 54] width 4 height 4
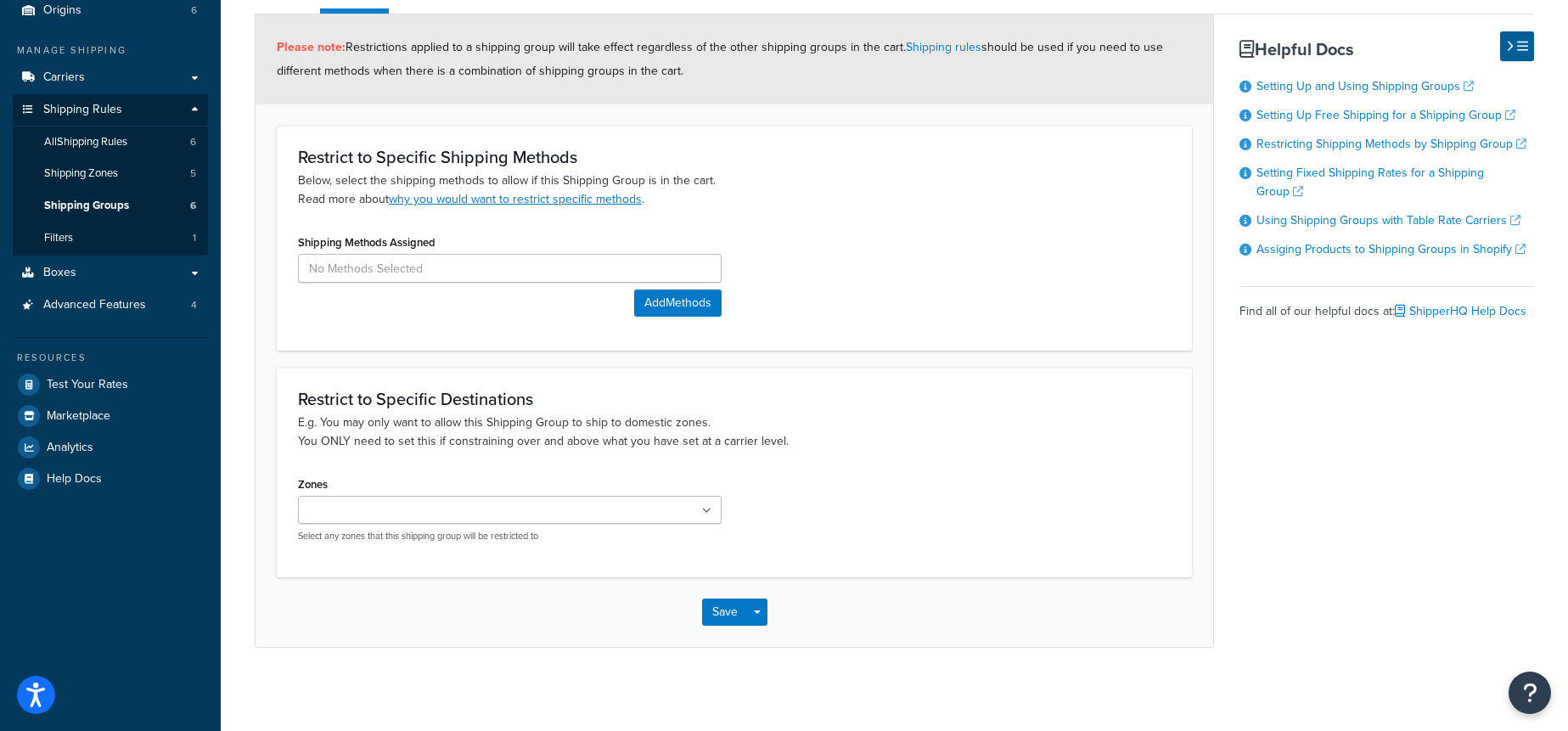
scroll to position [0, 0]
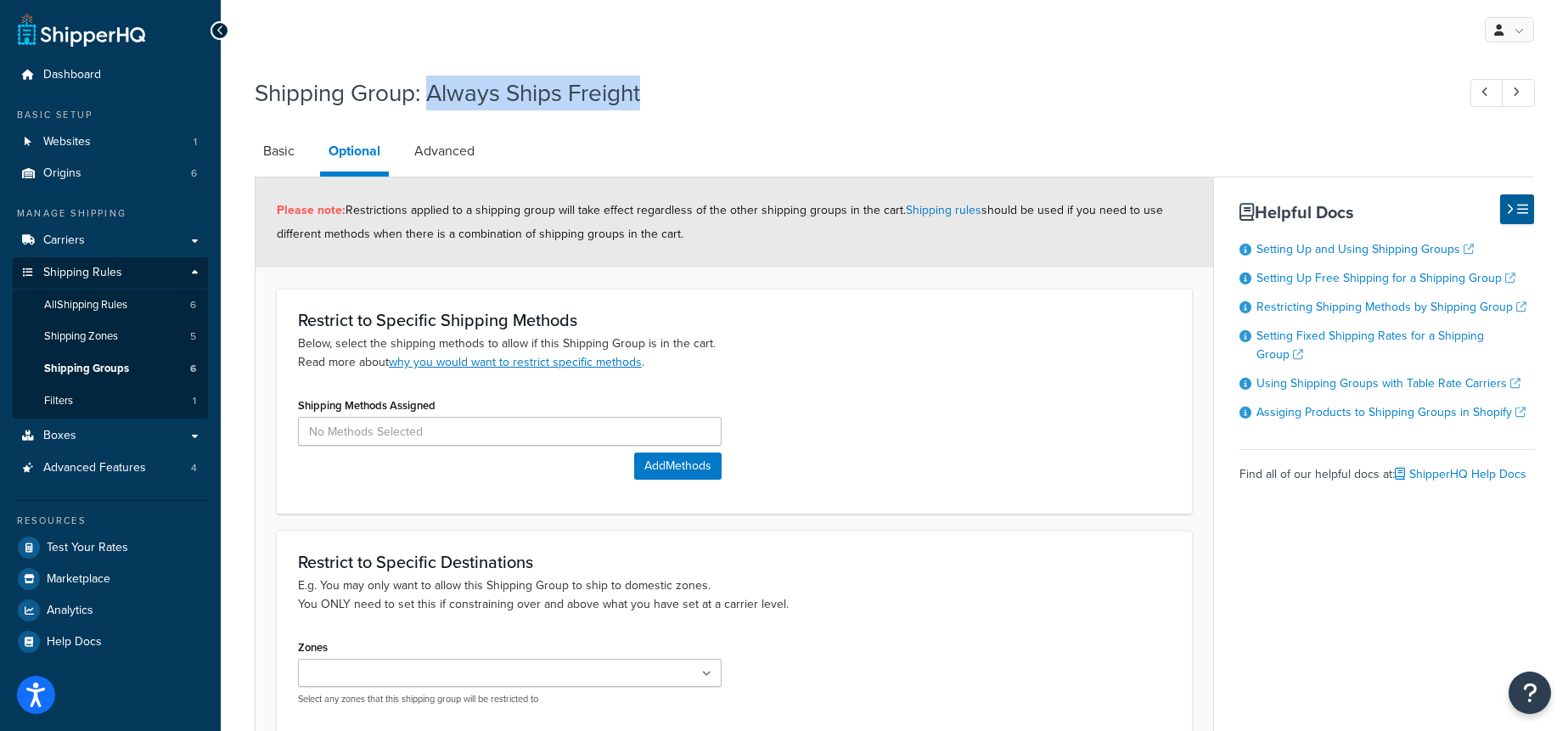
drag, startPoint x: 431, startPoint y: 97, endPoint x: 679, endPoint y: 104, distance: 248.1
click at [679, 104] on h1 "Shipping Group: Always Ships Freight" at bounding box center [846, 92] width 1184 height 33
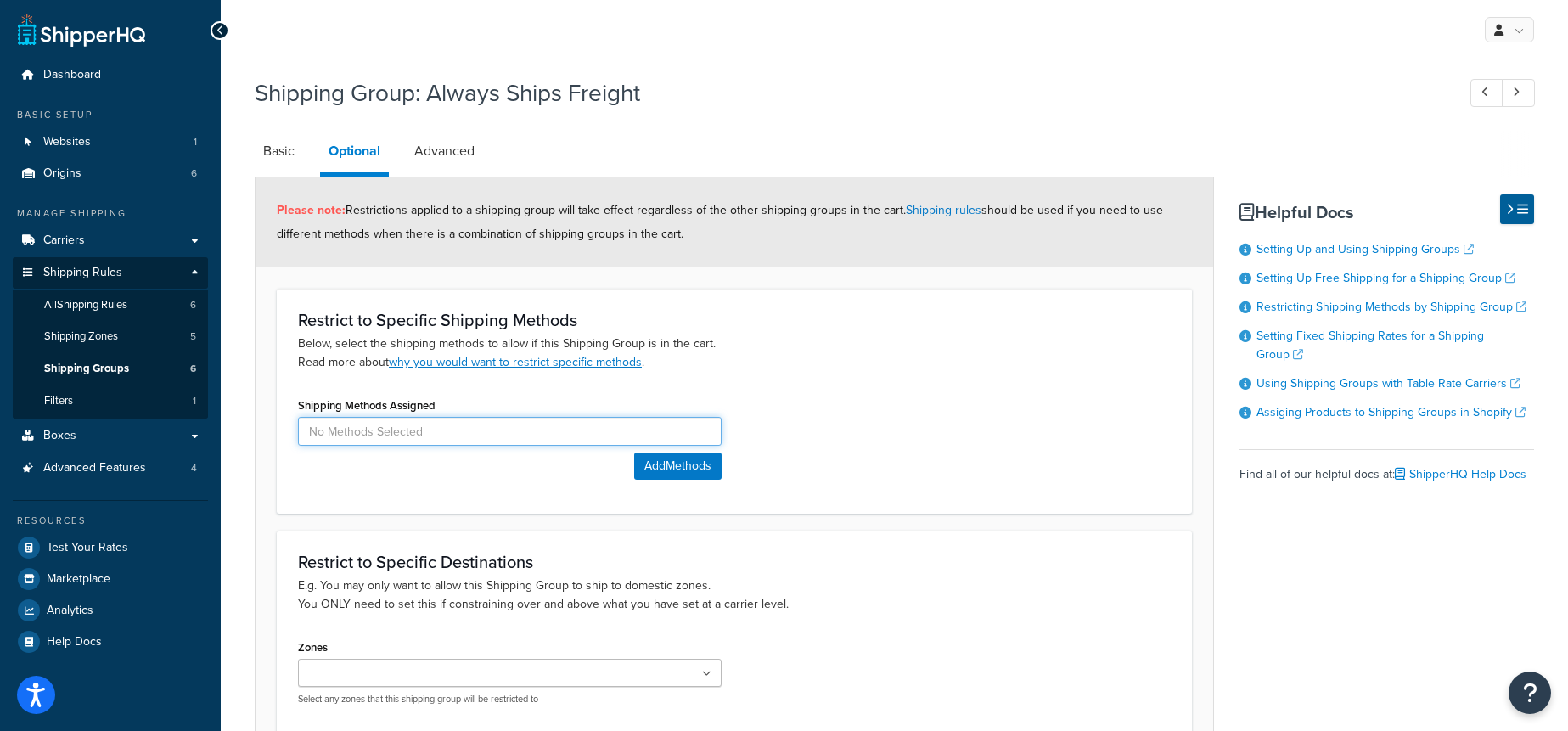
click at [492, 430] on input at bounding box center [510, 431] width 424 height 29
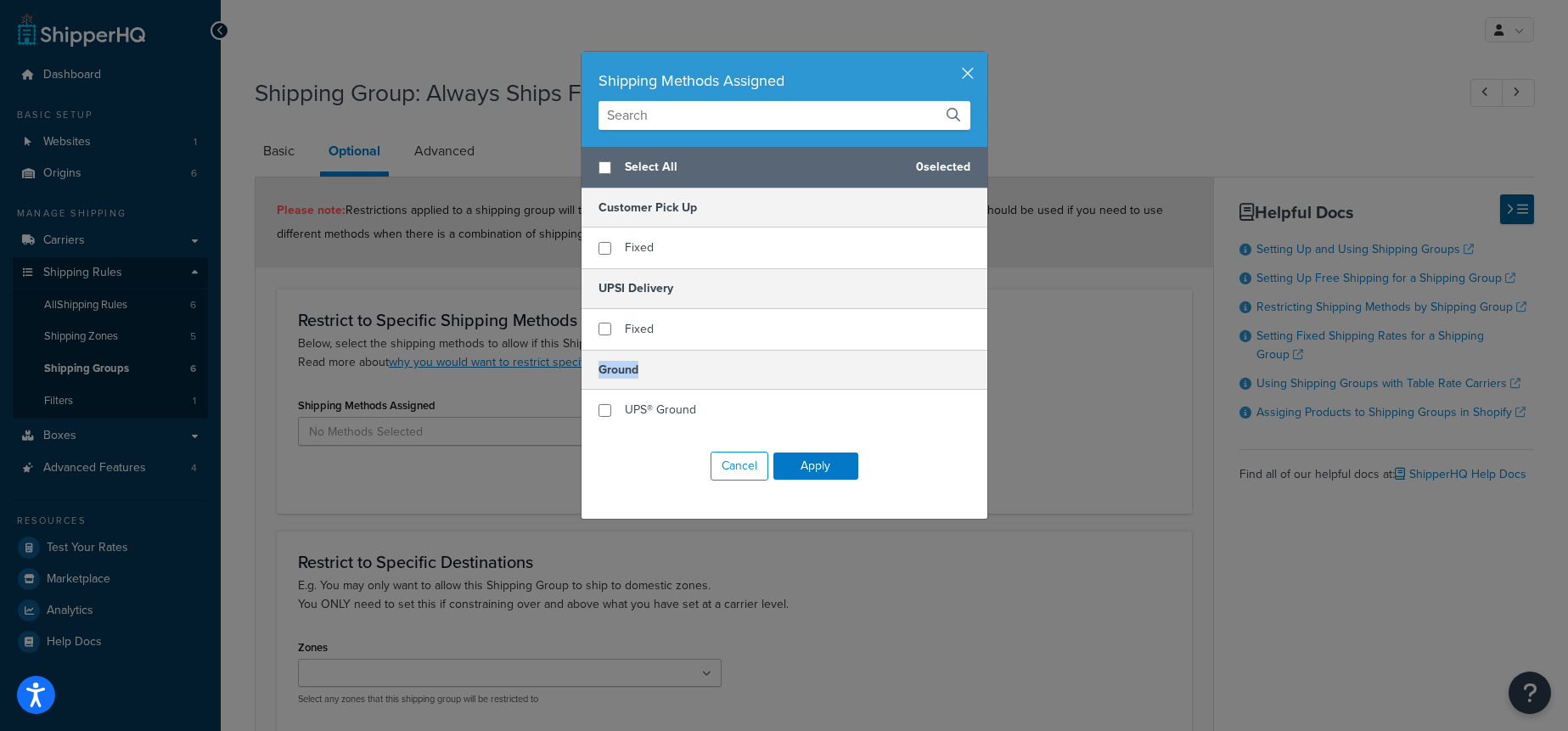
drag, startPoint x: 661, startPoint y: 369, endPoint x: 600, endPoint y: 369, distance: 61.0
click at [600, 369] on h5 "Ground" at bounding box center [784, 370] width 406 height 40
click at [676, 281] on h5 "UPSI Delivery" at bounding box center [784, 288] width 406 height 40
drag, startPoint x: 686, startPoint y: 286, endPoint x: 604, endPoint y: 290, distance: 82.1
click at [598, 288] on h5 "UPSI Delivery" at bounding box center [784, 288] width 406 height 40
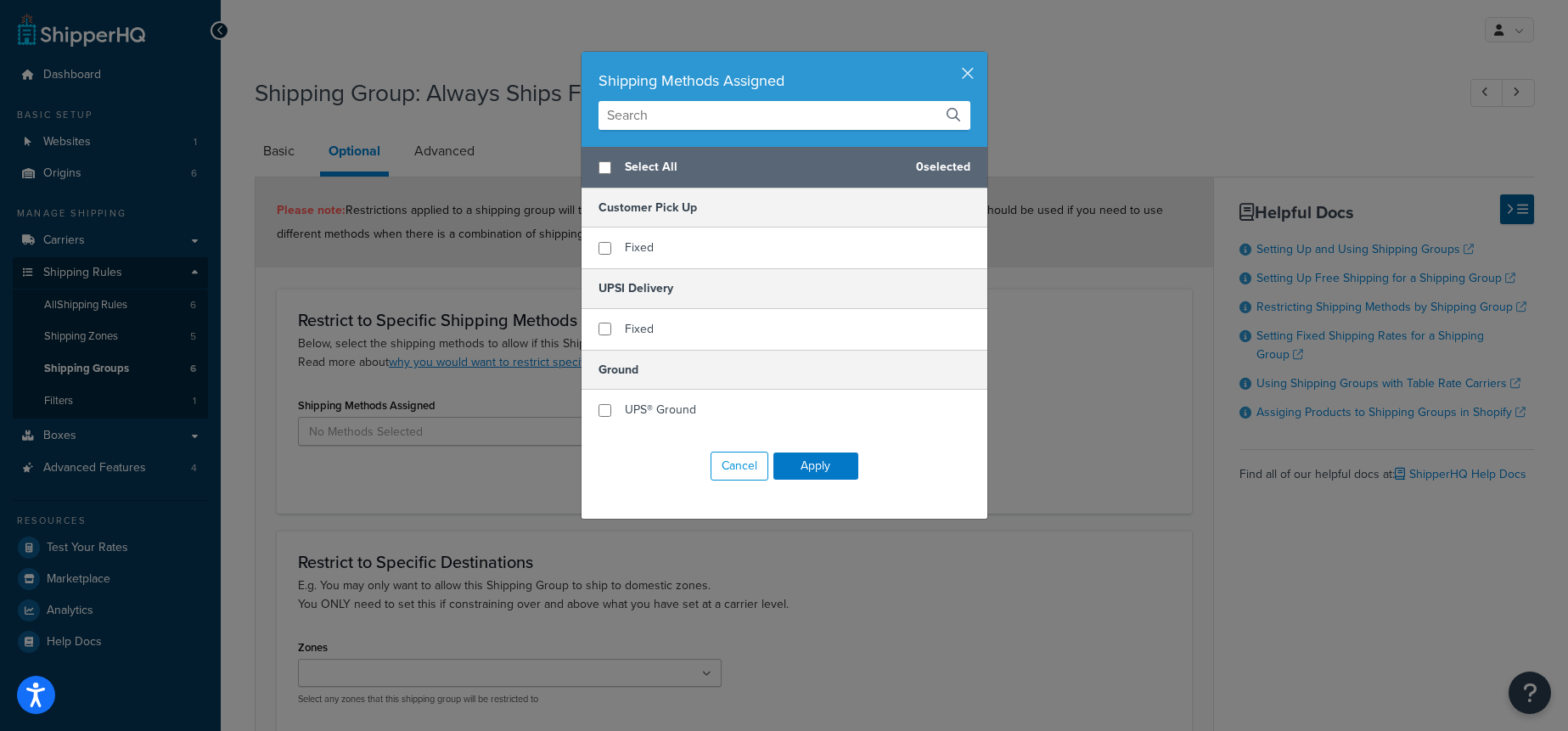
click at [701, 207] on h5 "Customer Pick Up" at bounding box center [784, 208] width 406 height 40
drag, startPoint x: 706, startPoint y: 207, endPoint x: 600, endPoint y: 207, distance: 106.0
click at [600, 207] on h5 "Customer Pick Up" at bounding box center [784, 208] width 406 height 40
click at [732, 201] on h5 "Customer Pick Up" at bounding box center [784, 208] width 406 height 40
drag, startPoint x: 966, startPoint y: 69, endPoint x: 957, endPoint y: 70, distance: 9.1
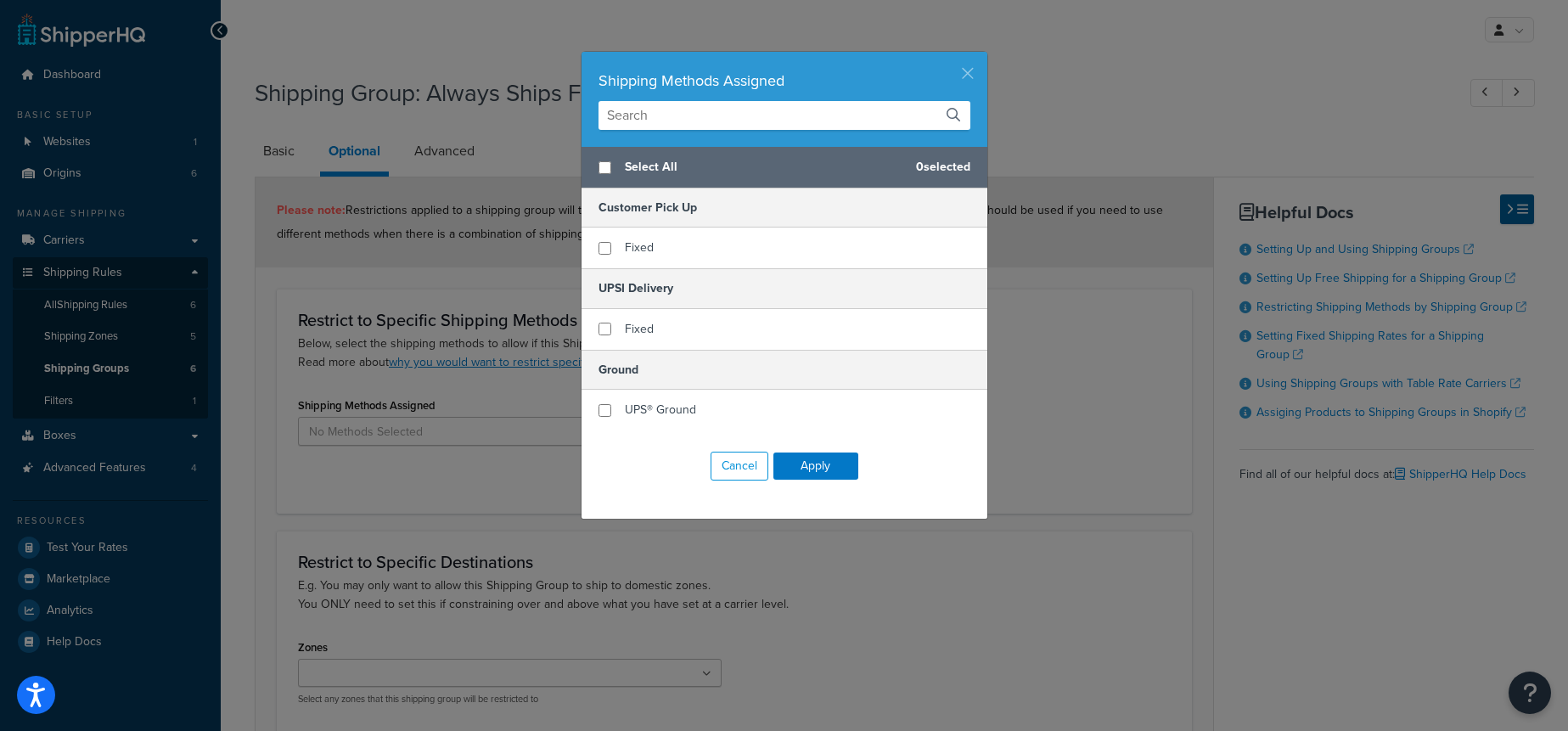
click at [983, 56] on button "button" at bounding box center [985, 54] width 4 height 4
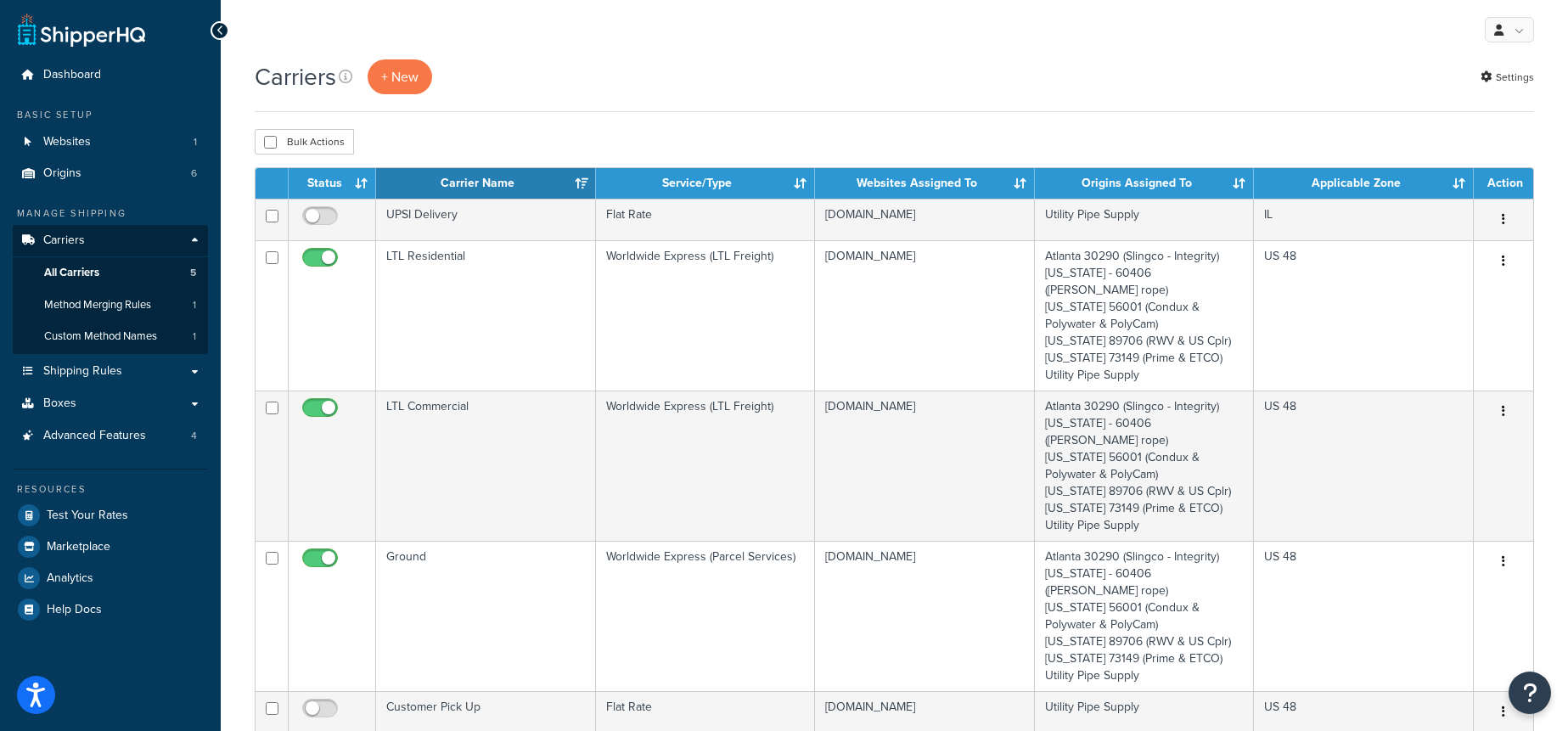
scroll to position [42, 0]
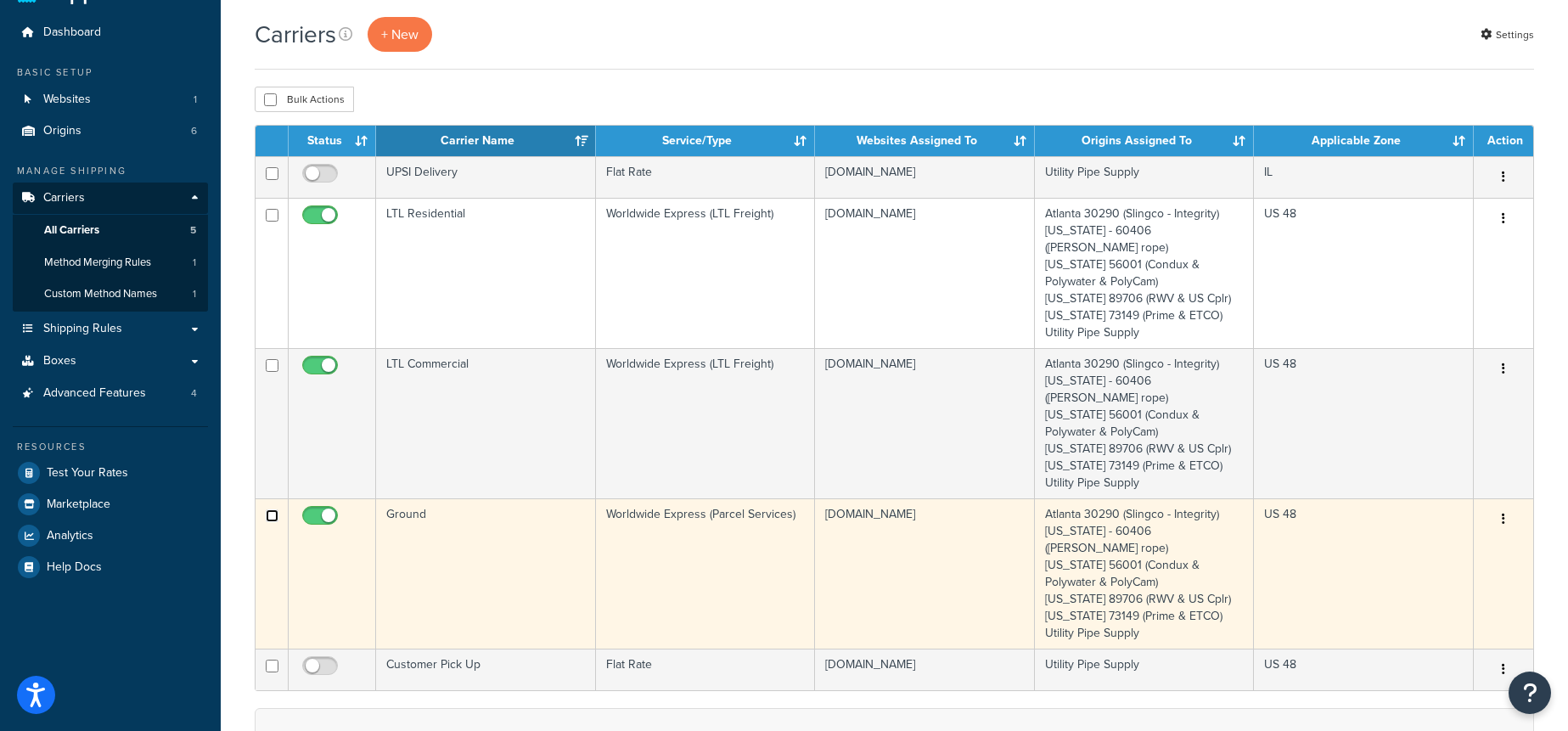
click at [273, 509] on input "checkbox" at bounding box center [272, 515] width 13 height 13
checkbox input "false"
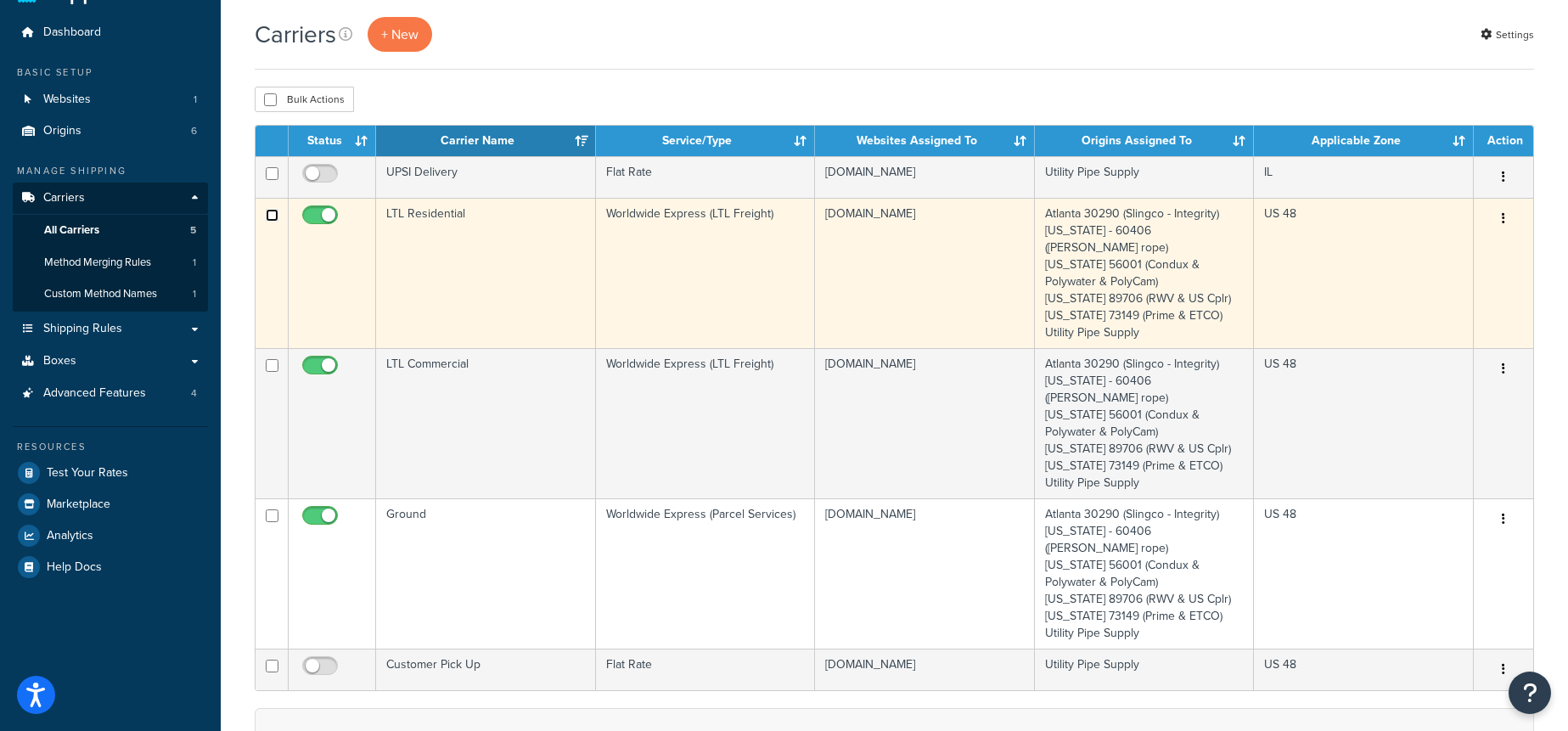
drag, startPoint x: 268, startPoint y: 215, endPoint x: 273, endPoint y: 242, distance: 27.5
click at [267, 215] on input "checkbox" at bounding box center [272, 216] width 13 height 13
checkbox input "true"
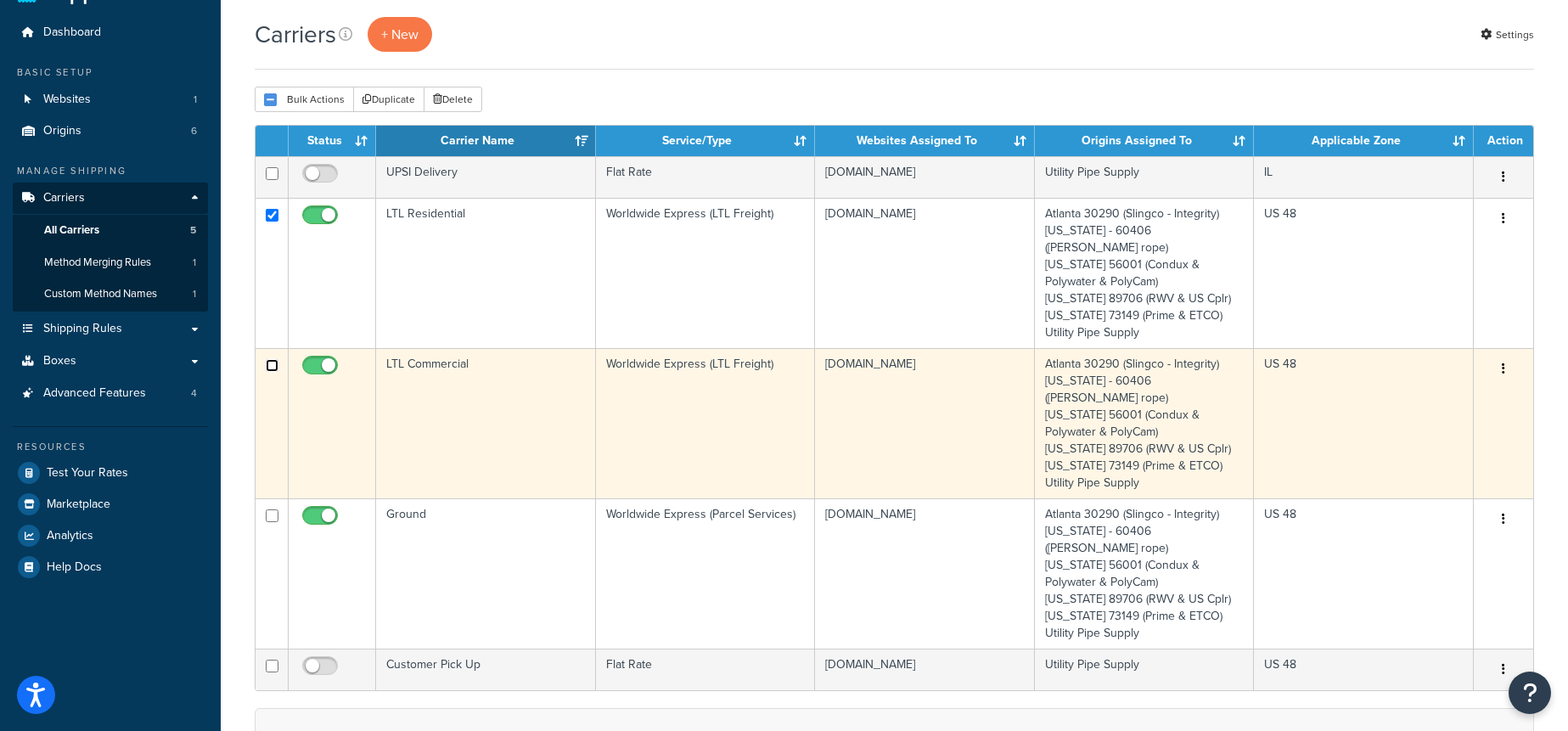
click at [271, 359] on input "checkbox" at bounding box center [272, 366] width 13 height 13
checkbox input "true"
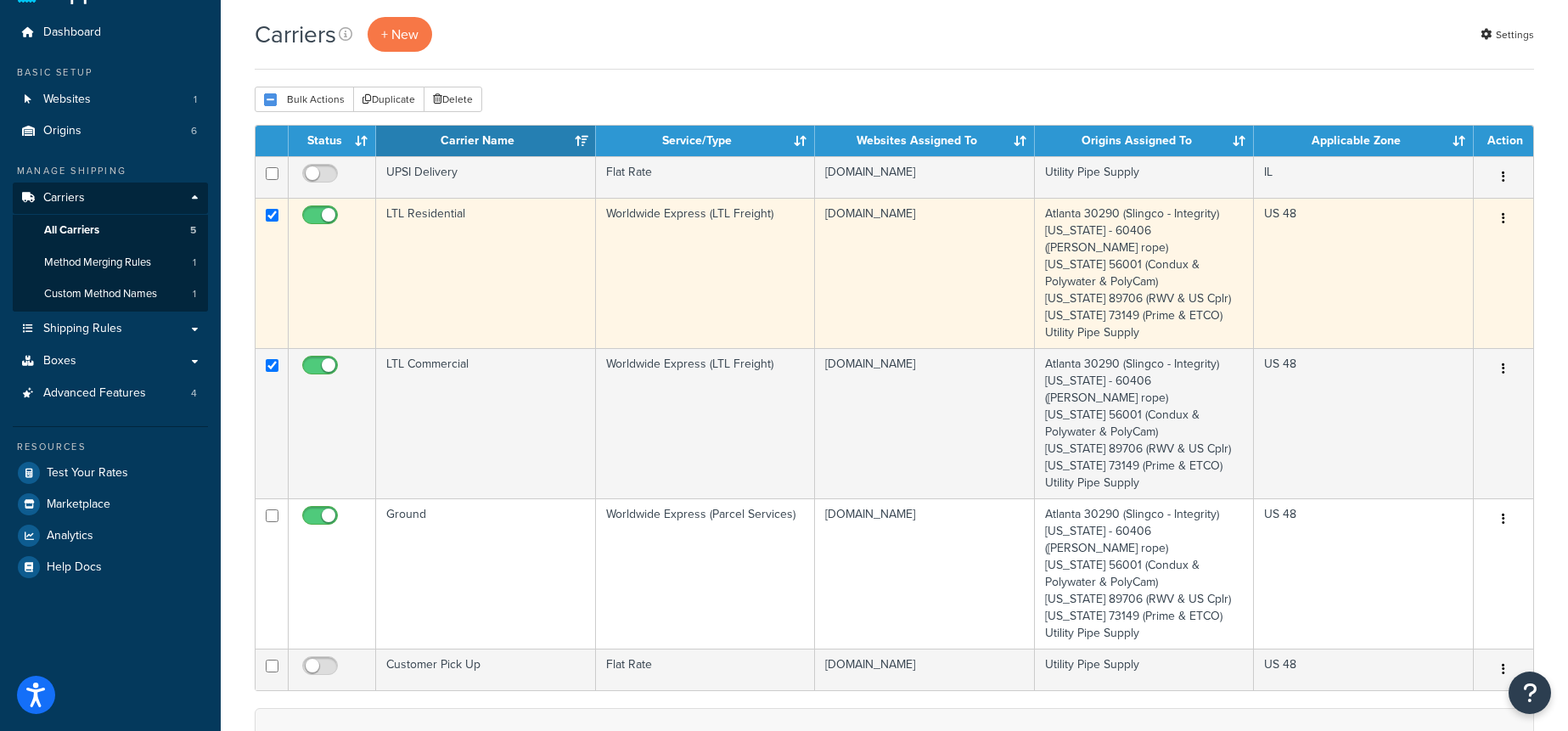
click at [477, 268] on td "LTL Residential" at bounding box center [486, 272] width 220 height 150
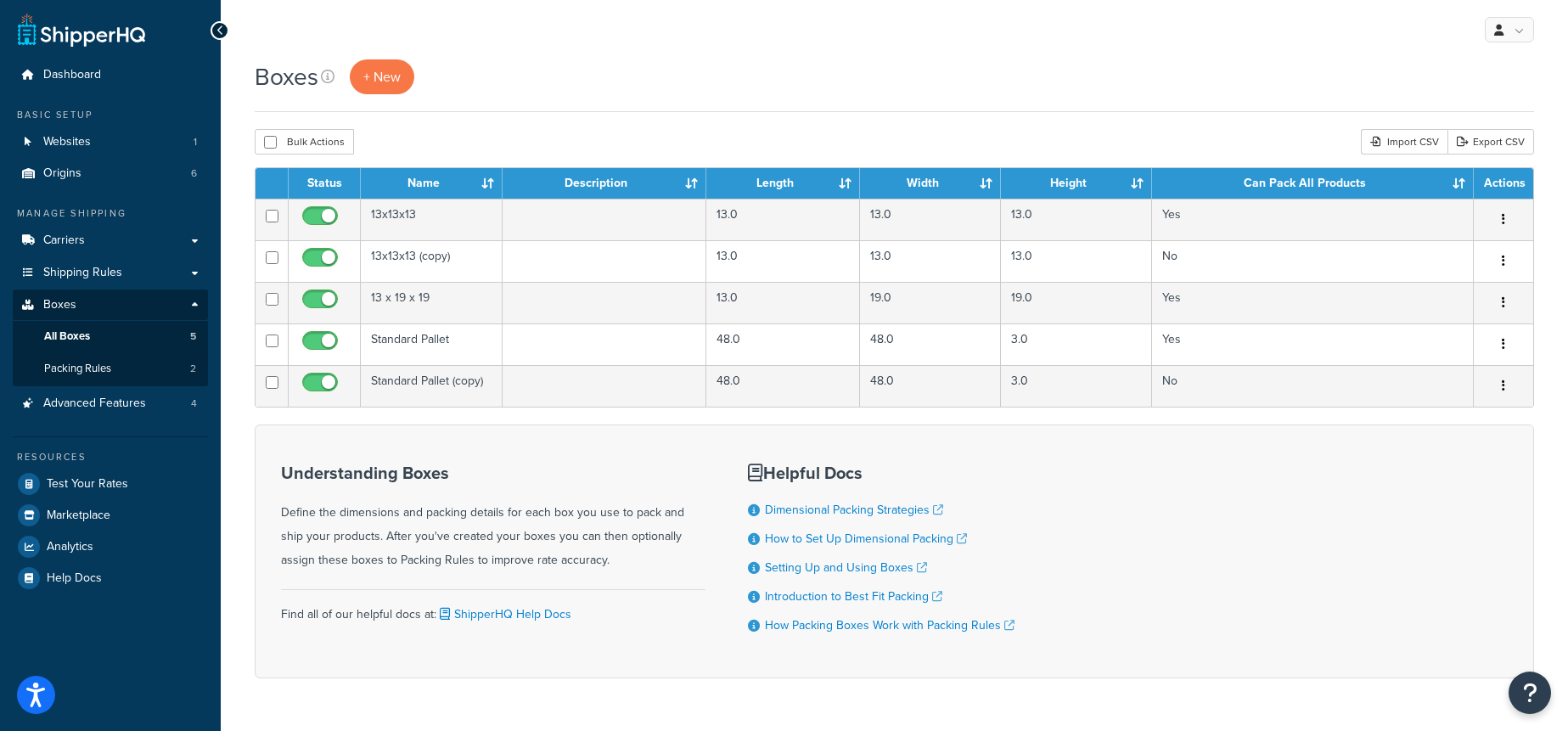
click at [644, 101] on div "Boxes + New" at bounding box center [894, 85] width 1279 height 53
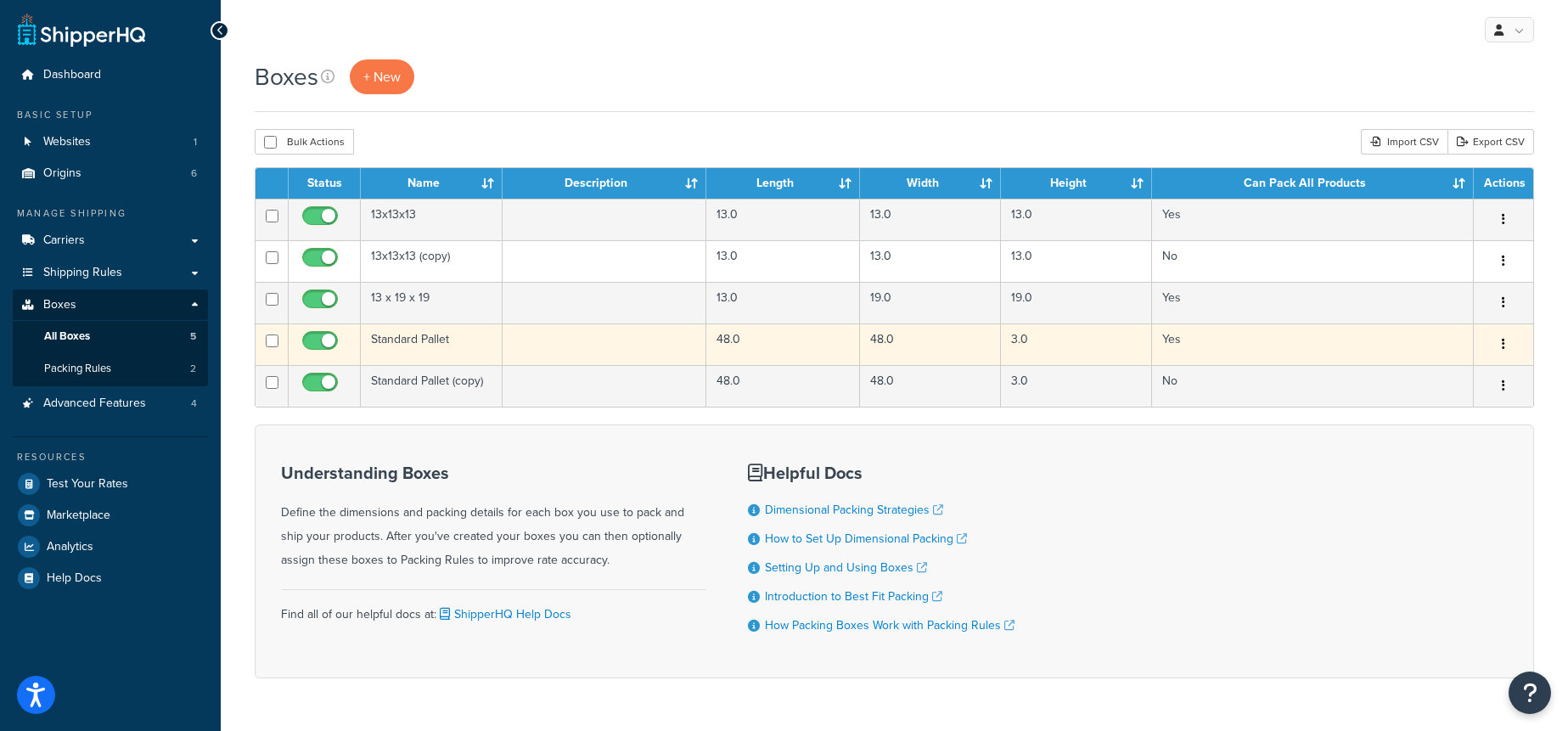
click at [269, 344] on input "checkbox" at bounding box center [272, 341] width 13 height 13
checkbox input "true"
click at [565, 354] on td at bounding box center [604, 344] width 204 height 41
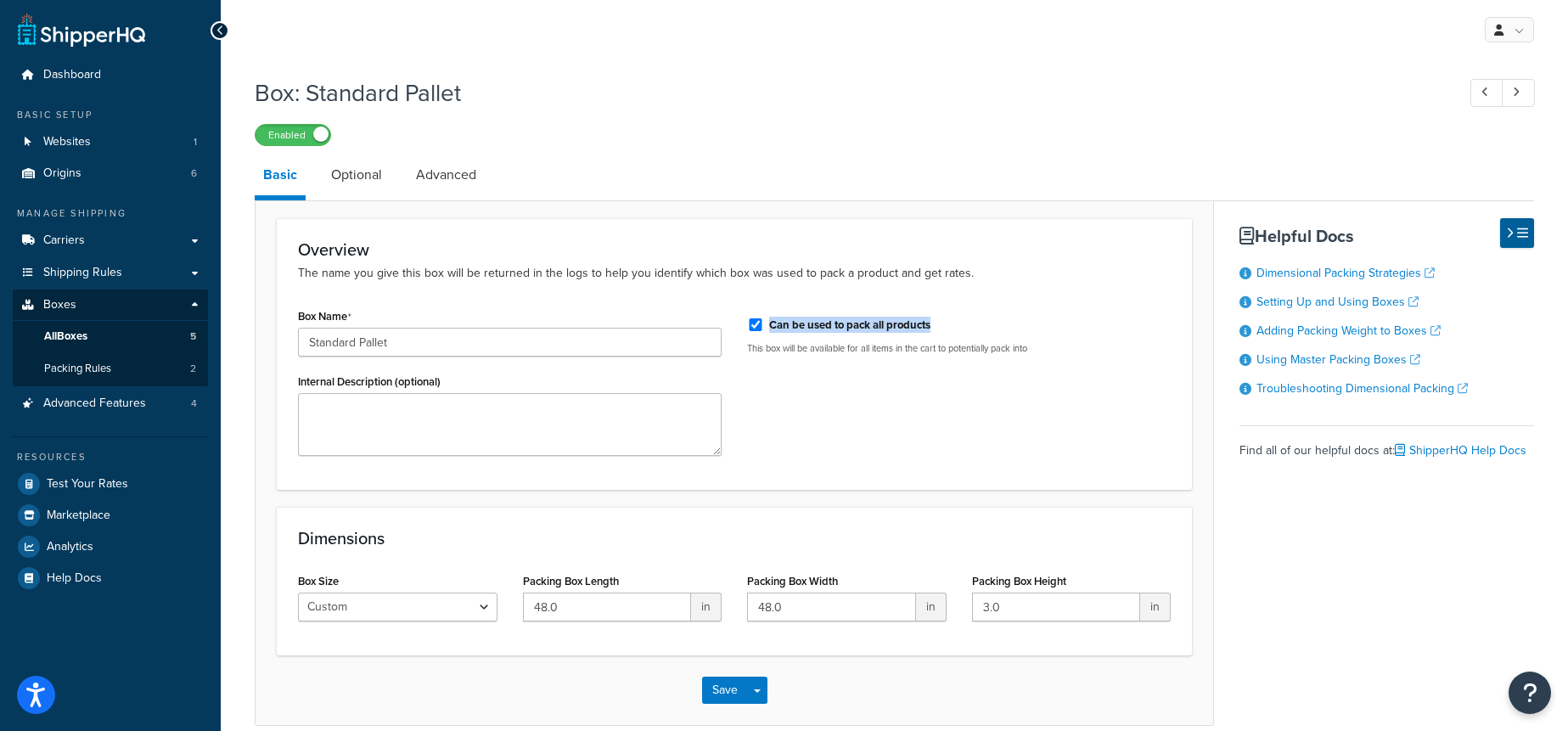
drag, startPoint x: 977, startPoint y: 325, endPoint x: 770, endPoint y: 323, distance: 207.0
click at [770, 323] on div "Can be used to pack all products" at bounding box center [959, 323] width 424 height 25
click at [349, 173] on link "Optional" at bounding box center [356, 174] width 68 height 40
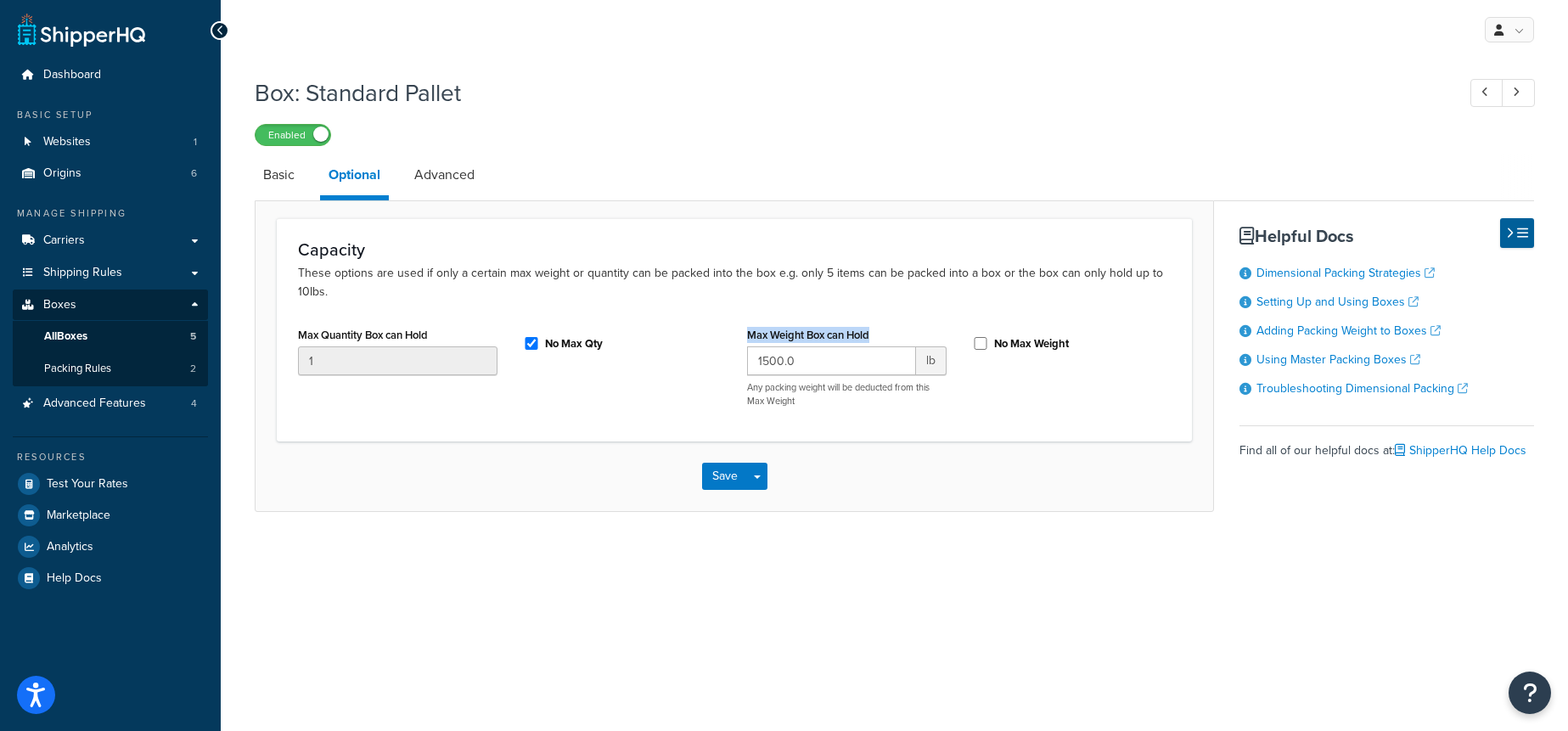
drag, startPoint x: 904, startPoint y: 336, endPoint x: 744, endPoint y: 326, distance: 160.3
click at [744, 326] on div "Max Weight Box can Hold 1500.0 lb Any packing weight will be deducted from this…" at bounding box center [846, 371] width 225 height 98
drag, startPoint x: 434, startPoint y: 164, endPoint x: 472, endPoint y: 167, distance: 38.1
click at [434, 164] on link "Advanced" at bounding box center [444, 174] width 77 height 40
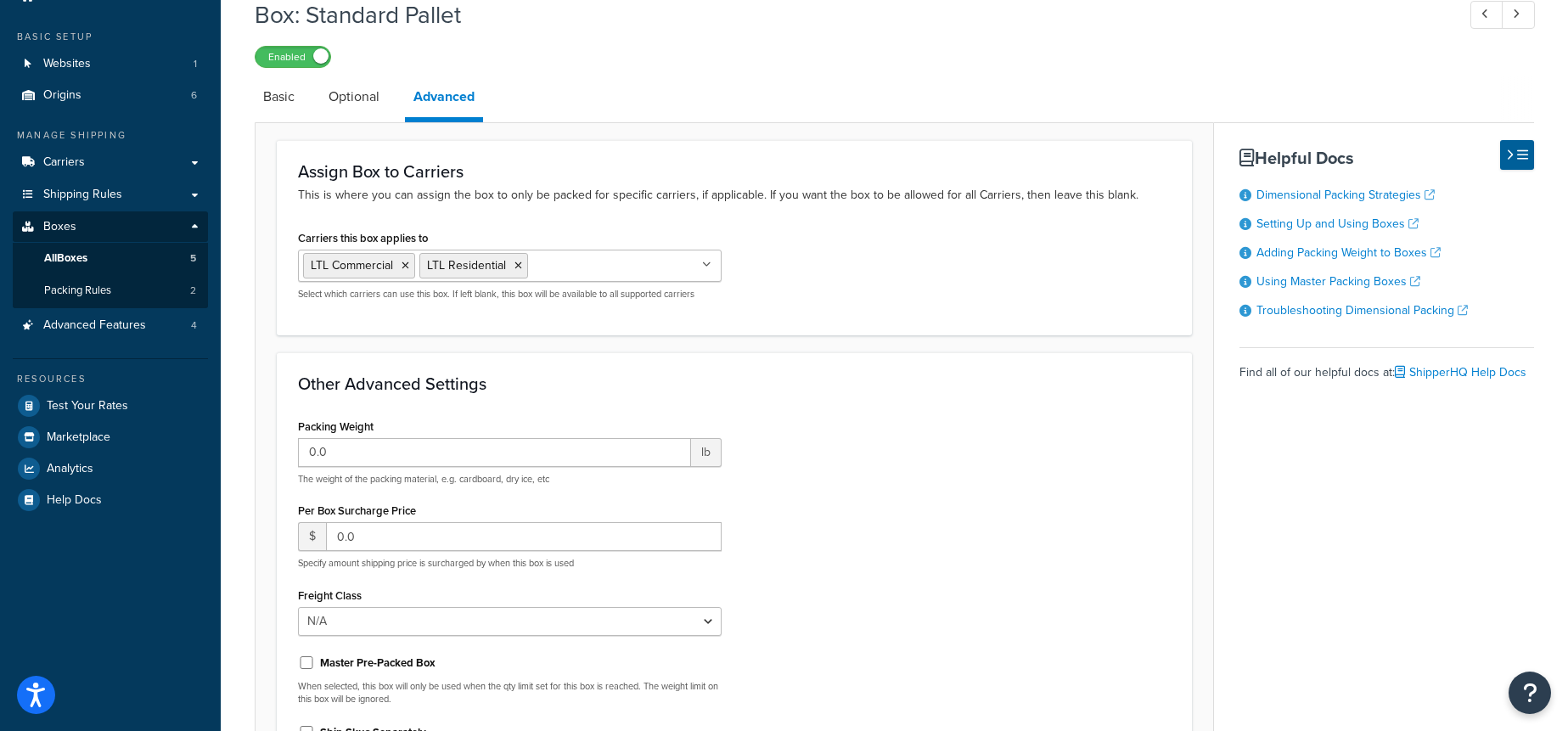
scroll to position [128, 0]
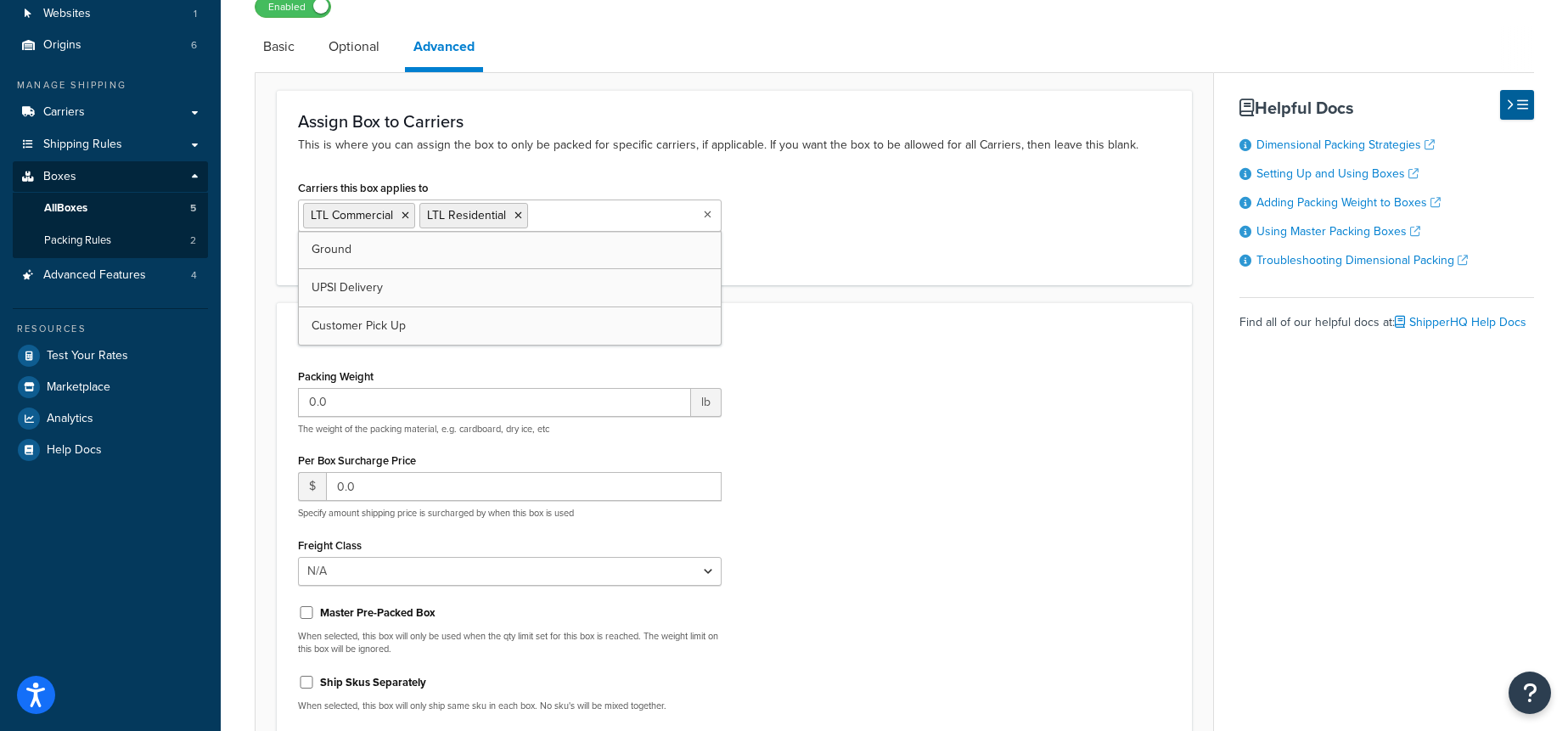
click at [654, 209] on input "Carriers this box applies to" at bounding box center [607, 215] width 150 height 19
drag, startPoint x: 451, startPoint y: 187, endPoint x: 314, endPoint y: 181, distance: 137.1
click at [305, 178] on div "Carriers this box applies to LTL Commercial LTL Residential Ground UPSI Deliver…" at bounding box center [510, 213] width 424 height 75
click at [653, 169] on div "Assign Box to Carriers This is where you can assign the box to only be packed f…" at bounding box center [734, 187] width 915 height 195
click at [157, 284] on link "Advanced Features 4" at bounding box center [110, 275] width 196 height 31
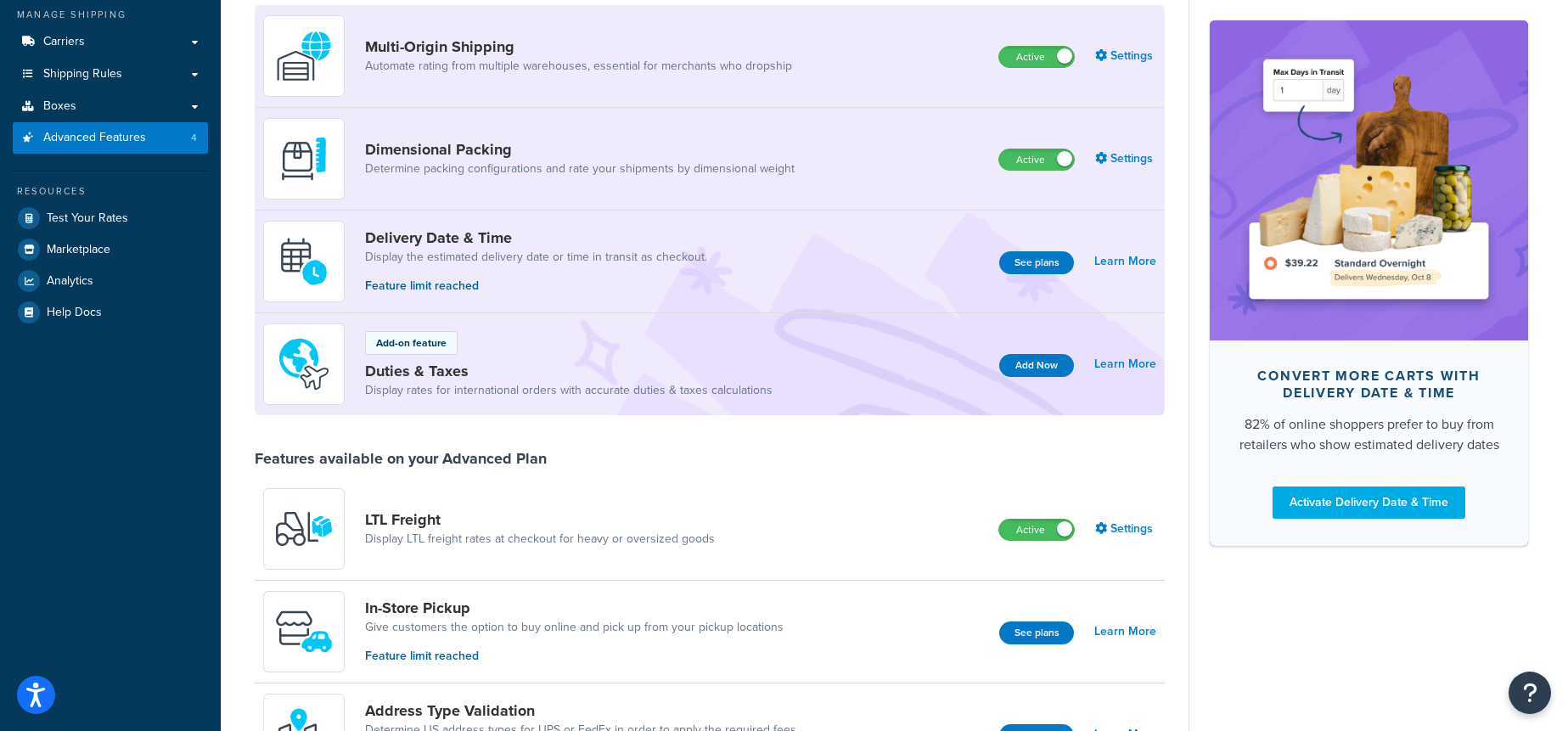
scroll to position [201, 0]
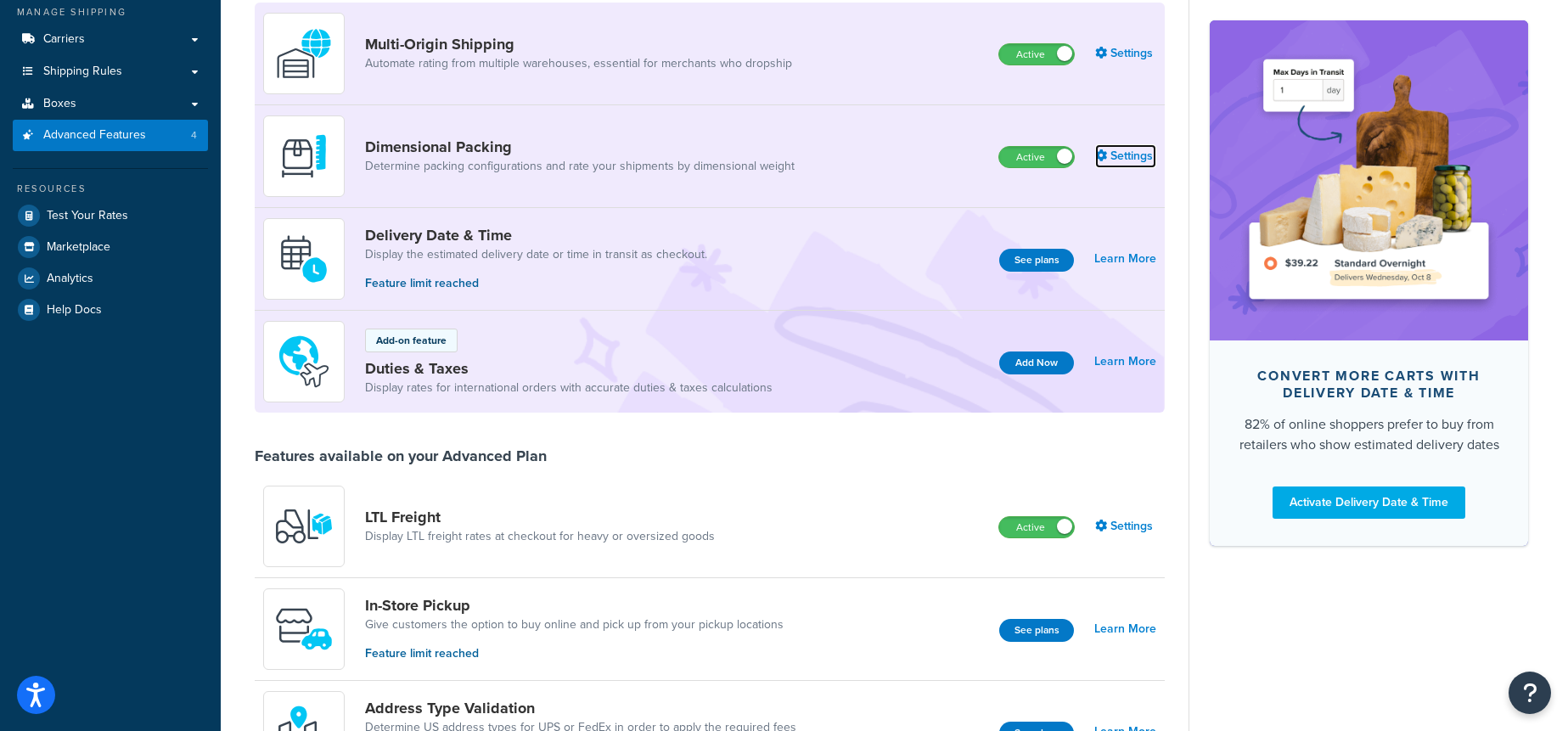
click at [1120, 154] on link "Settings" at bounding box center [1126, 156] width 61 height 23
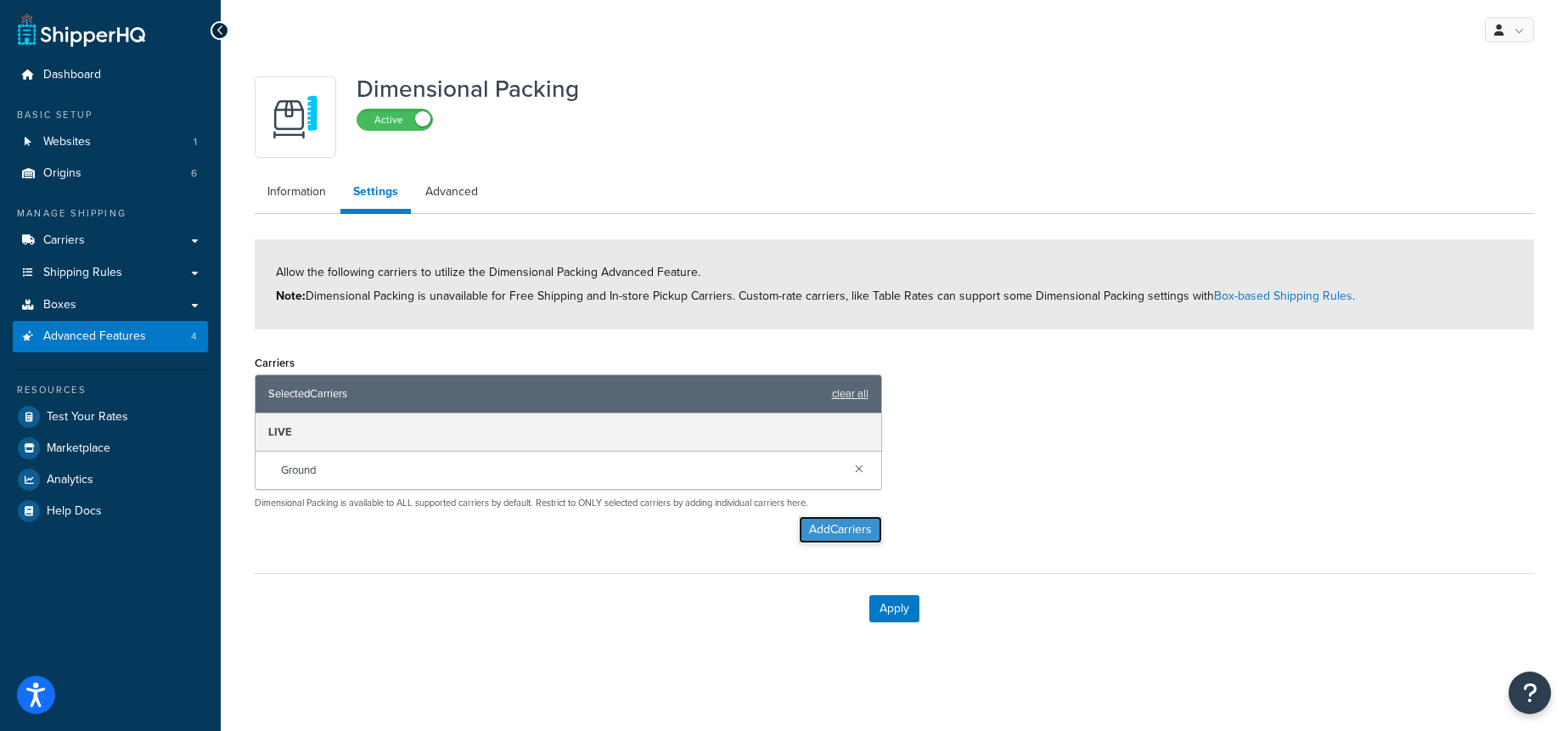
click at [855, 525] on button "Add Carriers" at bounding box center [840, 530] width 83 height 27
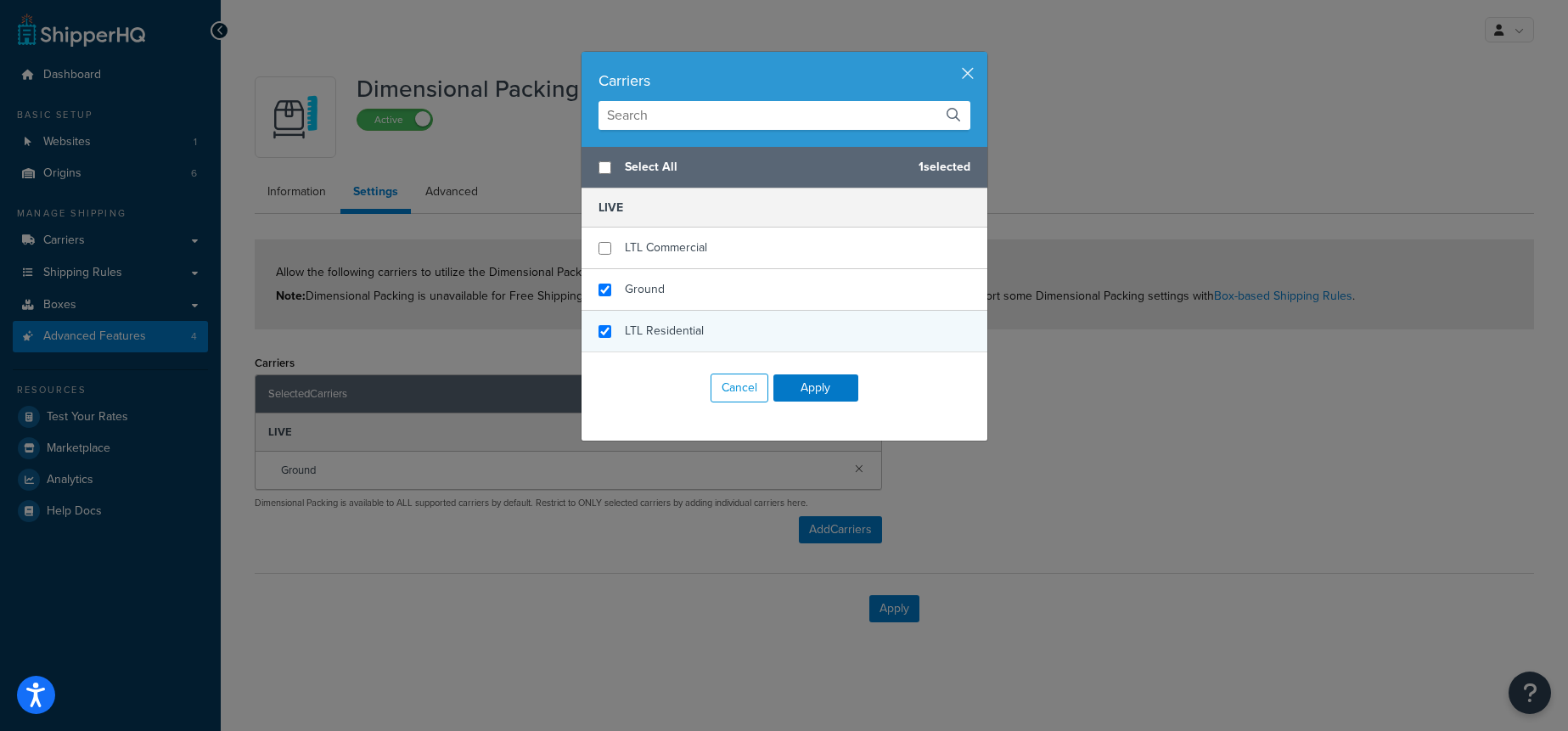
checkbox input "false"
checkbox input "true"
click at [647, 335] on span "LTL Residential" at bounding box center [664, 330] width 79 height 18
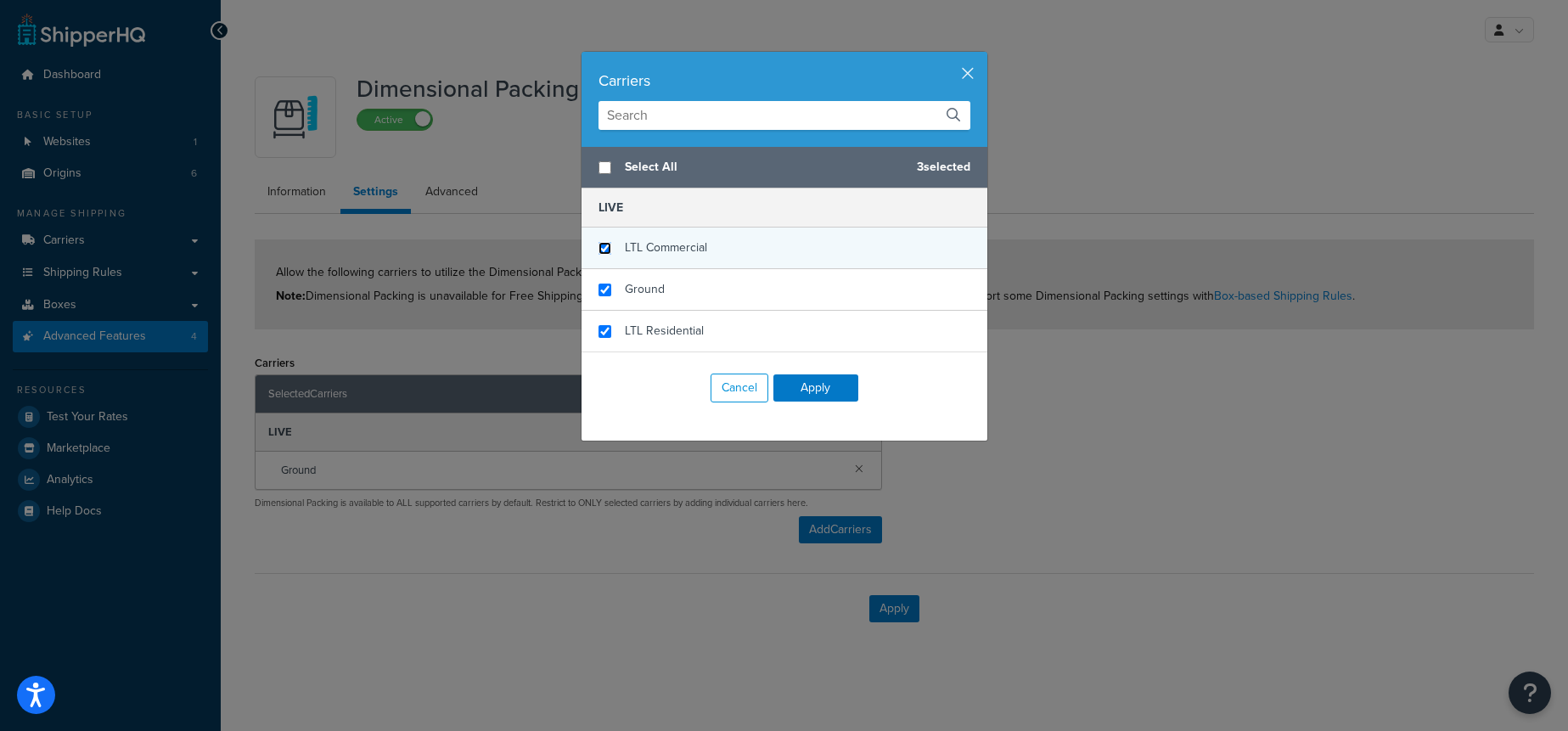
click at [600, 244] on input "checkbox" at bounding box center [605, 249] width 13 height 13
checkbox input "true"
click at [838, 383] on button "Apply" at bounding box center [816, 388] width 85 height 27
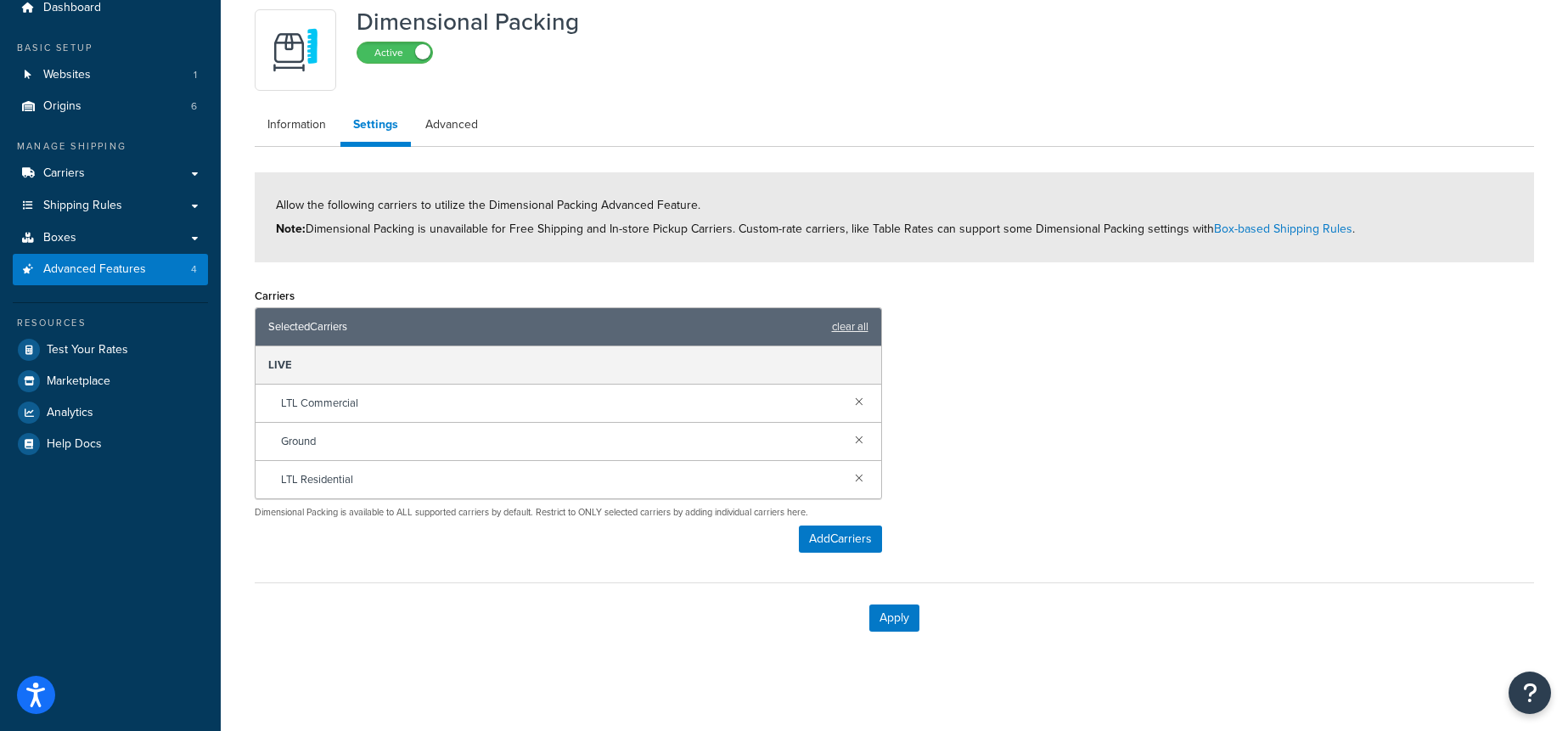
scroll to position [74, 0]
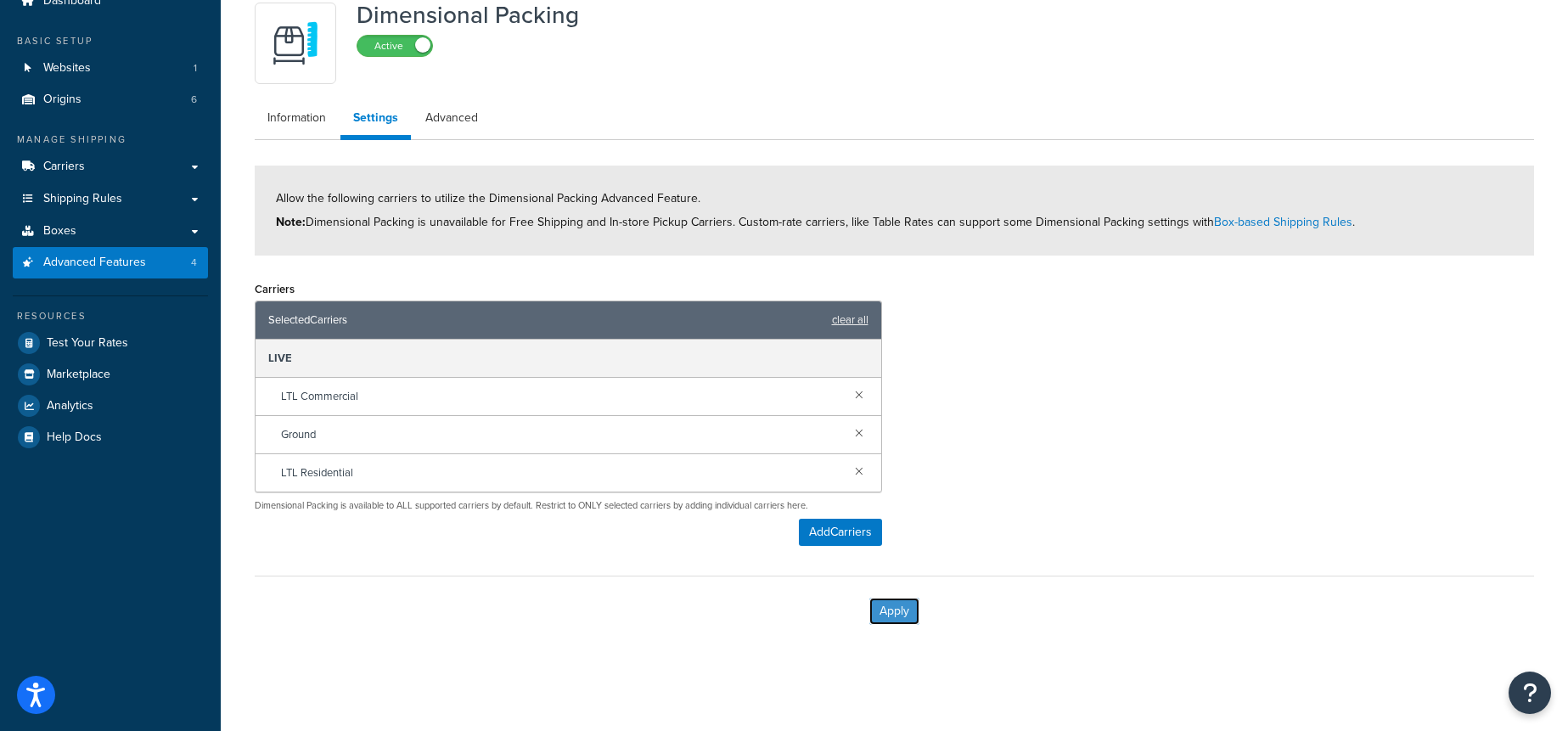
click at [890, 614] on button "Apply" at bounding box center [894, 612] width 50 height 27
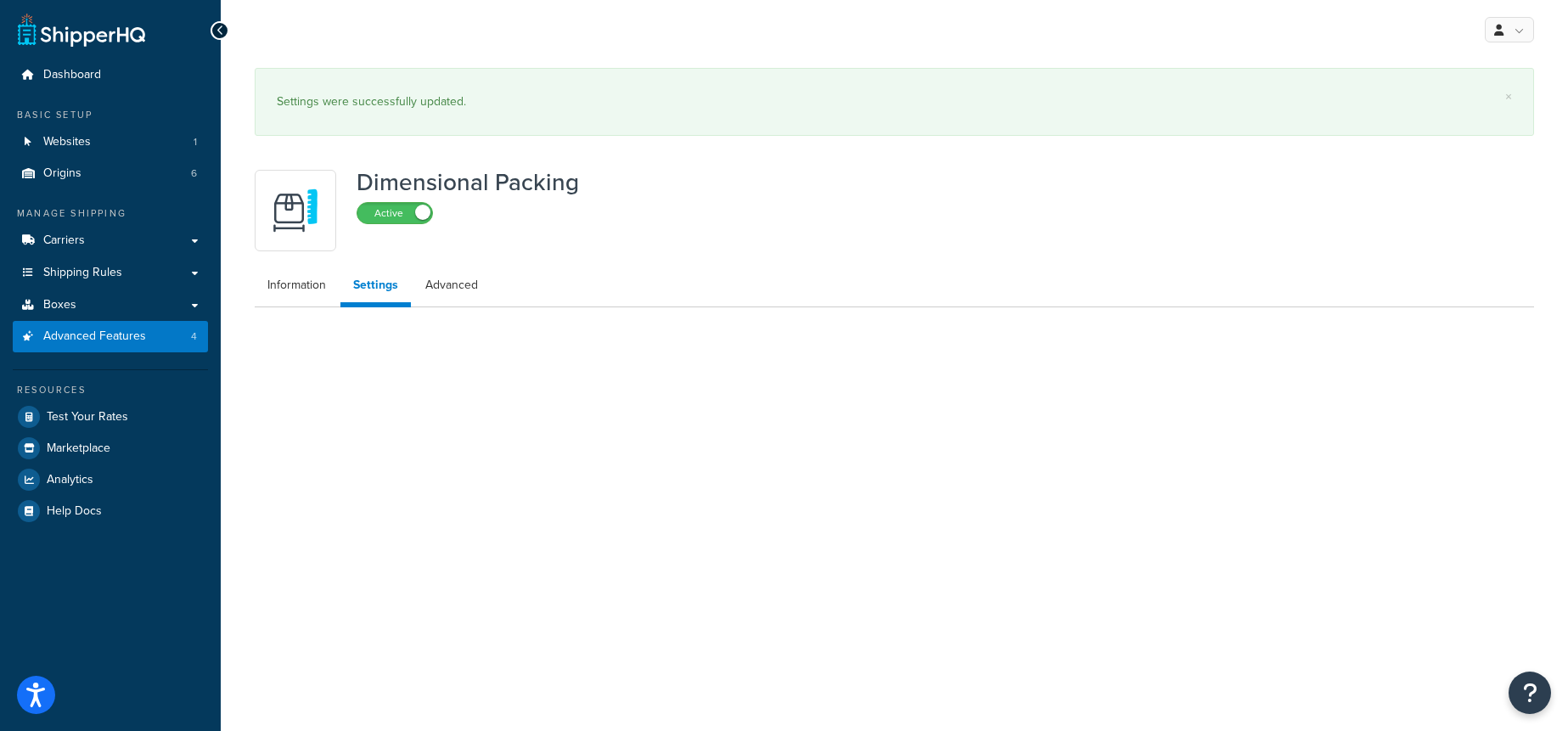
scroll to position [0, 0]
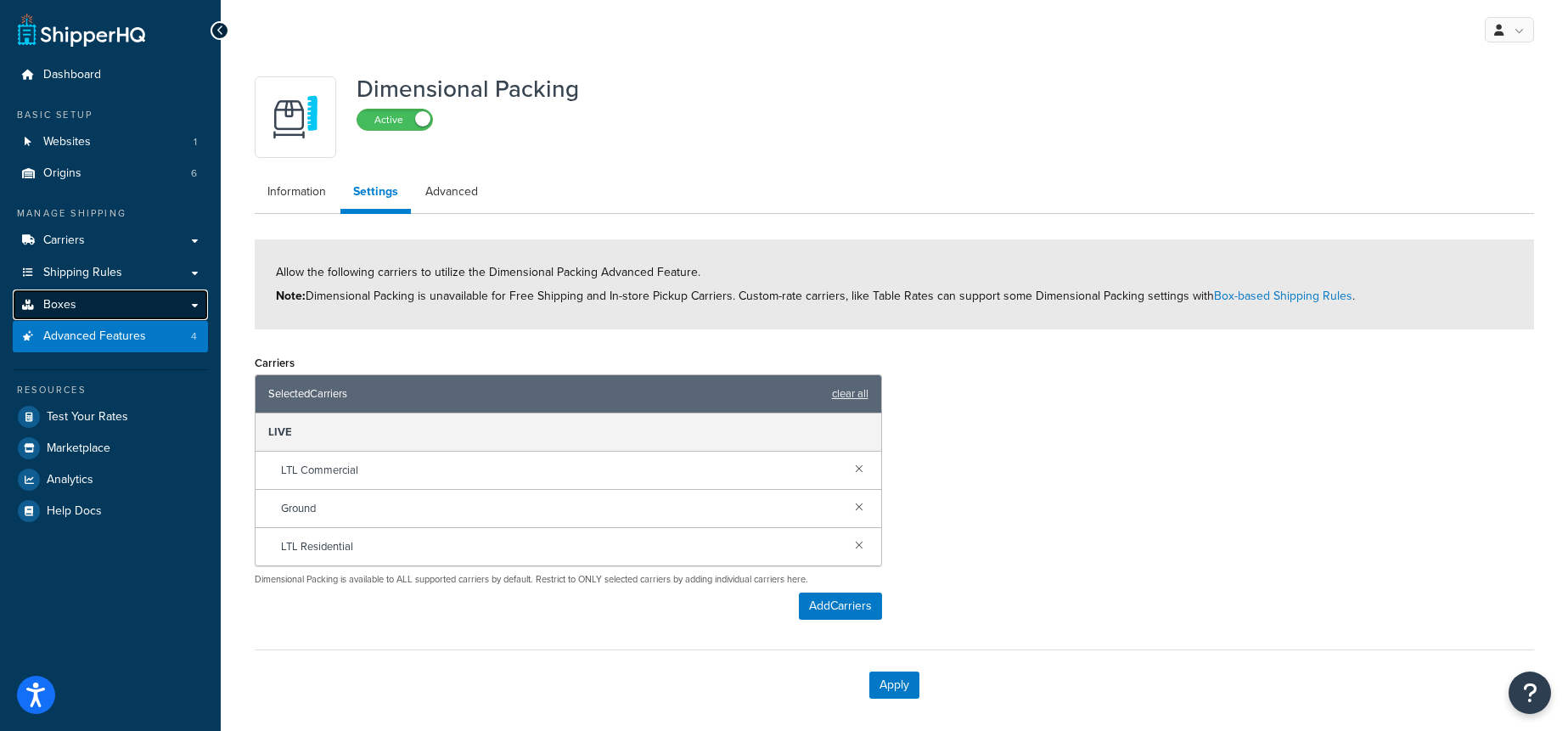
click at [153, 304] on link "Boxes" at bounding box center [110, 305] width 196 height 31
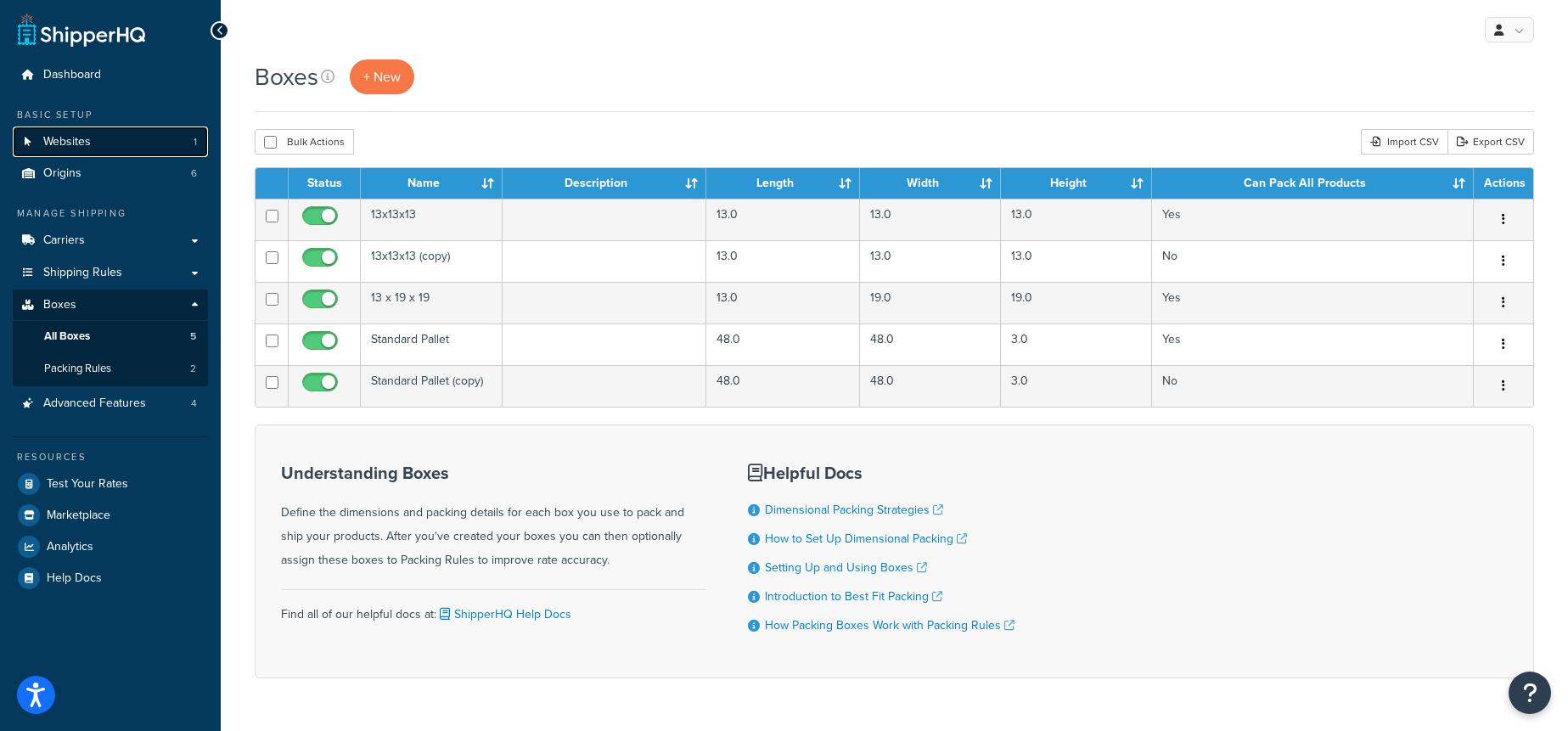
click at [103, 132] on link "Websites 1" at bounding box center [110, 142] width 196 height 31
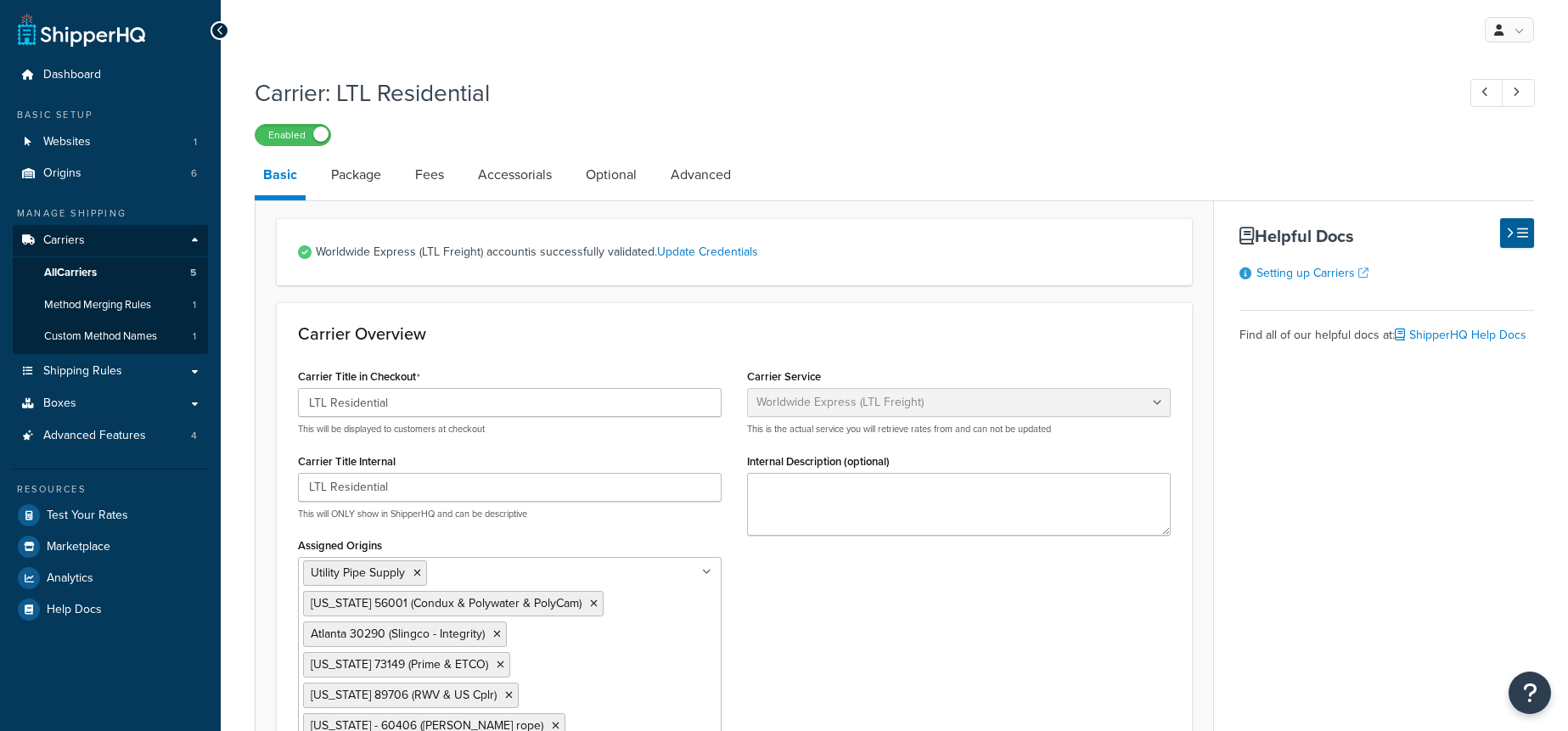
select select "worldwideExpressFreight"
click at [133, 280] on link "All Carriers 5" at bounding box center [110, 273] width 196 height 31
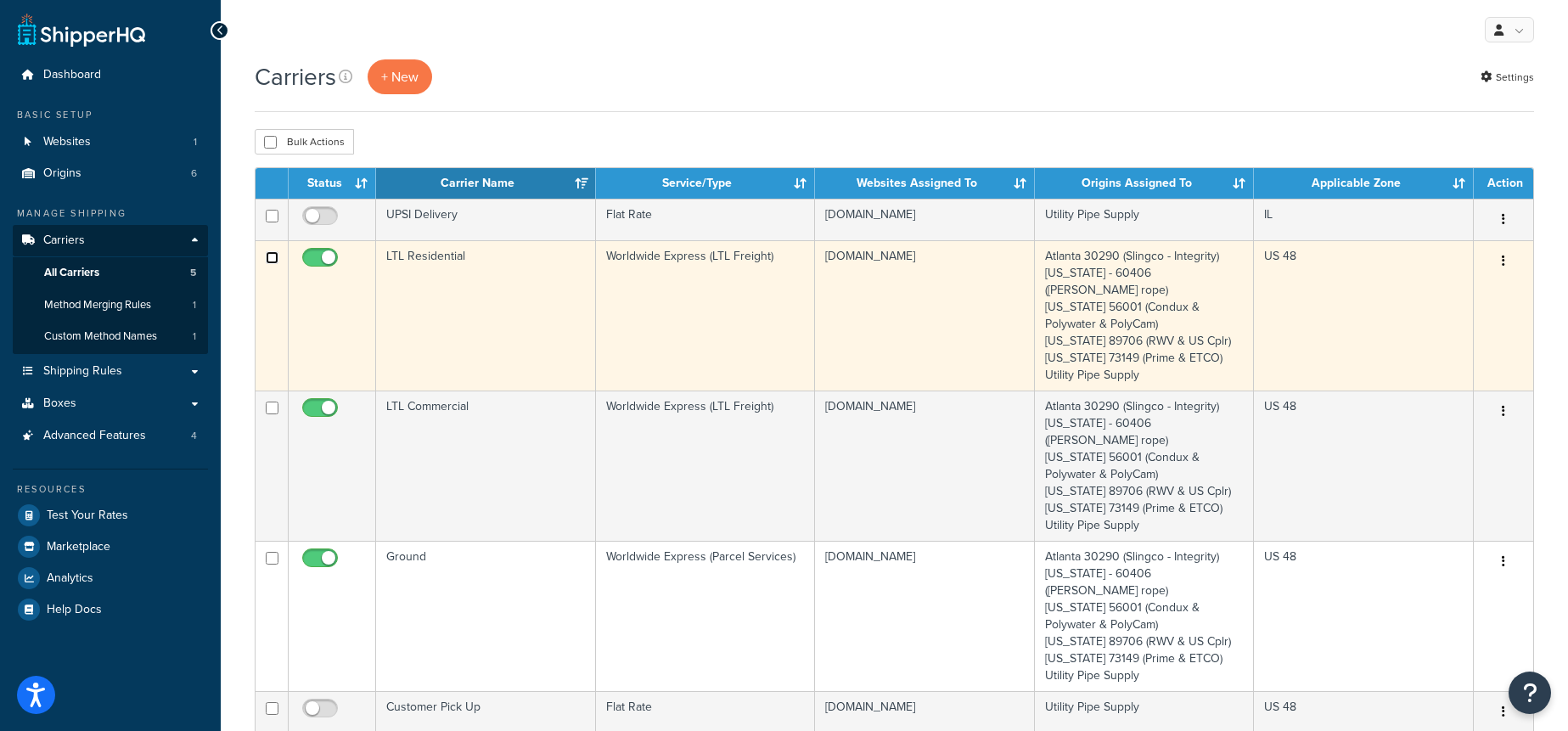
click at [273, 258] on input "checkbox" at bounding box center [272, 258] width 13 height 13
checkbox input "true"
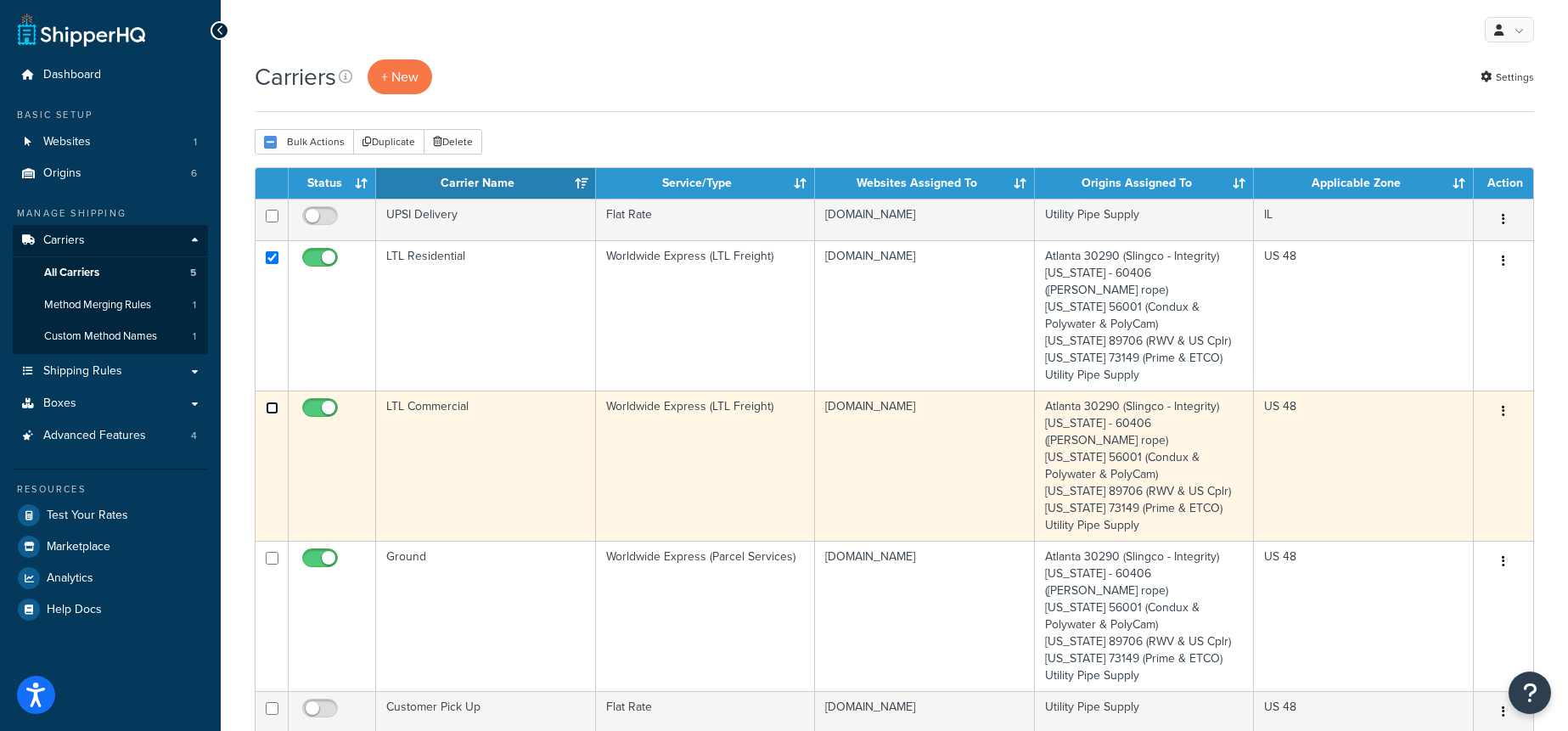
click at [273, 401] on input "checkbox" at bounding box center [272, 408] width 13 height 13
checkbox input "true"
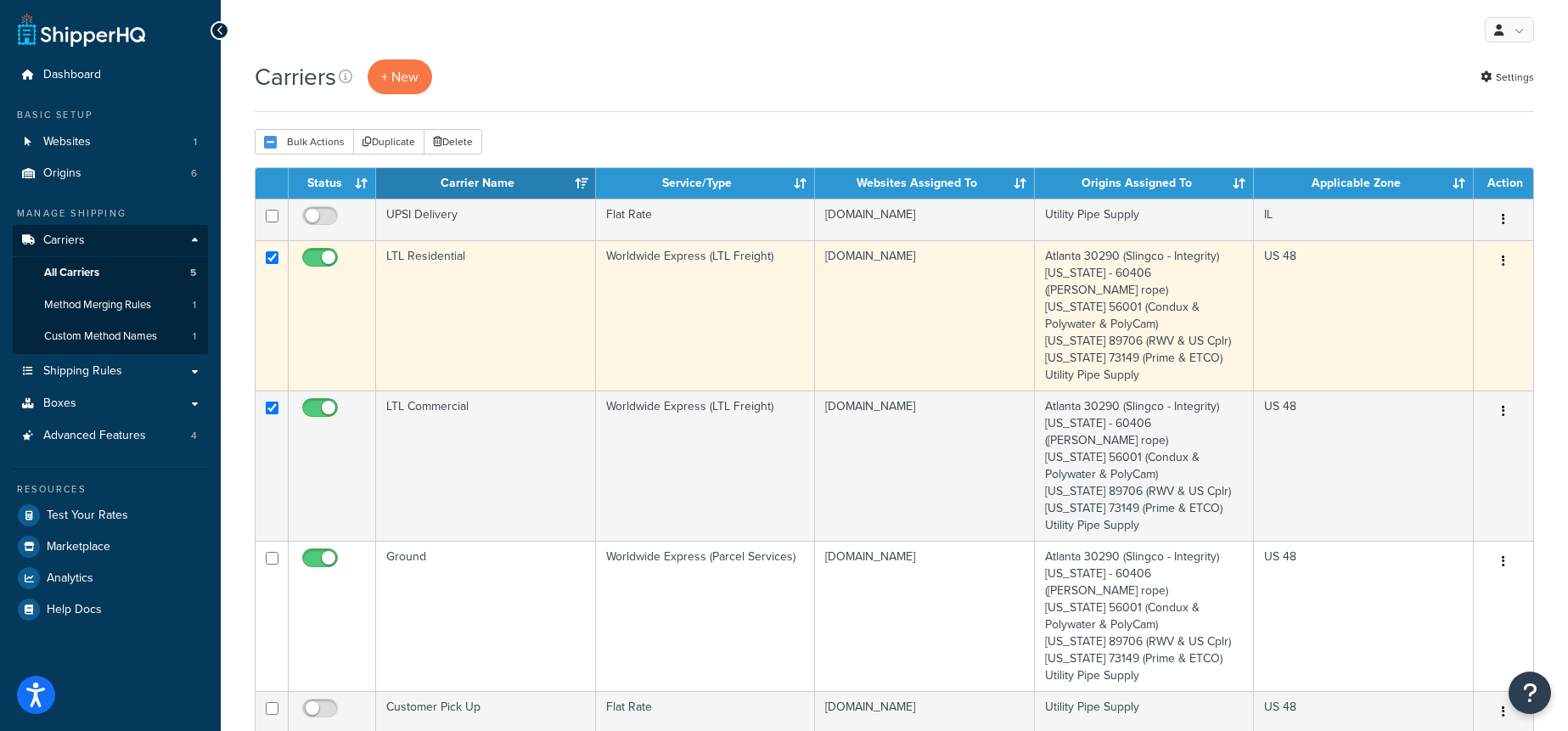
click at [508, 295] on td "LTL Residential" at bounding box center [486, 315] width 220 height 150
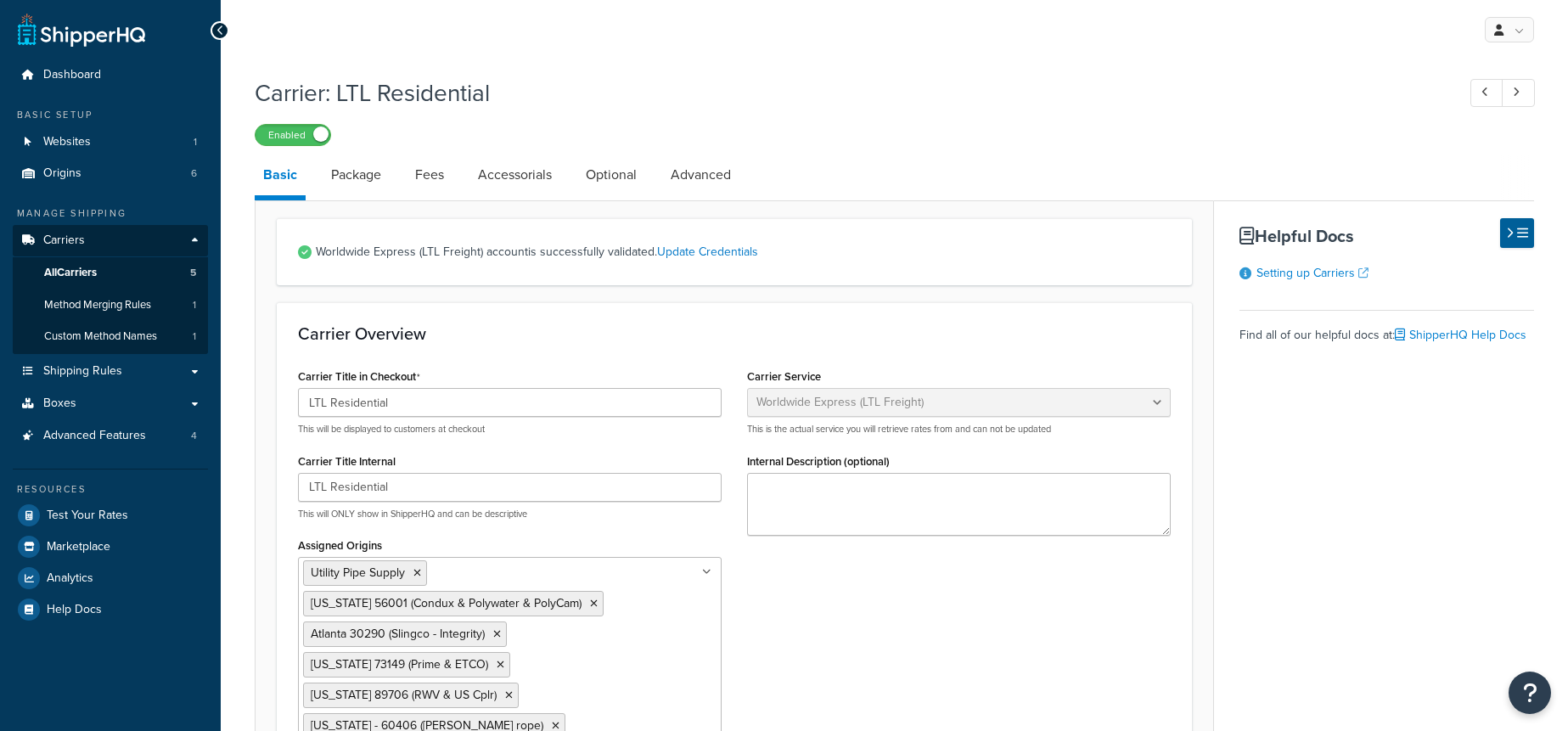
select select "worldwideExpressFreight"
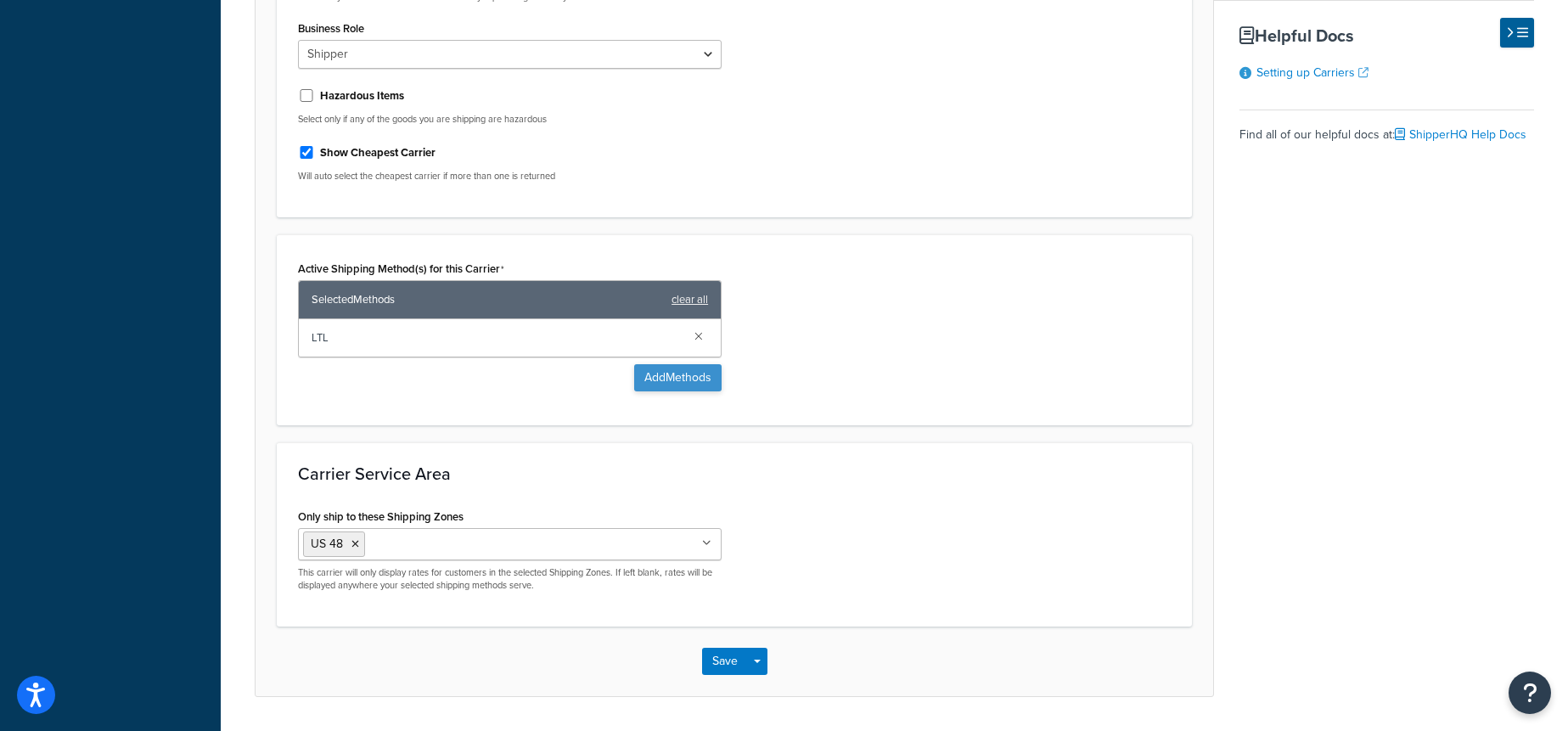
scroll to position [1012, 0]
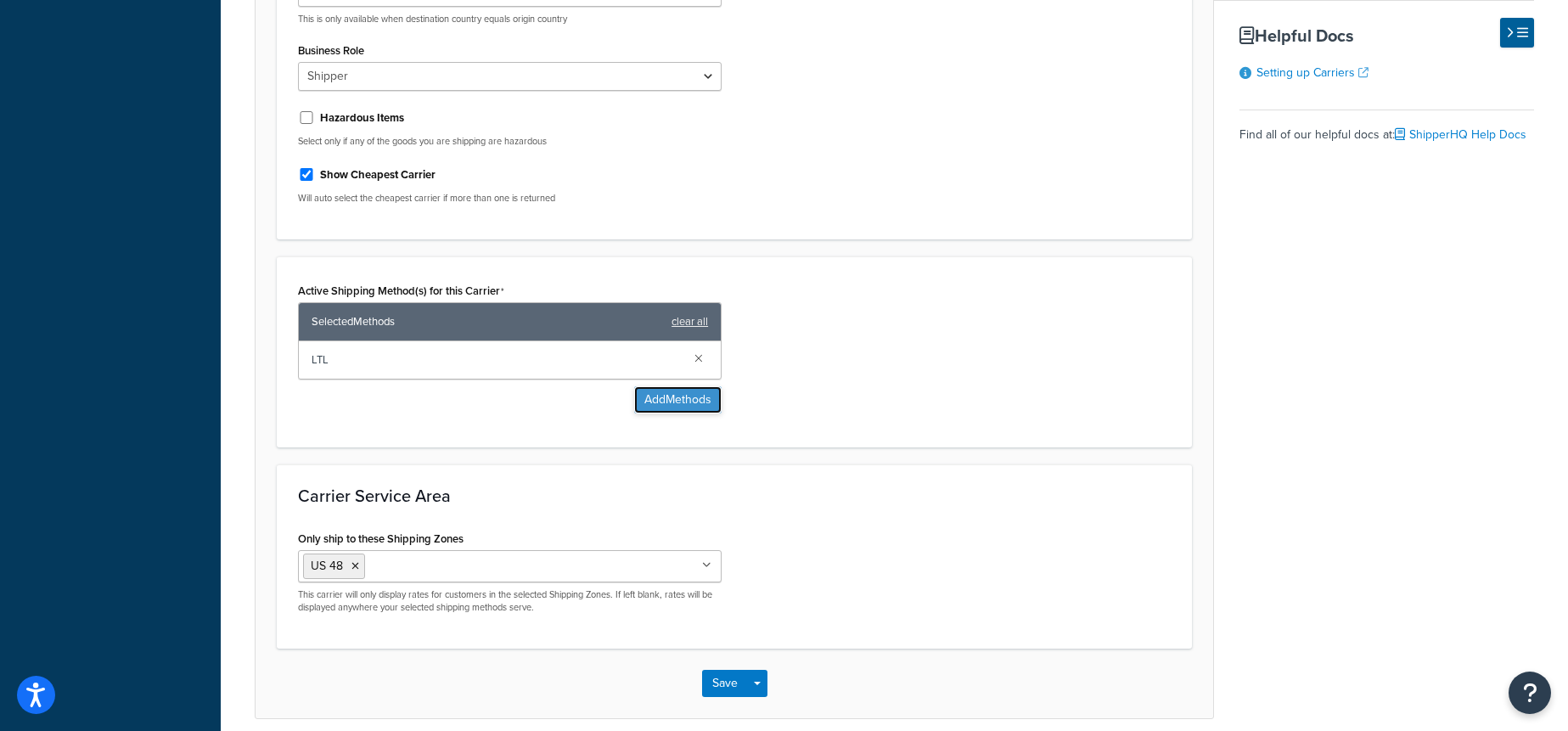
click at [687, 386] on button "Add Methods" at bounding box center [677, 400] width 87 height 27
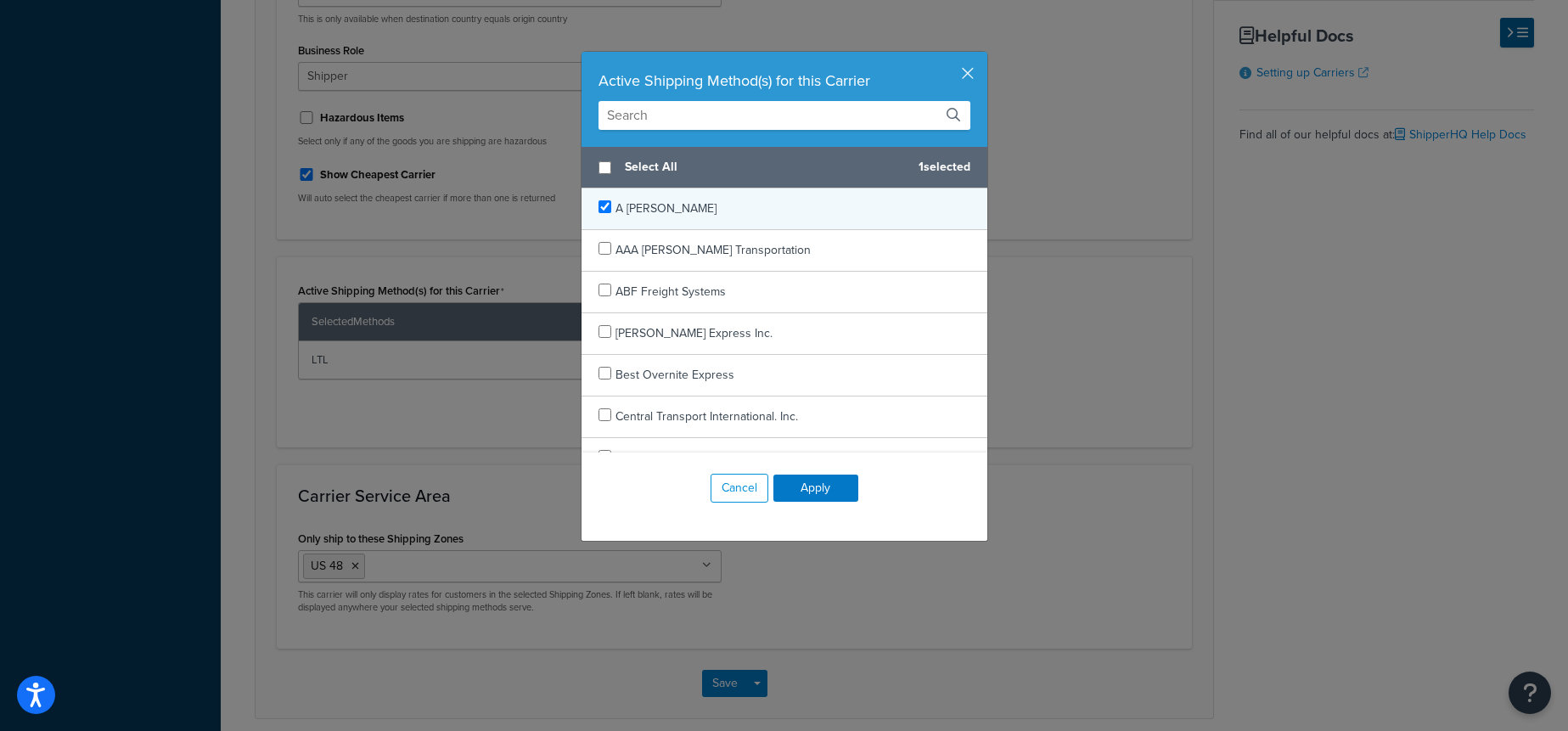
checkbox input "true"
click at [716, 212] on div "A [PERSON_NAME]" at bounding box center [784, 209] width 406 height 41
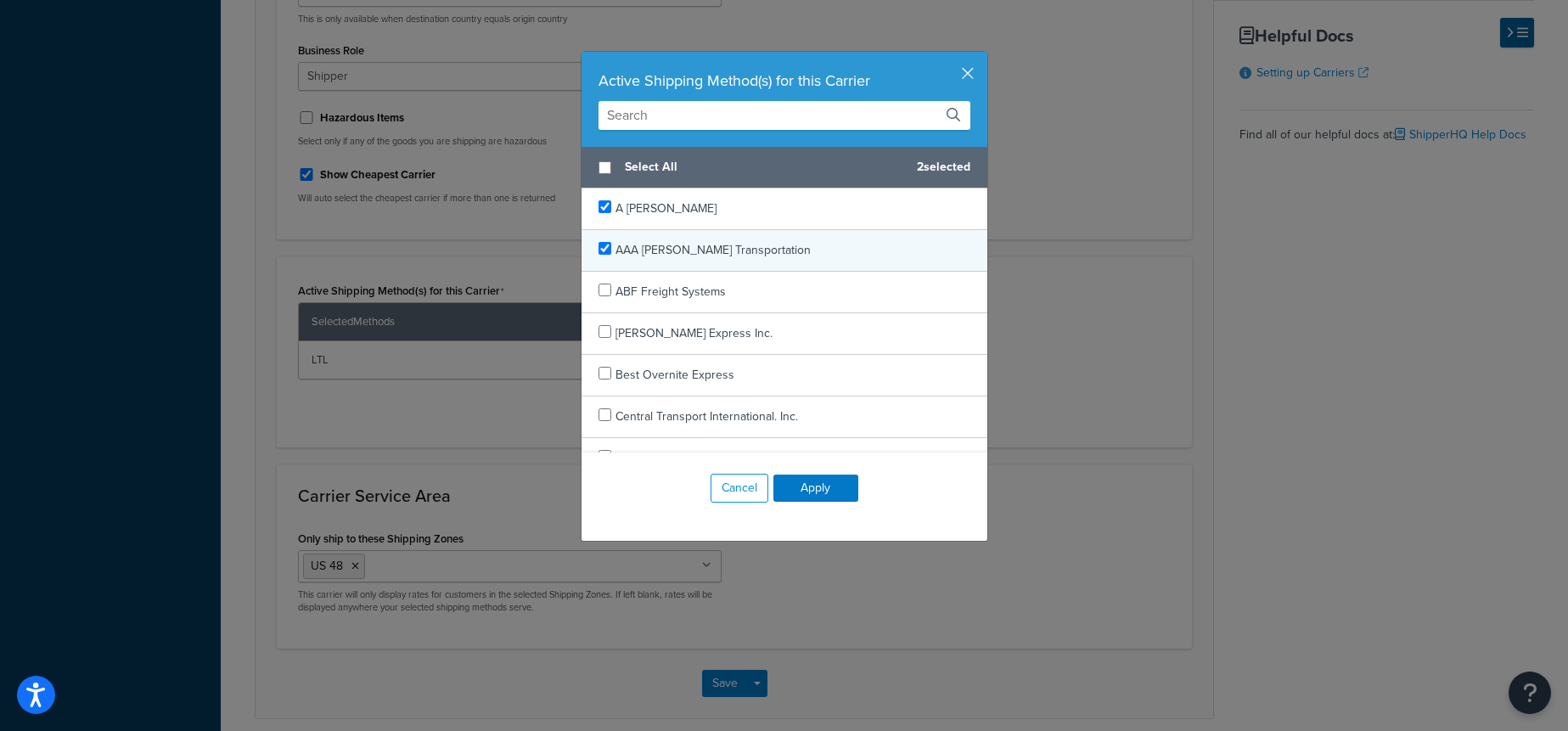
checkbox input "true"
click at [705, 242] on span "AAA [PERSON_NAME] Transportation" at bounding box center [714, 251] width 196 height 18
click at [838, 484] on button "Apply" at bounding box center [816, 489] width 85 height 27
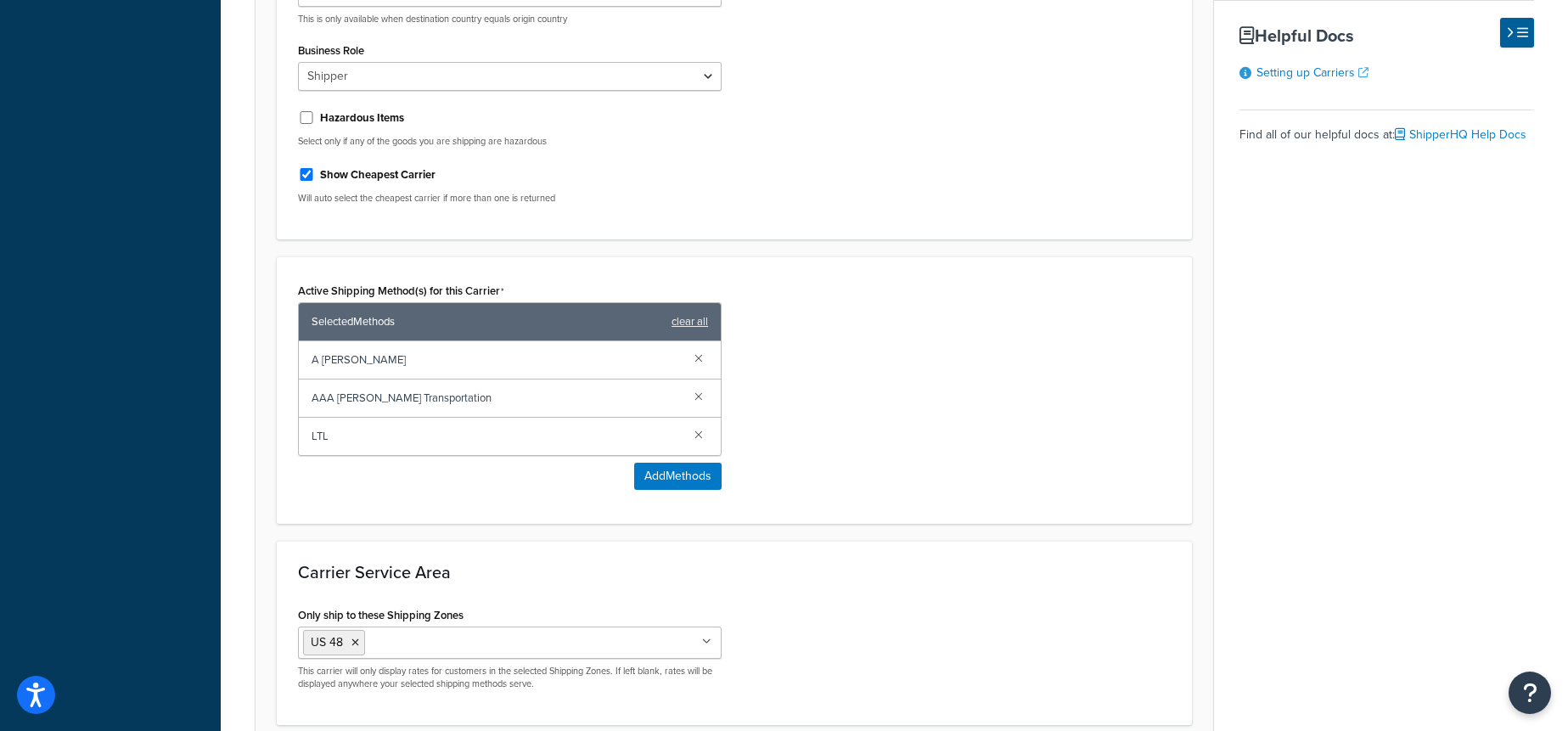
scroll to position [1136, 0]
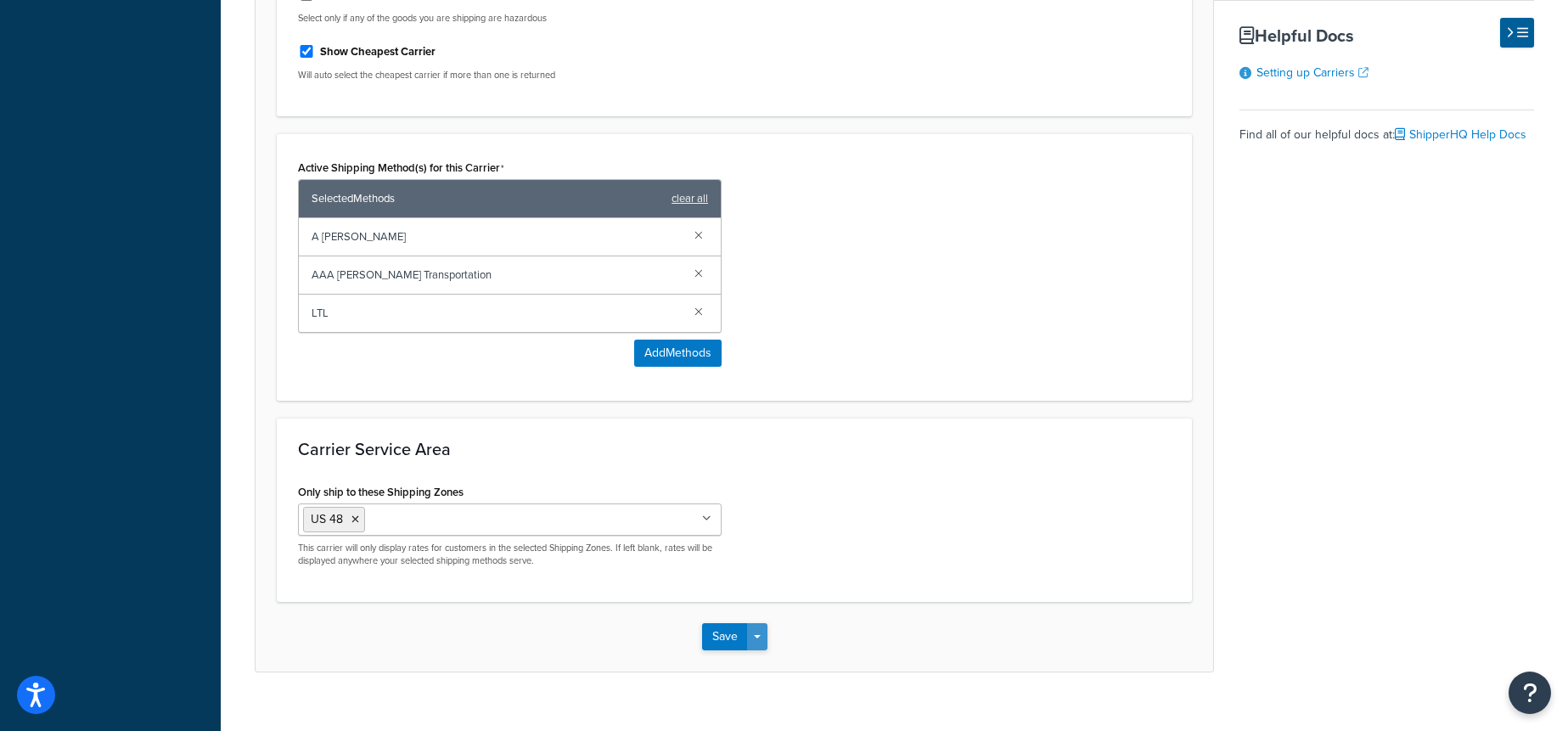
click at [758, 623] on button "Save Dropdown" at bounding box center [757, 637] width 21 height 27
click at [783, 650] on button "Save and Edit" at bounding box center [764, 668] width 124 height 36
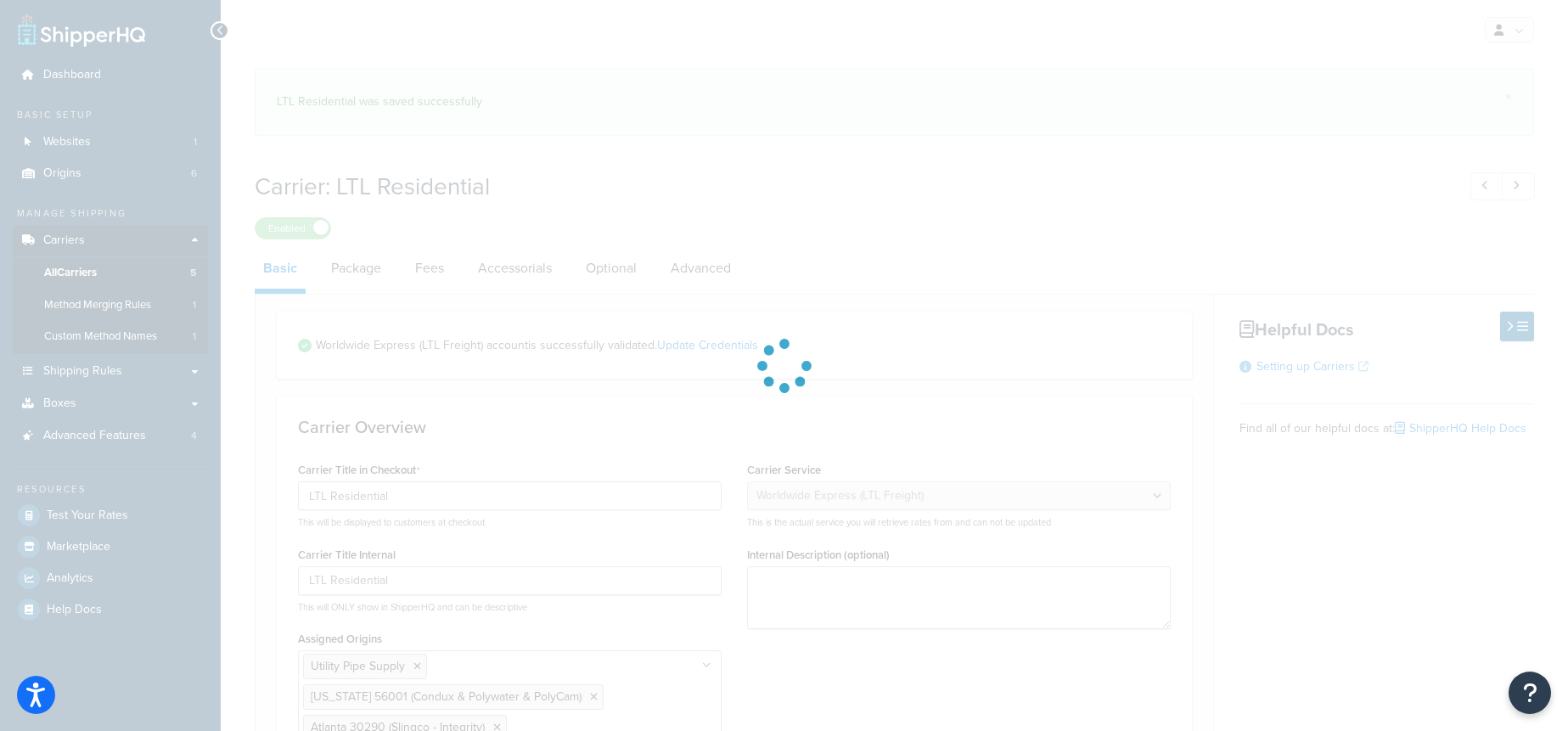
select select "worldwideExpressFreight"
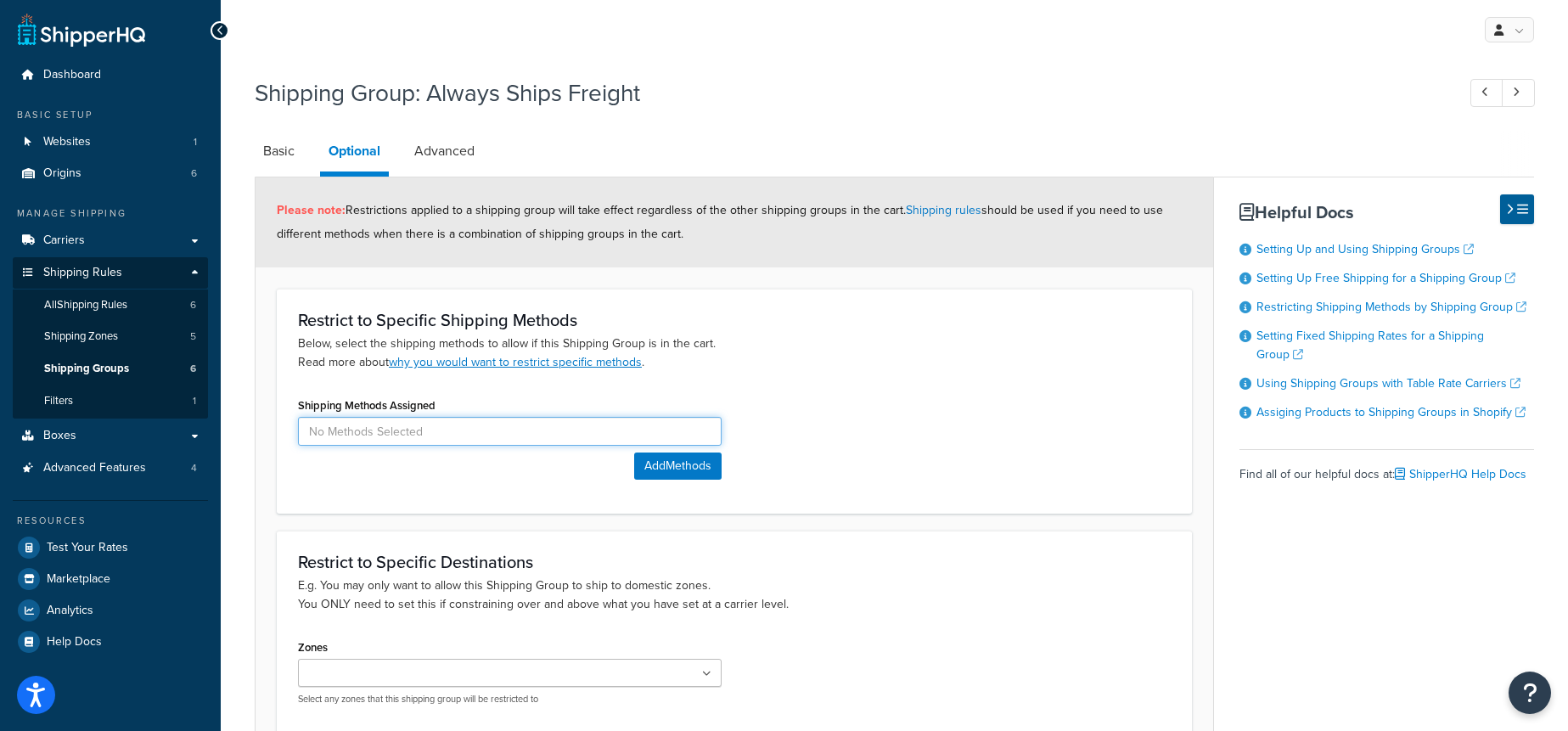
click at [493, 437] on input at bounding box center [510, 431] width 424 height 29
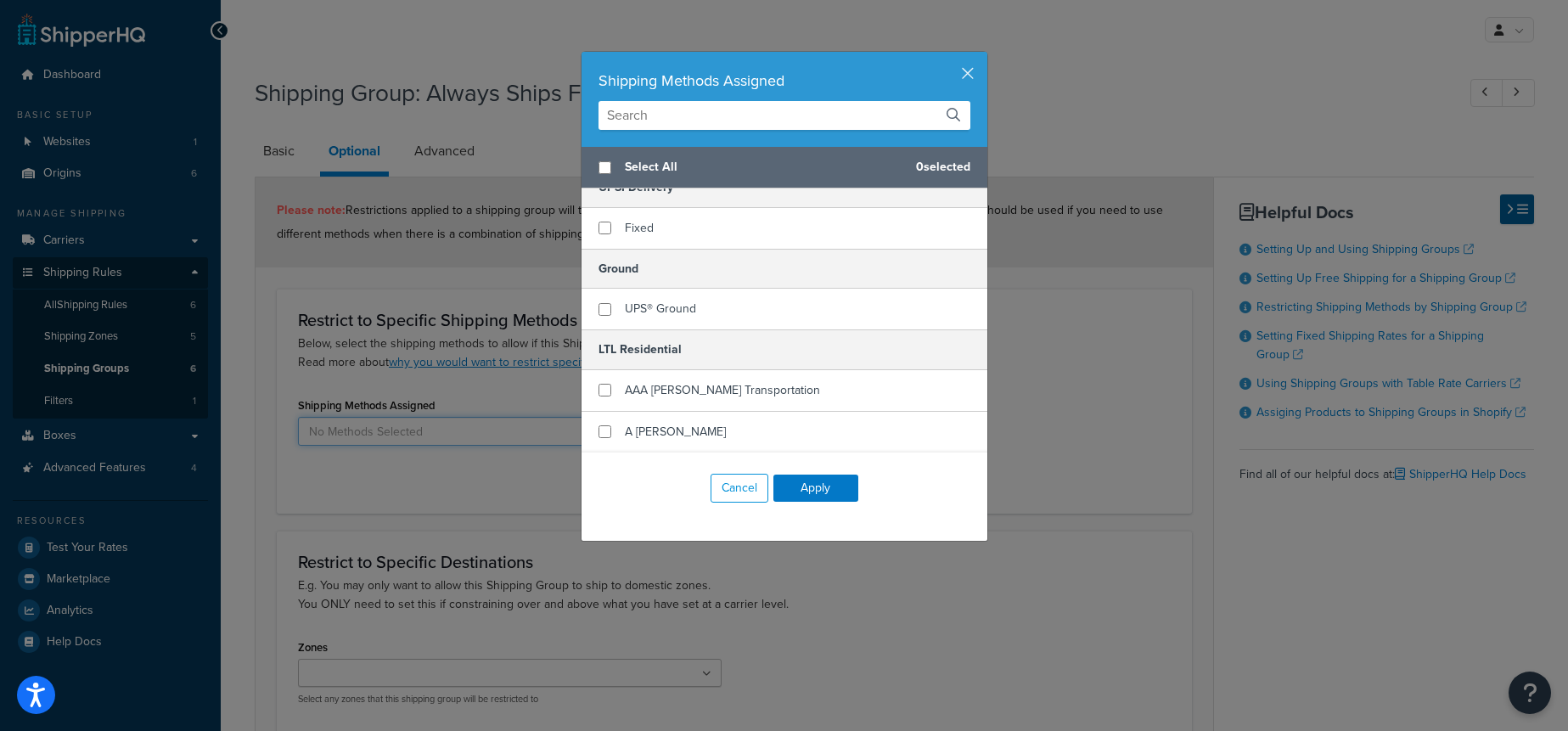
scroll to position [101, 0]
click at [983, 56] on button "button" at bounding box center [985, 54] width 4 height 4
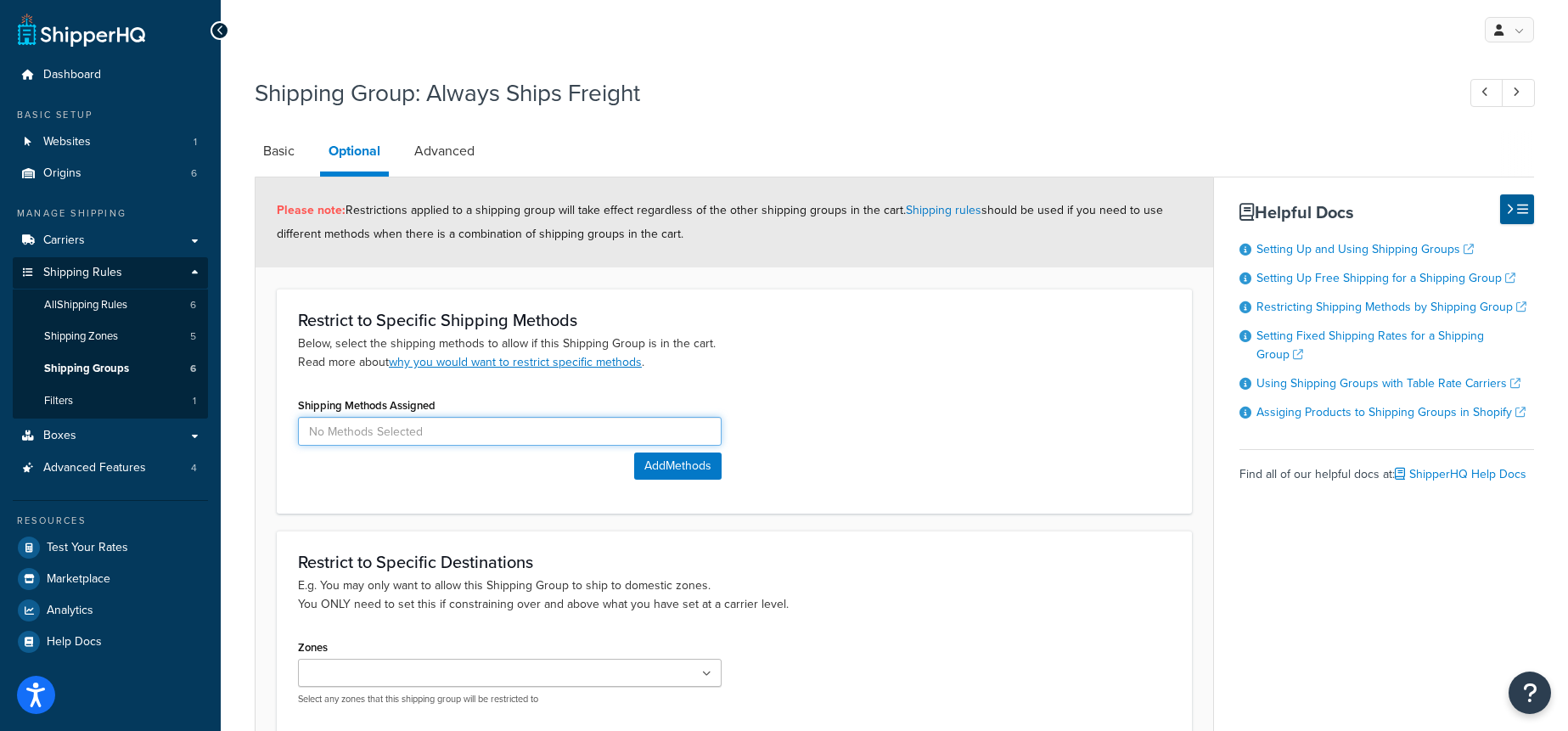
click at [556, 424] on input at bounding box center [510, 431] width 424 height 29
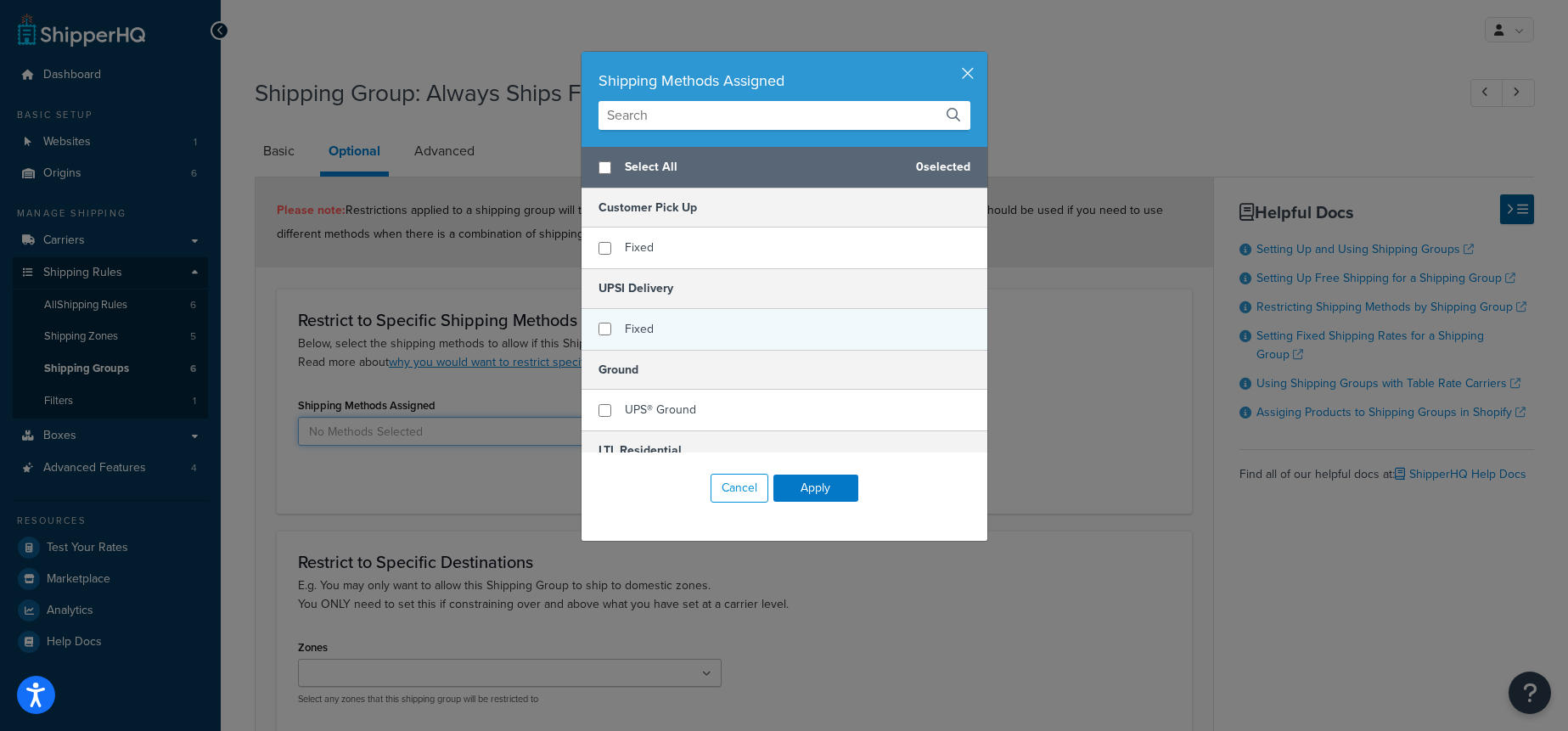
scroll to position [101, 0]
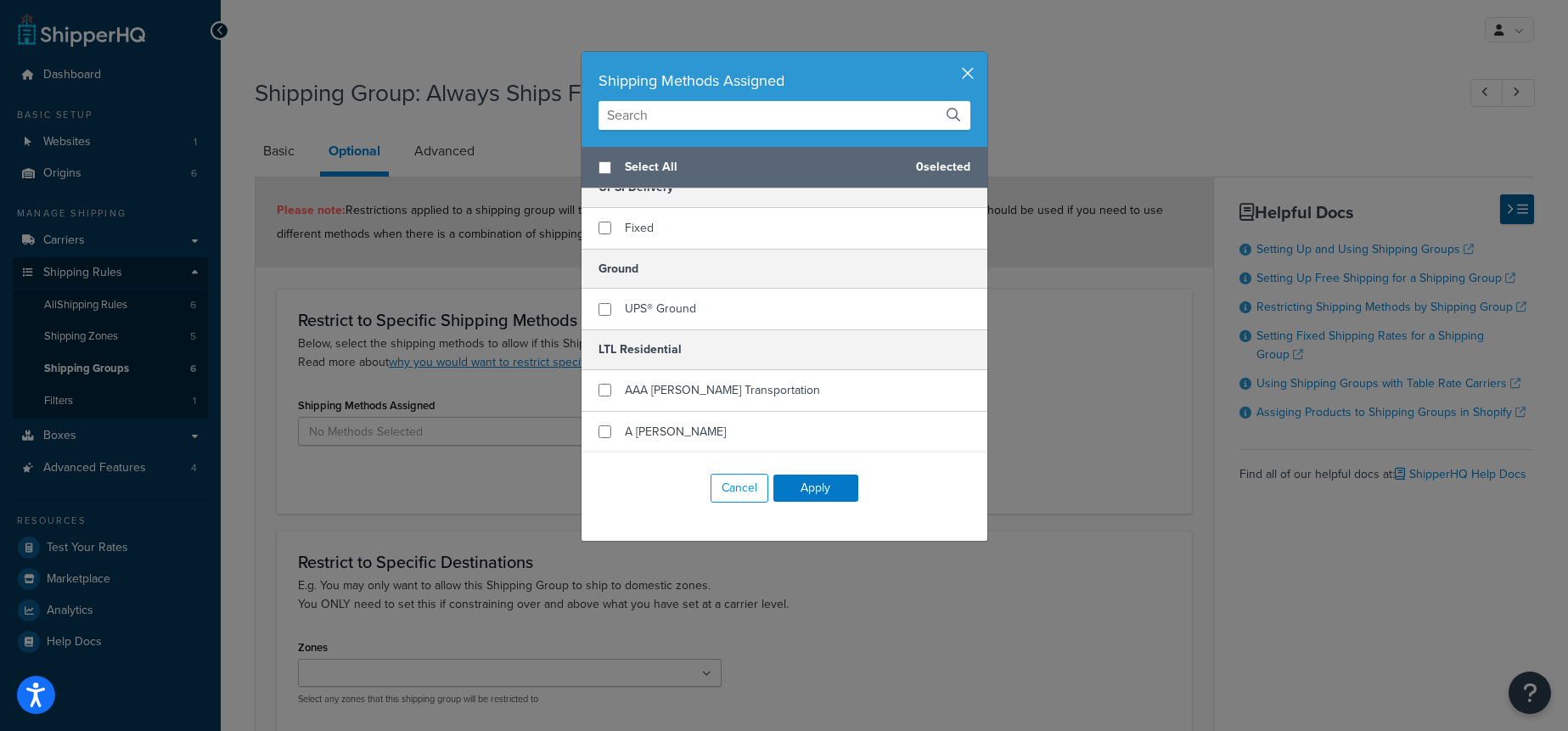
click at [983, 56] on button "button" at bounding box center [985, 54] width 4 height 4
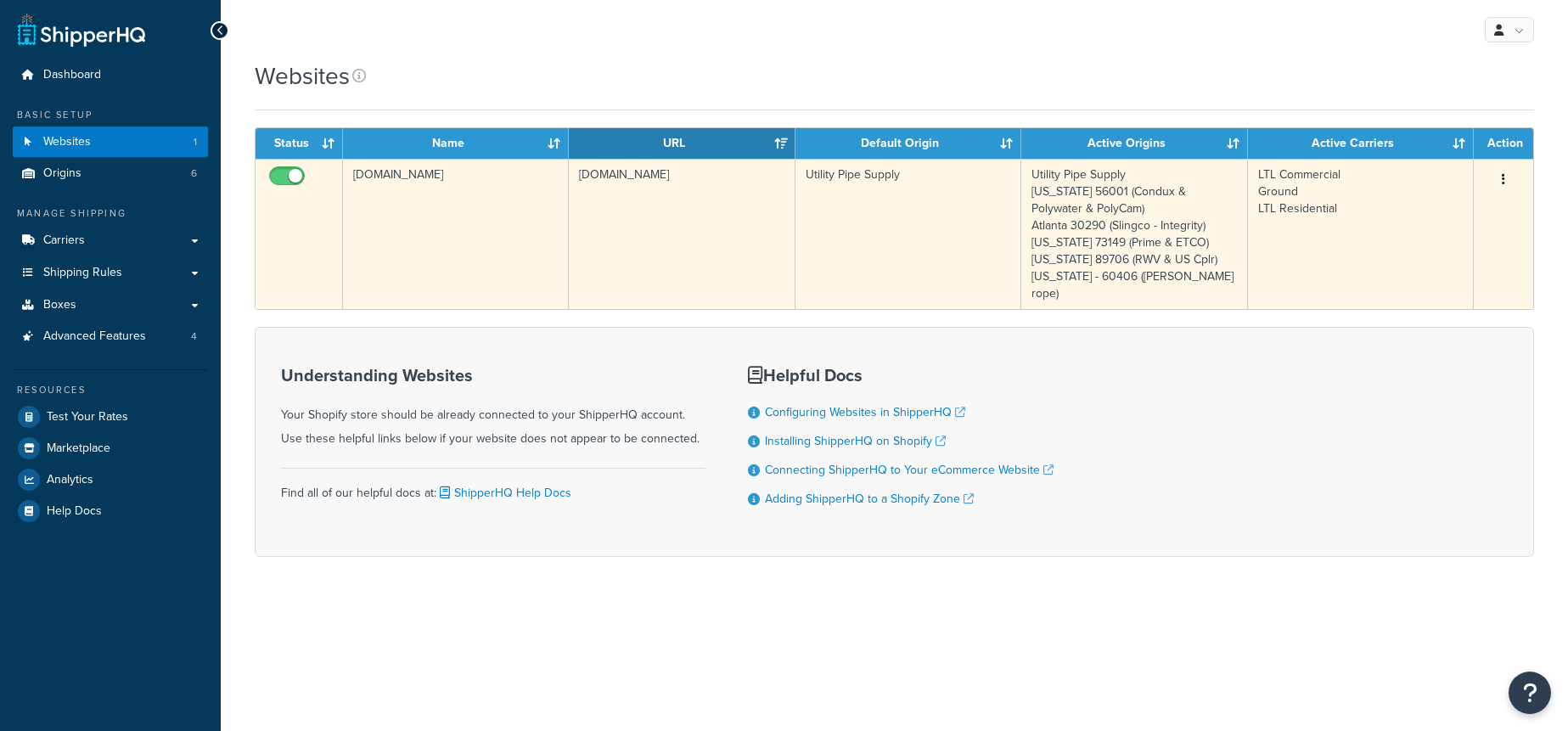
click at [290, 176] on input "checkbox" at bounding box center [289, 181] width 47 height 22
checkbox input "false"
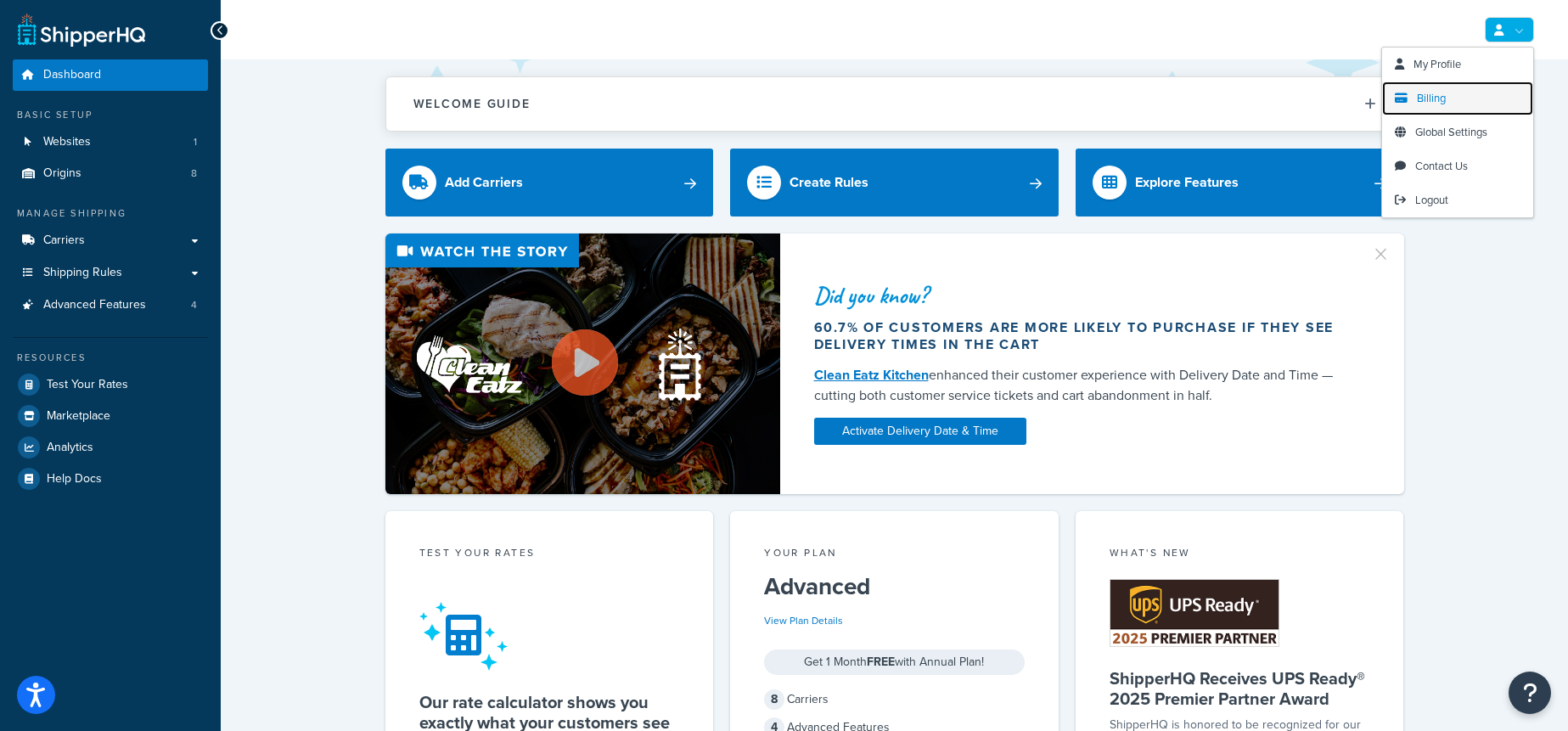
click at [1441, 91] on span "Billing" at bounding box center [1432, 98] width 29 height 16
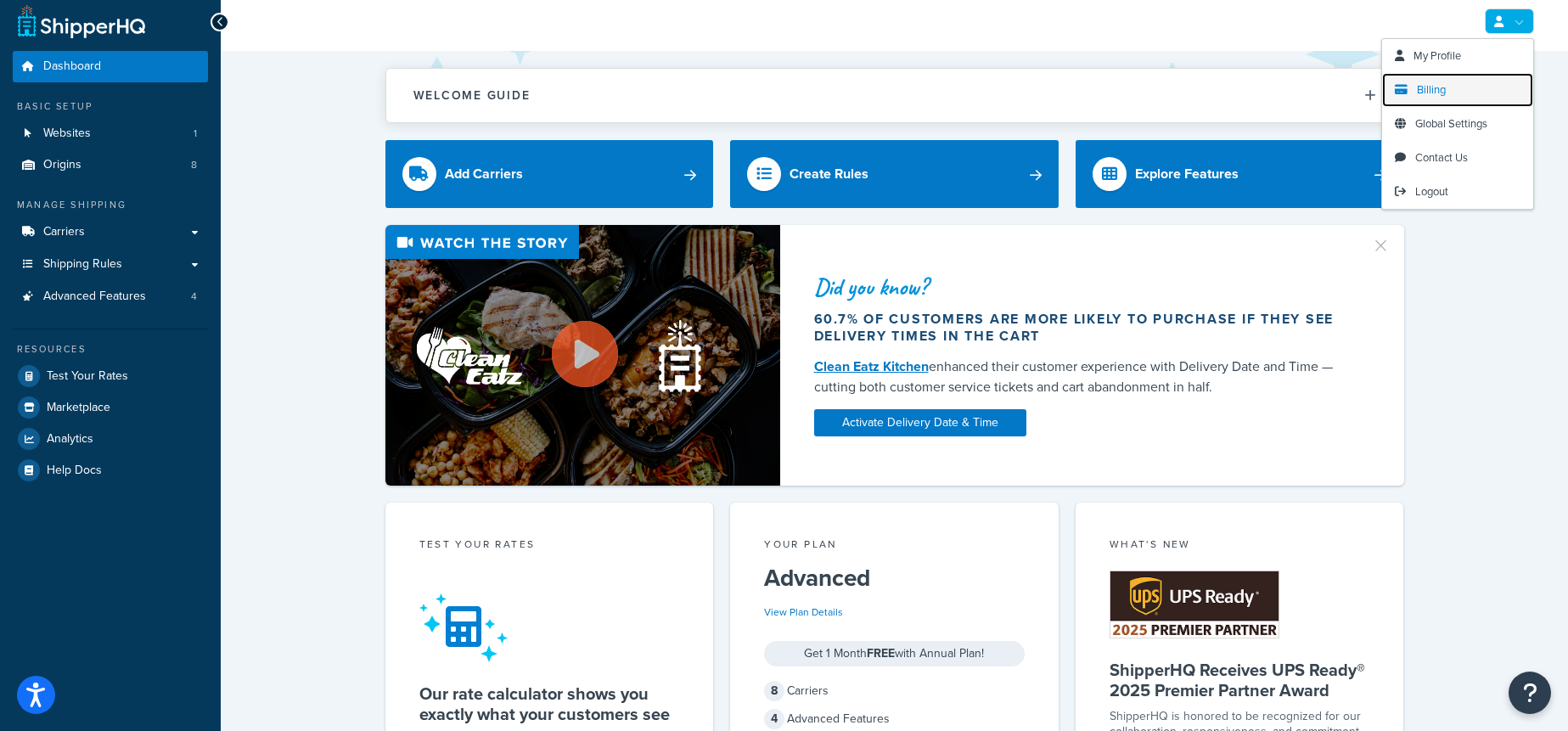
scroll to position [5, 0]
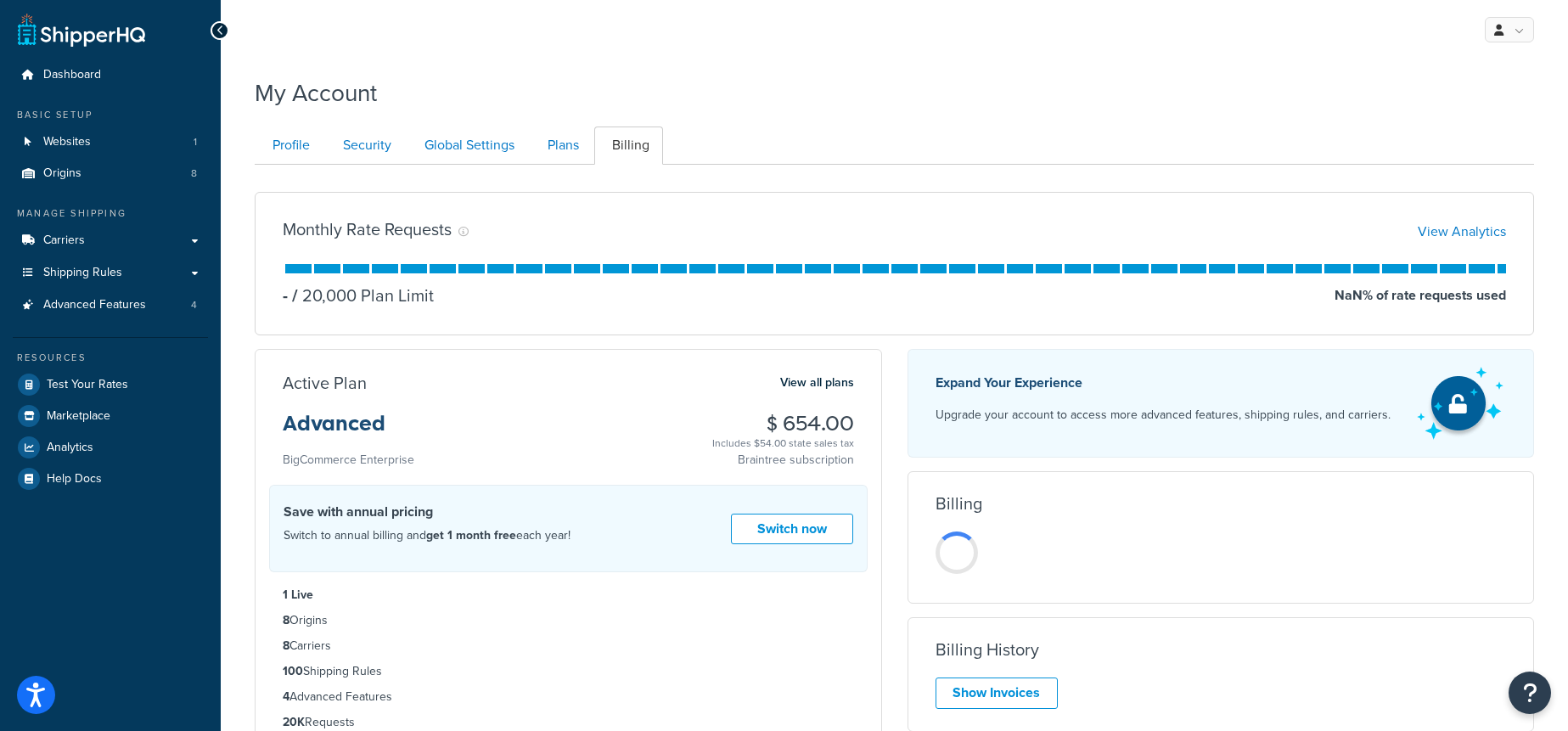
scroll to position [3, 0]
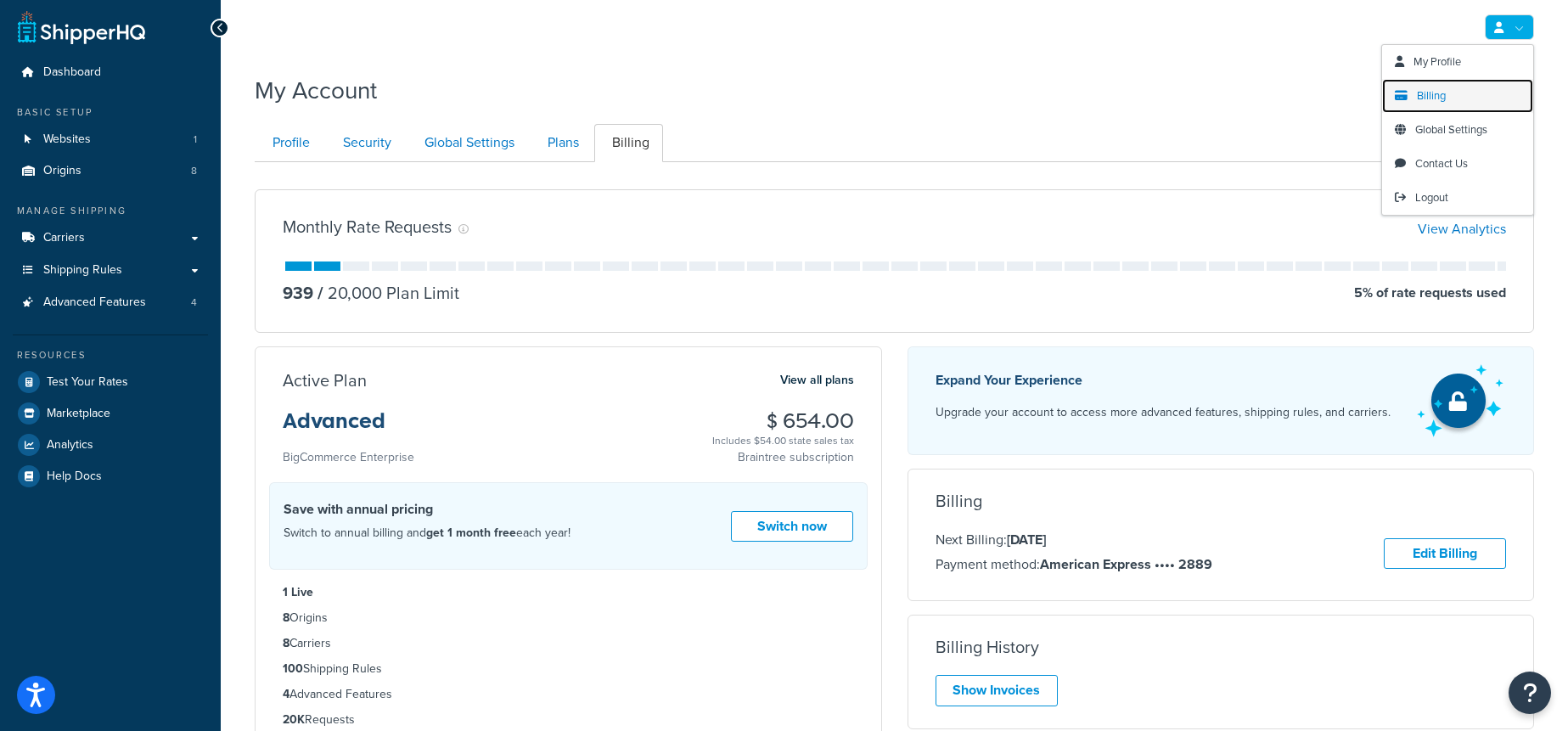
click at [1449, 96] on link "Billing" at bounding box center [1458, 96] width 151 height 34
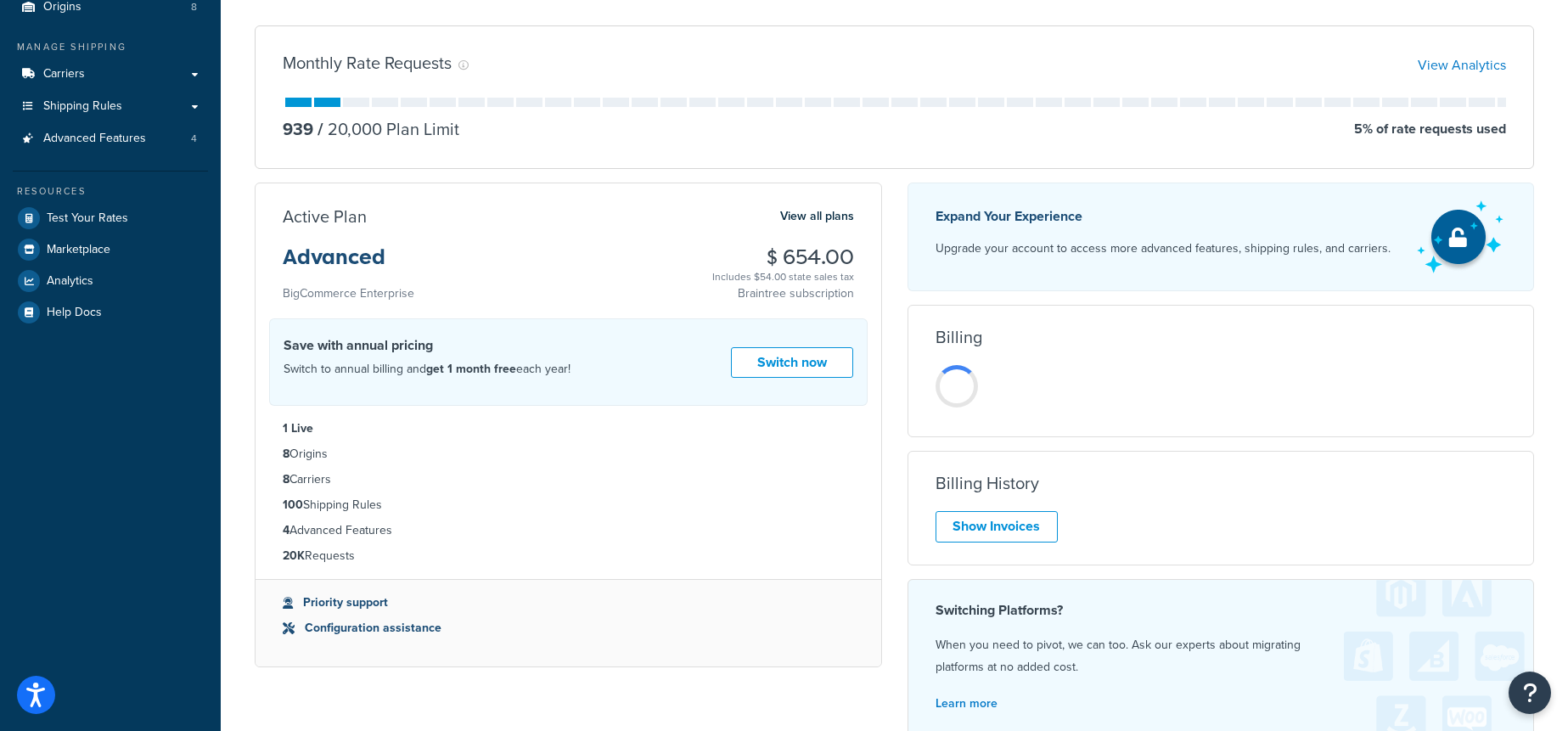
scroll to position [167, 0]
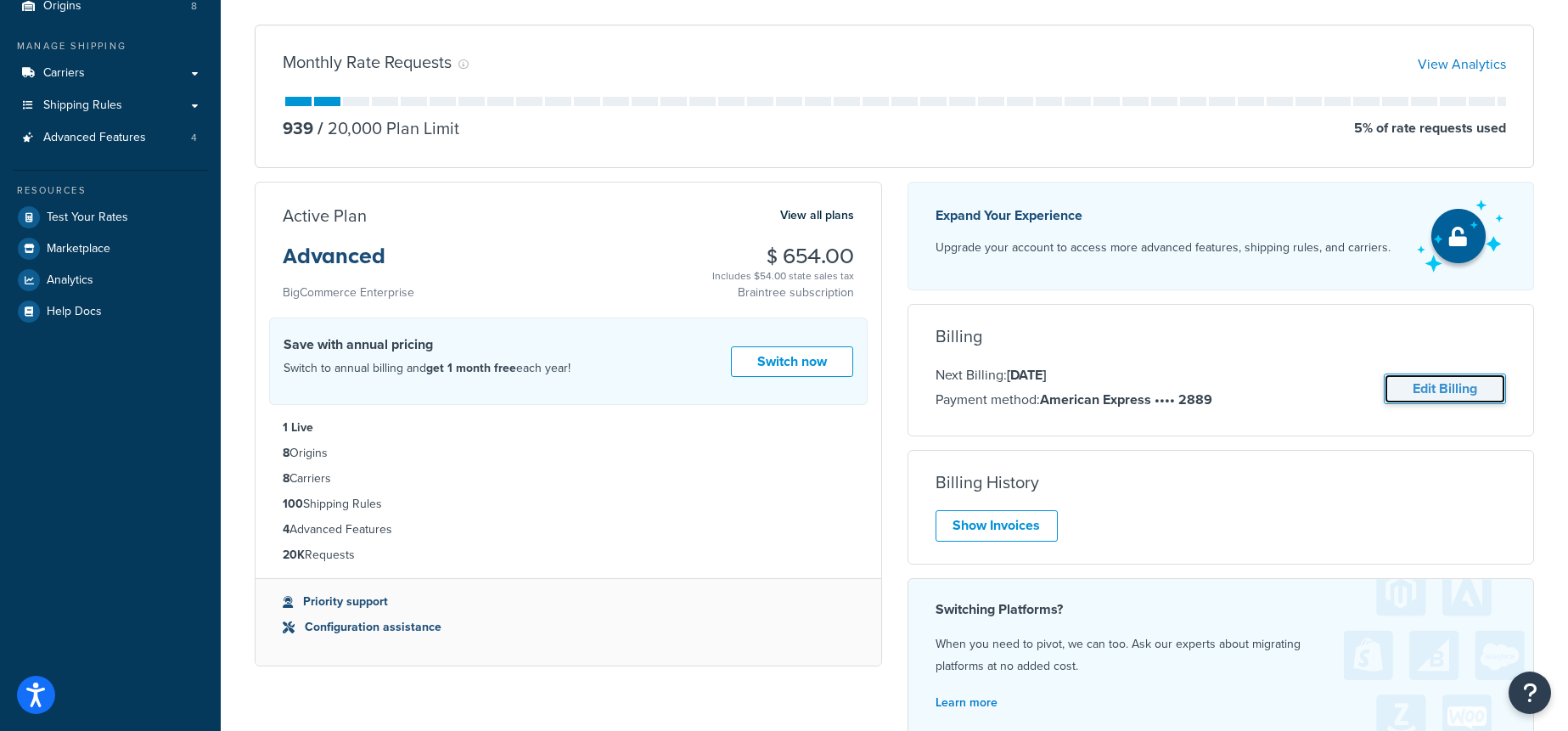
click at [1415, 390] on link "Edit Billing" at bounding box center [1445, 389] width 122 height 31
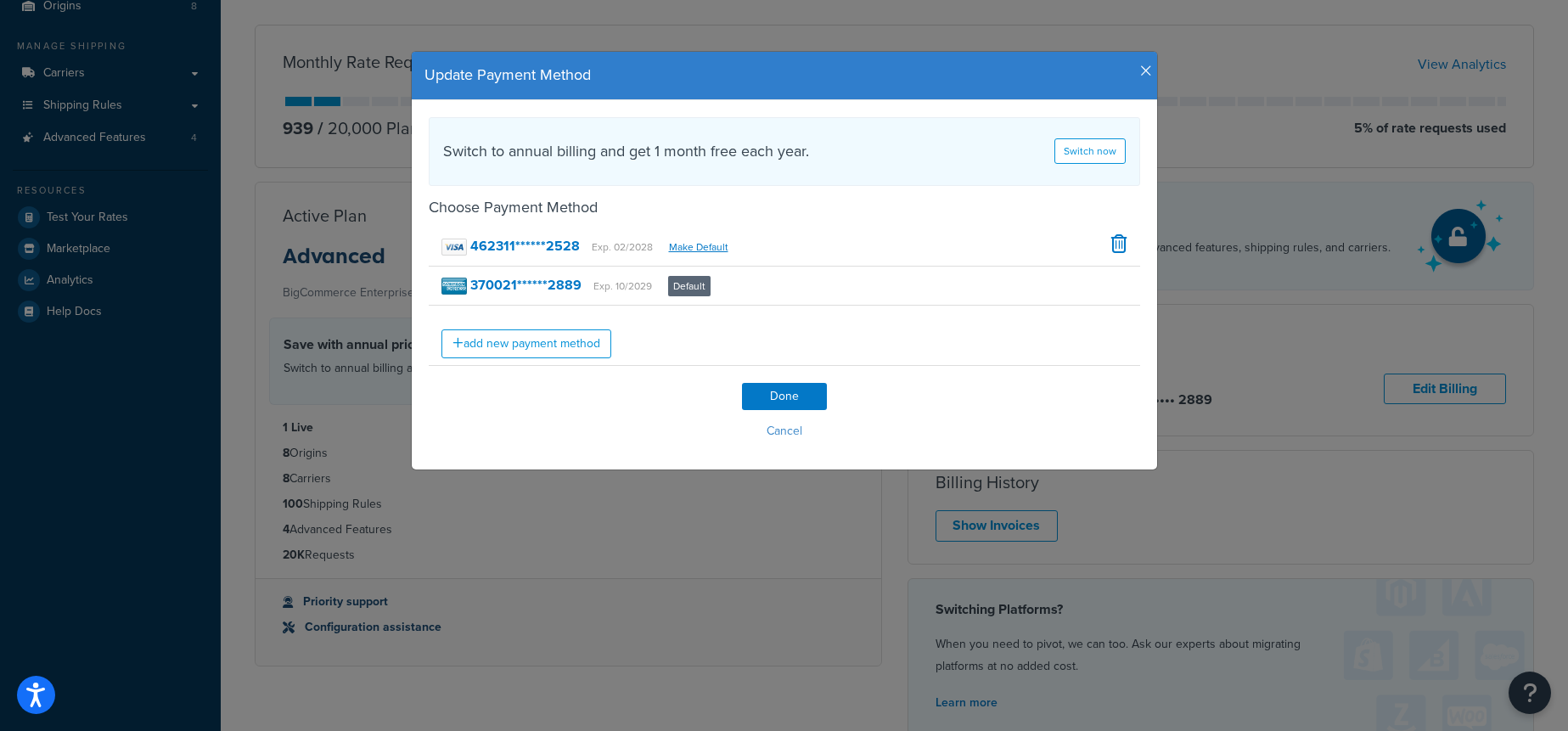
click at [1144, 69] on icon "button" at bounding box center [1145, 71] width 12 height 15
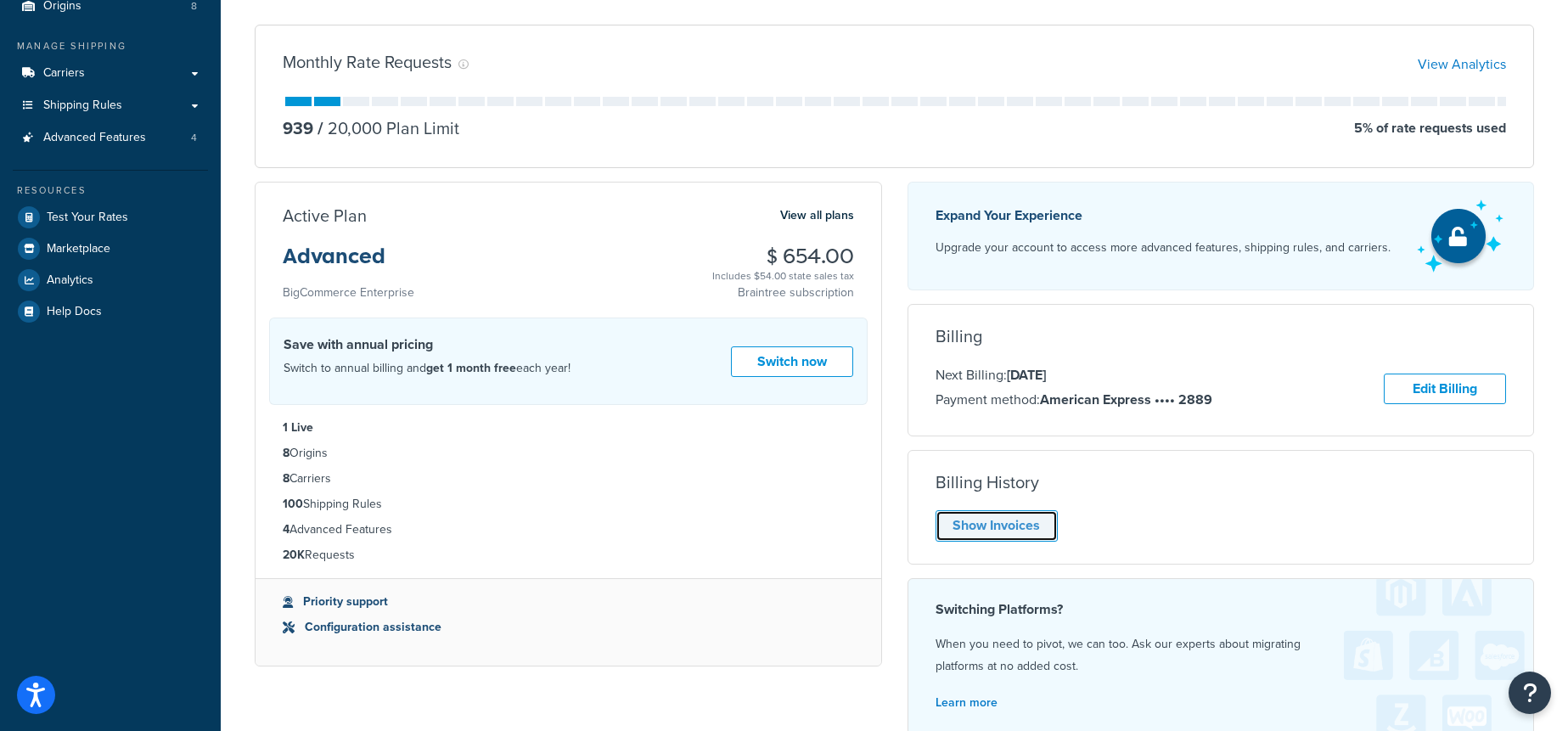
click at [981, 531] on link "Show Invoices" at bounding box center [996, 525] width 122 height 31
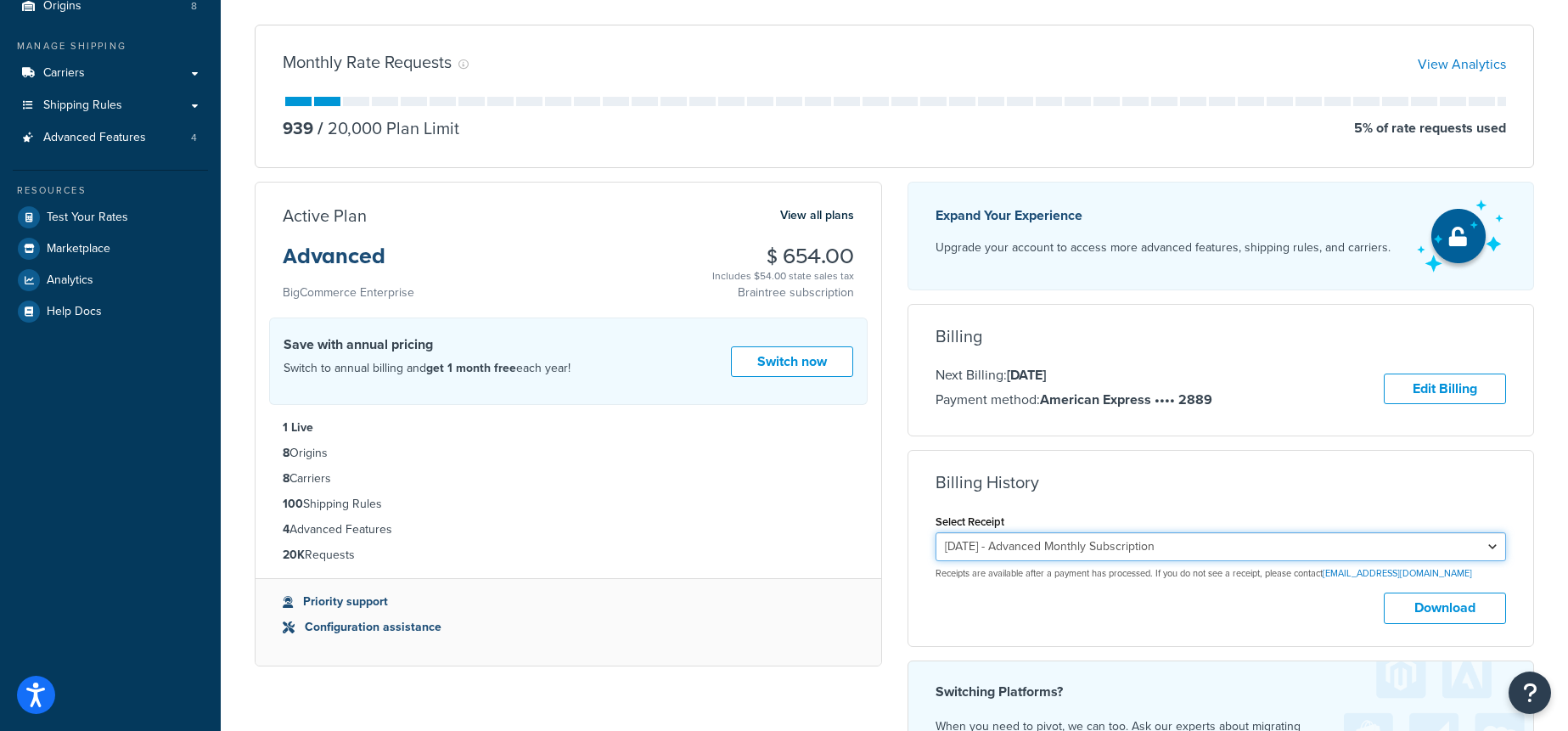
click at [1135, 552] on select "[DATE] - Advanced Monthly Subscription [DATE] - Advanced Monthly Subscription […" at bounding box center [1221, 547] width 572 height 29
